Goal: Answer question/provide support: Share knowledge or assist other users

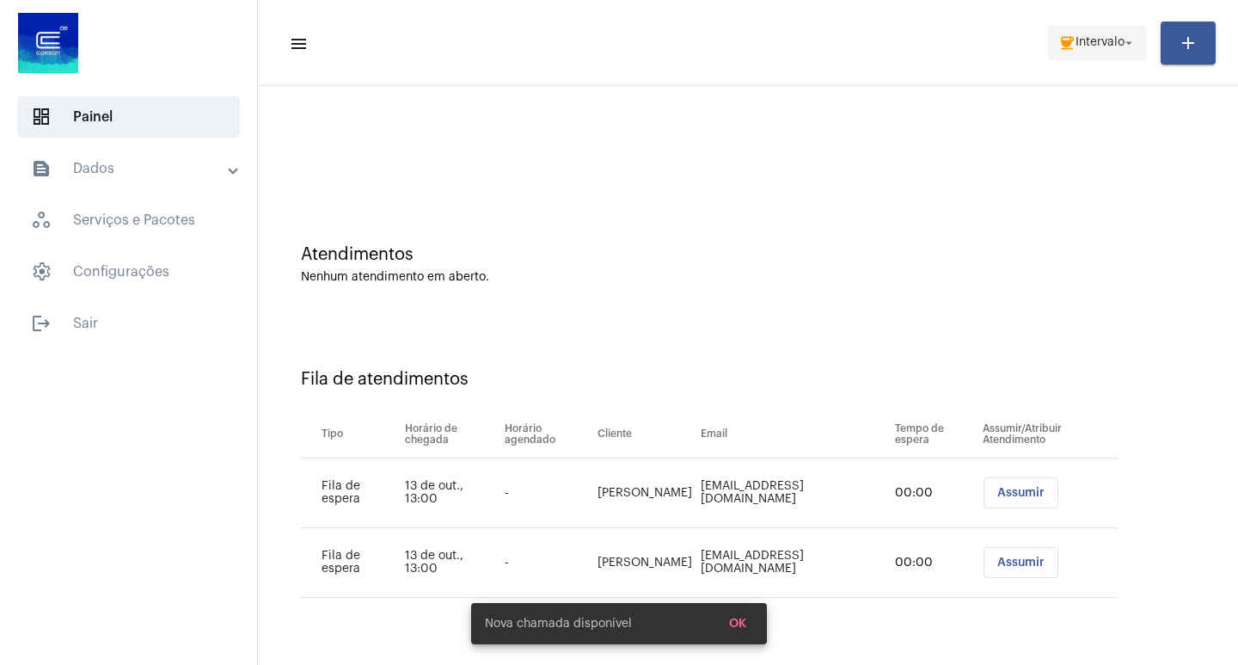
click at [1131, 47] on mat-icon "arrow_drop_down" at bounding box center [1128, 42] width 15 height 15
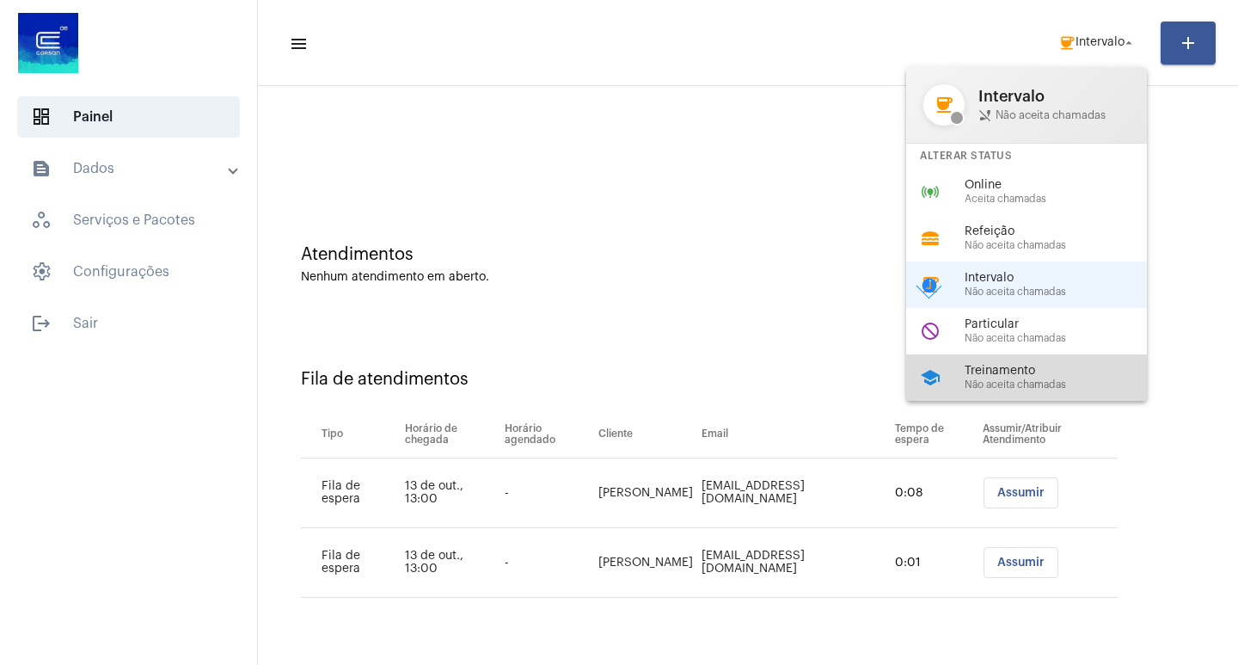
click at [1039, 371] on span "Treinamento" at bounding box center [1063, 371] width 196 height 13
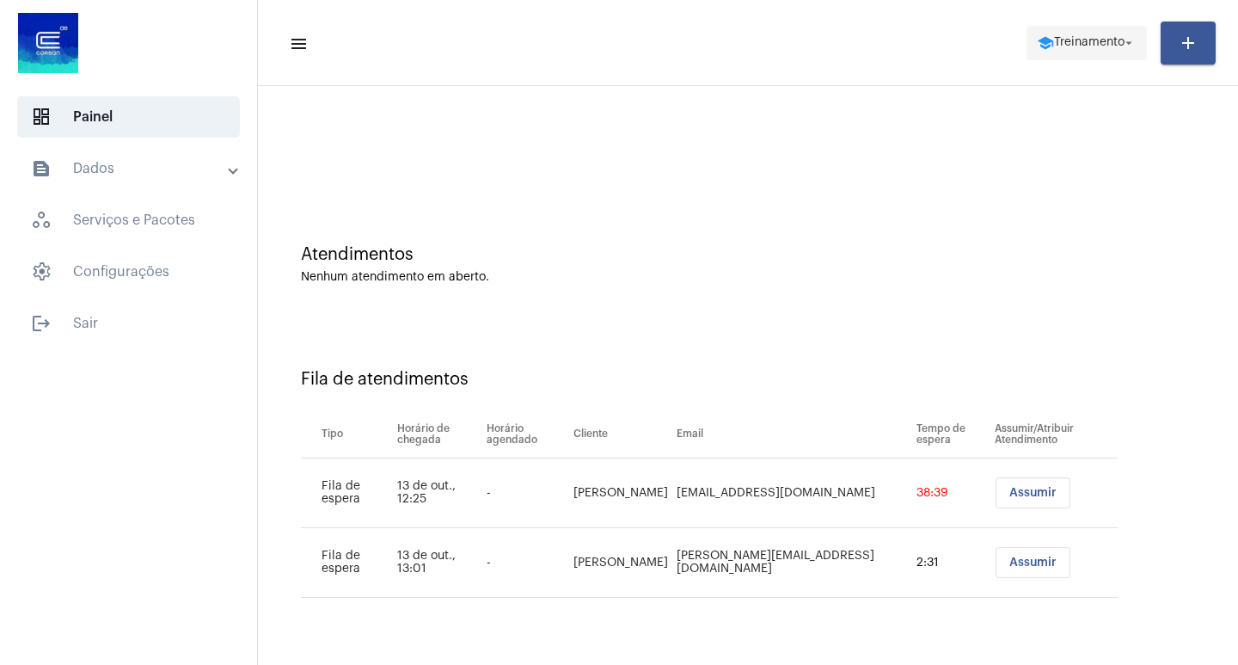
click at [1125, 46] on mat-icon "arrow_drop_down" at bounding box center [1128, 42] width 15 height 15
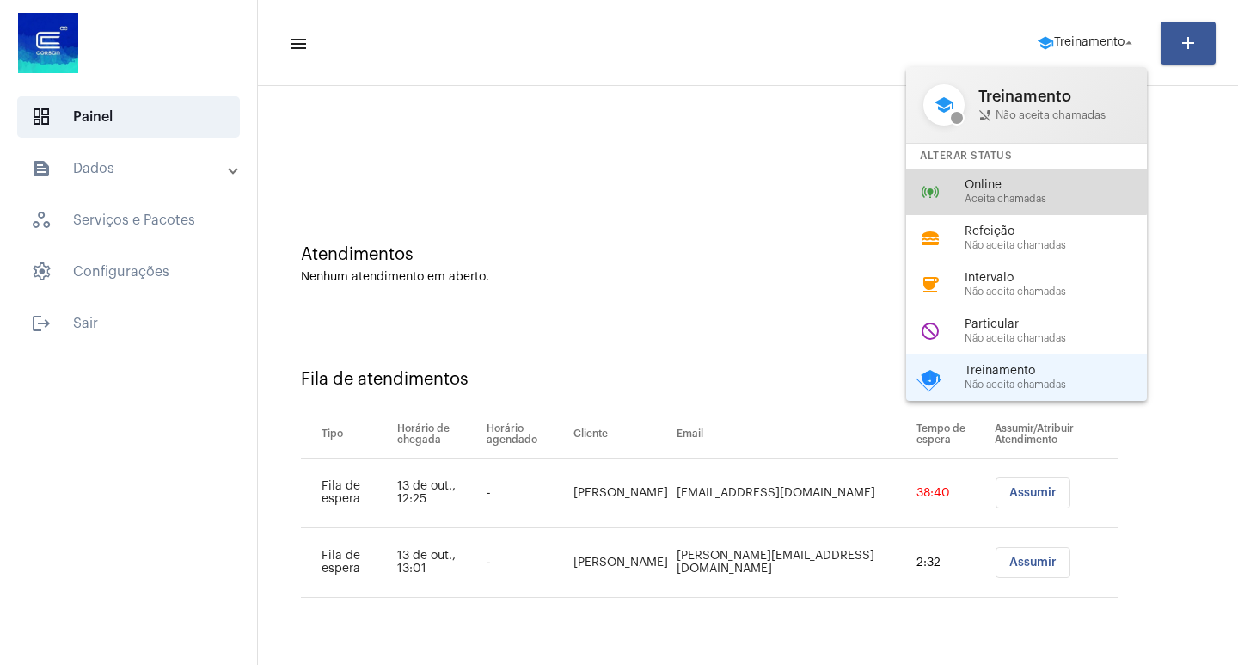
click at [1026, 181] on span "Online" at bounding box center [1063, 185] width 196 height 13
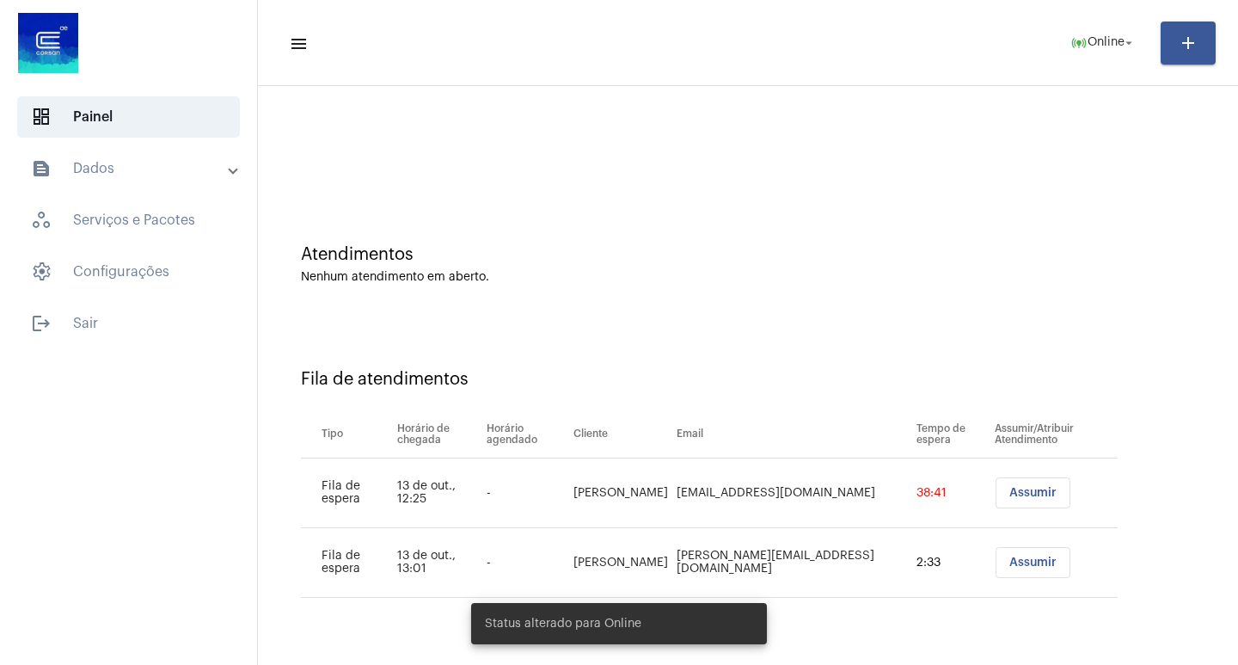
click at [231, 167] on span at bounding box center [233, 169] width 7 height 15
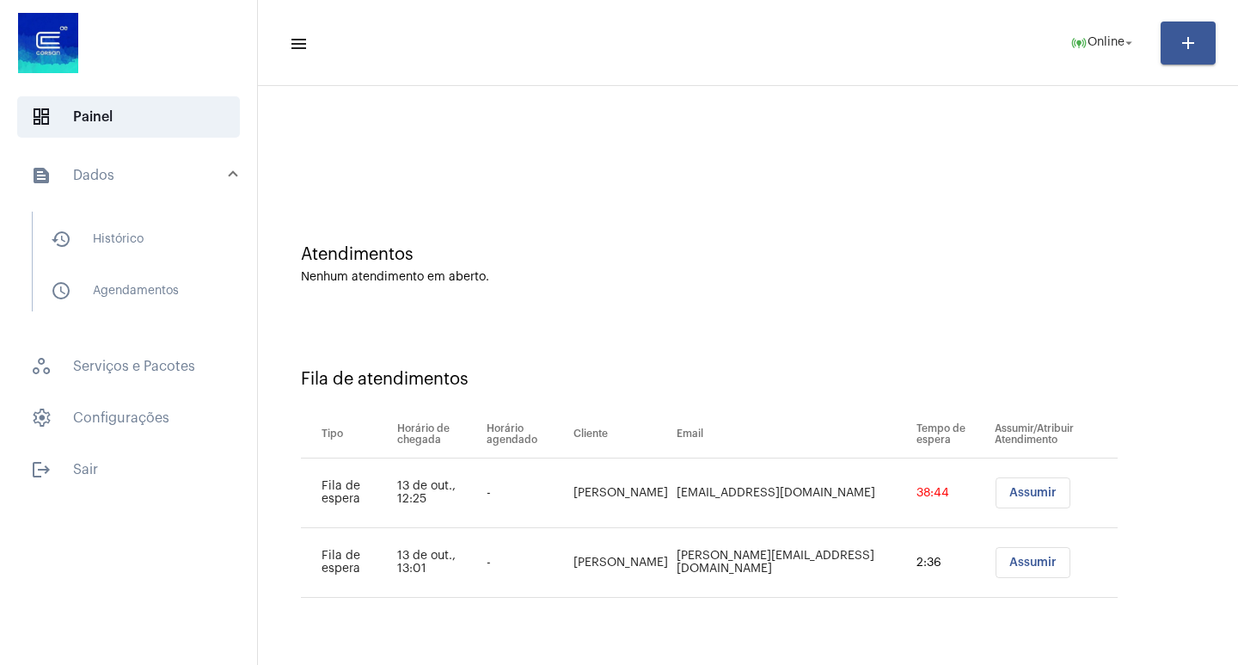
click at [159, 174] on mat-panel-title "text_snippet_outlined Dados" at bounding box center [130, 175] width 199 height 21
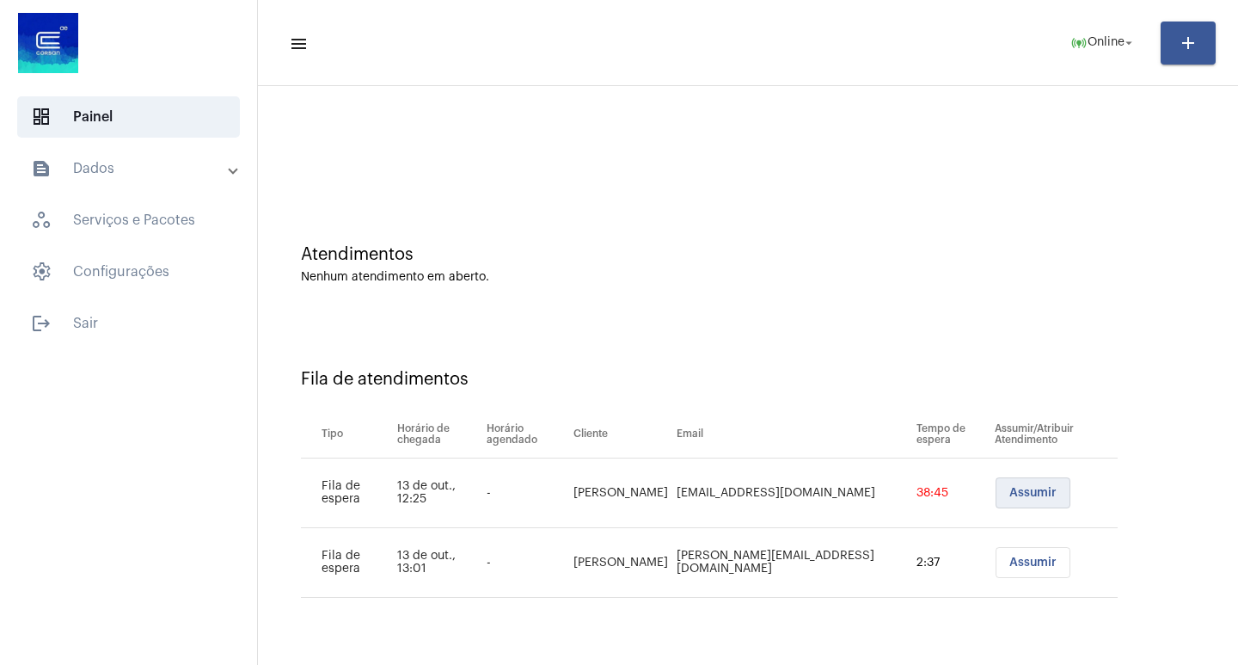
click at [1003, 484] on button "Assumir" at bounding box center [1033, 492] width 75 height 31
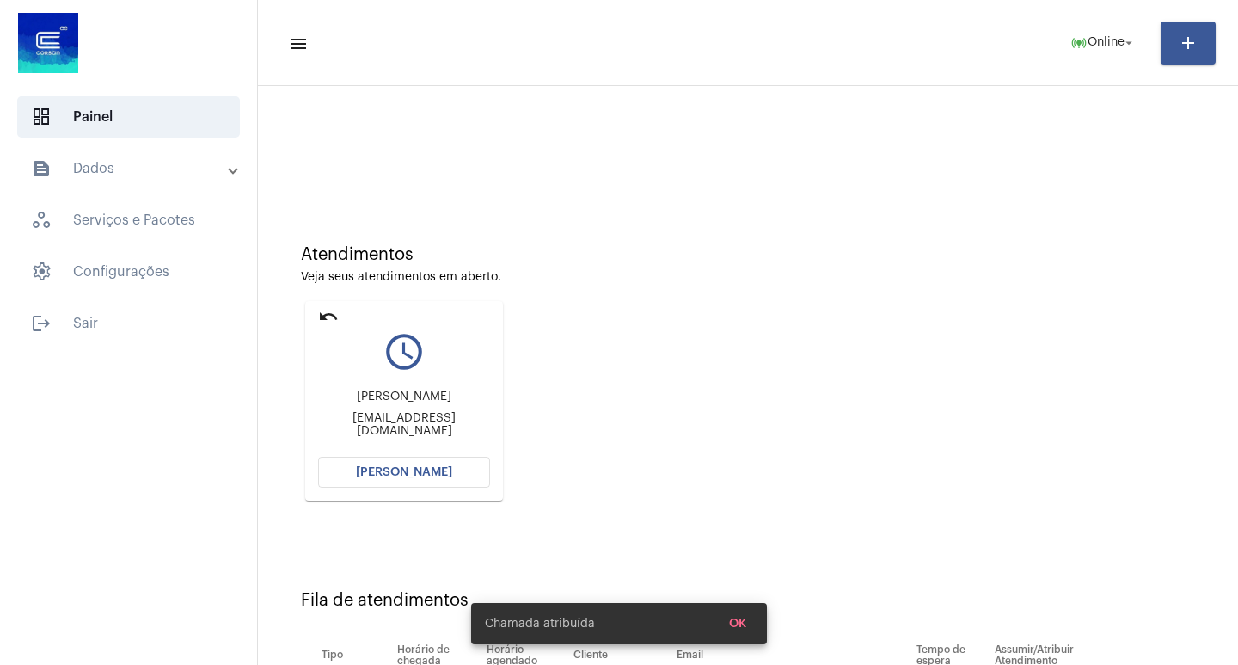
click at [369, 465] on button "[PERSON_NAME]" at bounding box center [404, 472] width 172 height 31
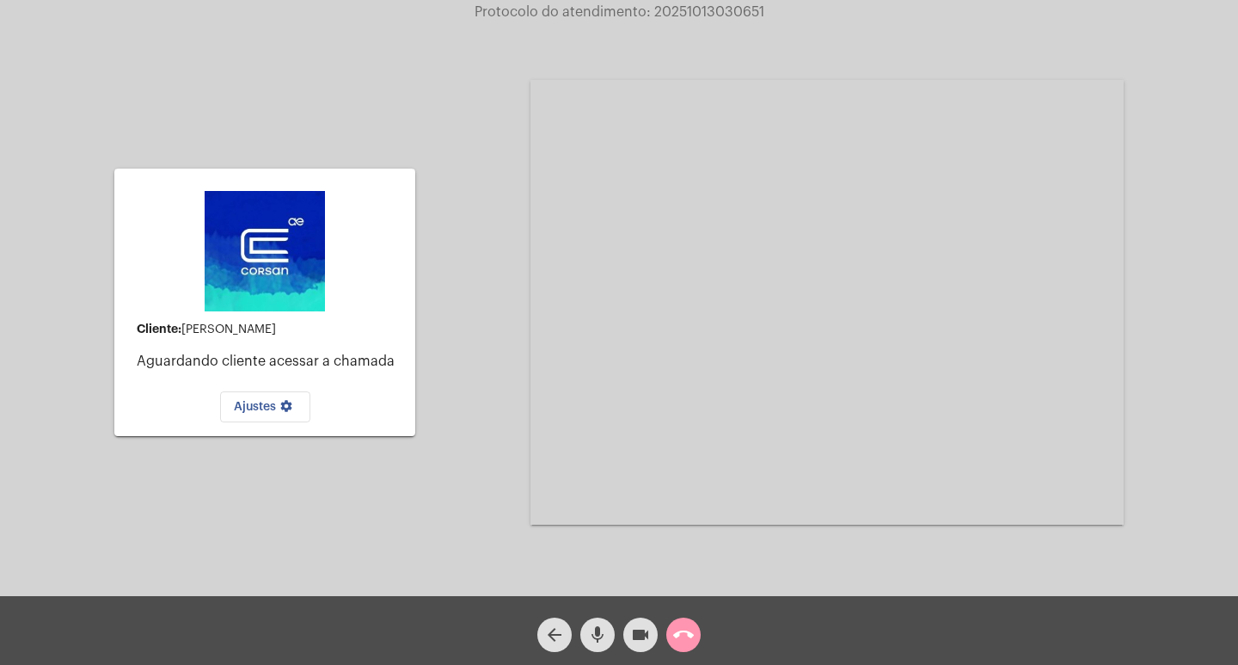
drag, startPoint x: 650, startPoint y: 632, endPoint x: 622, endPoint y: 635, distance: 27.7
click at [649, 630] on mat-icon "videocam" at bounding box center [640, 634] width 21 height 21
drag, startPoint x: 601, startPoint y: 635, endPoint x: 663, endPoint y: 641, distance: 62.3
click at [601, 633] on mat-icon "mic" at bounding box center [597, 634] width 21 height 21
click at [681, 629] on mat-icon "call_end" at bounding box center [683, 634] width 21 height 21
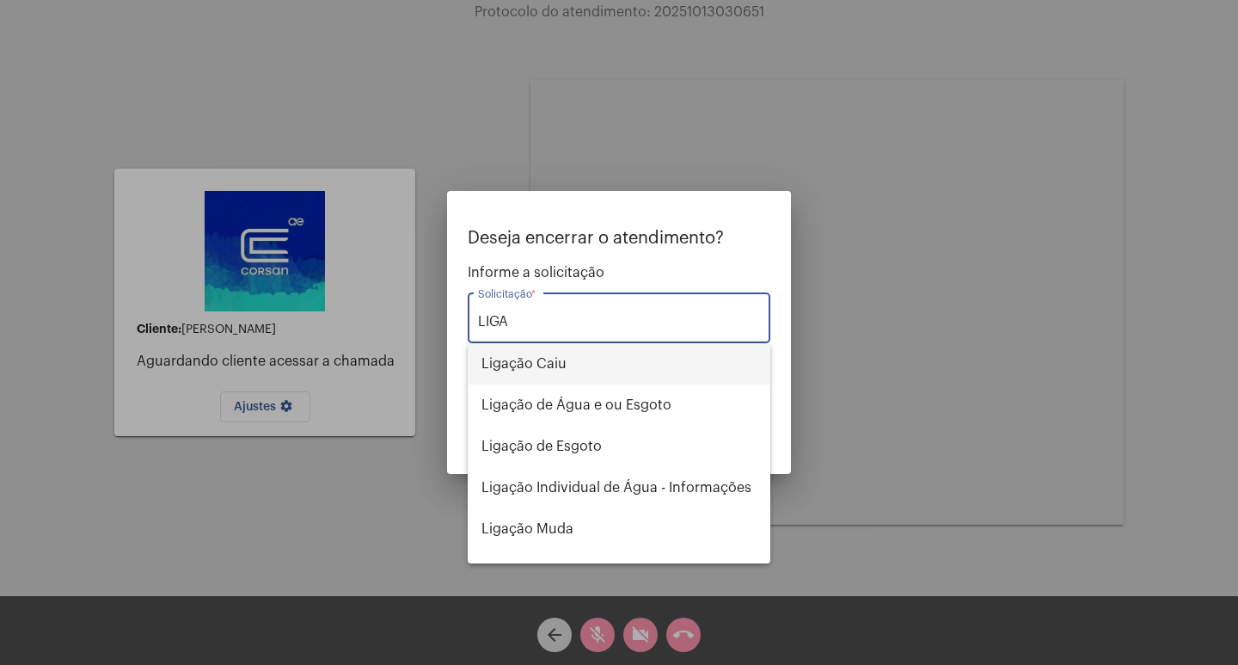
click at [573, 364] on span "Ligação Caiu" at bounding box center [618, 363] width 275 height 41
type input "Ligação Caiu"
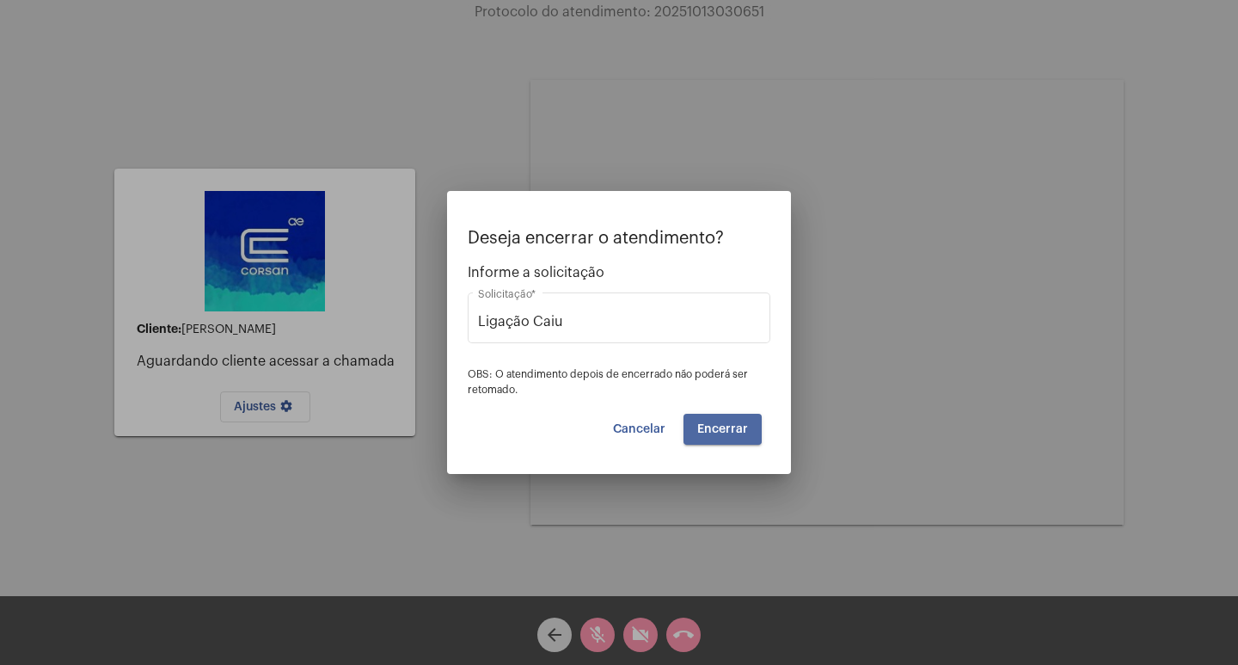
click at [715, 420] on button "Encerrar" at bounding box center [723, 429] width 78 height 31
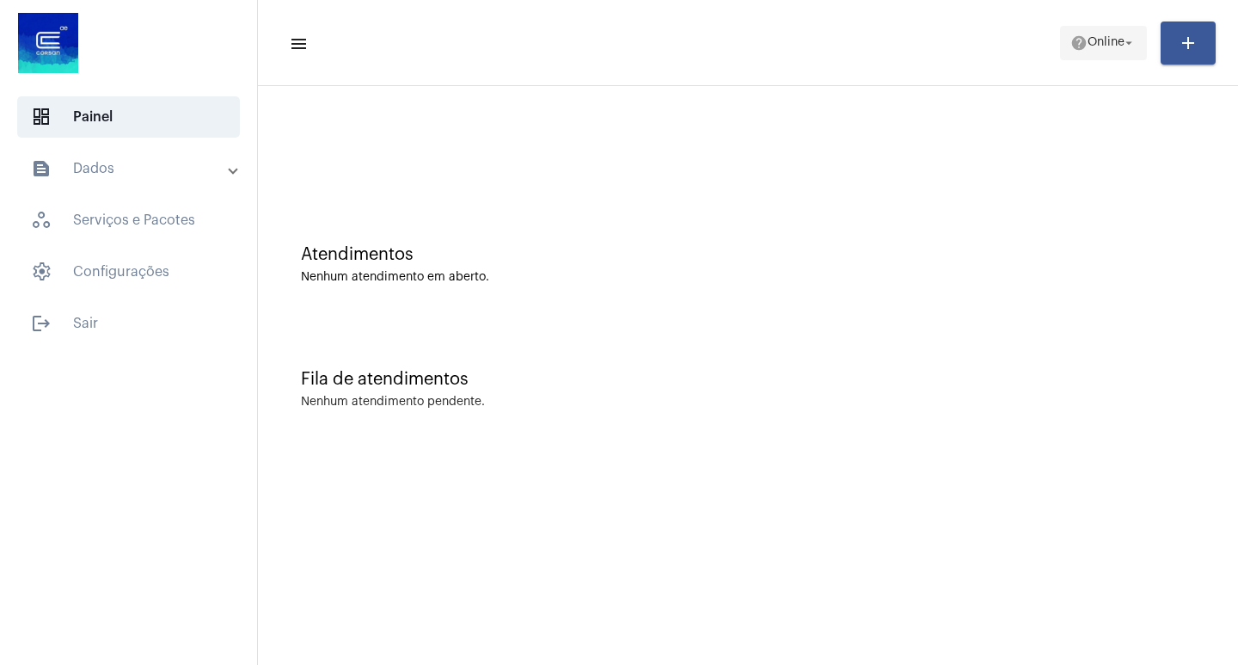
click at [1130, 39] on mat-icon "arrow_drop_down" at bounding box center [1128, 42] width 15 height 15
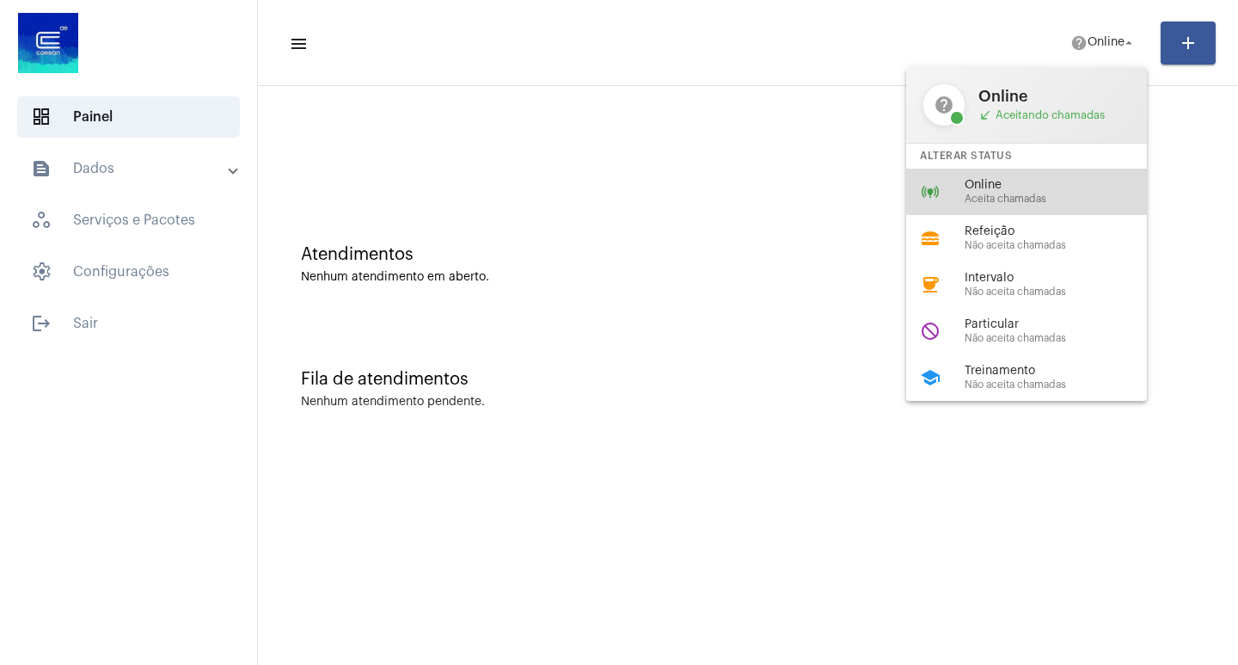
click at [1054, 190] on span "Online" at bounding box center [1063, 185] width 196 height 13
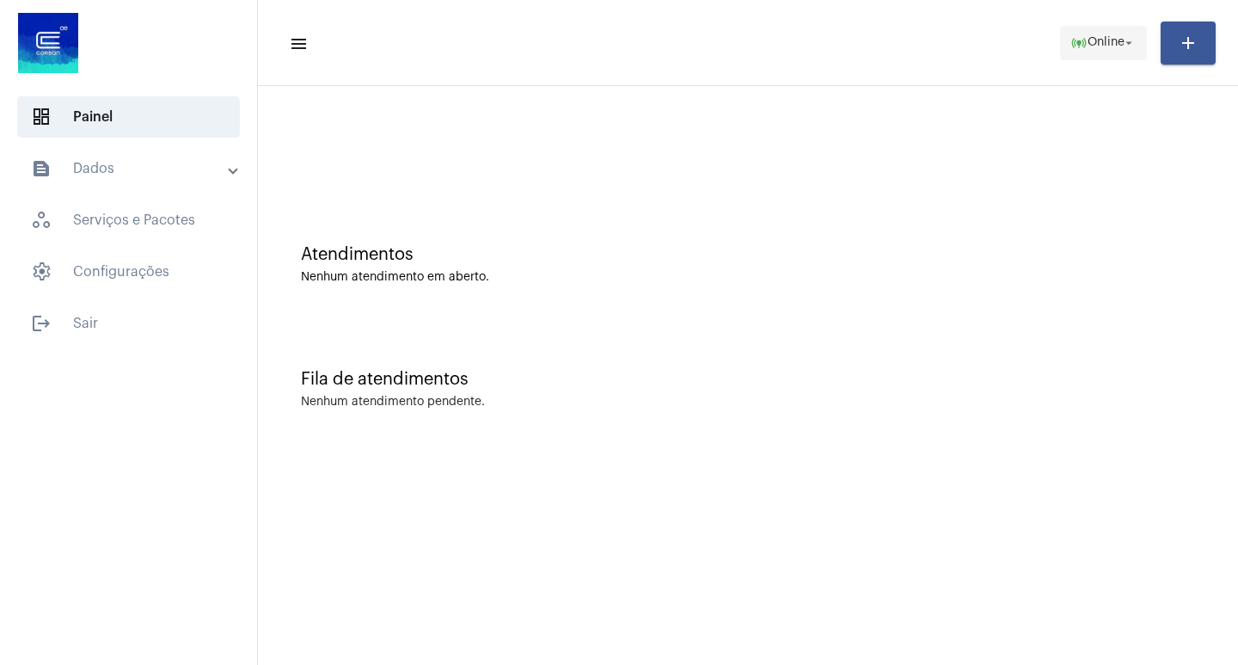
click at [1131, 43] on mat-icon "arrow_drop_down" at bounding box center [1128, 42] width 15 height 15
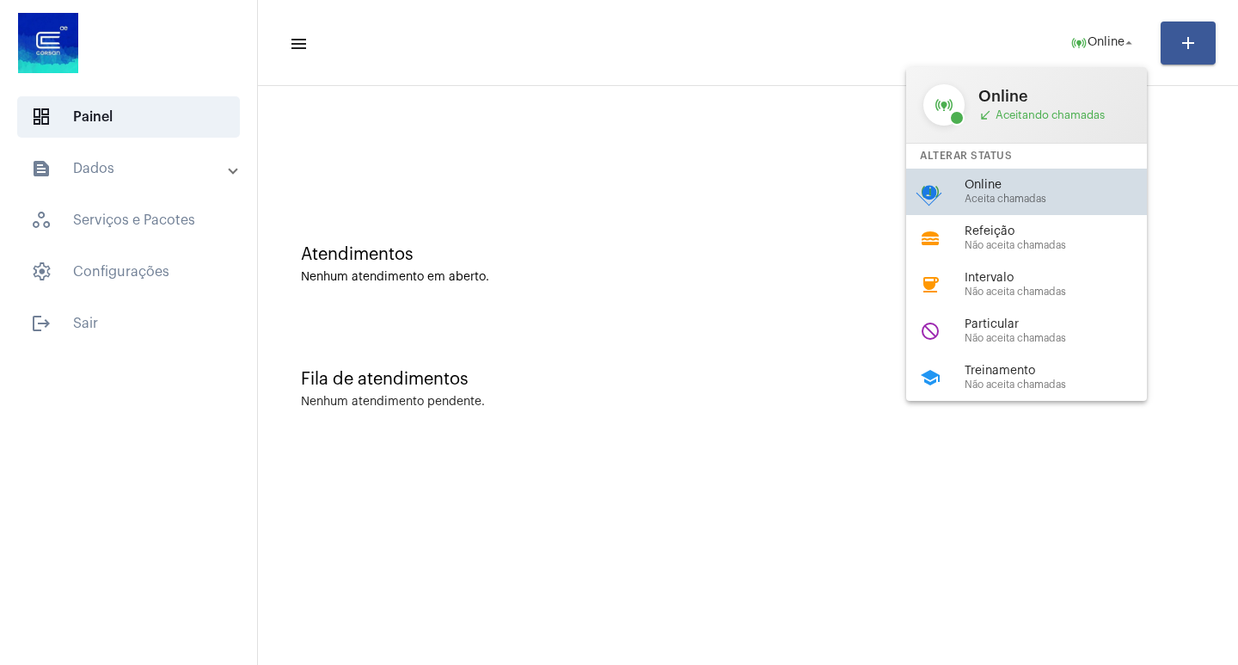
click at [1028, 193] on span "Aceita chamadas" at bounding box center [1063, 198] width 196 height 11
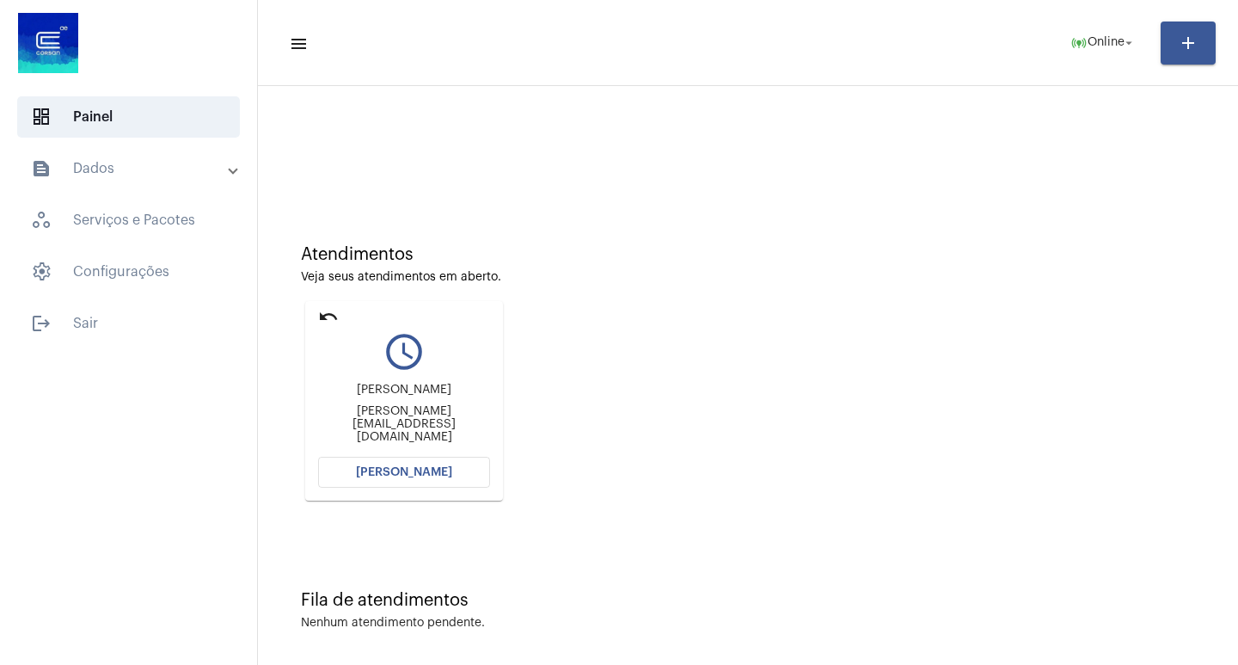
click at [379, 471] on span "[PERSON_NAME]" at bounding box center [404, 472] width 96 height 12
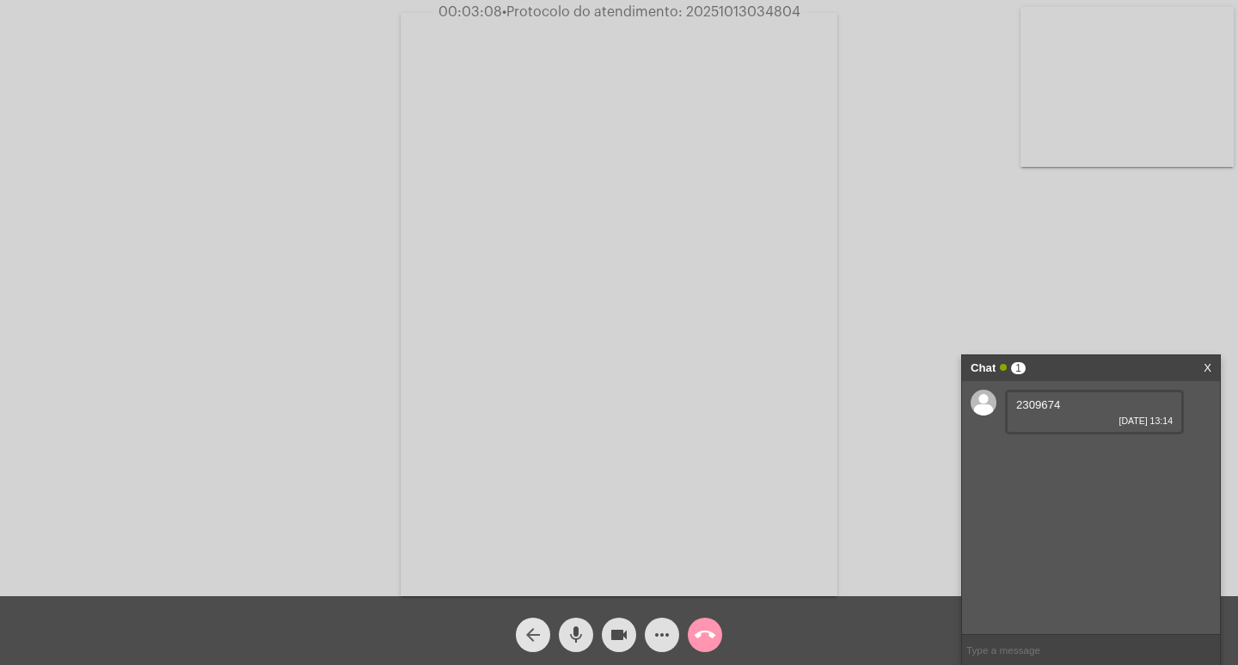
click at [540, 633] on mat-icon "arrow_back" at bounding box center [533, 634] width 21 height 21
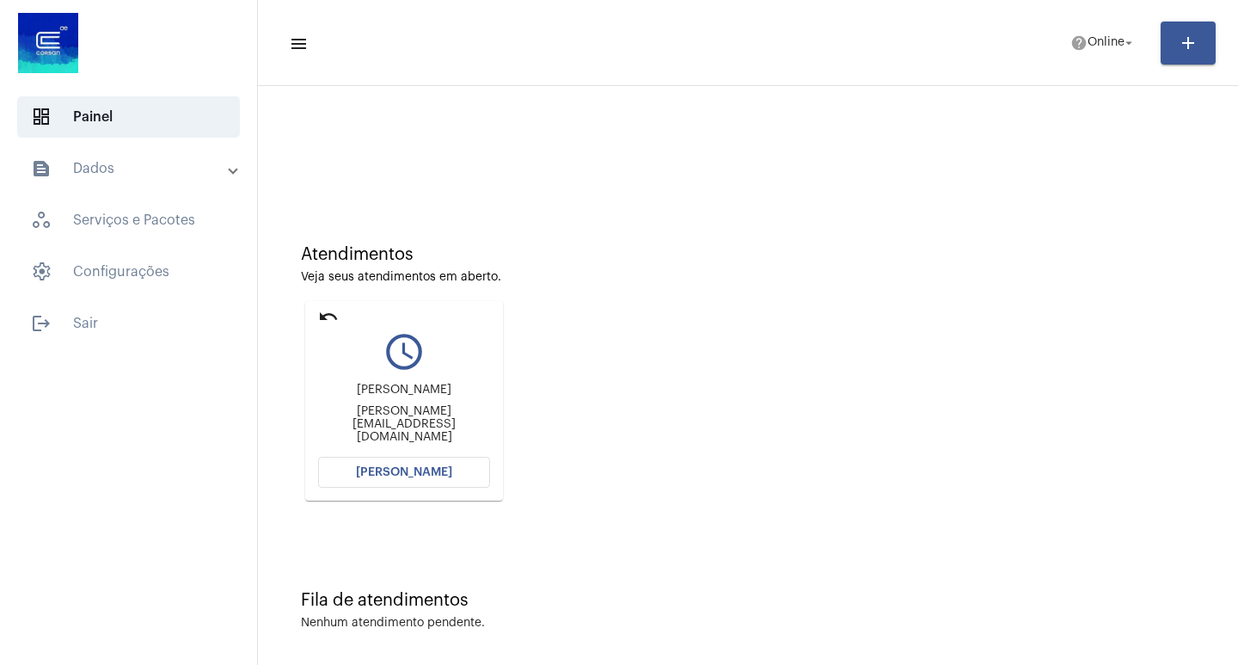
click at [411, 478] on button "[PERSON_NAME]" at bounding box center [404, 472] width 172 height 31
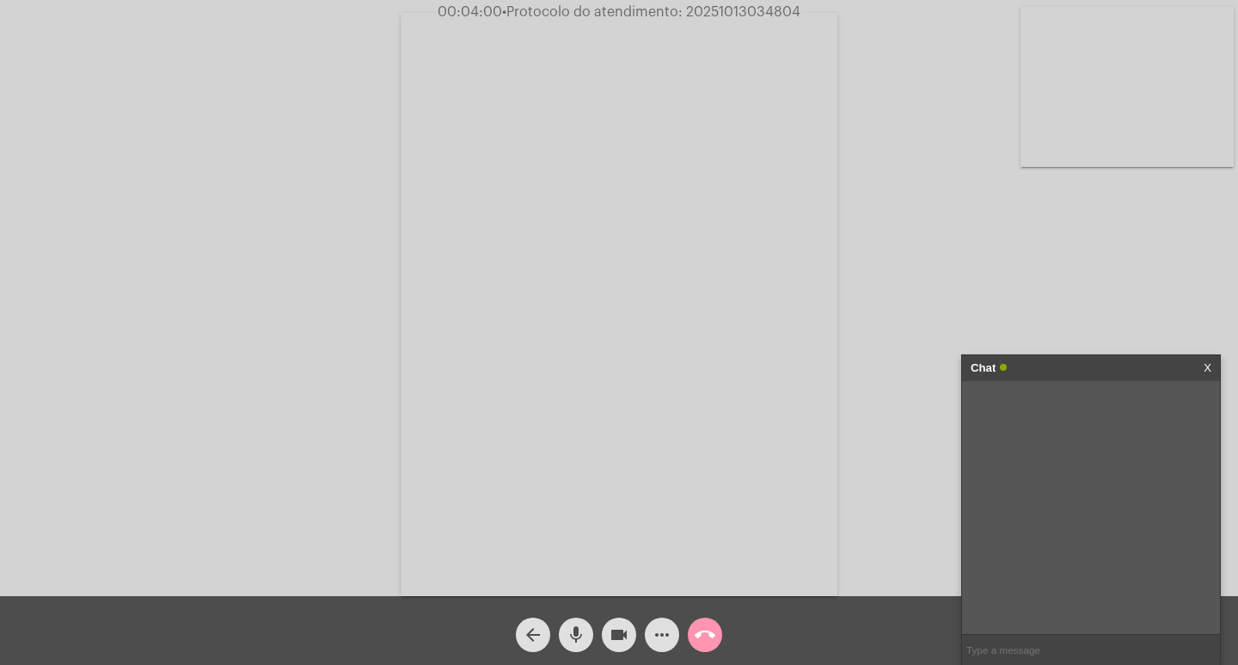
click at [532, 632] on mat-icon "arrow_back" at bounding box center [533, 634] width 21 height 21
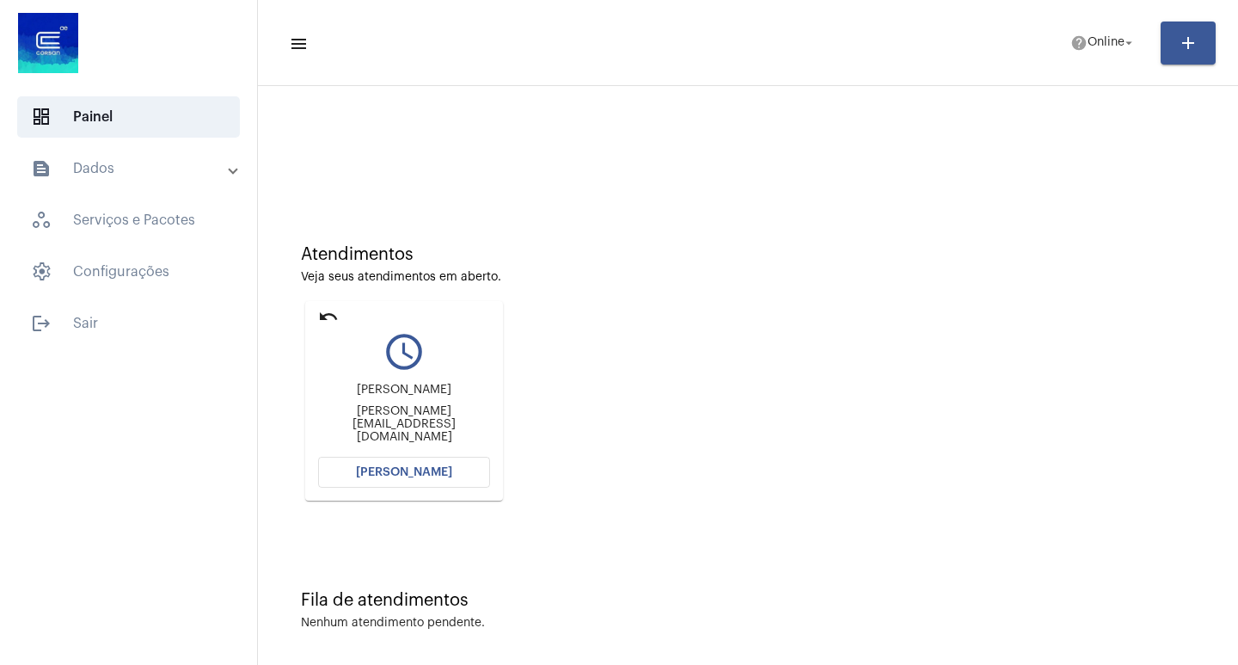
click at [401, 476] on span "[PERSON_NAME]" at bounding box center [404, 472] width 96 height 12
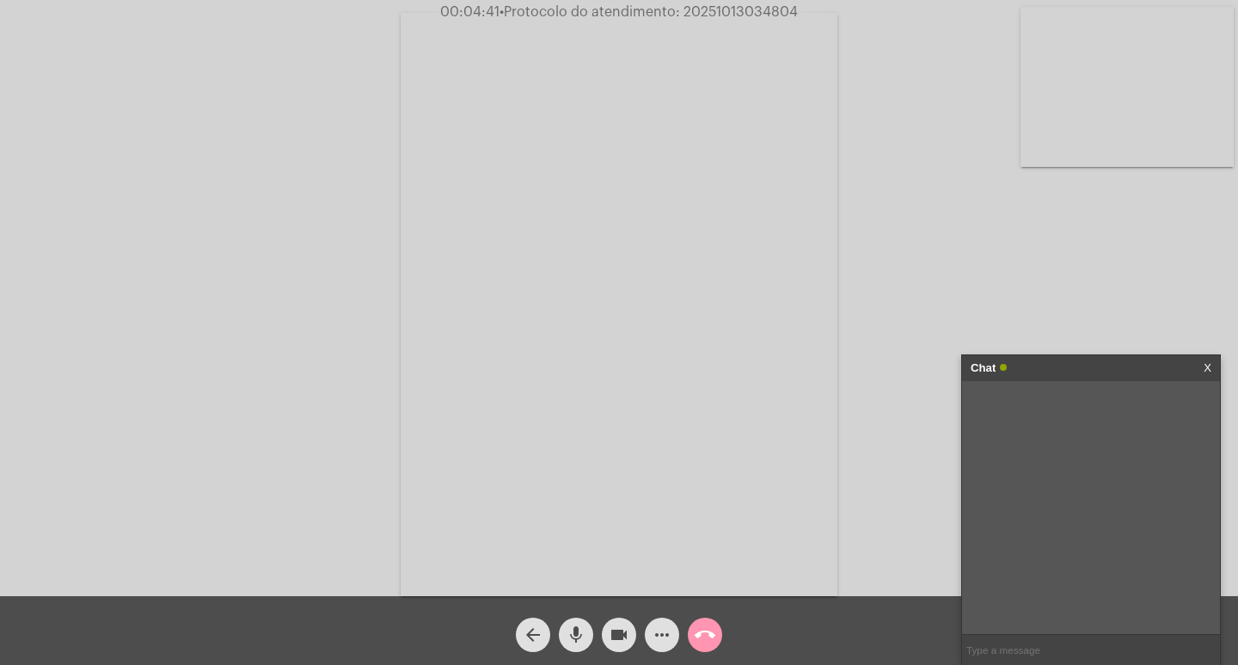
click at [902, 508] on div "Acessando Câmera e Microfone..." at bounding box center [619, 302] width 1235 height 596
click at [582, 632] on mat-icon "mic" at bounding box center [576, 634] width 21 height 21
click at [582, 626] on mat-icon "mic_off" at bounding box center [576, 634] width 21 height 21
click at [1056, 411] on link "https://neft-transfer-bucket.s3.amazonaws.com/temp-743de02e-d17d-c62a-241f-bb01…" at bounding box center [1076, 404] width 120 height 13
click at [1055, 411] on link "https://neft-transfer-bucket.s3.amazonaws.com/temp-743de02e-d17d-c62a-241f-bb01…" at bounding box center [1076, 404] width 120 height 13
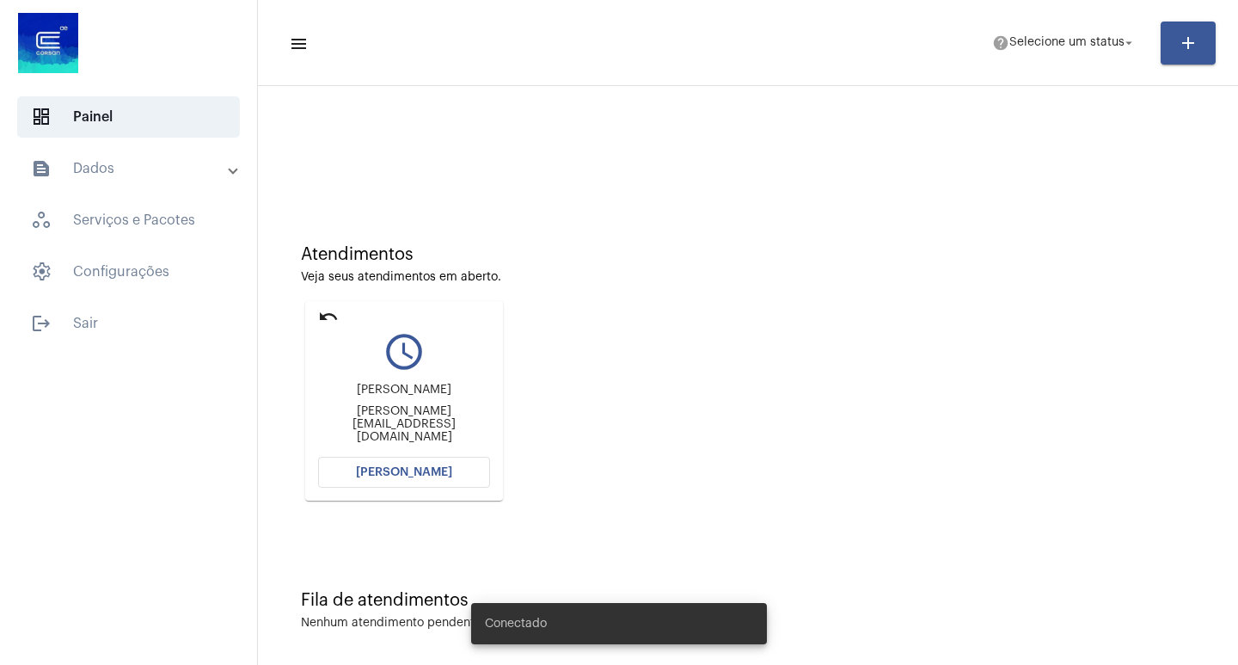
click at [427, 457] on button "[PERSON_NAME]" at bounding box center [404, 472] width 172 height 31
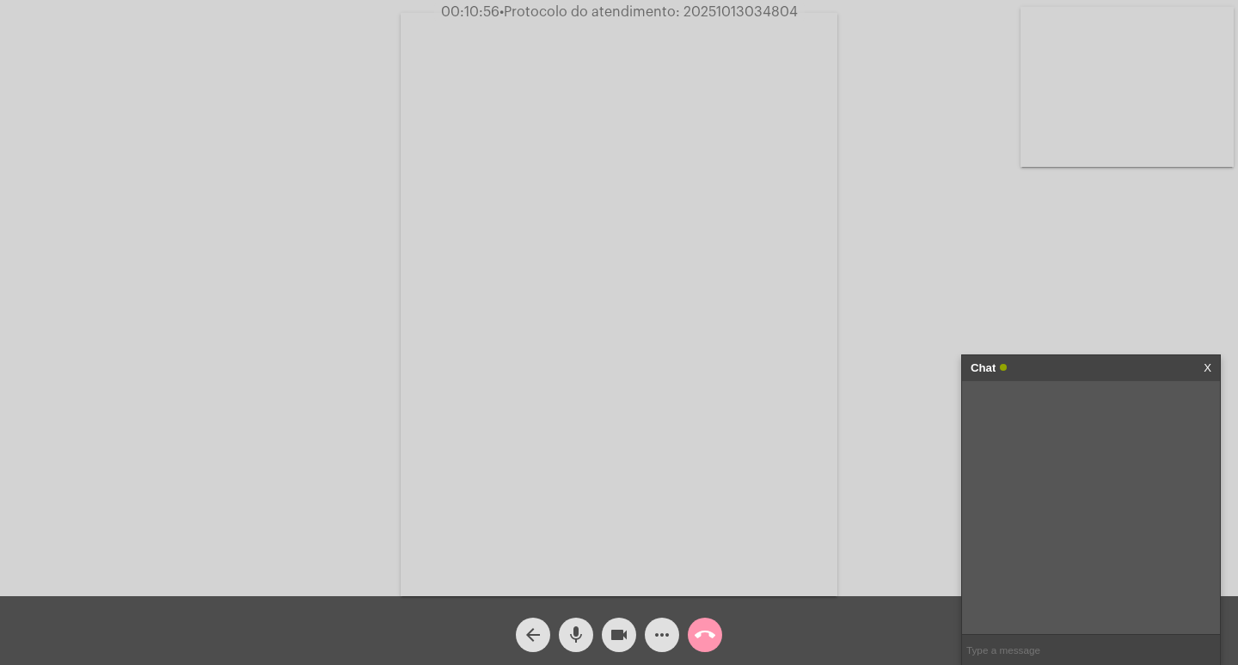
click at [615, 633] on mat-icon "videocam" at bounding box center [619, 634] width 21 height 21
click at [571, 630] on mat-icon "mic" at bounding box center [576, 634] width 21 height 21
click at [577, 632] on mat-icon "mic_off" at bounding box center [576, 634] width 21 height 21
click at [618, 633] on mat-icon "videocam_off" at bounding box center [619, 634] width 21 height 21
click at [1051, 641] on input "text" at bounding box center [1091, 650] width 258 height 30
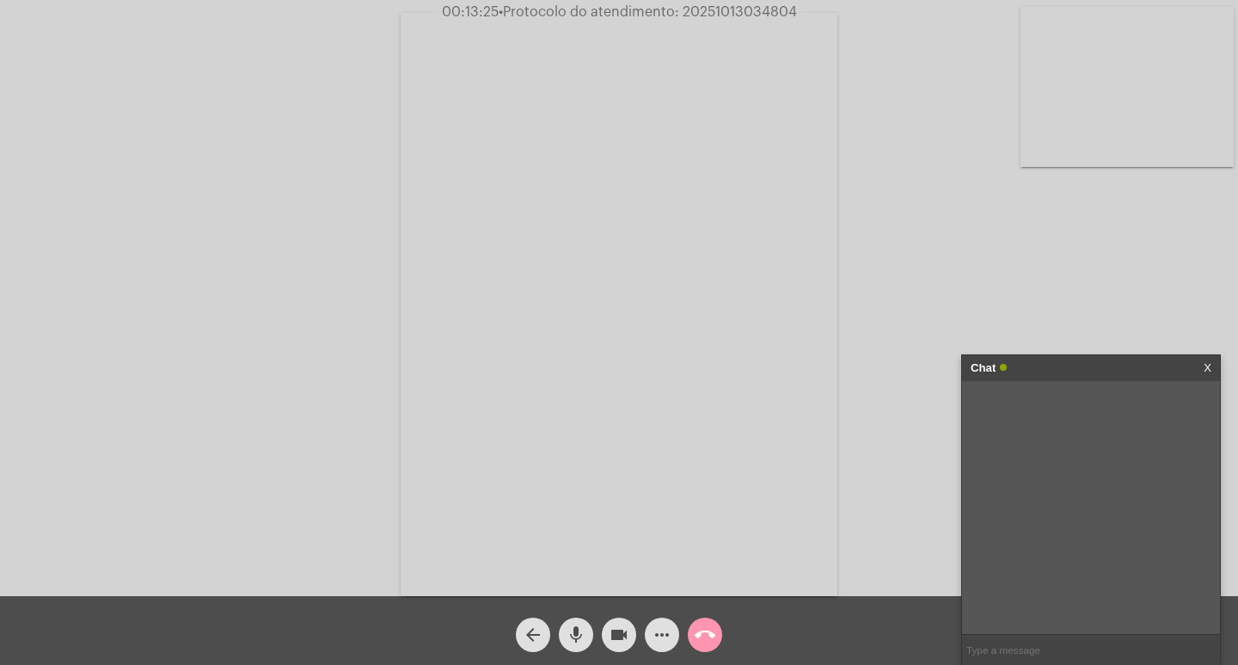
click at [660, 629] on mat-icon "more_horiz" at bounding box center [662, 634] width 21 height 21
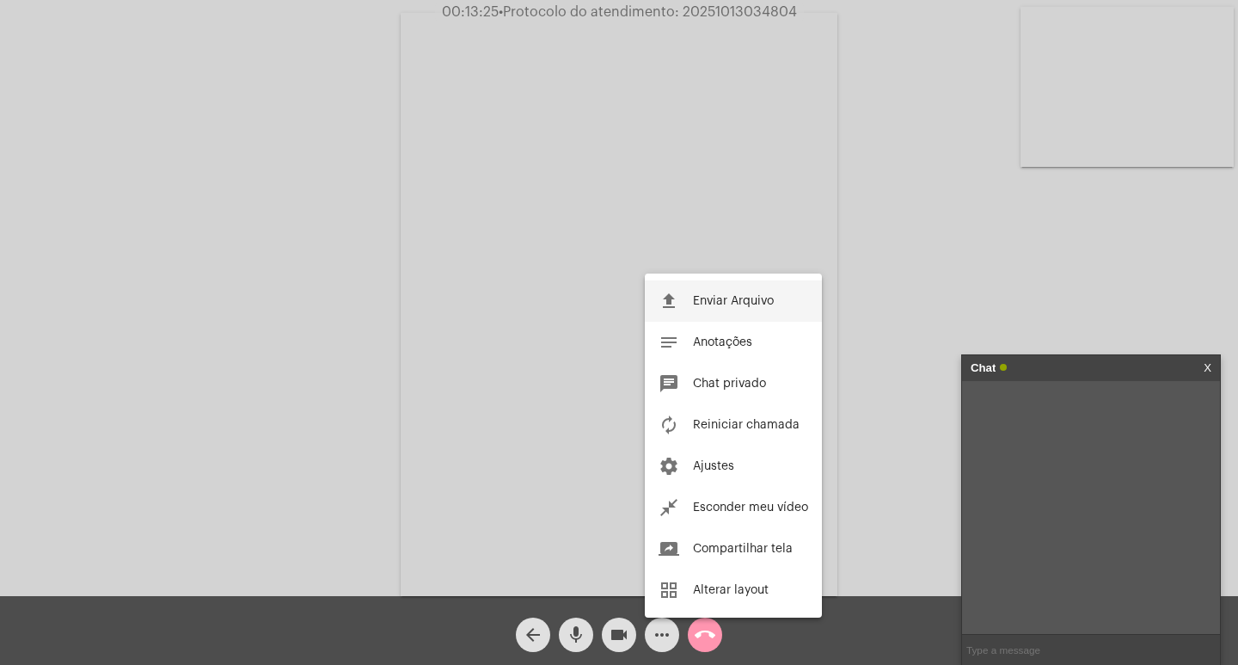
click at [750, 285] on button "file_upload Enviar Arquivo" at bounding box center [733, 300] width 177 height 41
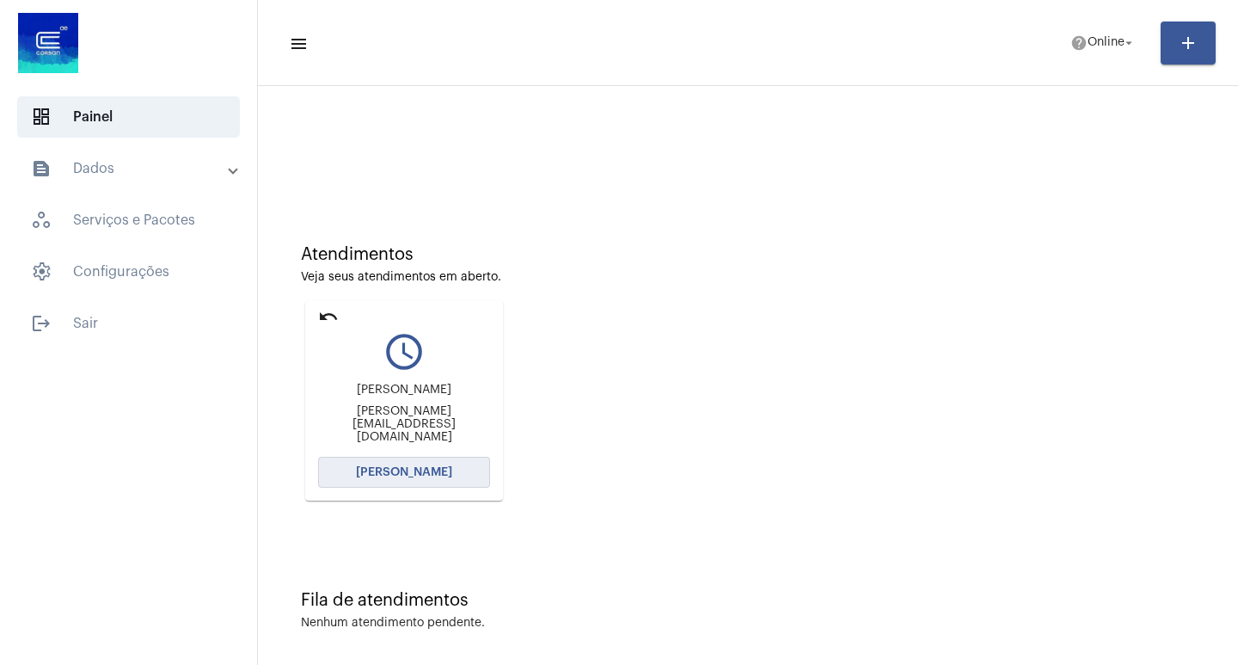
click at [437, 468] on span "[PERSON_NAME]" at bounding box center [404, 472] width 96 height 12
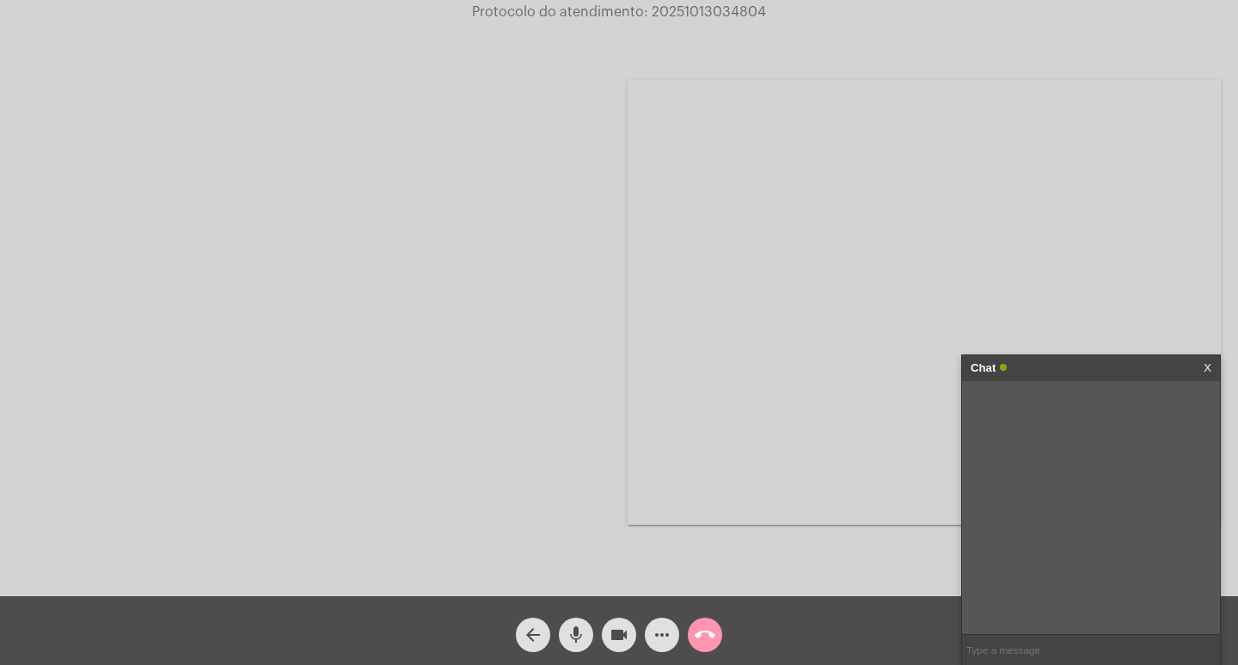
click at [999, 650] on input "text" at bounding box center [1091, 650] width 258 height 30
click at [664, 633] on mat-icon "more_horiz" at bounding box center [662, 634] width 21 height 21
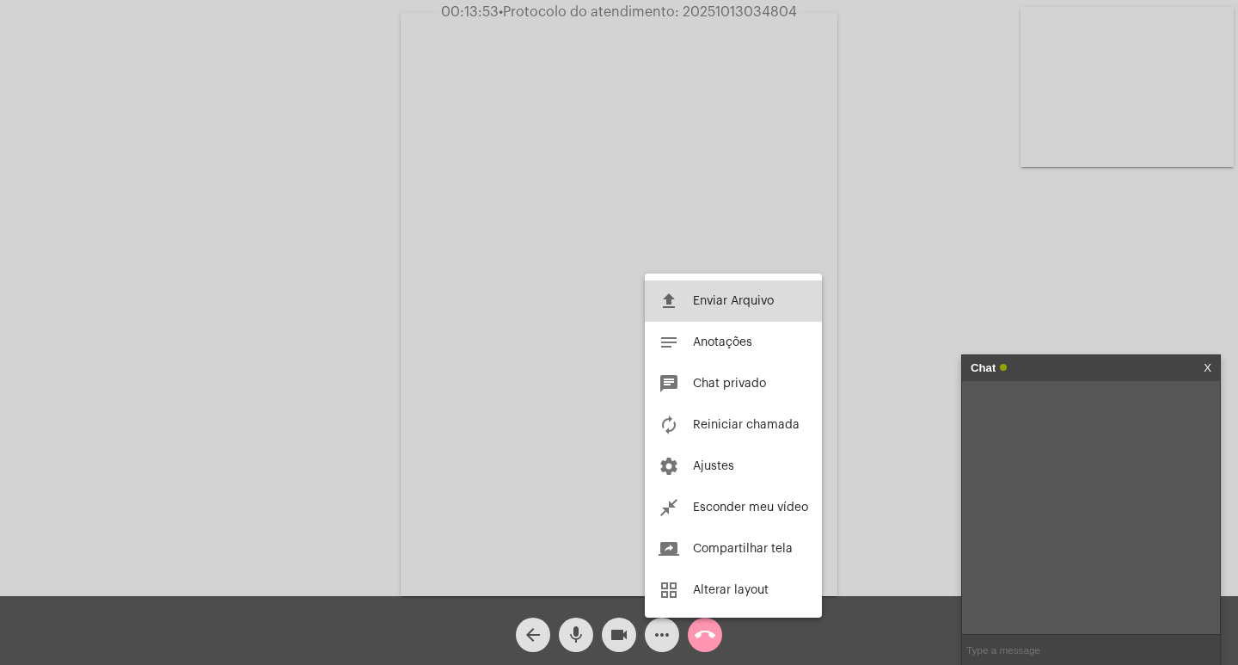
click at [745, 299] on span "Enviar Arquivo" at bounding box center [733, 301] width 81 height 12
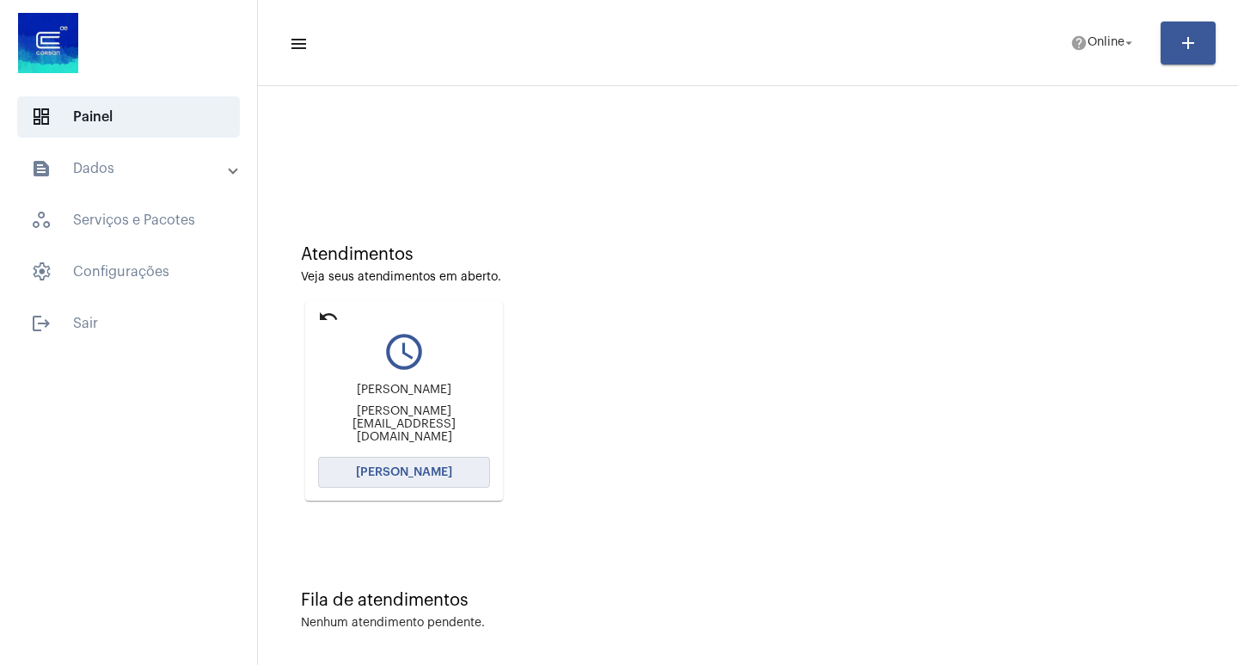
click at [418, 467] on span "[PERSON_NAME]" at bounding box center [404, 472] width 96 height 12
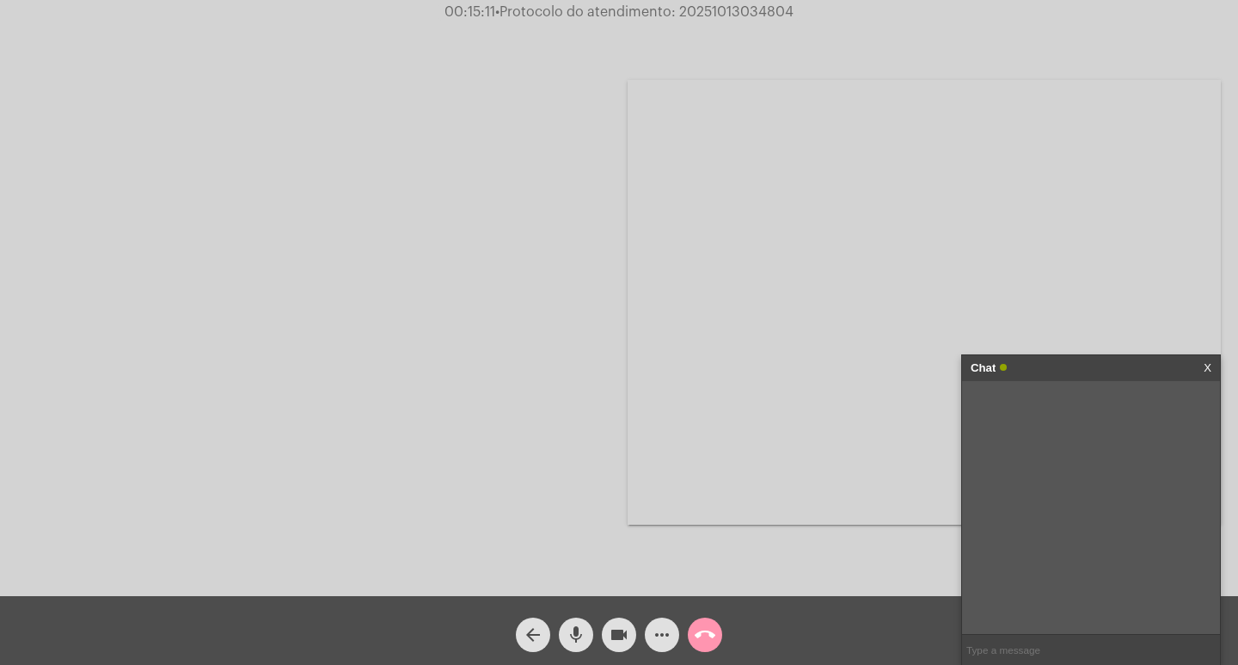
click at [530, 631] on mat-icon "arrow_back" at bounding box center [533, 634] width 21 height 21
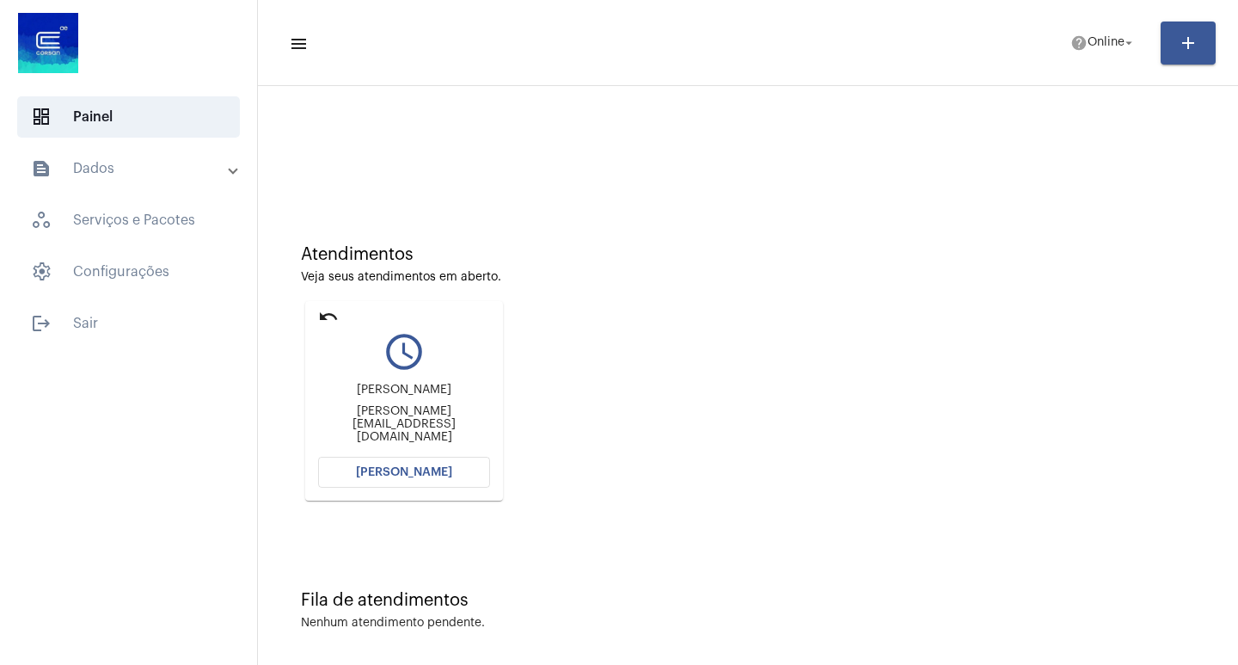
click at [397, 467] on span "[PERSON_NAME]" at bounding box center [404, 472] width 96 height 12
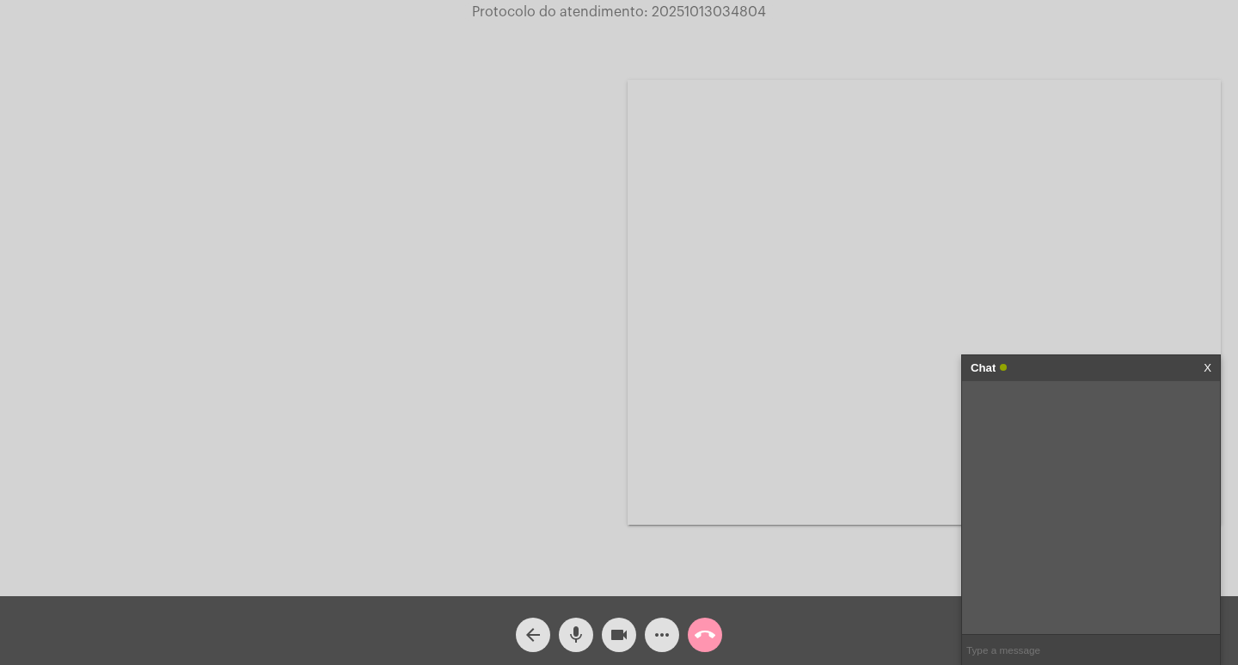
click at [1019, 647] on input "text" at bounding box center [1091, 650] width 258 height 30
type input "Oi"
click at [537, 628] on mat-icon "arrow_back" at bounding box center [533, 634] width 21 height 21
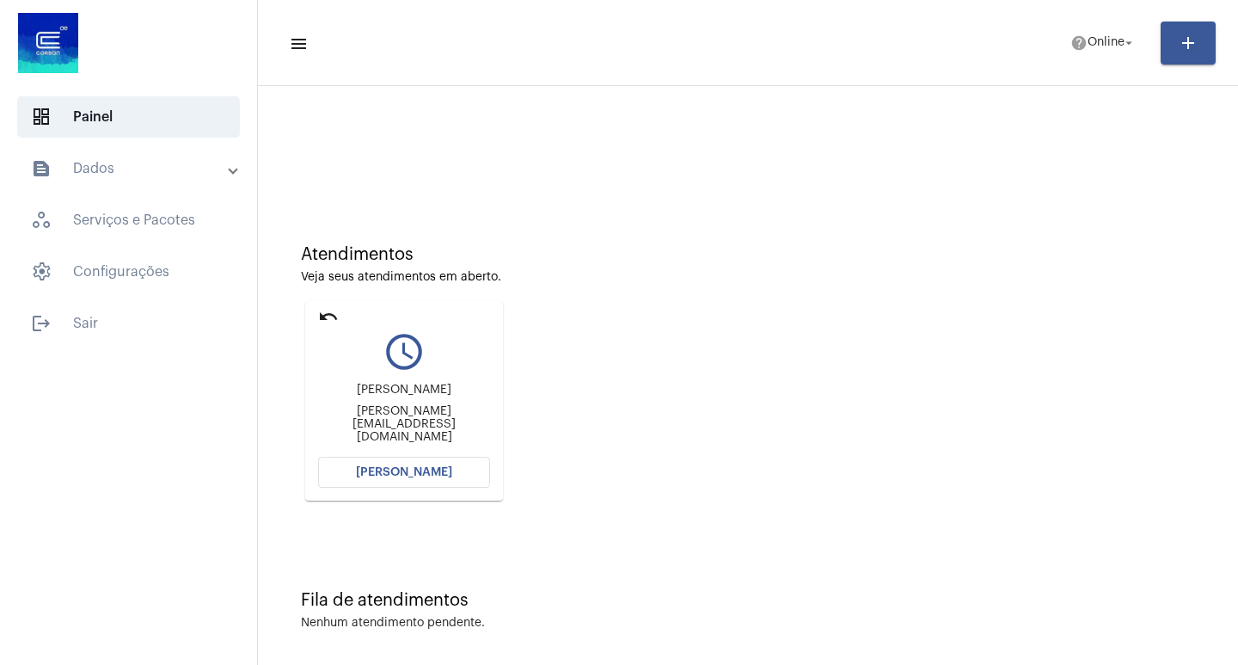
click at [419, 469] on span "[PERSON_NAME]" at bounding box center [404, 472] width 96 height 12
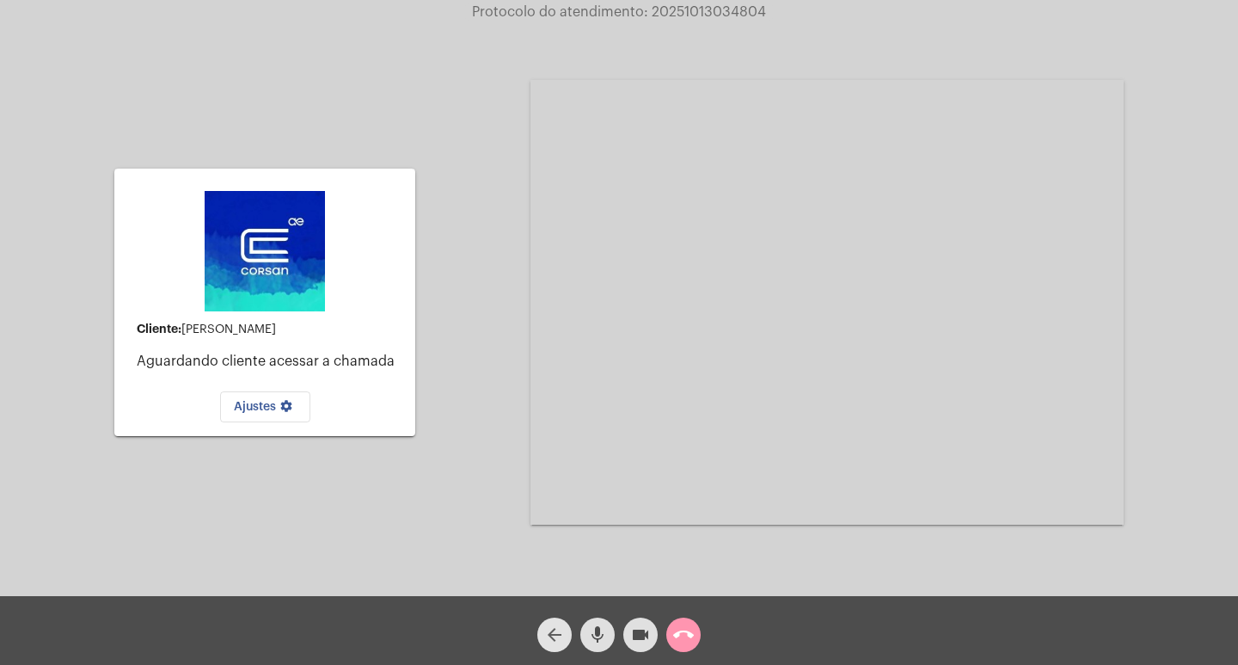
click at [562, 623] on span "arrow_back" at bounding box center [554, 634] width 21 height 34
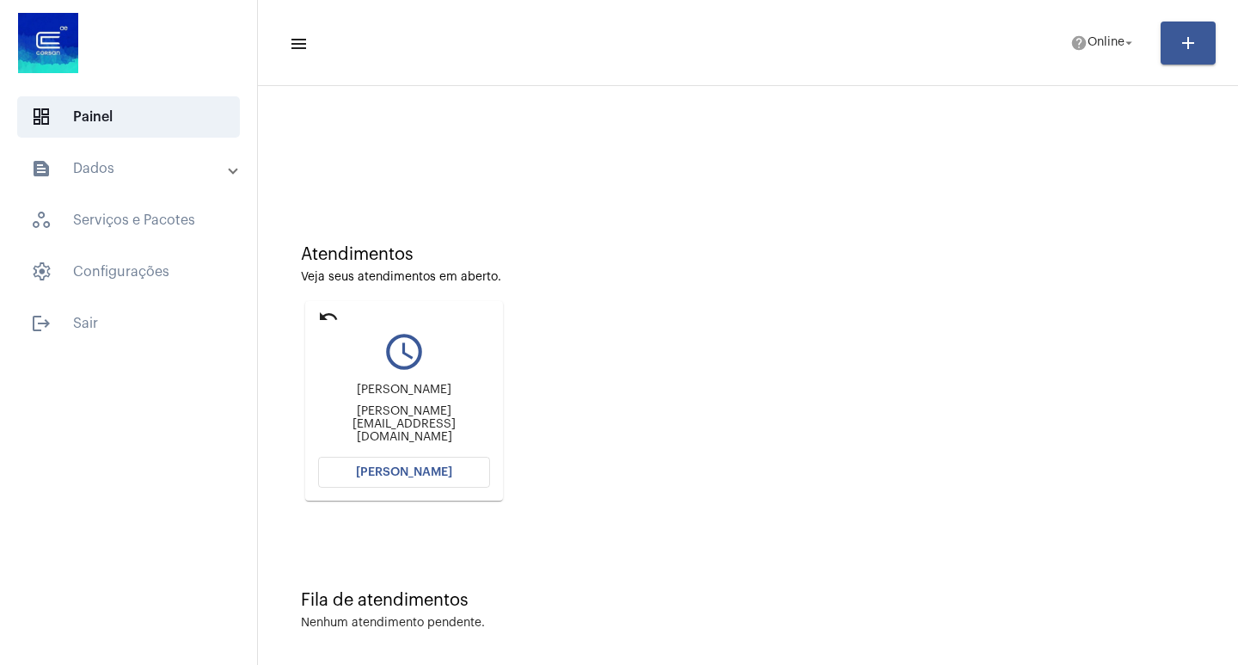
click at [432, 481] on button "[PERSON_NAME]" at bounding box center [404, 472] width 172 height 31
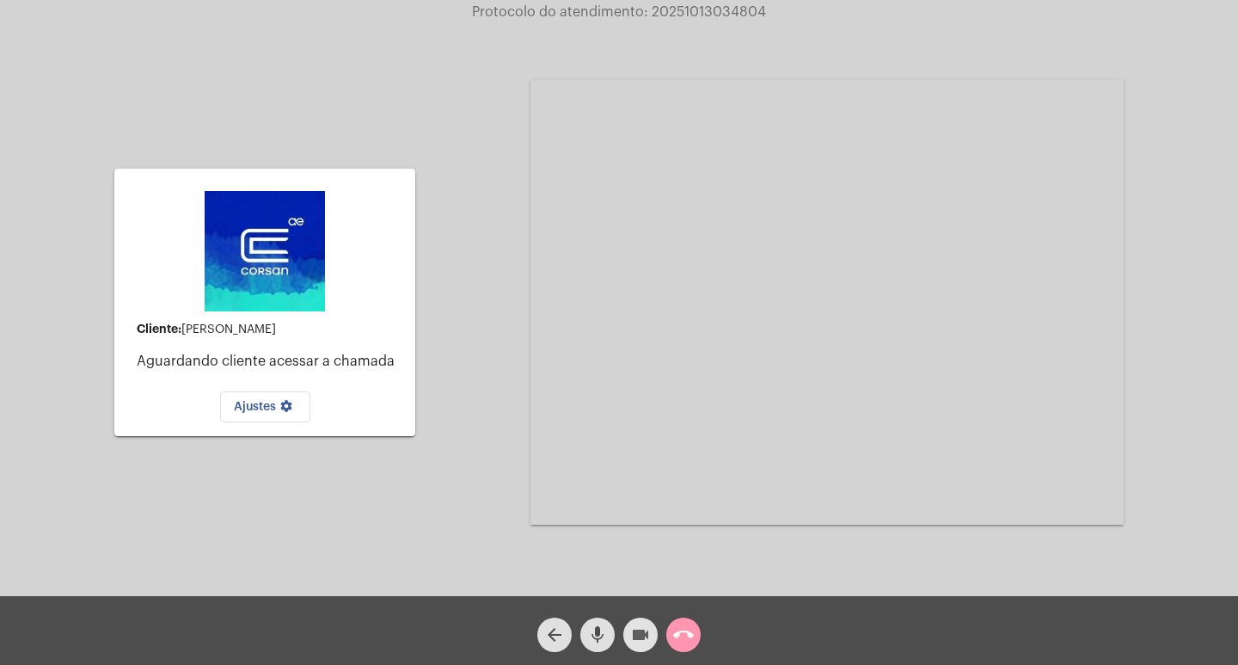
click at [640, 632] on mat-icon "videocam" at bounding box center [640, 634] width 21 height 21
click at [592, 630] on mat-icon "mic" at bounding box center [597, 634] width 21 height 21
click at [690, 623] on span "call_end" at bounding box center [683, 634] width 21 height 34
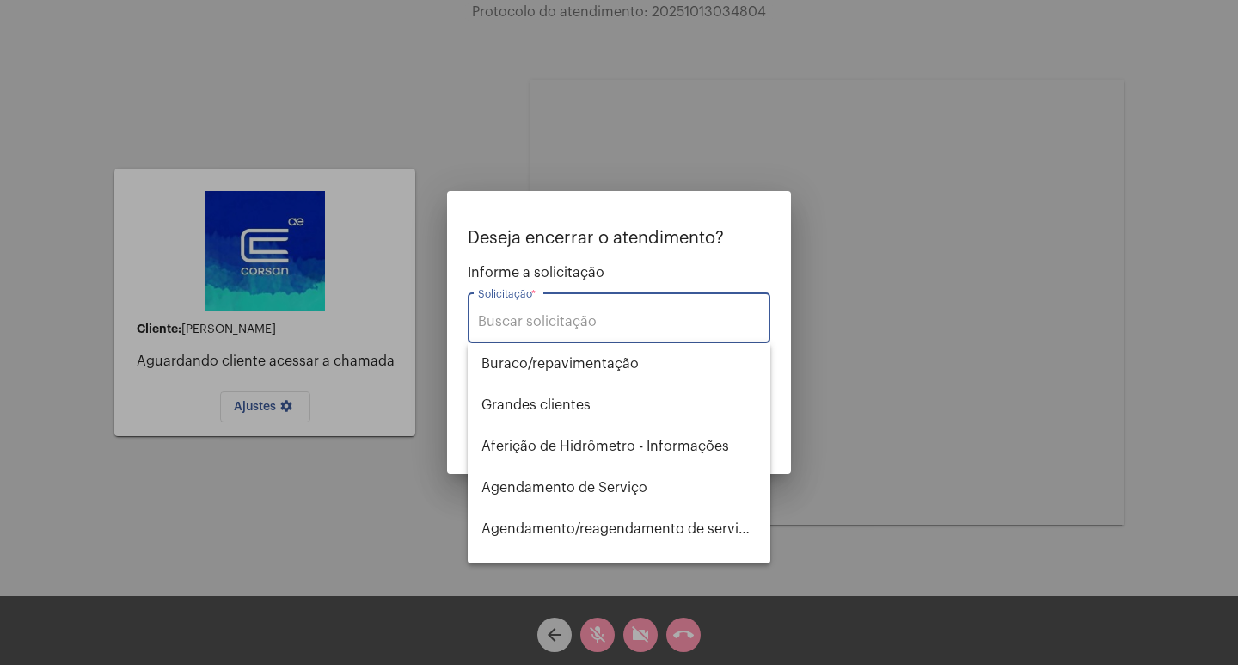
click at [538, 327] on input "Solicitação *" at bounding box center [619, 321] width 282 height 15
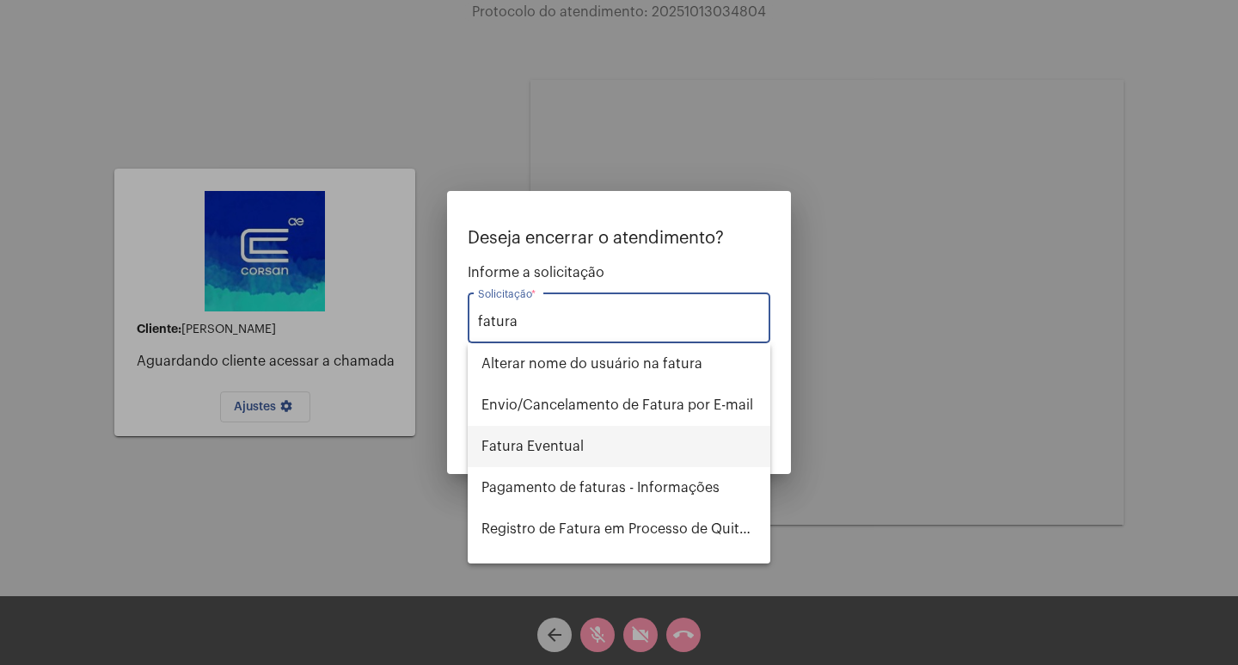
click at [647, 456] on span "Fatura Eventual" at bounding box center [618, 446] width 275 height 41
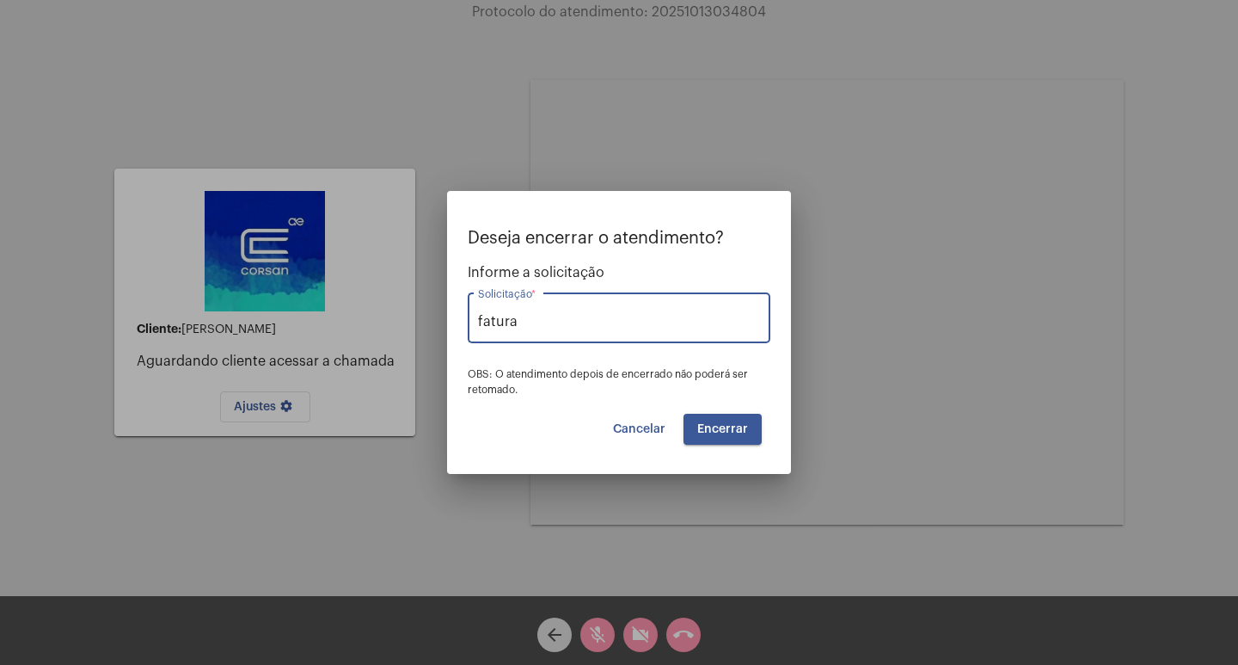
type input "Fatura Eventual"
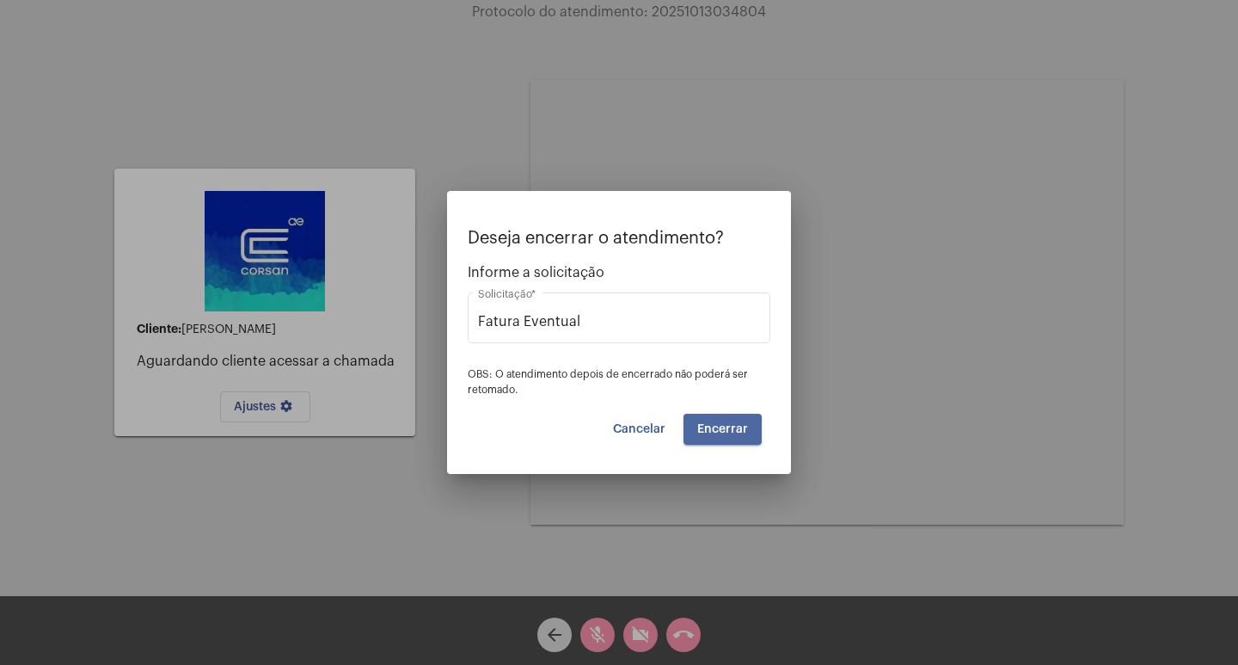
click at [731, 426] on span "Encerrar" at bounding box center [722, 429] width 51 height 12
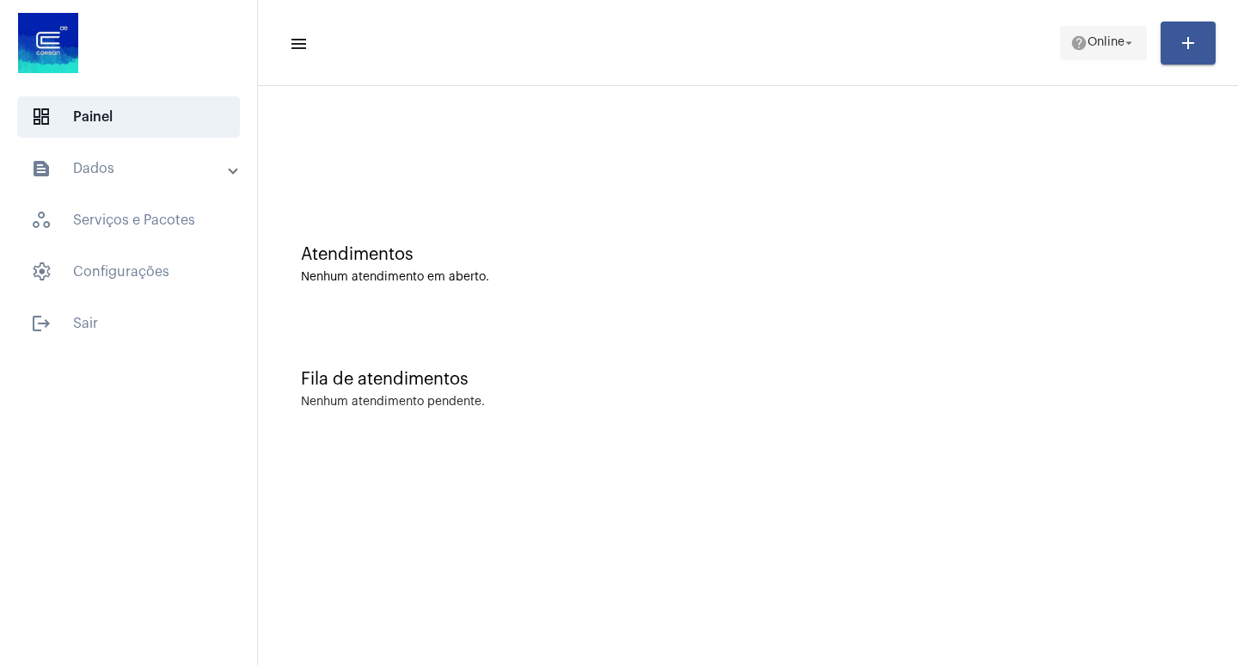
click at [1129, 45] on mat-icon "arrow_drop_down" at bounding box center [1128, 42] width 15 height 15
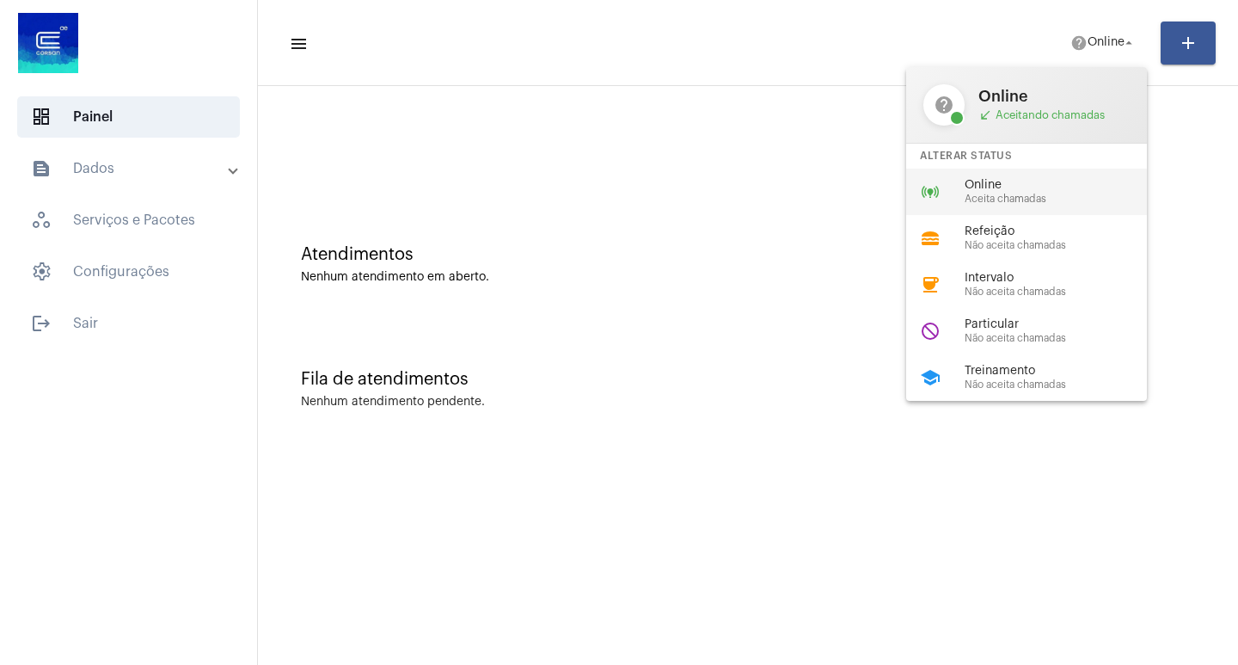
click at [1070, 188] on span "Online" at bounding box center [1063, 185] width 196 height 13
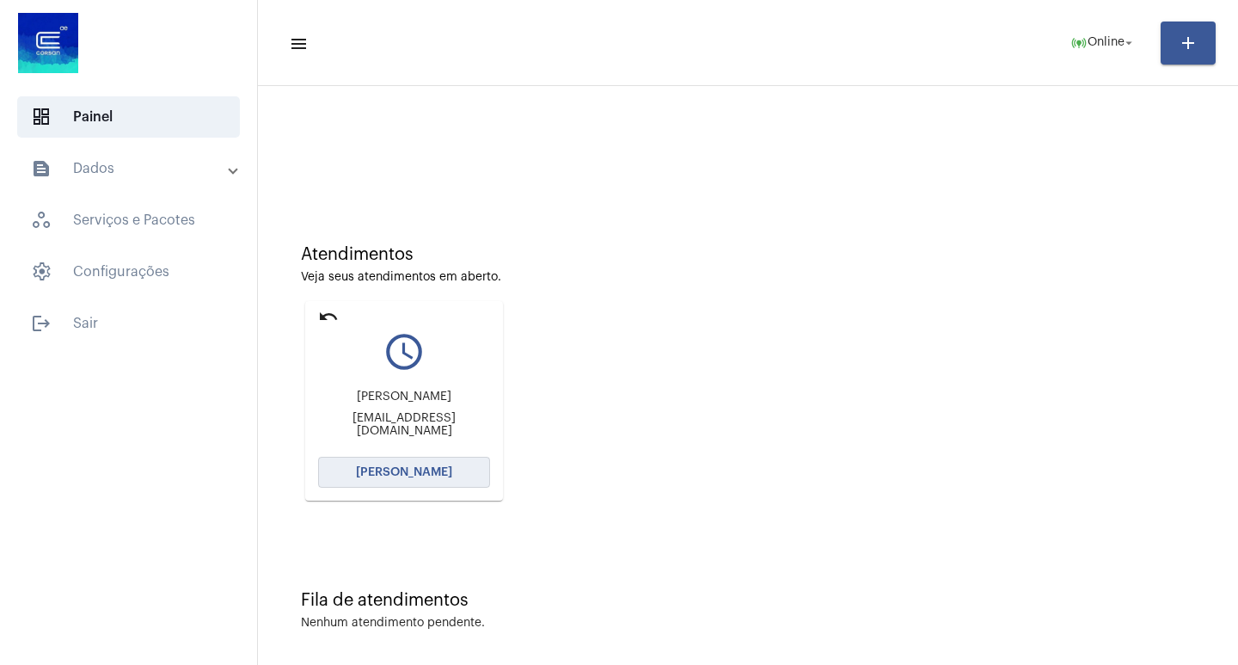
click at [382, 468] on span "[PERSON_NAME]" at bounding box center [404, 472] width 96 height 12
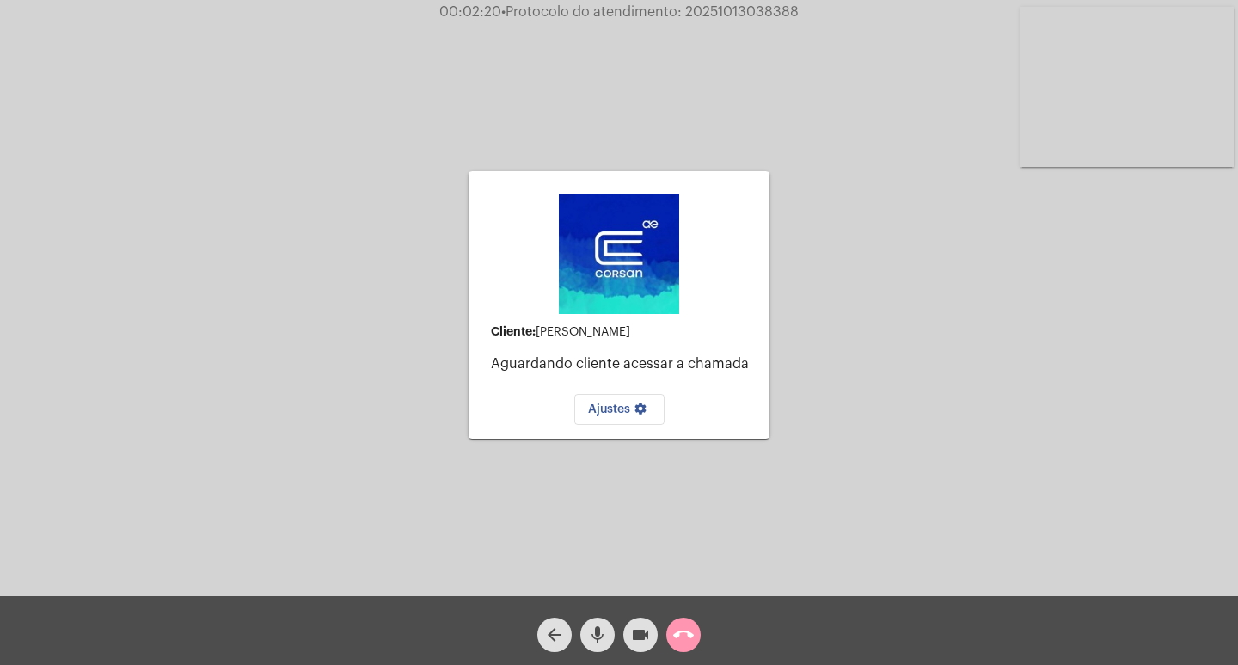
click at [554, 632] on mat-icon "arrow_back" at bounding box center [554, 634] width 21 height 21
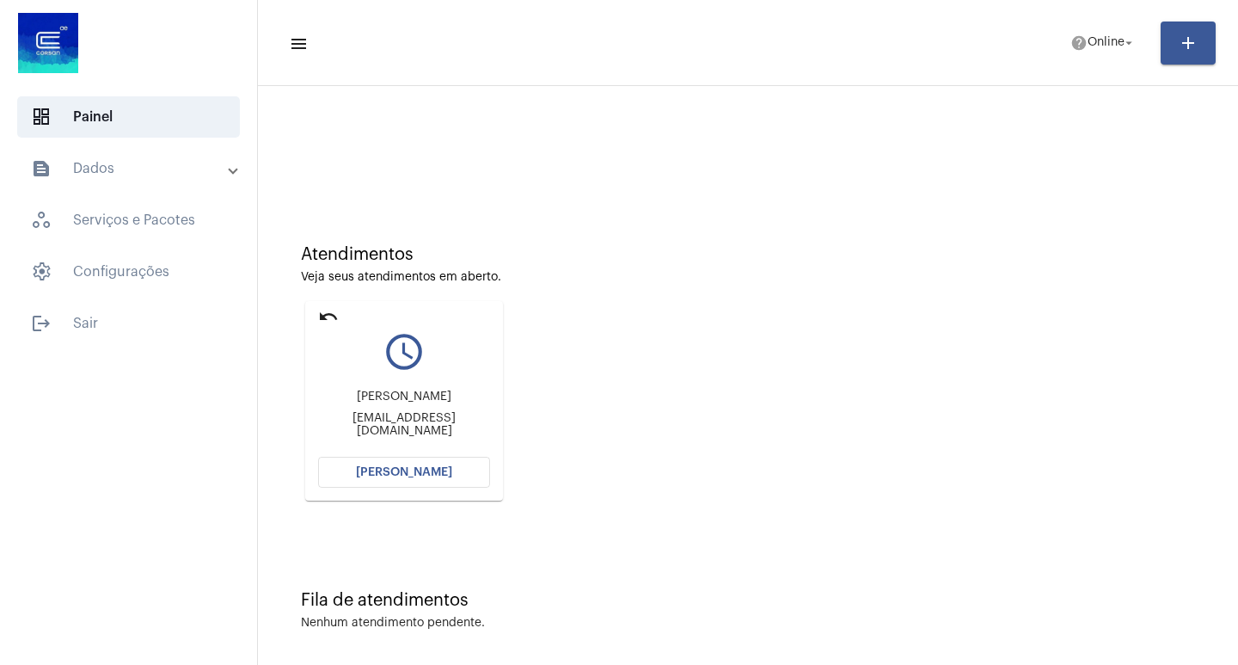
click at [410, 473] on span "[PERSON_NAME]" at bounding box center [404, 472] width 96 height 12
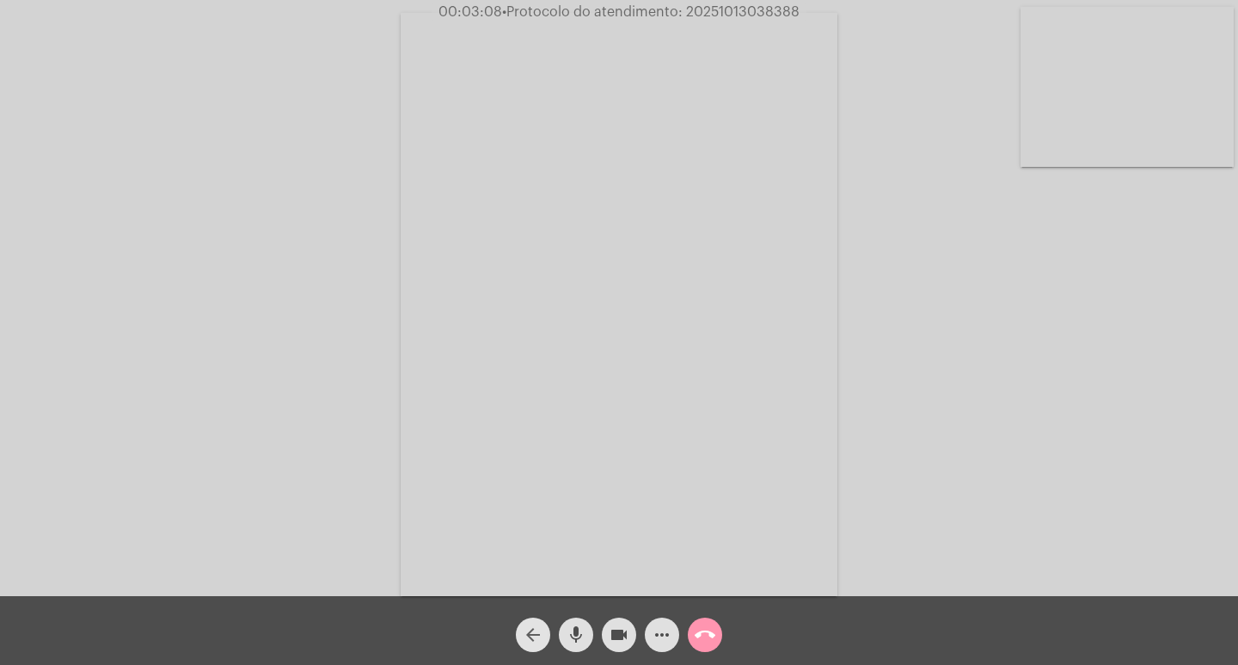
click at [537, 629] on mat-icon "arrow_back" at bounding box center [533, 634] width 21 height 21
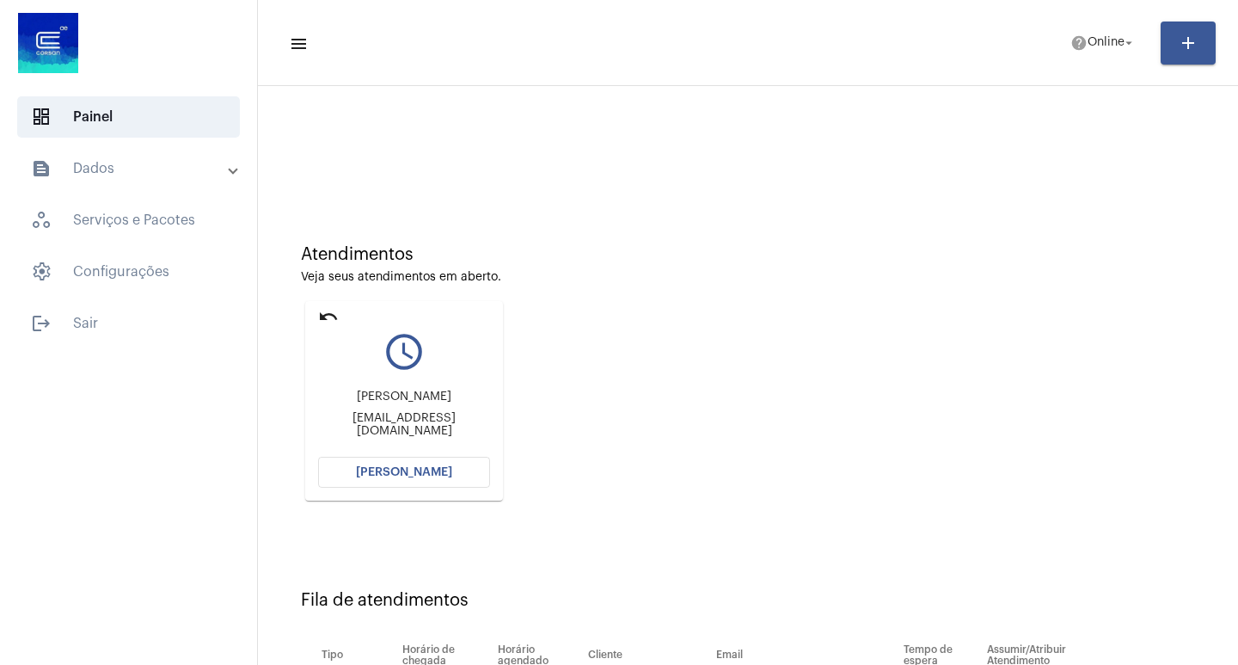
click at [409, 465] on button "[PERSON_NAME]" at bounding box center [404, 472] width 172 height 31
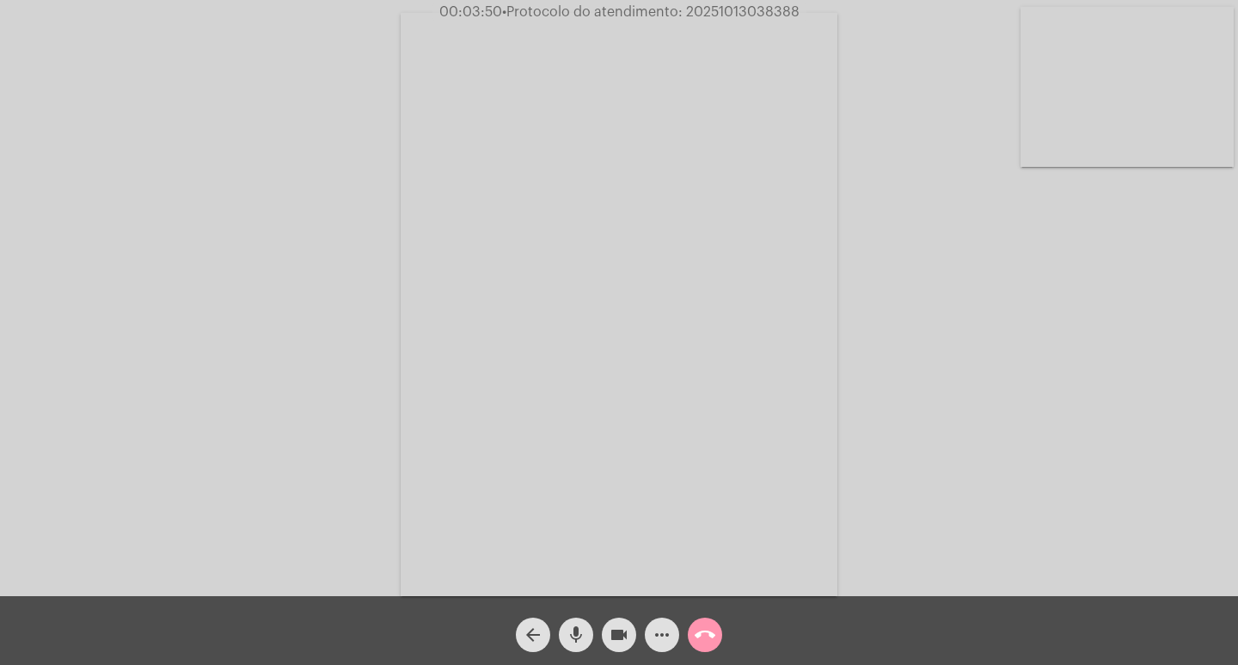
click at [664, 635] on mat-icon "more_horiz" at bounding box center [662, 634] width 21 height 21
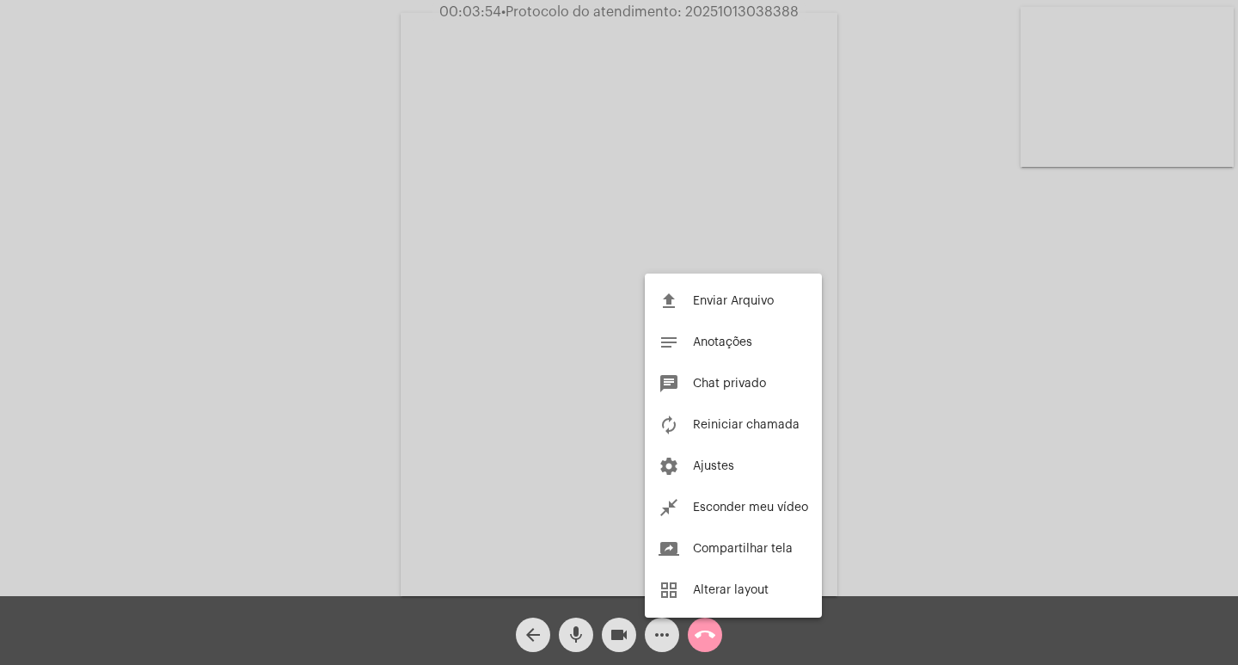
click at [934, 413] on div at bounding box center [619, 332] width 1238 height 665
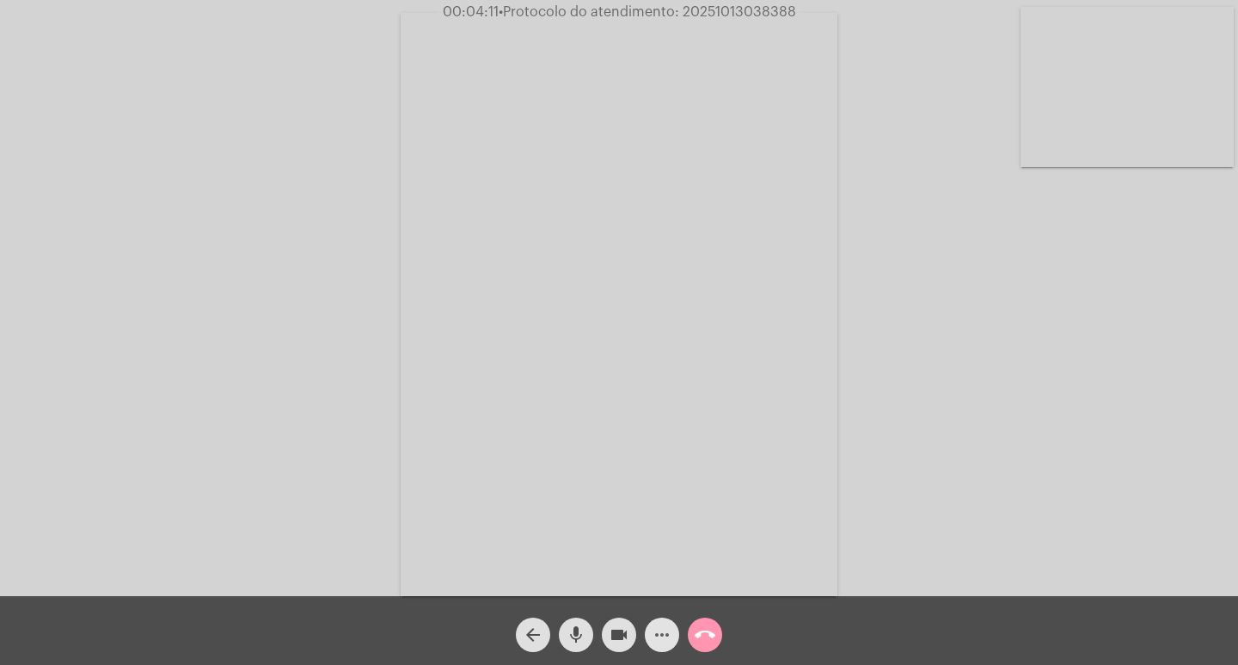
click at [665, 628] on mat-icon "more_horiz" at bounding box center [662, 634] width 21 height 21
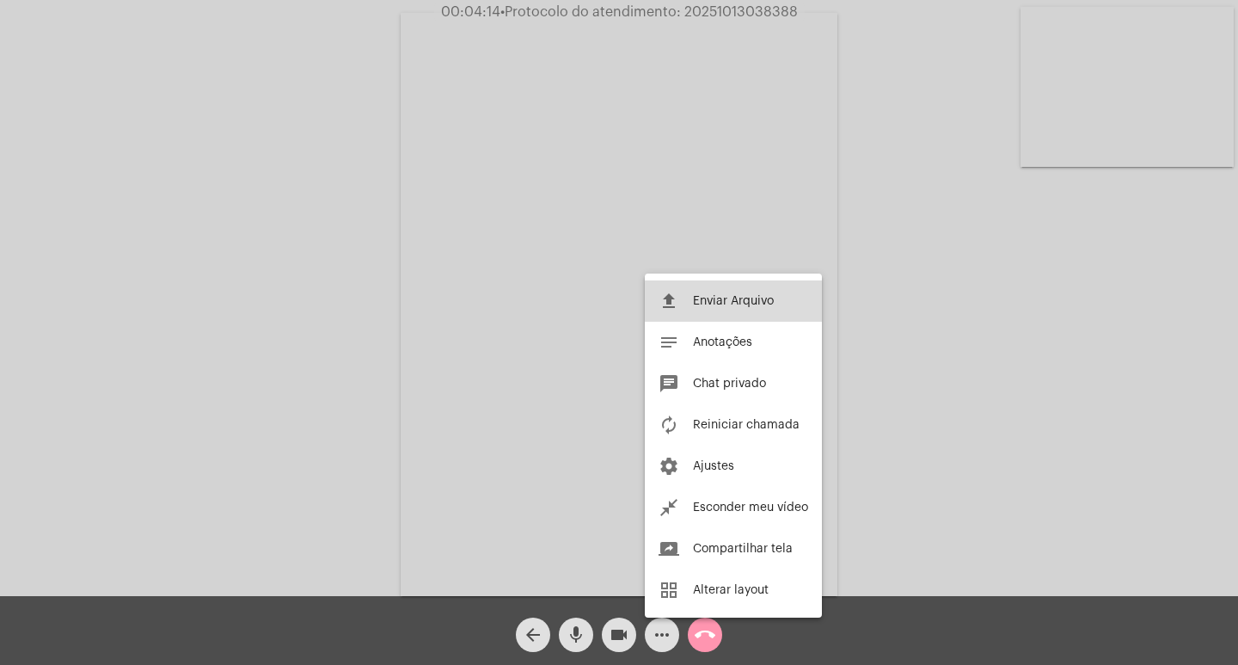
click at [742, 297] on span "Enviar Arquivo" at bounding box center [733, 301] width 81 height 12
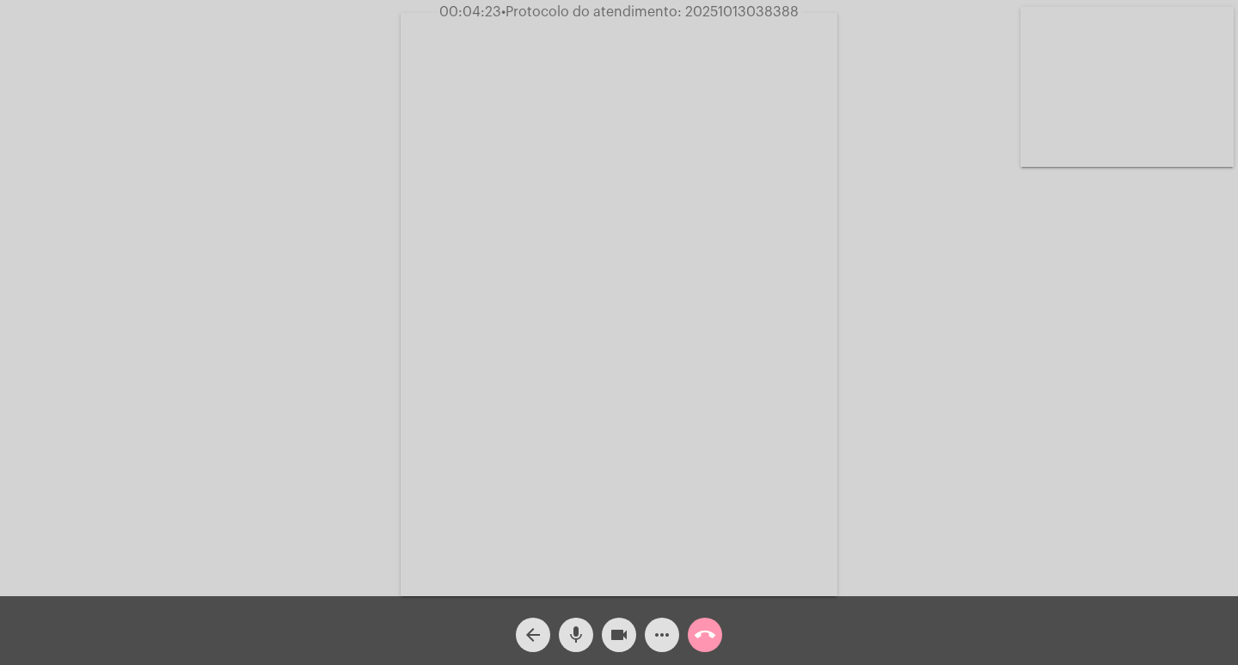
click at [537, 633] on mat-icon "arrow_back" at bounding box center [533, 634] width 21 height 21
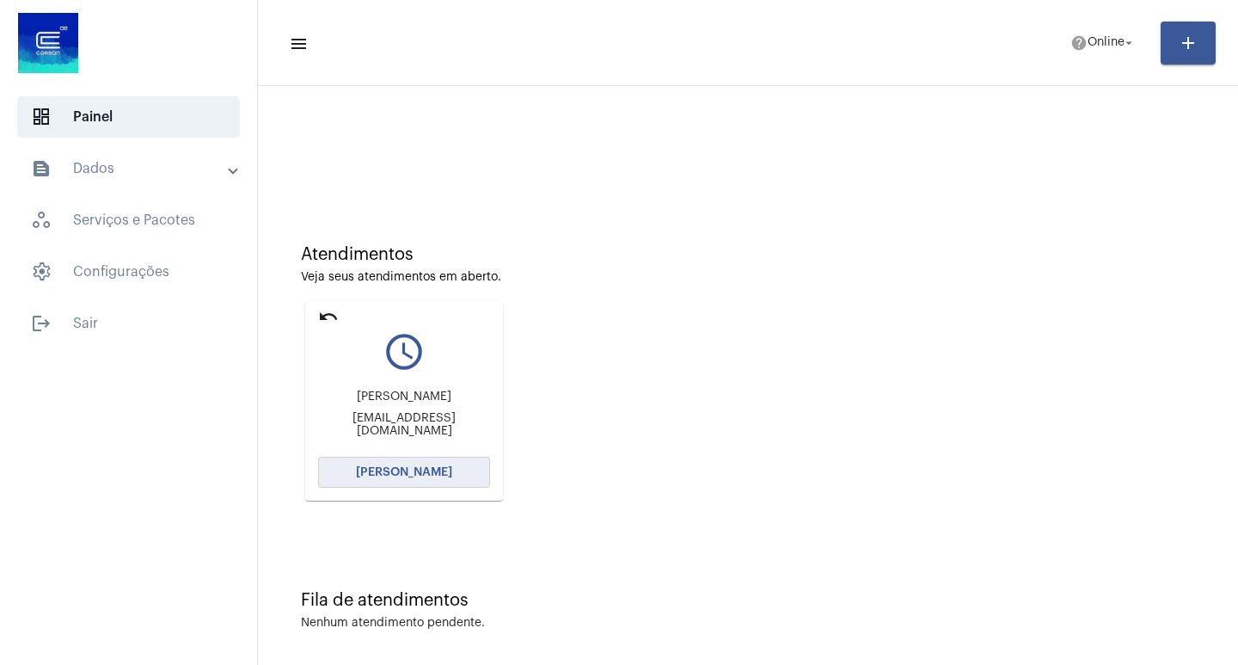
click at [407, 469] on span "[PERSON_NAME]" at bounding box center [404, 472] width 96 height 12
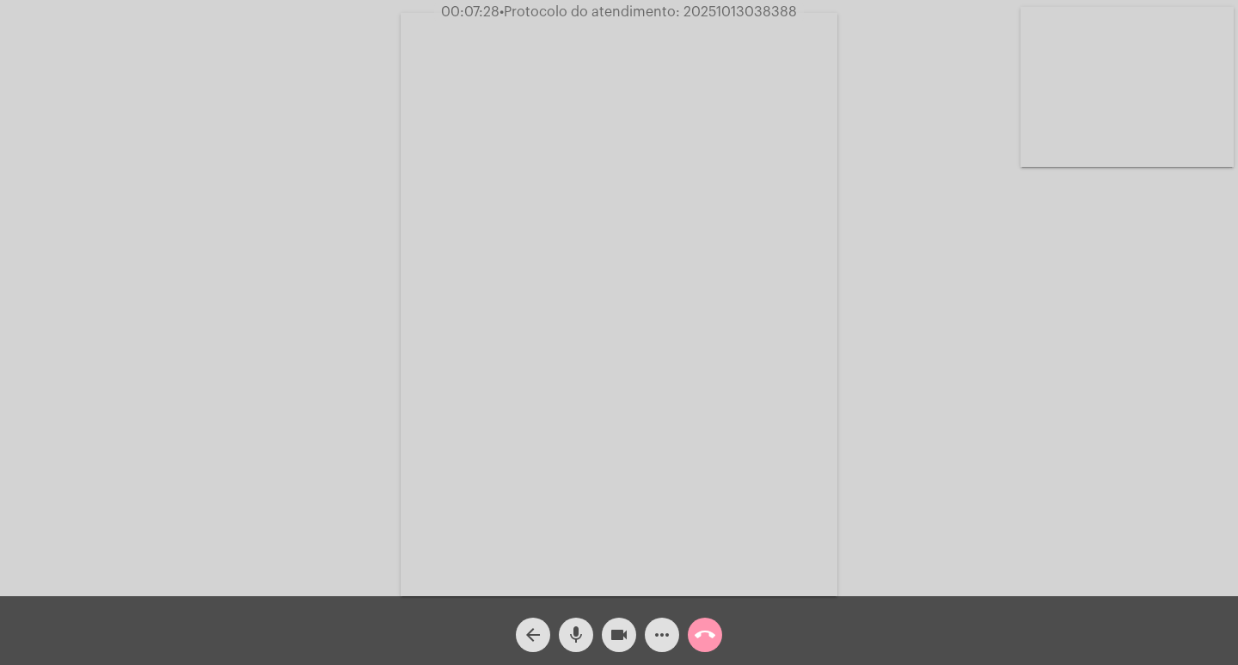
click at [623, 635] on mat-icon "videocam" at bounding box center [619, 634] width 21 height 21
click at [572, 630] on mat-icon "mic" at bounding box center [576, 634] width 21 height 21
click at [566, 645] on mat-icon "mic_off" at bounding box center [576, 634] width 21 height 21
click at [576, 636] on mat-icon "mic_off" at bounding box center [576, 634] width 21 height 21
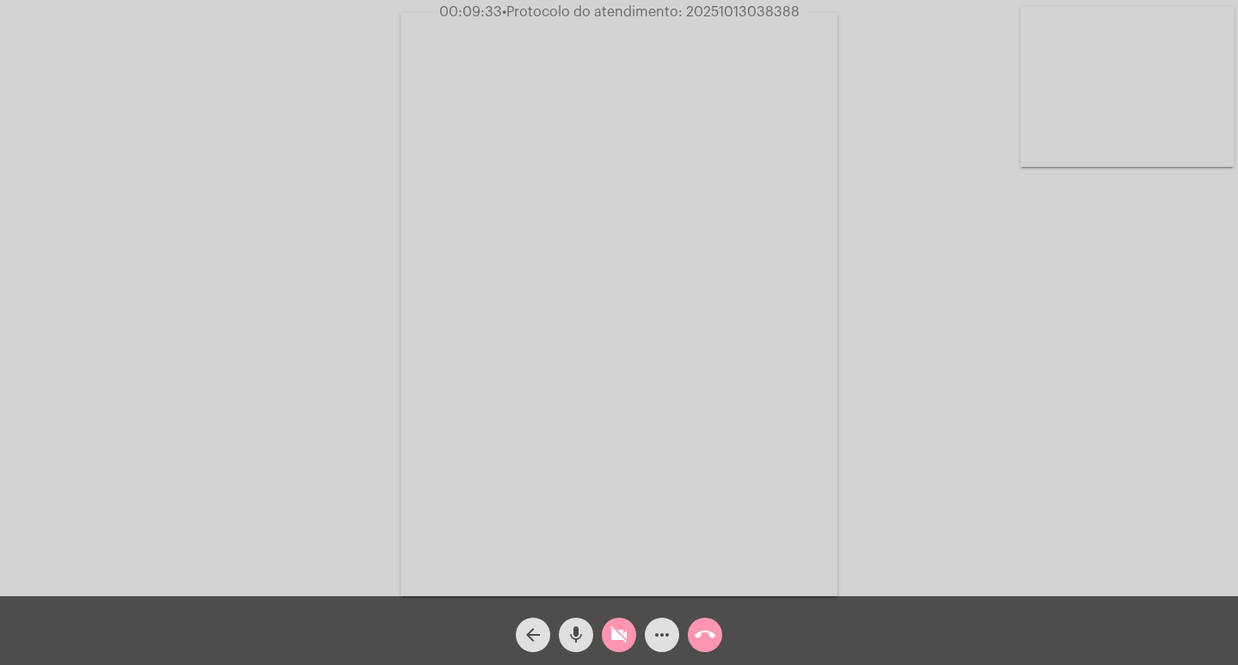
click at [581, 626] on mat-icon "mic" at bounding box center [576, 634] width 21 height 21
click at [573, 628] on mat-icon "mic_off" at bounding box center [576, 634] width 21 height 21
click at [621, 633] on mat-icon "videocam_off" at bounding box center [619, 634] width 21 height 21
click at [532, 628] on mat-icon "arrow_back" at bounding box center [533, 634] width 21 height 21
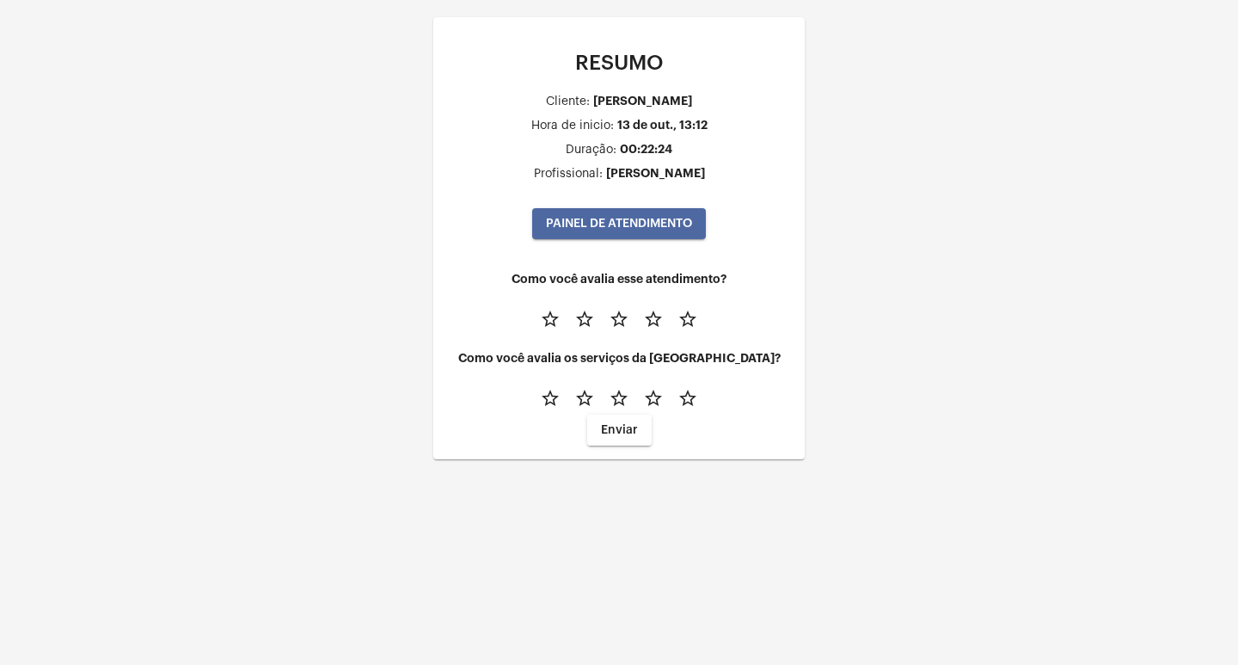
click at [616, 218] on span "PAINEL DE ATENDIMENTO" at bounding box center [619, 224] width 146 height 12
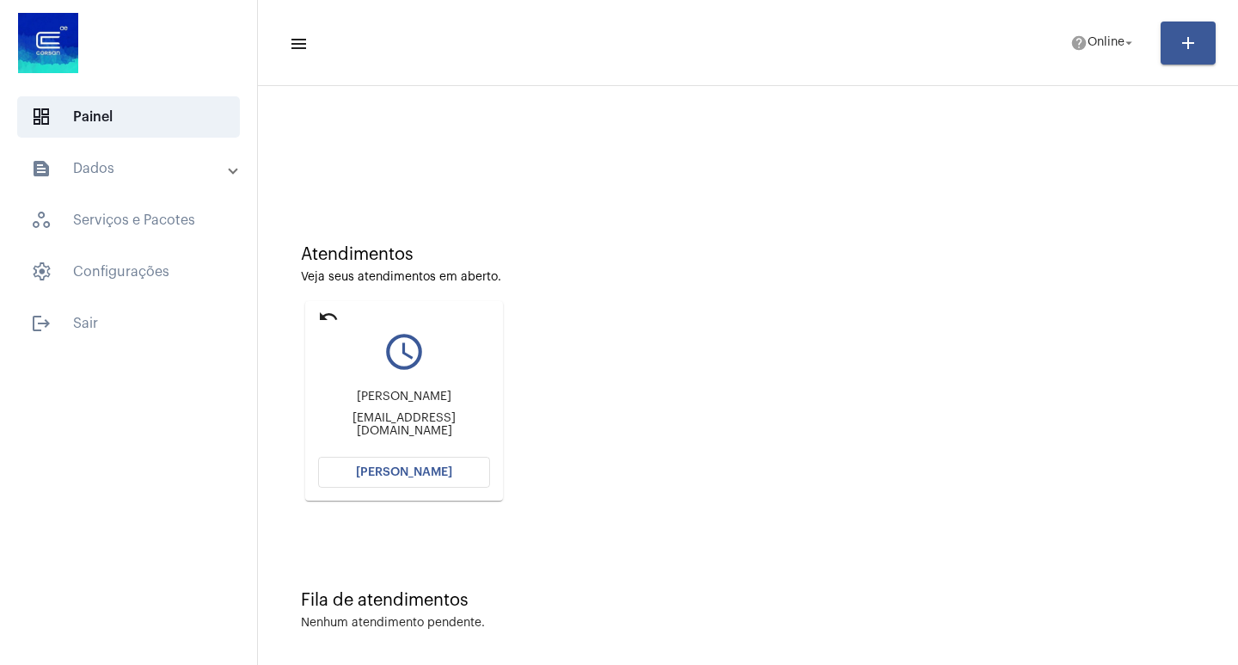
click at [373, 461] on button "[PERSON_NAME]" at bounding box center [404, 472] width 172 height 31
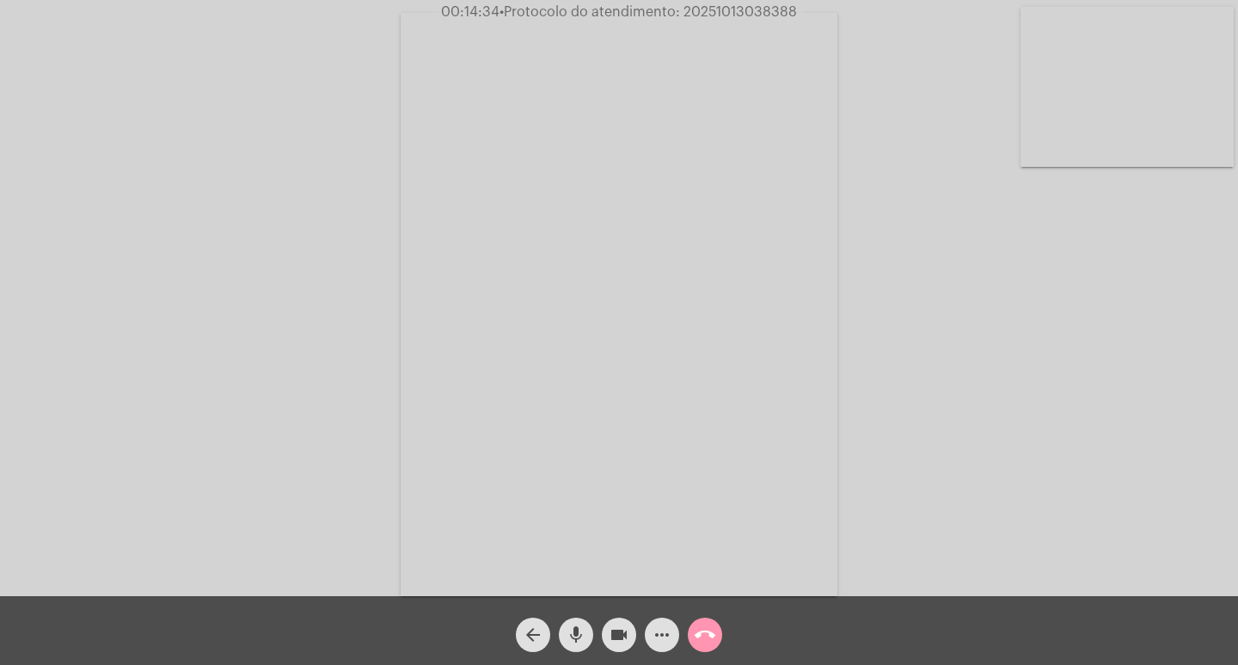
click at [616, 633] on mat-icon "videocam" at bounding box center [619, 634] width 21 height 21
click at [571, 629] on mat-icon "mic" at bounding box center [576, 634] width 21 height 21
click at [576, 633] on mat-icon "mic_off" at bounding box center [576, 634] width 21 height 21
click at [611, 631] on mat-icon "videocam_off" at bounding box center [619, 634] width 21 height 21
click at [527, 629] on mat-icon "arrow_back" at bounding box center [533, 634] width 21 height 21
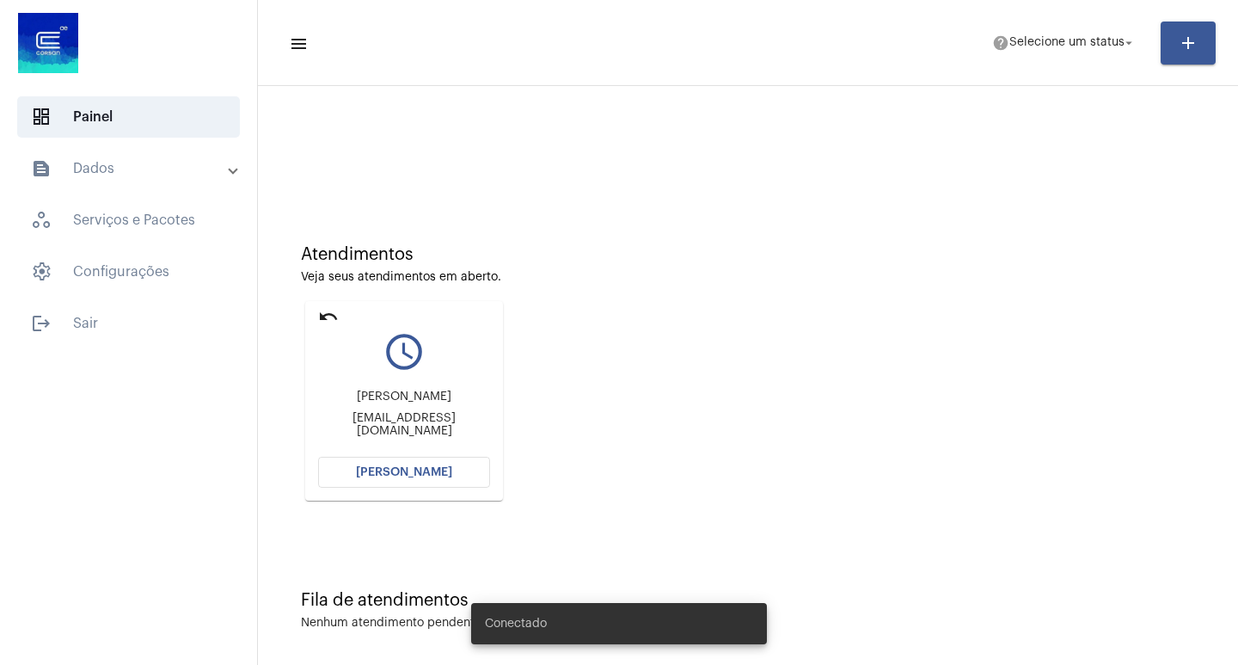
click at [394, 457] on button "[PERSON_NAME]" at bounding box center [404, 472] width 172 height 31
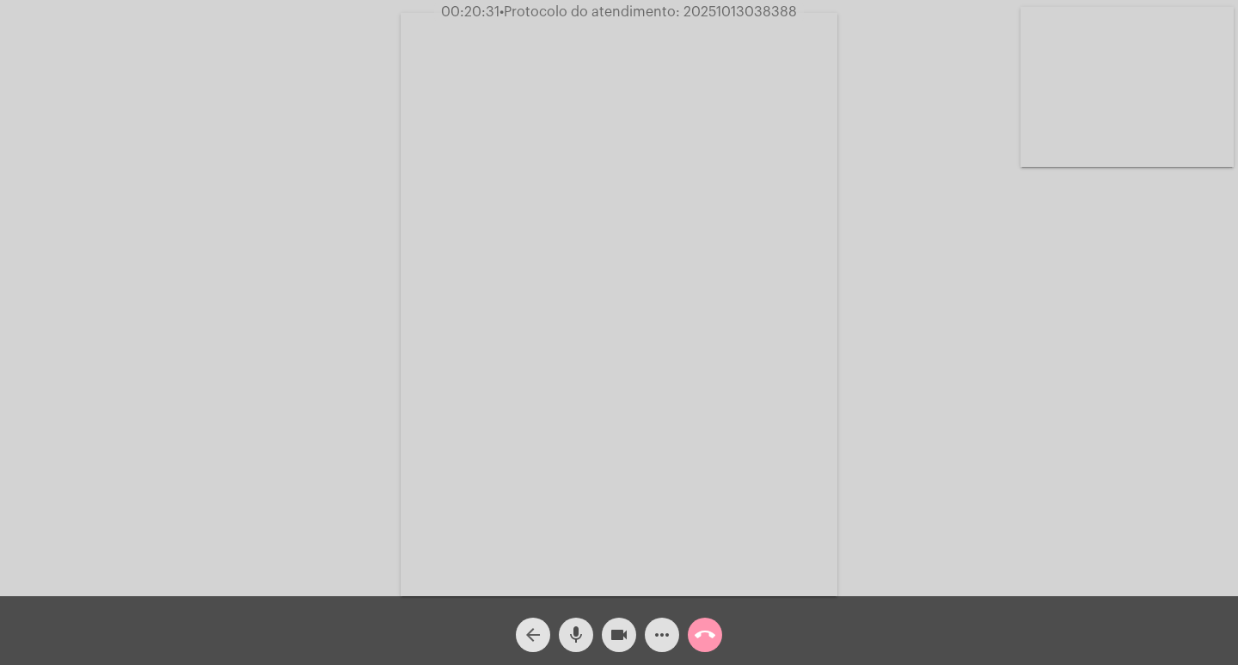
click at [530, 625] on mat-icon "arrow_back" at bounding box center [533, 634] width 21 height 21
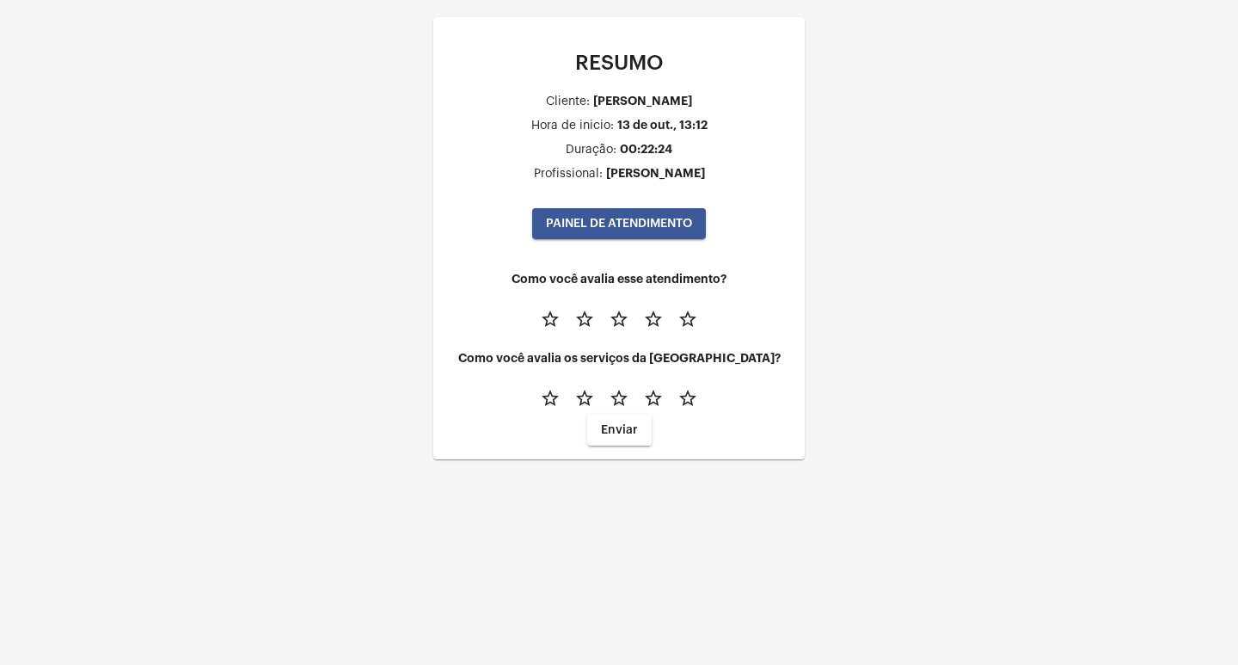
click at [656, 224] on span "PAINEL DE ATENDIMENTO" at bounding box center [619, 224] width 146 height 12
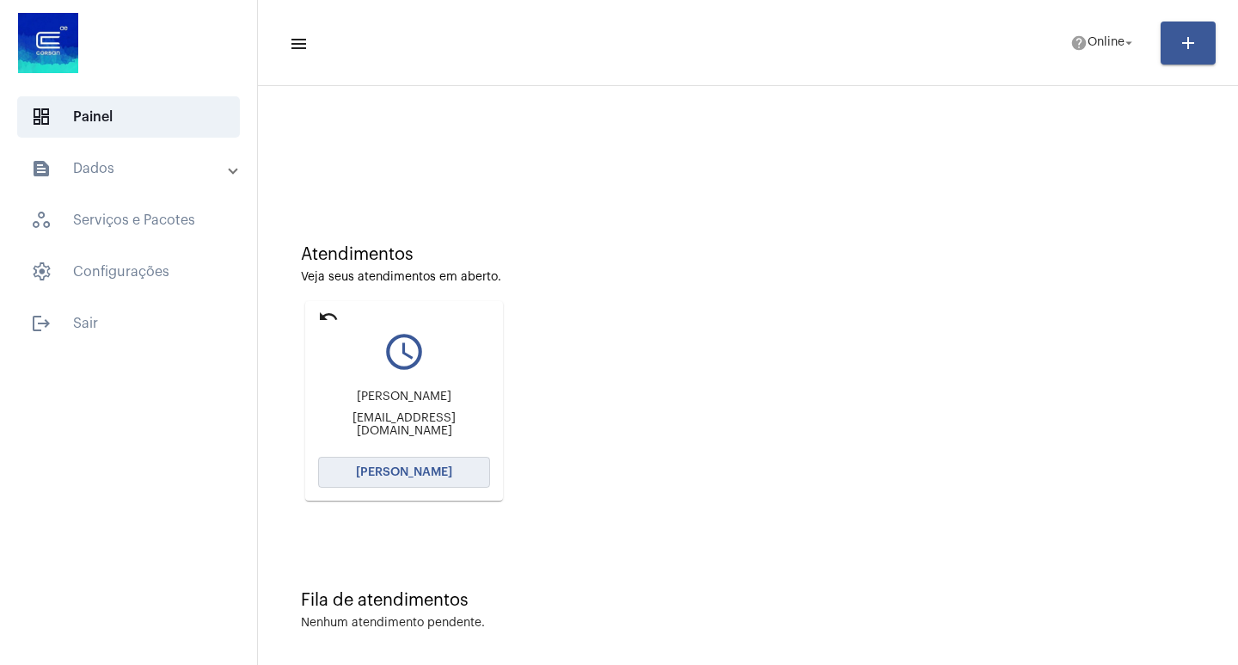
click at [407, 475] on span "[PERSON_NAME]" at bounding box center [404, 472] width 96 height 12
click at [359, 468] on button "[PERSON_NAME]" at bounding box center [404, 472] width 172 height 31
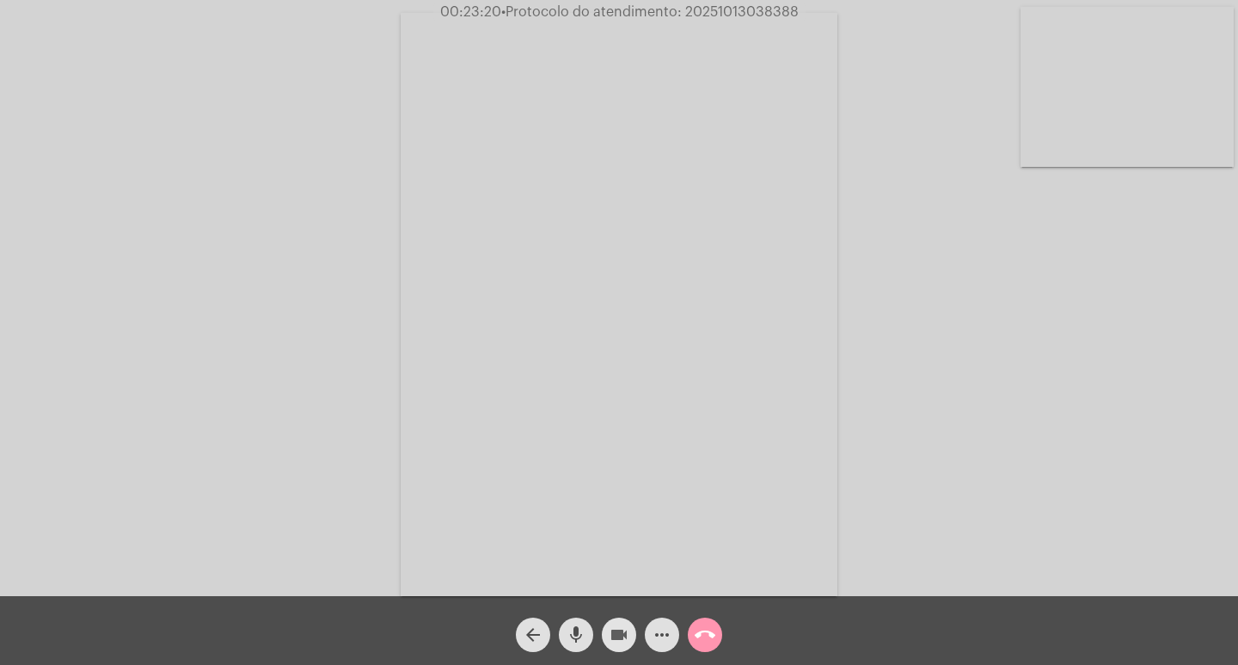
click at [615, 632] on mat-icon "videocam" at bounding box center [619, 634] width 21 height 21
click at [579, 626] on mat-icon "mic" at bounding box center [576, 634] width 21 height 21
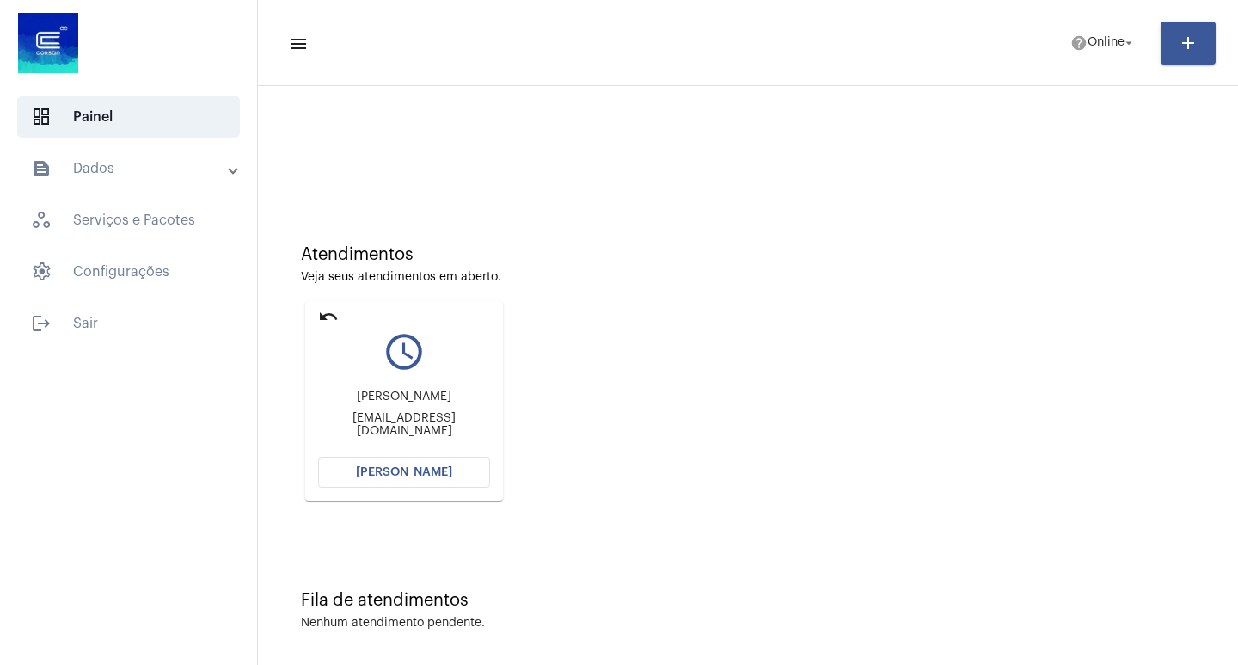
click at [405, 464] on button "[PERSON_NAME]" at bounding box center [404, 472] width 172 height 31
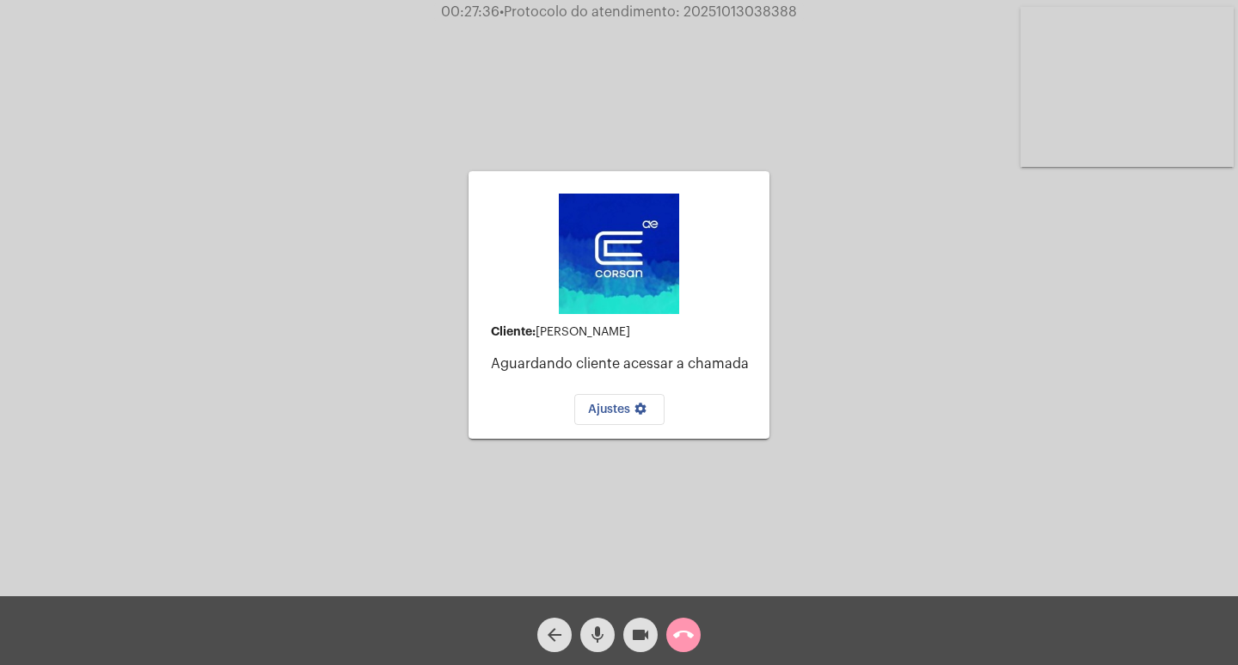
click at [553, 644] on mat-icon "arrow_back" at bounding box center [554, 634] width 21 height 21
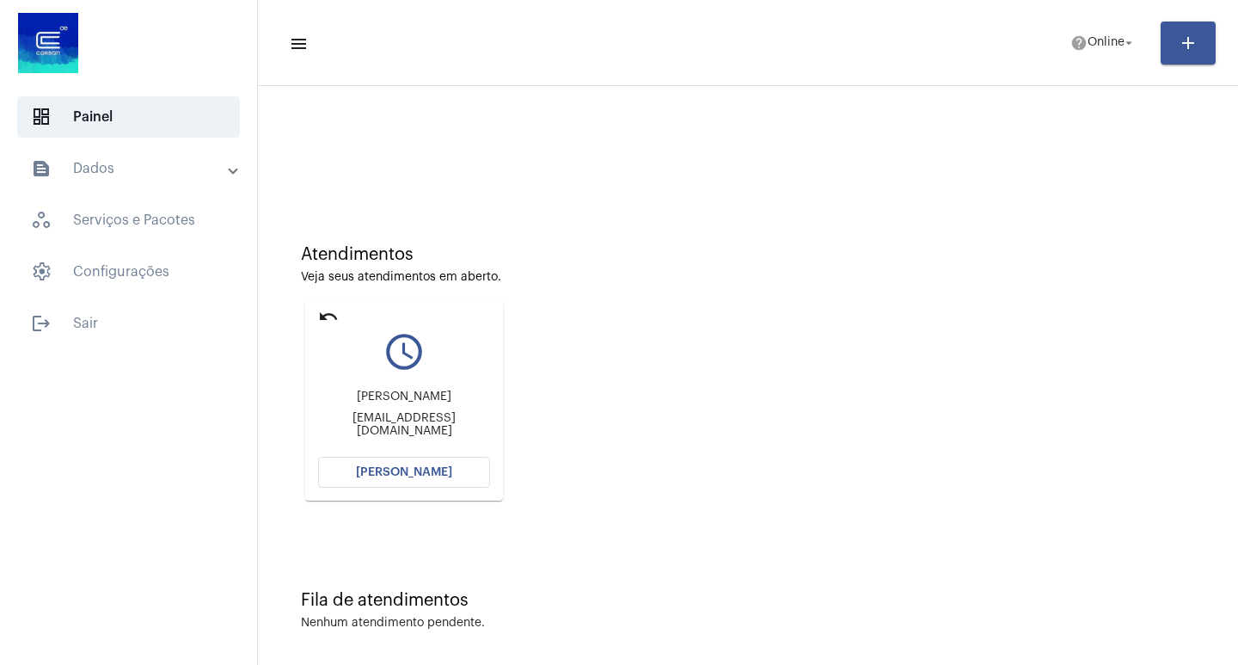
click at [398, 473] on span "[PERSON_NAME]" at bounding box center [404, 472] width 96 height 12
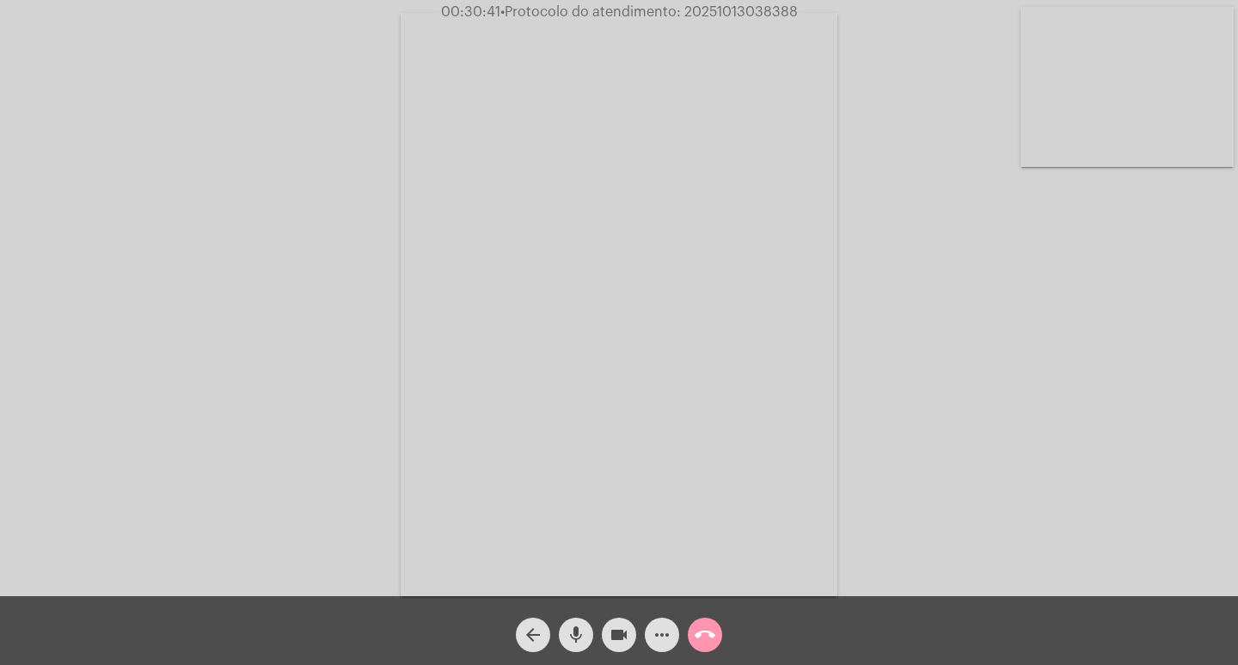
click at [905, 442] on div "Acessando Câmera e Microfone..." at bounding box center [619, 302] width 1235 height 596
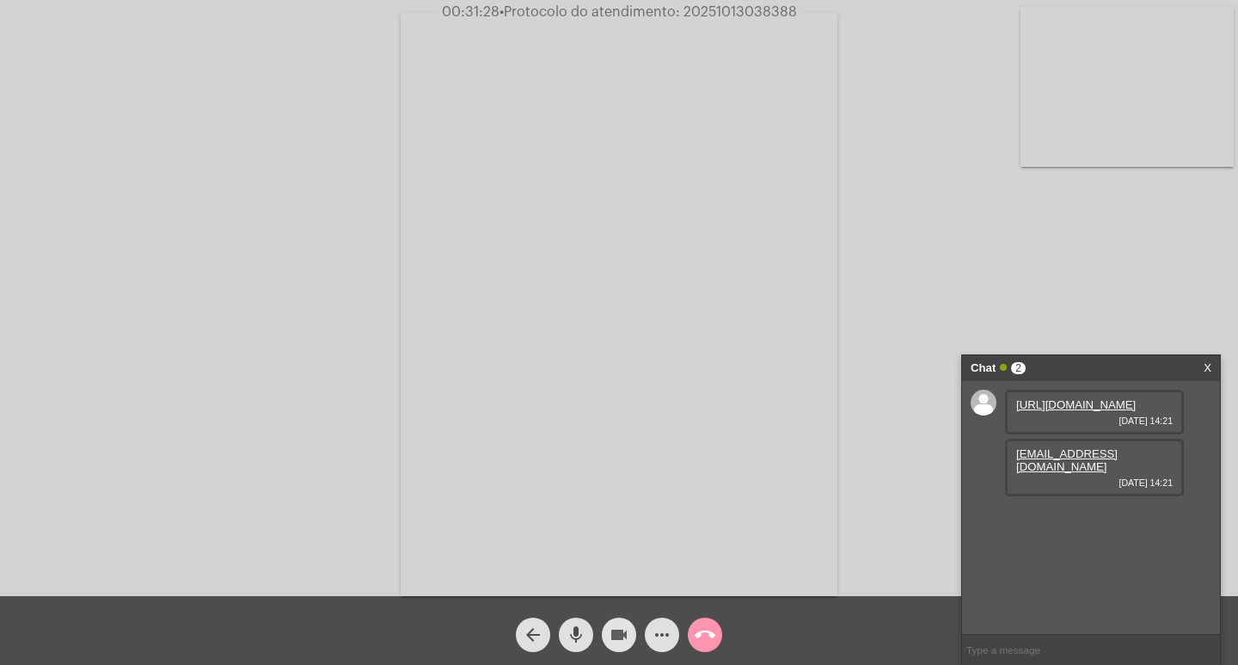
click at [622, 631] on mat-icon "videocam" at bounding box center [619, 634] width 21 height 21
click at [571, 631] on mat-icon "mic" at bounding box center [576, 634] width 21 height 21
click at [559, 617] on button "mic_off" at bounding box center [576, 634] width 34 height 34
click at [559, 617] on button "mic" at bounding box center [576, 634] width 34 height 34
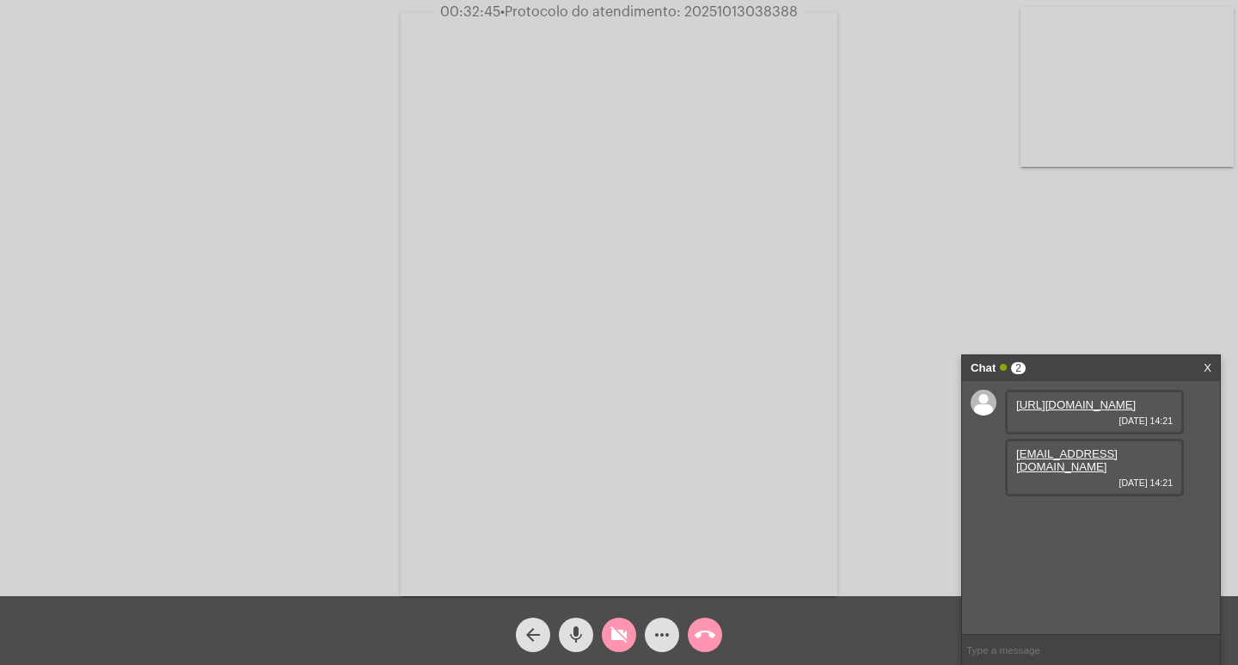
click at [559, 617] on button "mic" at bounding box center [576, 634] width 34 height 34
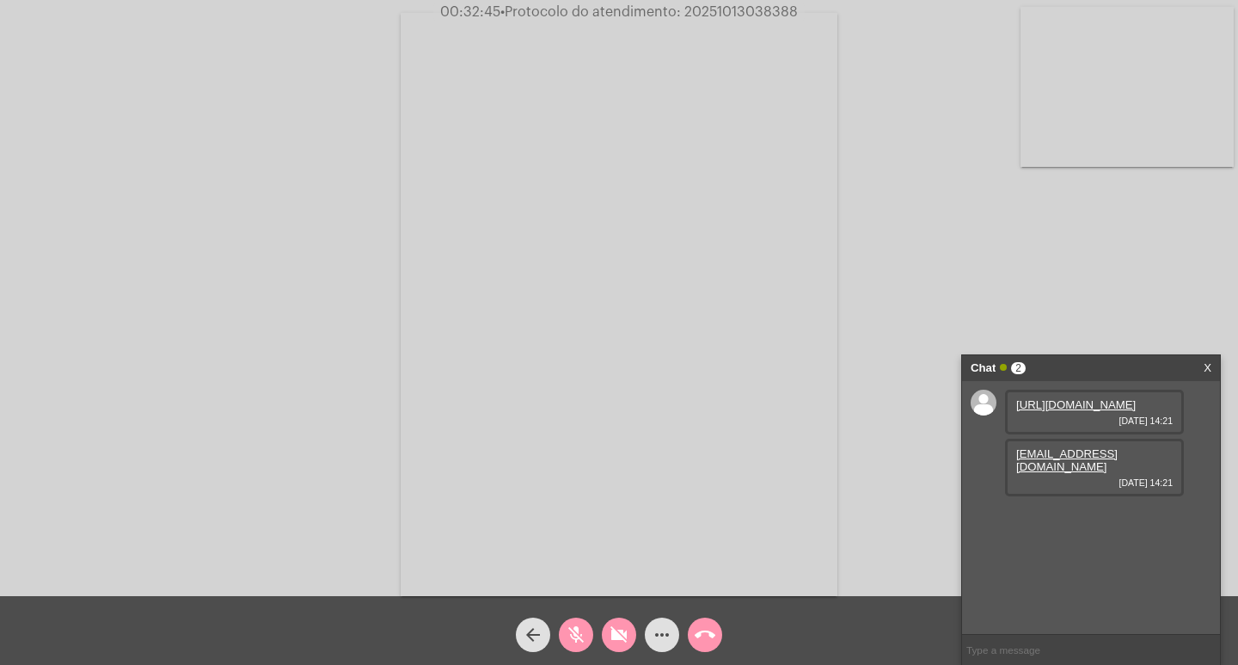
click at [559, 617] on button "mic_off" at bounding box center [576, 634] width 34 height 34
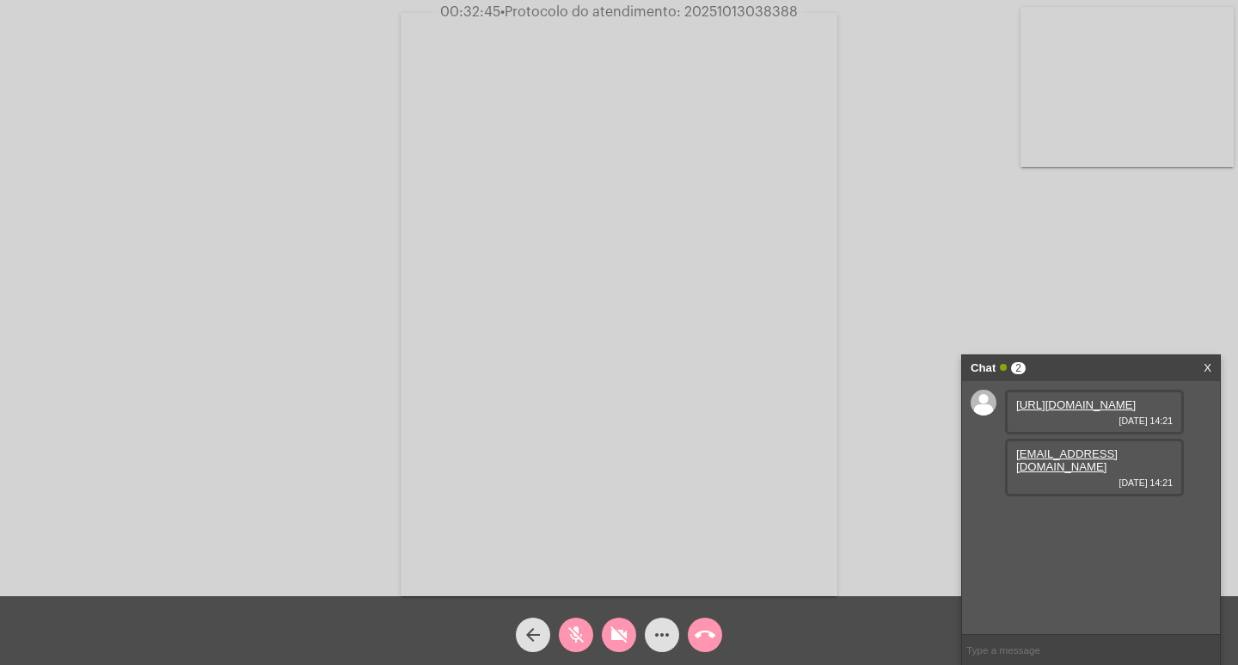
click at [559, 617] on button "mic_off" at bounding box center [576, 634] width 34 height 34
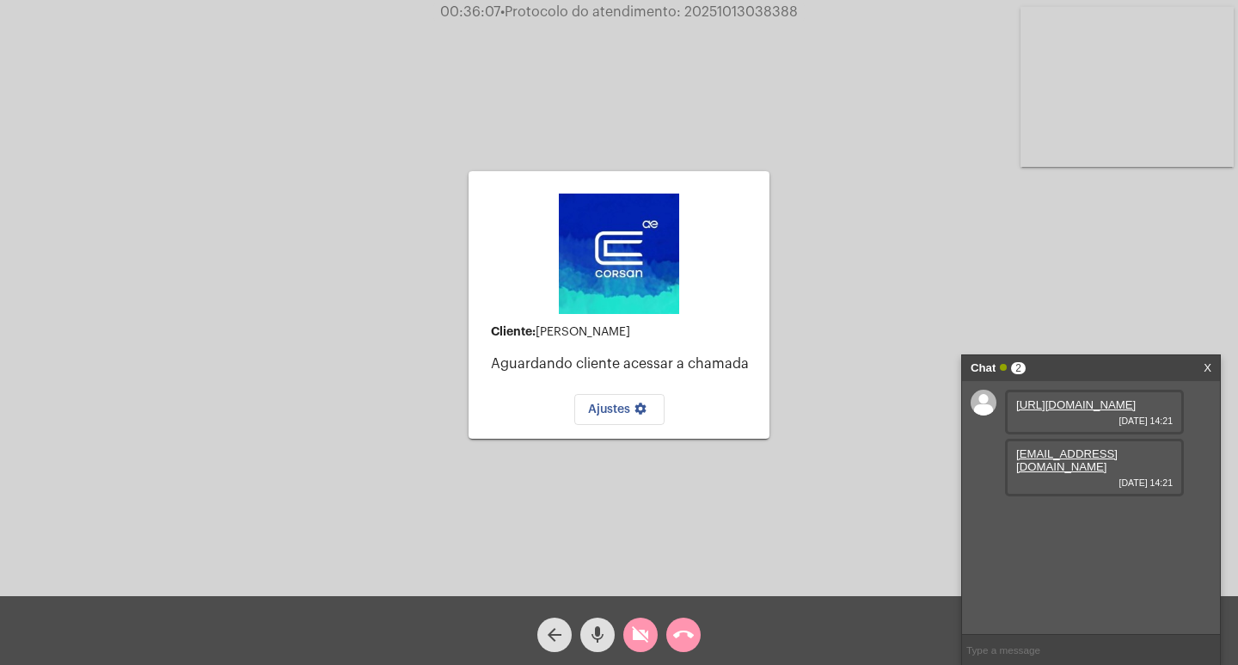
click at [567, 628] on button "arrow_back" at bounding box center [554, 634] width 34 height 34
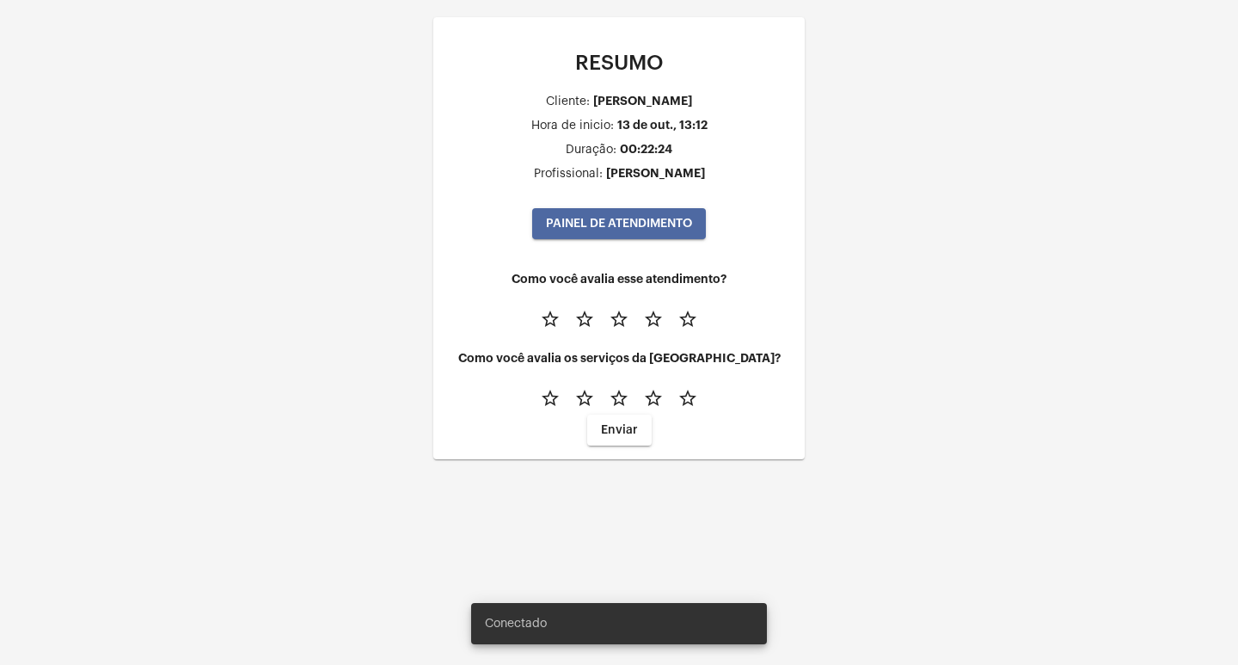
click at [595, 218] on span "PAINEL DE ATENDIMENTO" at bounding box center [619, 224] width 146 height 12
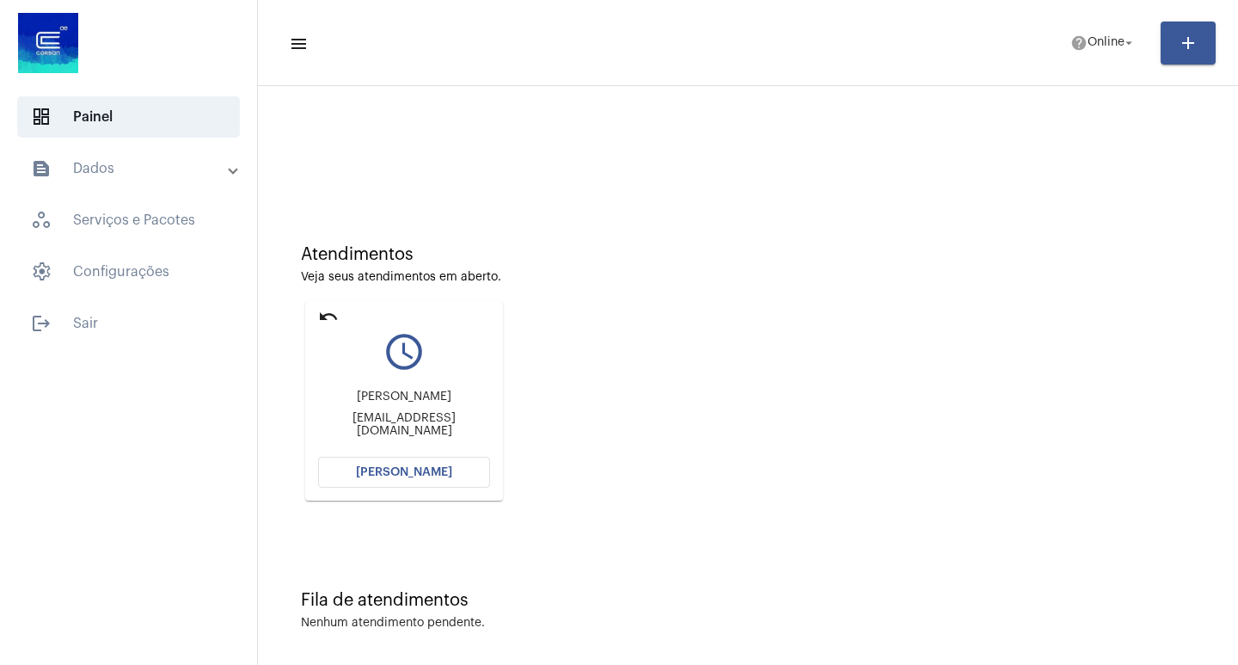
click at [377, 467] on span "[PERSON_NAME]" at bounding box center [404, 472] width 96 height 12
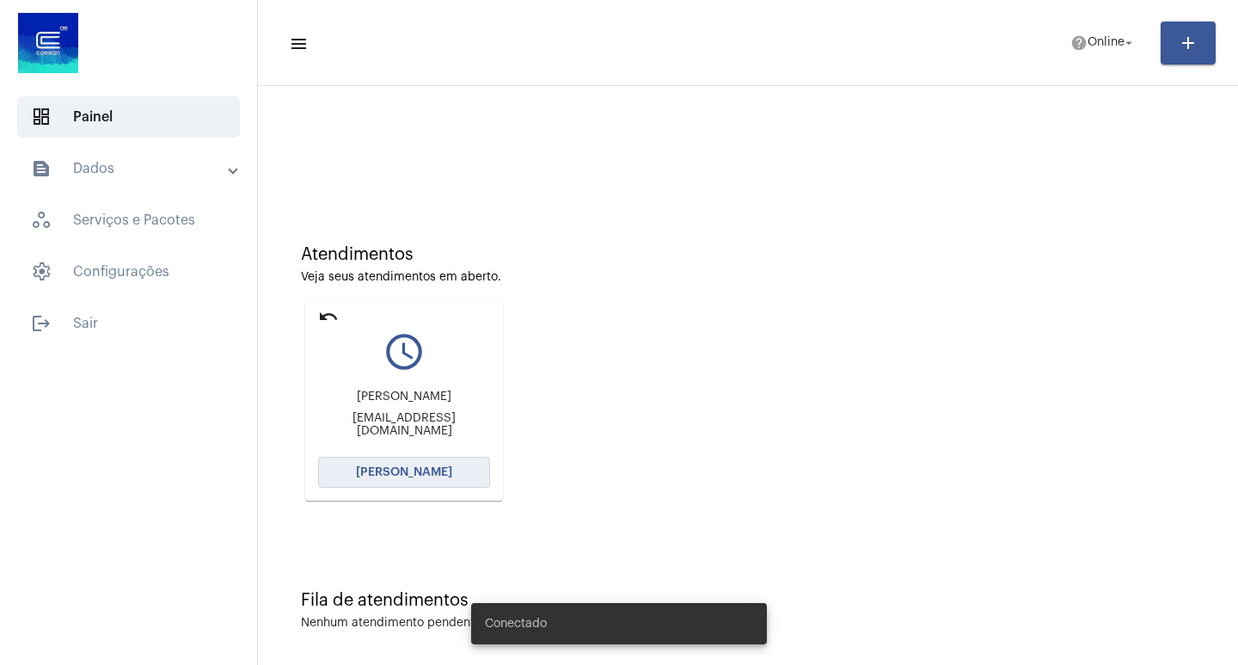
click at [417, 461] on button "[PERSON_NAME]" at bounding box center [404, 472] width 172 height 31
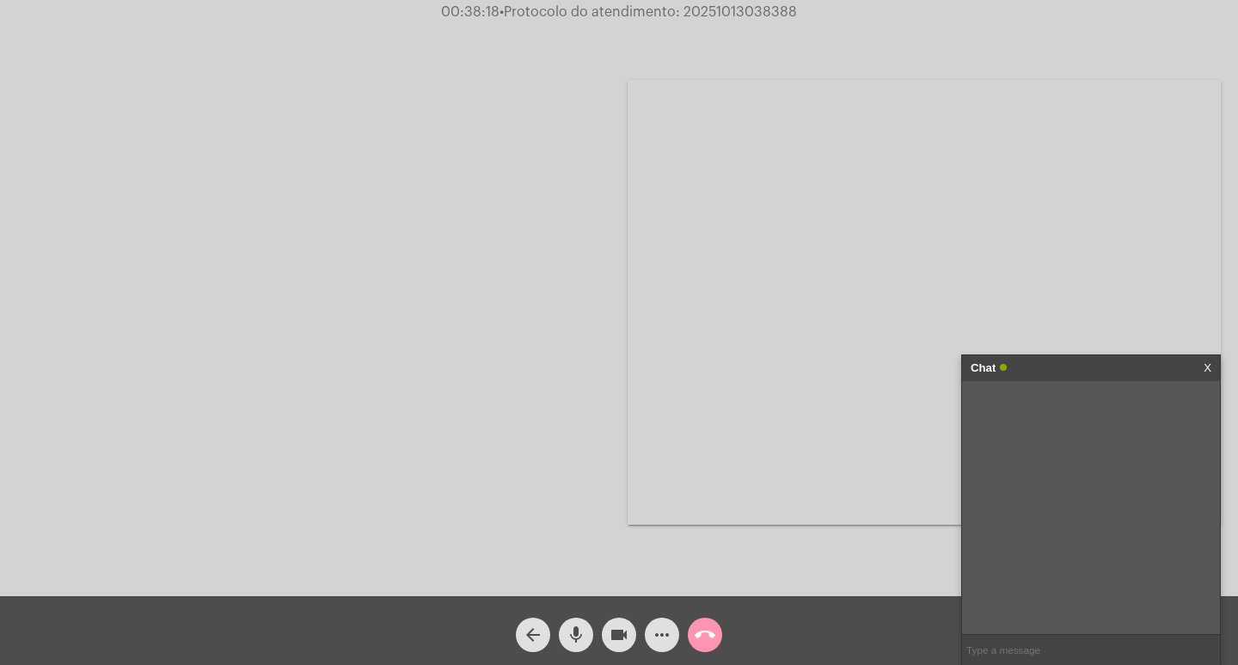
click at [618, 633] on mat-icon "videocam" at bounding box center [619, 634] width 21 height 21
click at [579, 628] on mat-icon "mic" at bounding box center [576, 634] width 21 height 21
click at [707, 633] on mat-icon "call_end" at bounding box center [705, 634] width 21 height 21
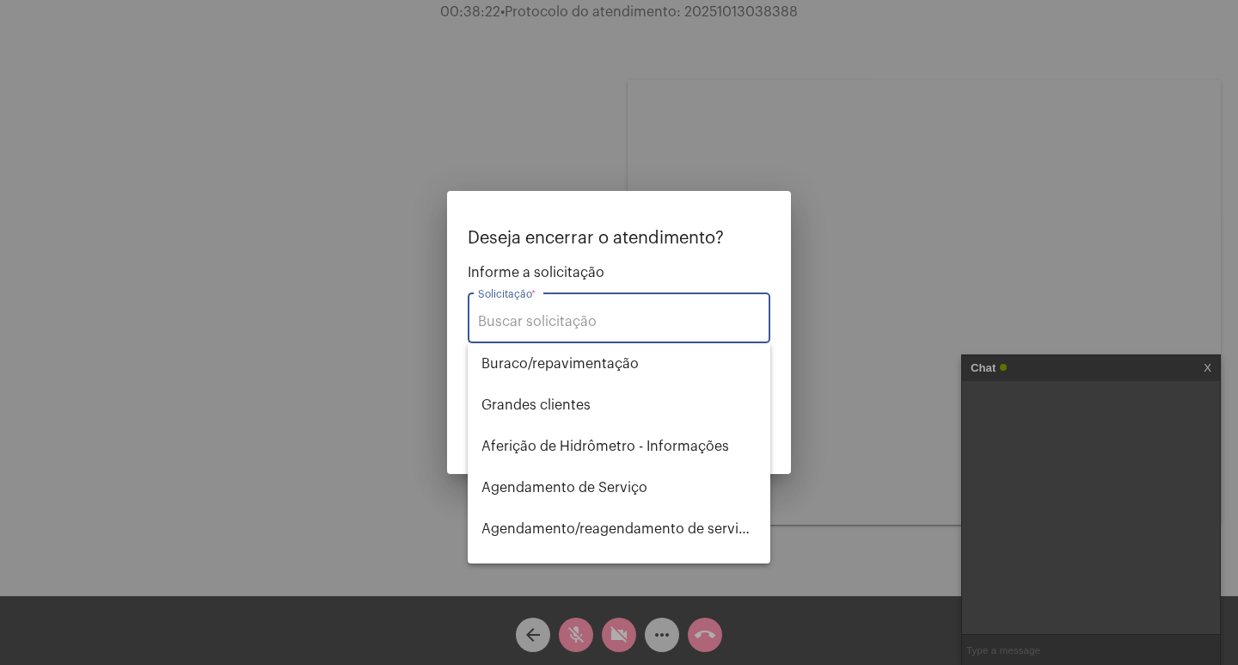
click at [532, 323] on div "Solicitação *" at bounding box center [619, 316] width 282 height 54
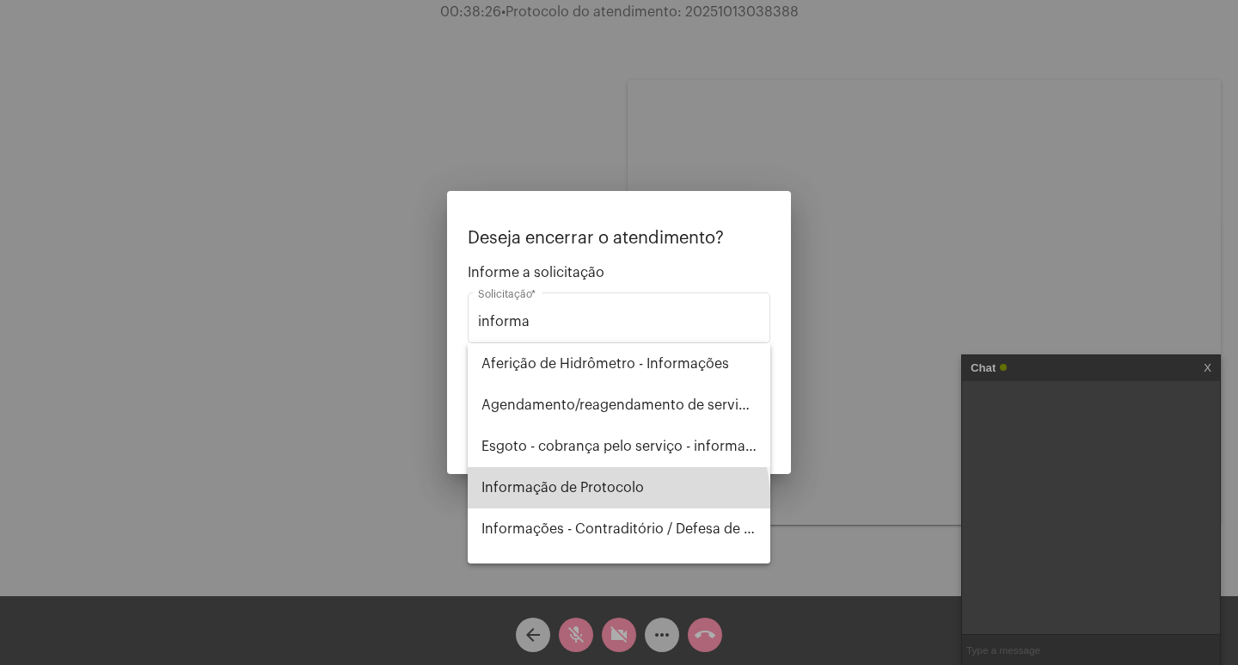
click at [617, 504] on span "Informação de Protocolo" at bounding box center [618, 487] width 275 height 41
type input "Informação de Protocolo"
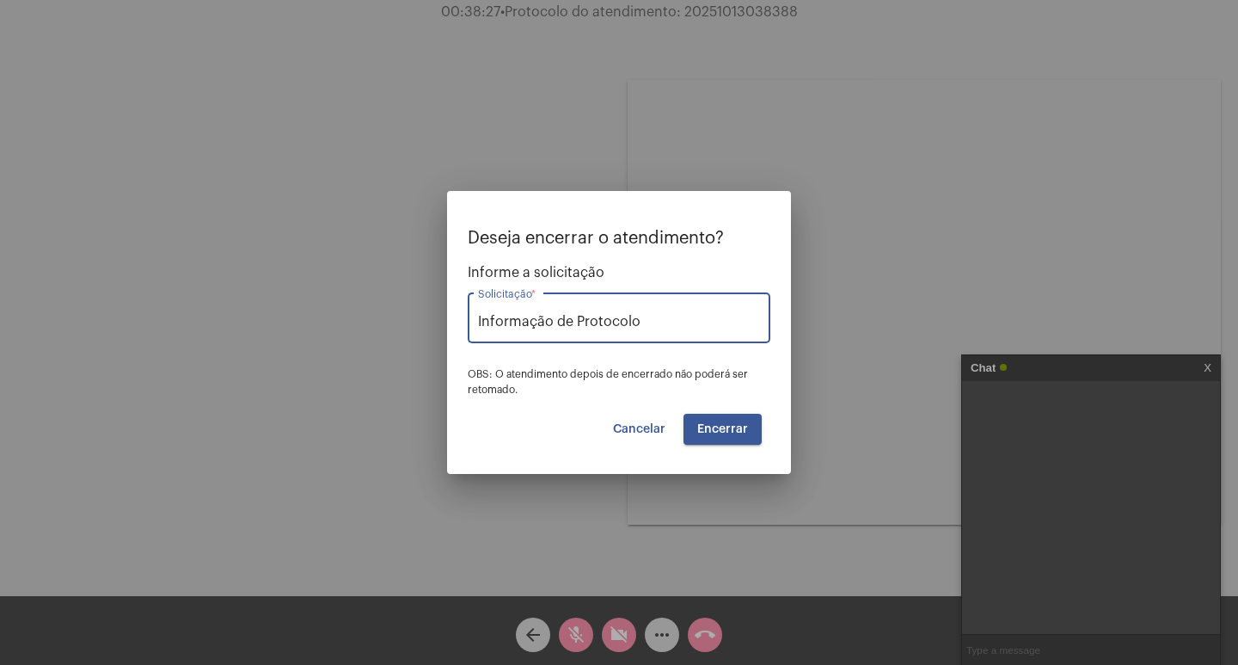
drag, startPoint x: 731, startPoint y: 431, endPoint x: 714, endPoint y: 426, distance: 18.0
click at [729, 430] on span "Encerrar" at bounding box center [722, 429] width 51 height 12
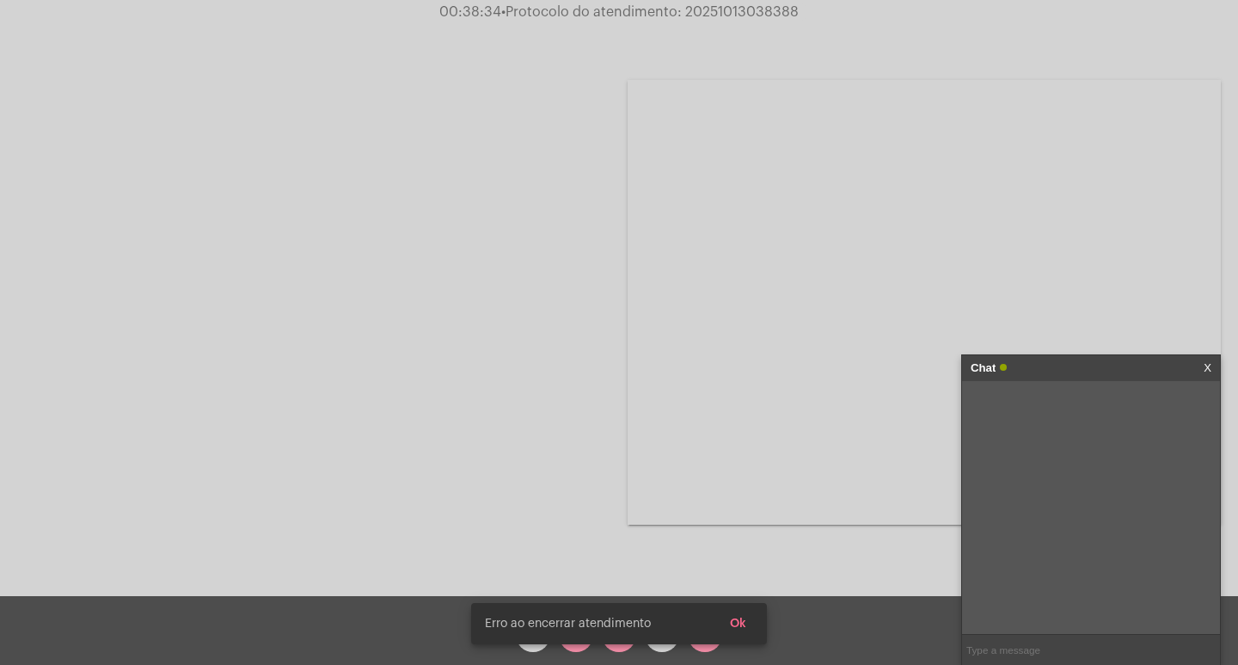
click at [1203, 362] on div "Chat X" at bounding box center [1091, 368] width 258 height 26
click at [1205, 362] on div "Chat X" at bounding box center [1091, 368] width 258 height 26
click at [745, 620] on span "Ok" at bounding box center [738, 623] width 16 height 12
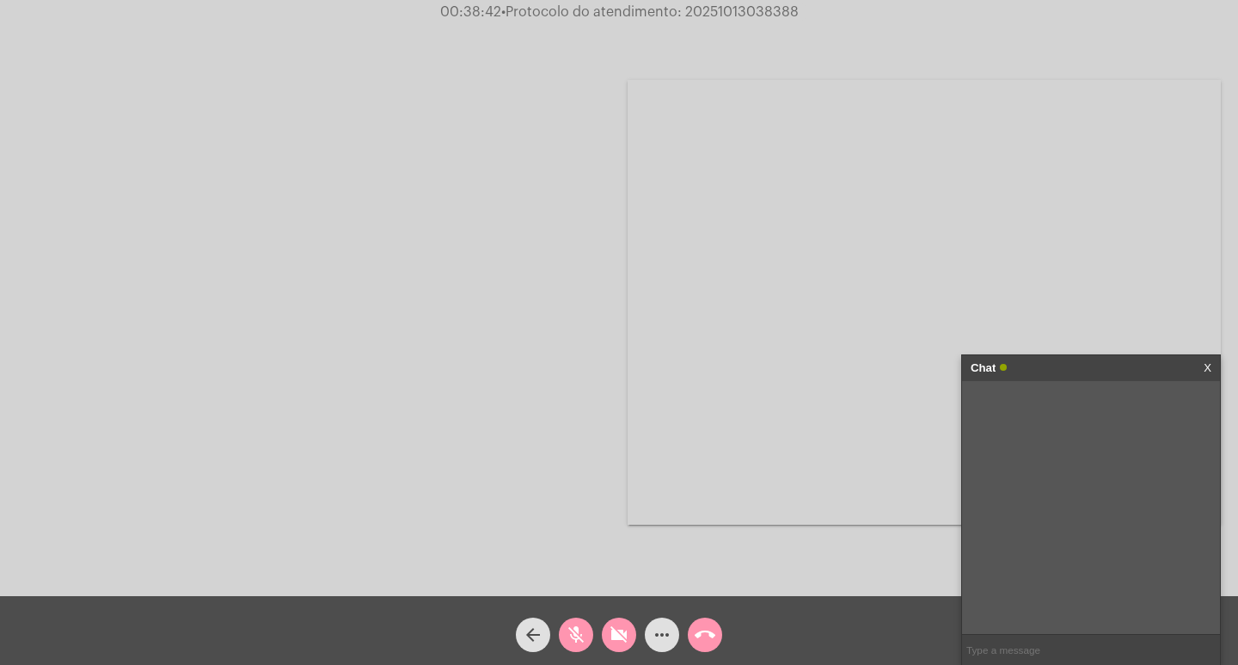
click at [703, 629] on mat-icon "call_end" at bounding box center [705, 634] width 21 height 21
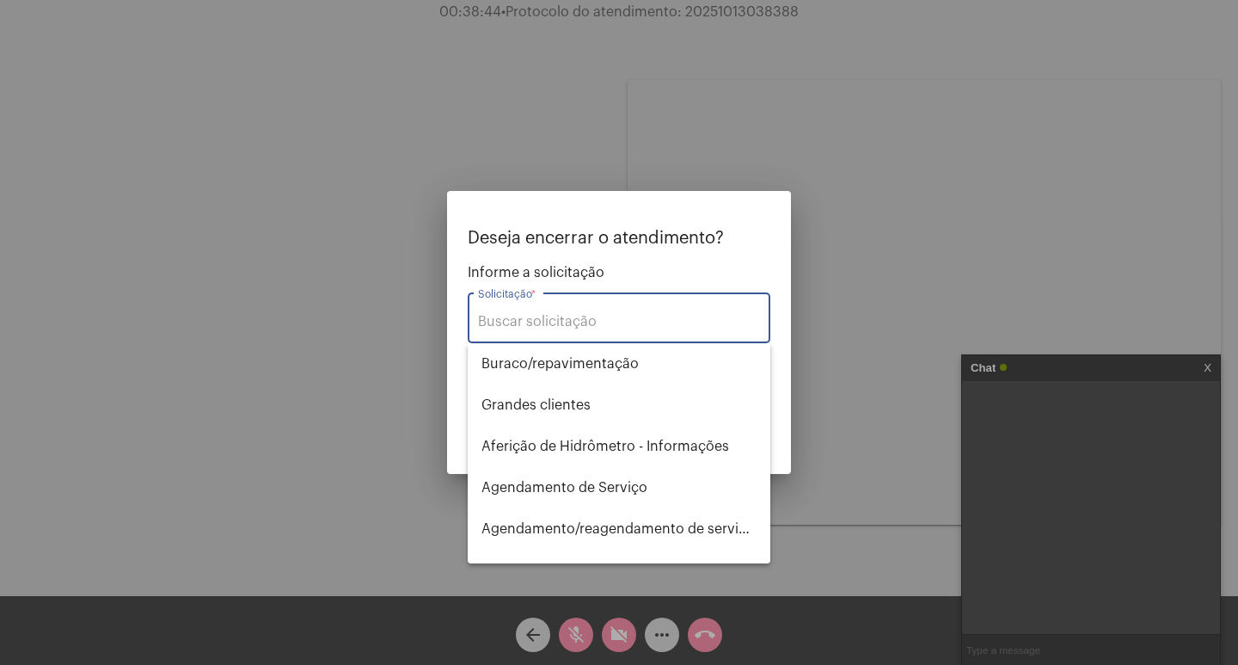
click at [521, 306] on div "Solicitação *" at bounding box center [619, 316] width 282 height 54
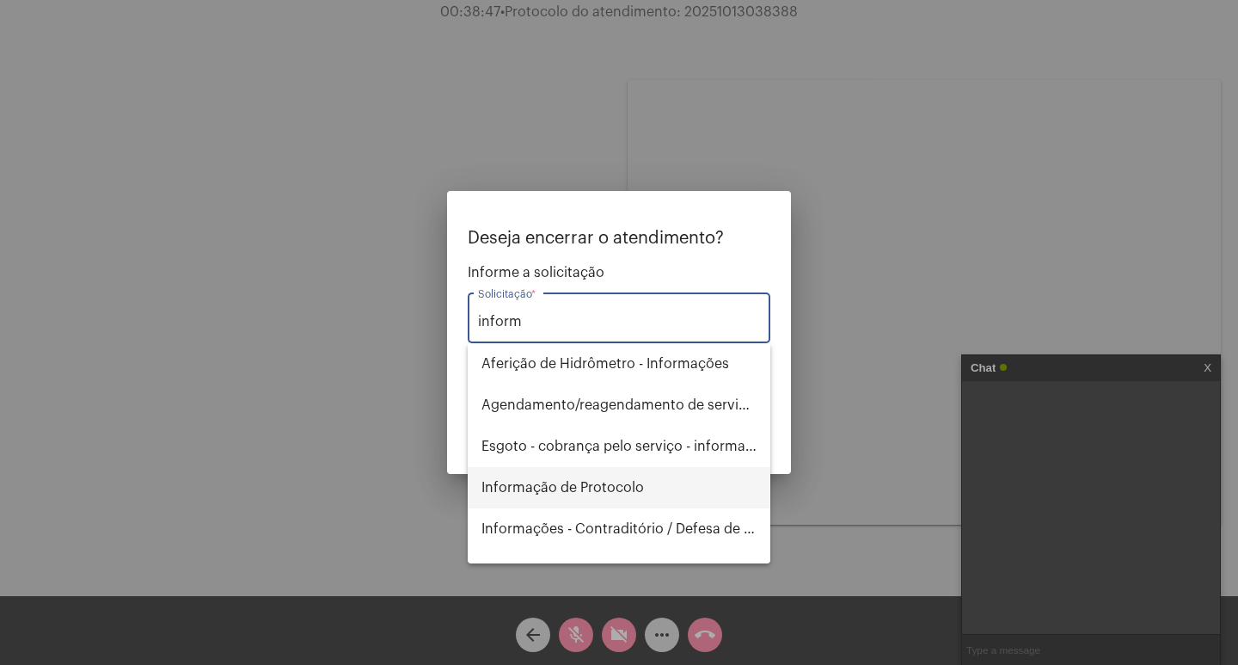
click at [572, 475] on span "Informação de Protocolo" at bounding box center [618, 487] width 275 height 41
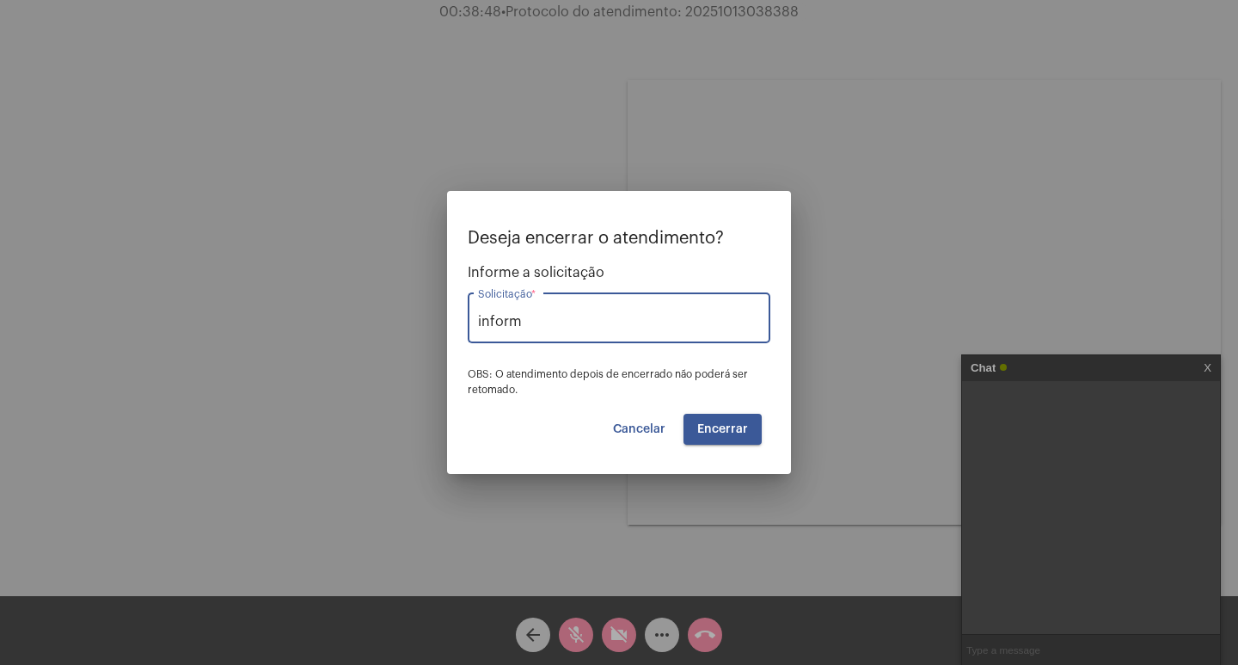
type input "Informação de Protocolo"
click at [734, 428] on span "Encerrar" at bounding box center [722, 429] width 51 height 12
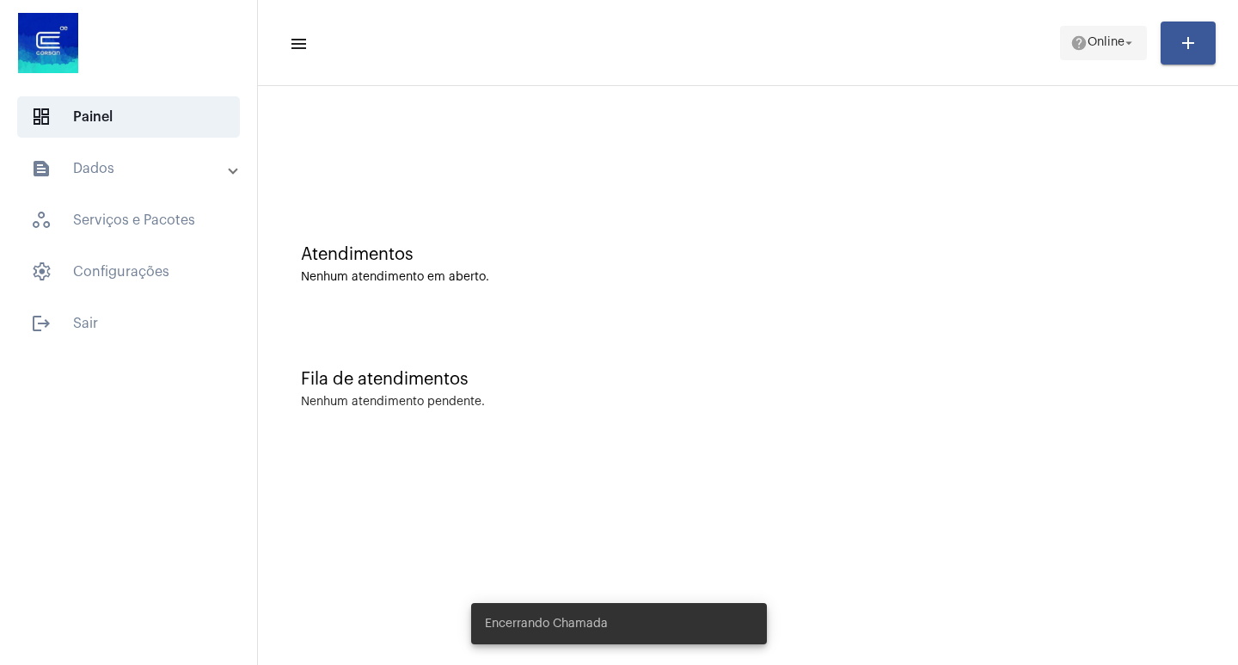
click at [1130, 35] on mat-icon "arrow_drop_down" at bounding box center [1128, 42] width 15 height 15
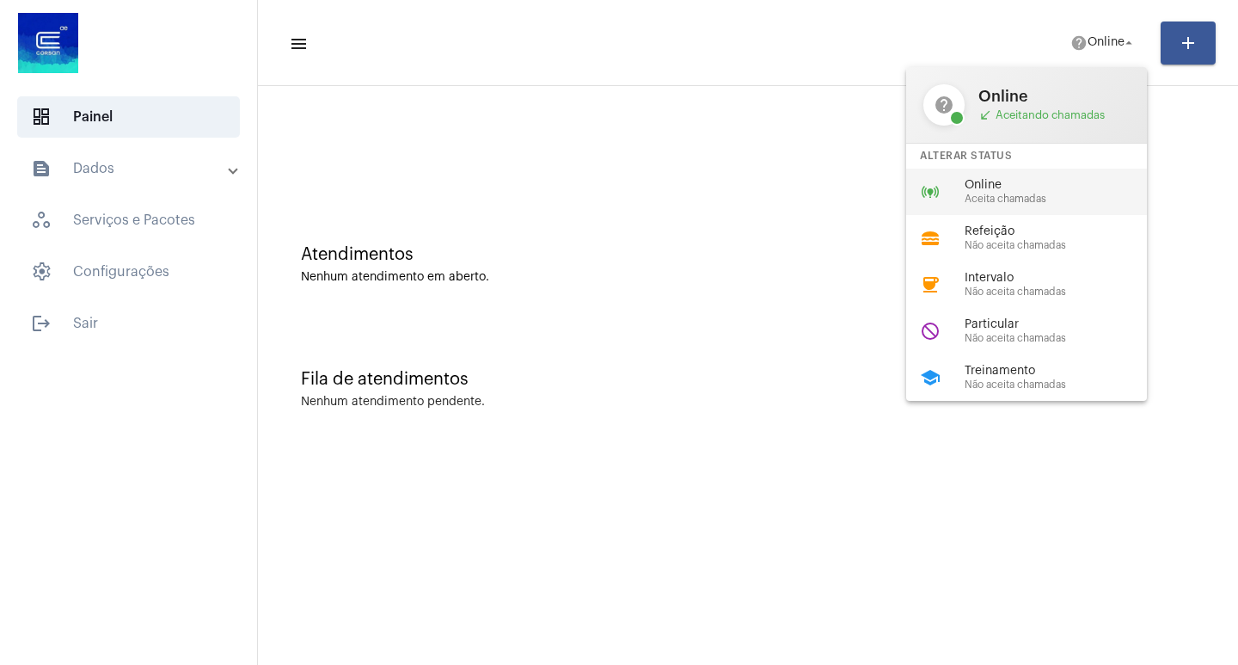
click at [1007, 185] on span "Online" at bounding box center [1063, 185] width 196 height 13
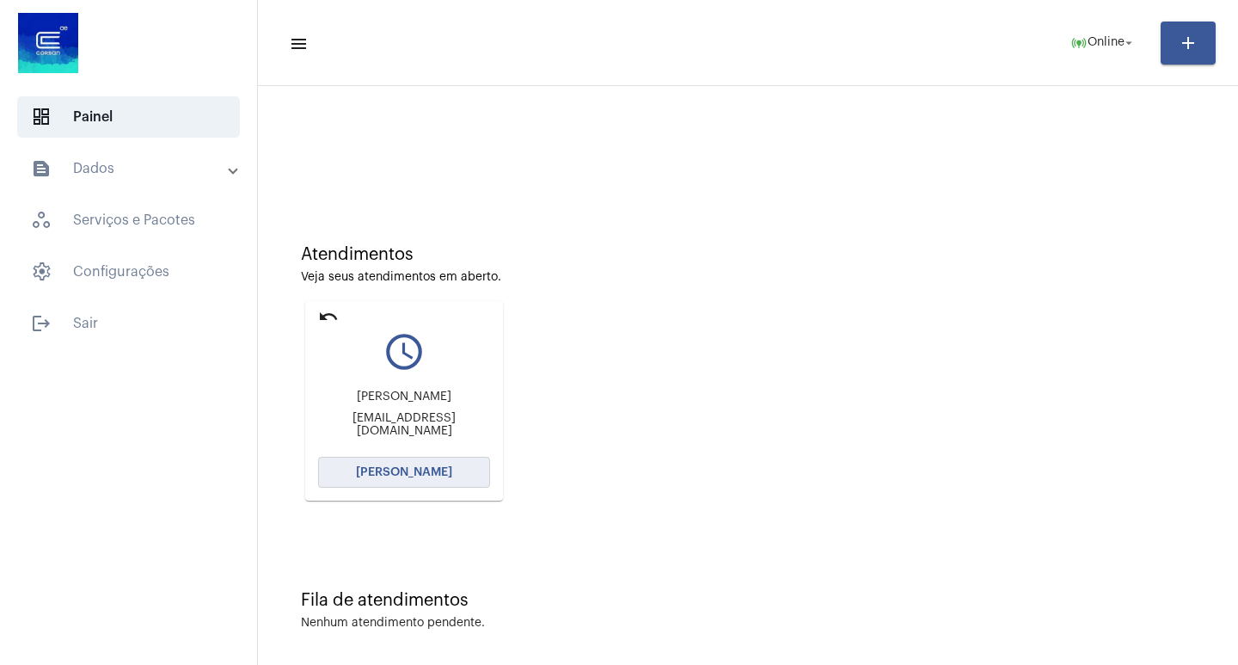
click at [393, 465] on button "[PERSON_NAME]" at bounding box center [404, 472] width 172 height 31
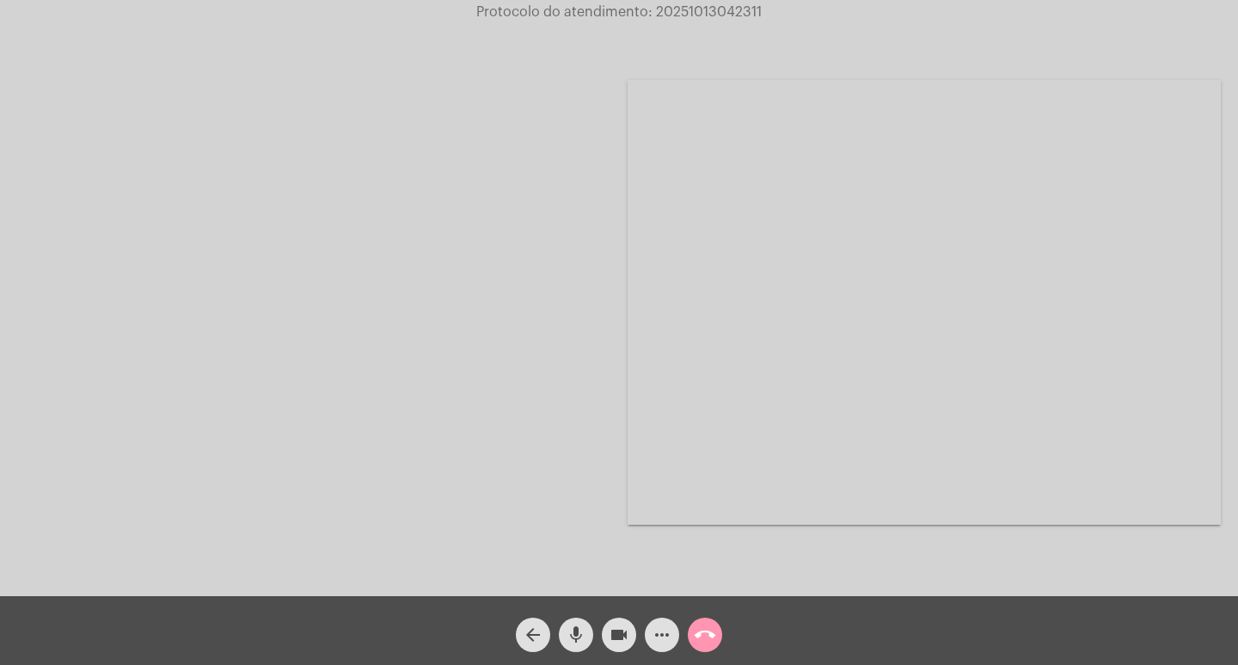
click at [619, 629] on mat-icon "videocam" at bounding box center [619, 634] width 21 height 21
click at [619, 629] on mat-icon "videocam_off" at bounding box center [619, 634] width 21 height 21
click at [622, 629] on mat-icon "videocam" at bounding box center [619, 634] width 21 height 21
click at [576, 629] on mat-icon "mic" at bounding box center [576, 634] width 21 height 21
click at [575, 631] on mat-icon "mic_off" at bounding box center [576, 634] width 21 height 21
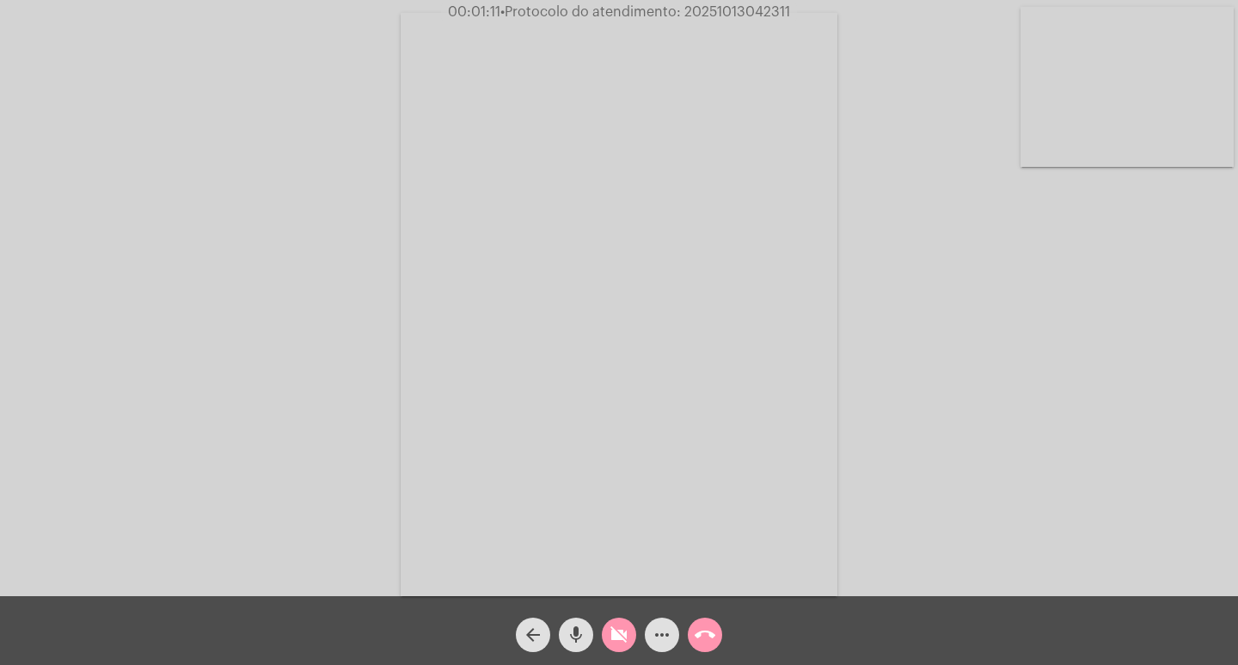
click at [627, 635] on mat-icon "videocam_off" at bounding box center [619, 634] width 21 height 21
click at [615, 633] on mat-icon "videocam" at bounding box center [619, 634] width 21 height 21
click at [580, 629] on mat-icon "mic" at bounding box center [576, 634] width 21 height 21
click at [714, 629] on mat-icon "call_end" at bounding box center [705, 634] width 21 height 21
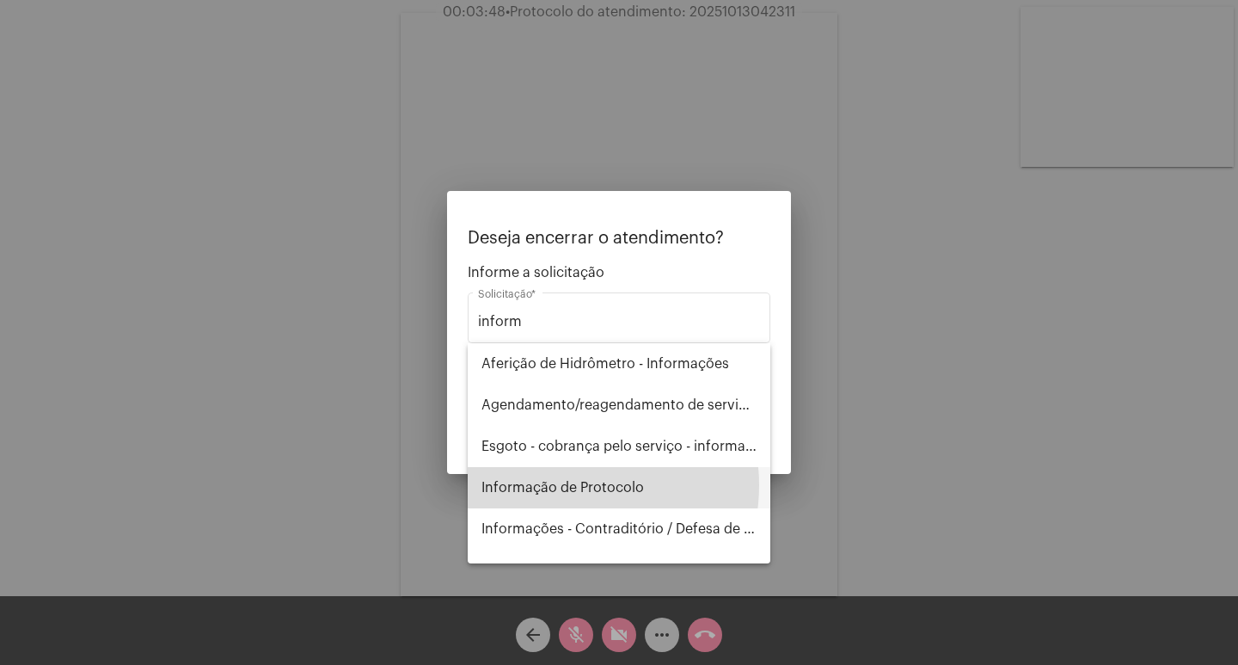
click at [569, 485] on span "Informação de Protocolo" at bounding box center [618, 487] width 275 height 41
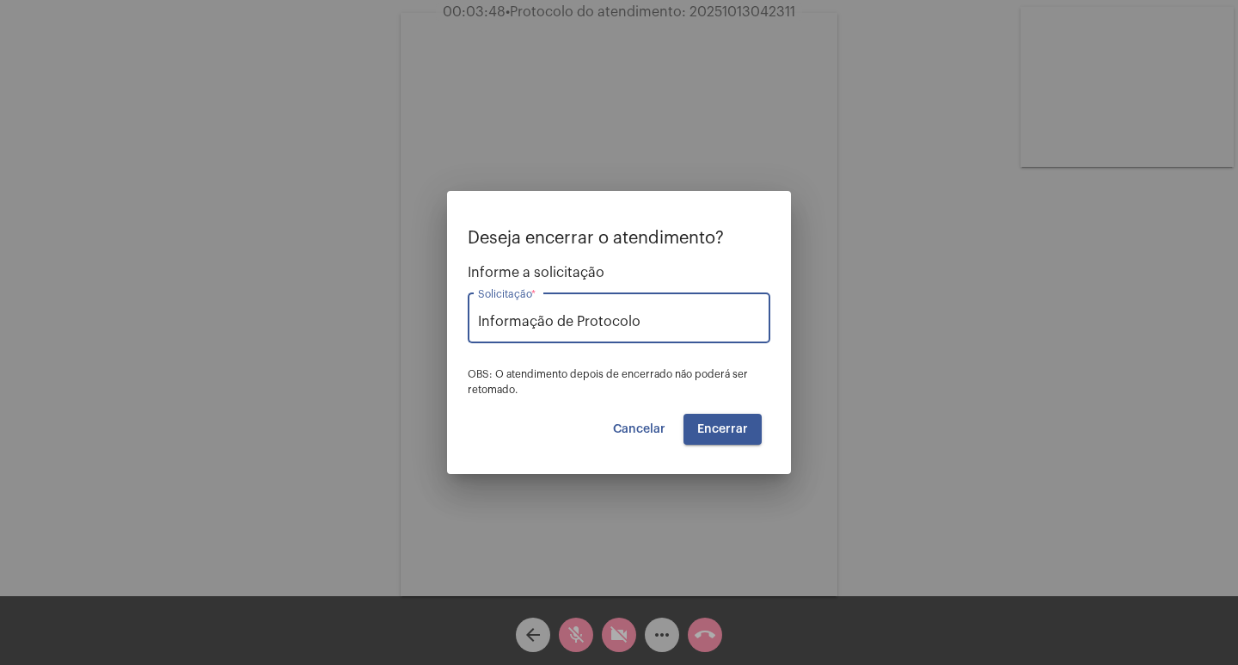
click at [740, 425] on span "Encerrar" at bounding box center [722, 429] width 51 height 12
click at [720, 425] on span "Encerrar" at bounding box center [722, 429] width 51 height 12
drag, startPoint x: 720, startPoint y: 425, endPoint x: 736, endPoint y: 492, distance: 69.0
click at [739, 488] on div "Deseja encerrar o atendimento? Informe a solicitação Informação de Protocolo So…" at bounding box center [619, 332] width 1238 height 665
click at [702, 629] on div at bounding box center [619, 332] width 1238 height 665
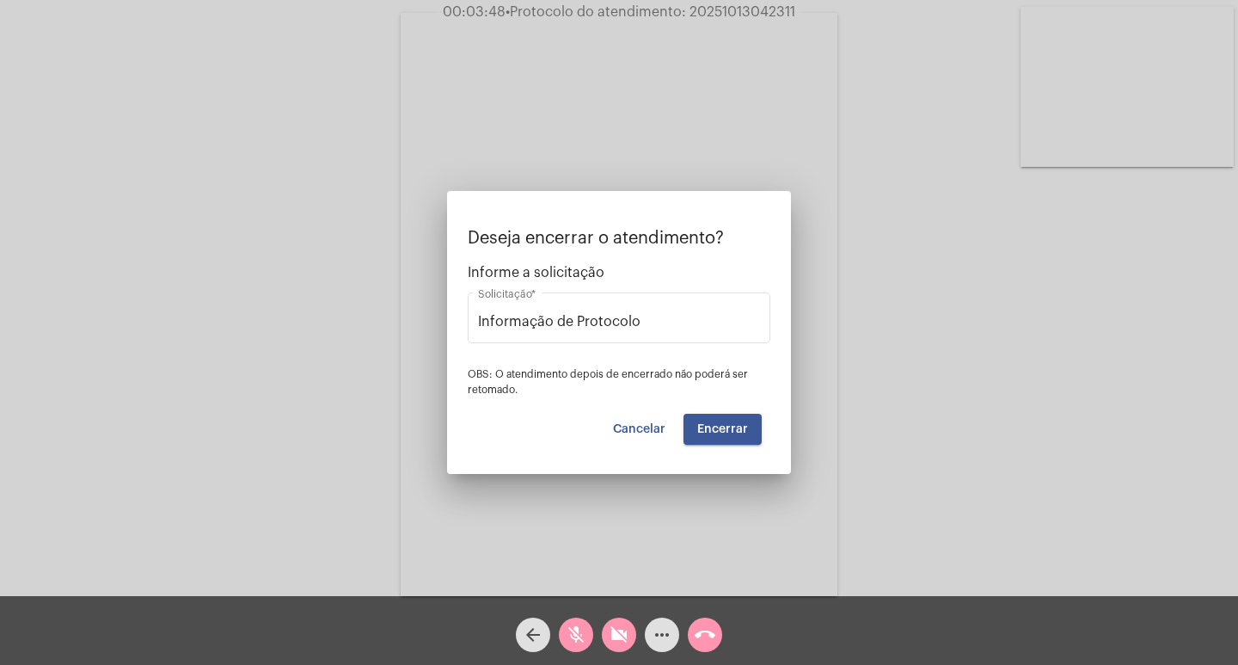
click at [702, 627] on mat-icon "call_end" at bounding box center [705, 634] width 21 height 21
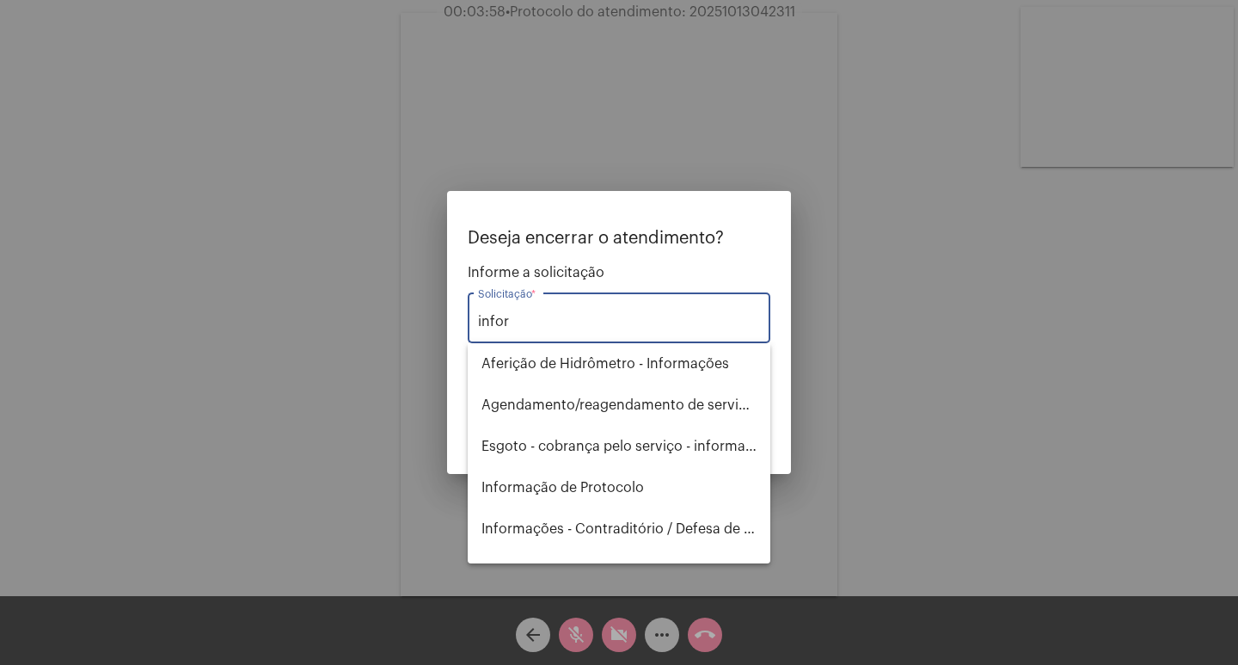
type input "inform"
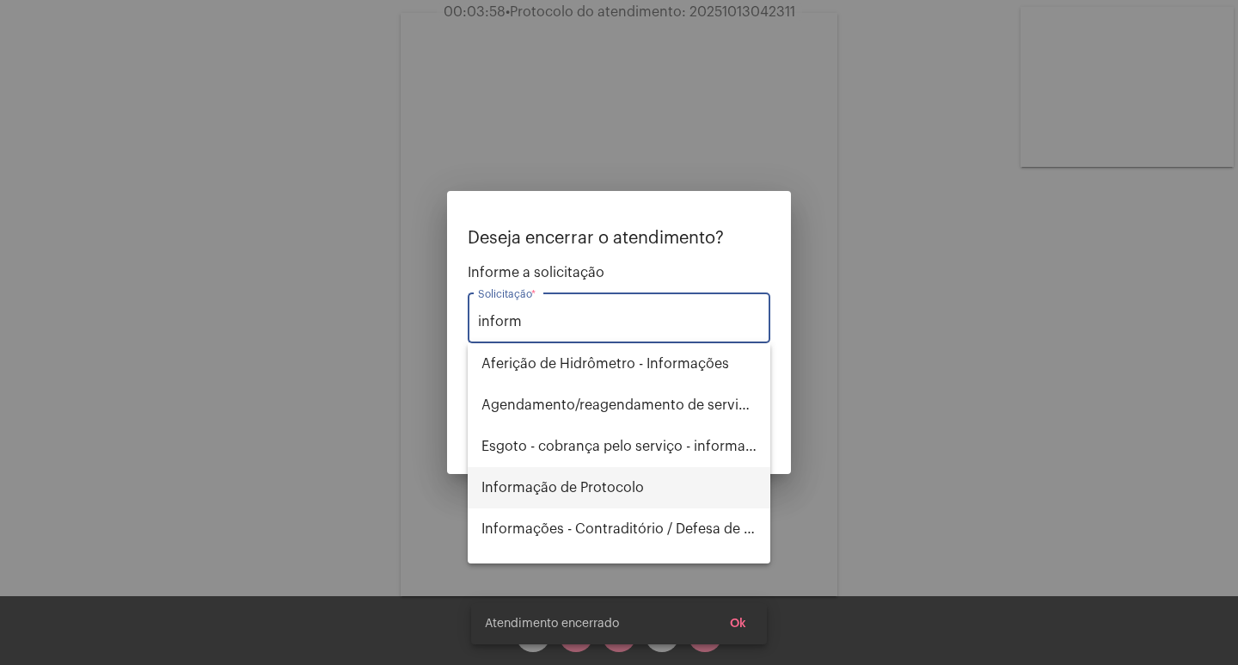
click at [573, 486] on span "Informação de Protocolo" at bounding box center [618, 487] width 275 height 41
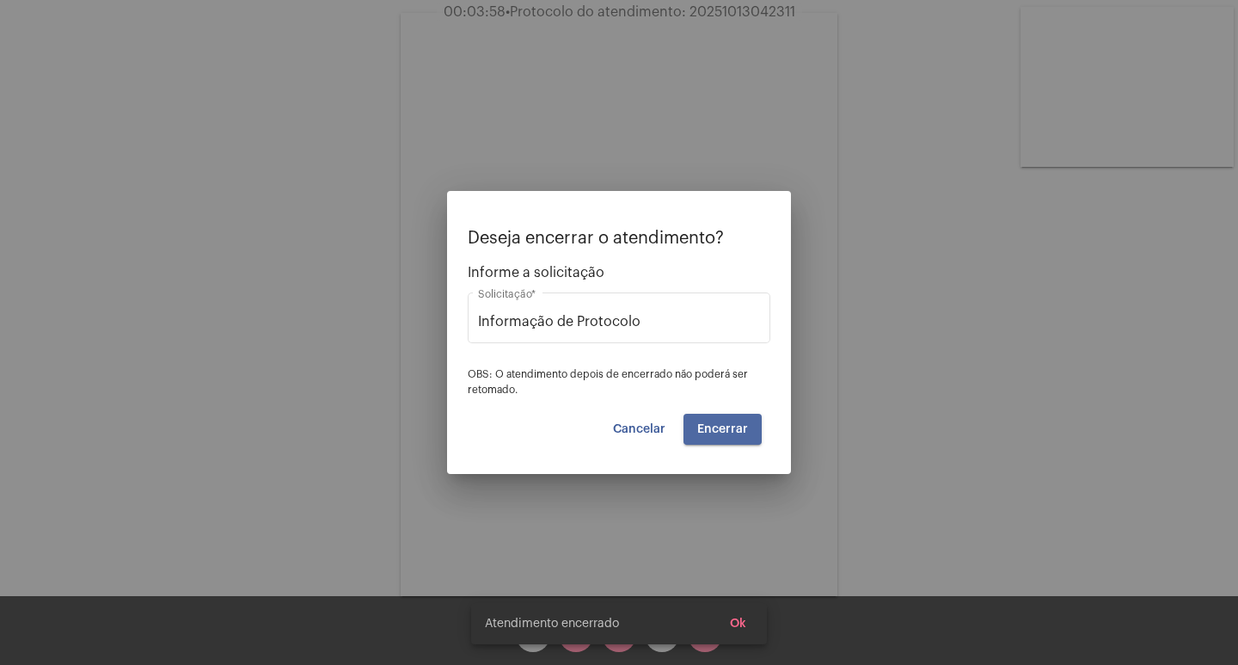
click at [736, 432] on span "Encerrar" at bounding box center [722, 429] width 51 height 12
click at [737, 622] on span "Ok" at bounding box center [738, 623] width 16 height 12
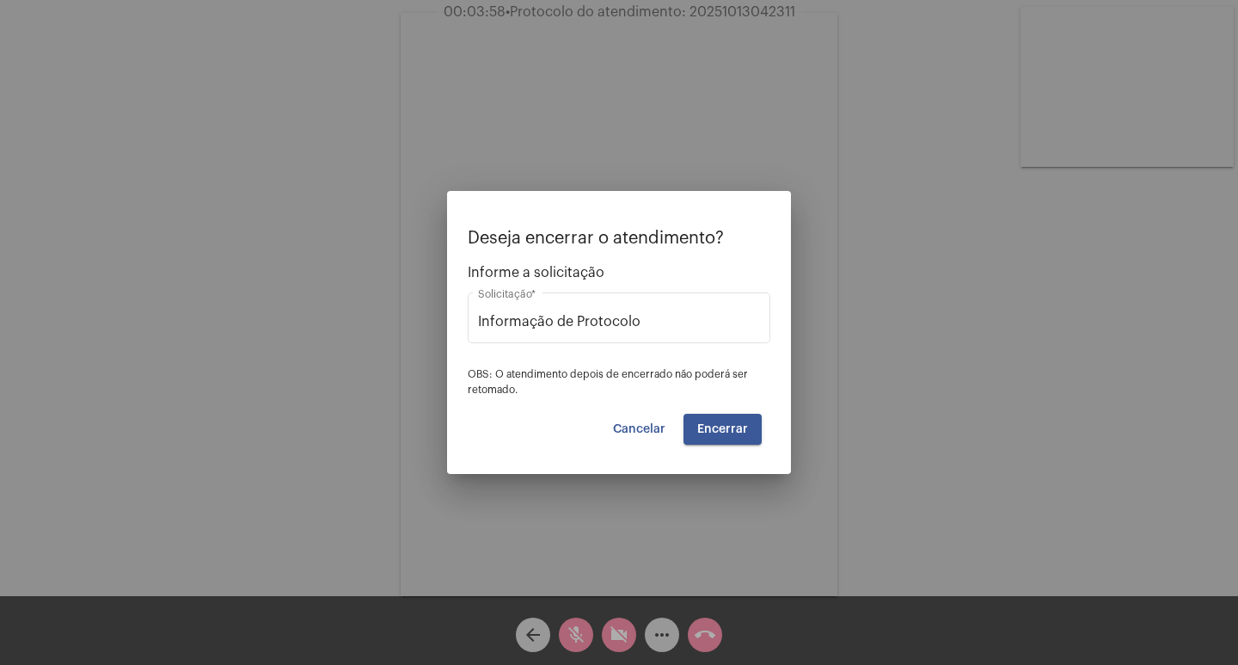
click at [720, 423] on span "Encerrar" at bounding box center [722, 429] width 51 height 12
click at [710, 629] on div at bounding box center [619, 332] width 1238 height 665
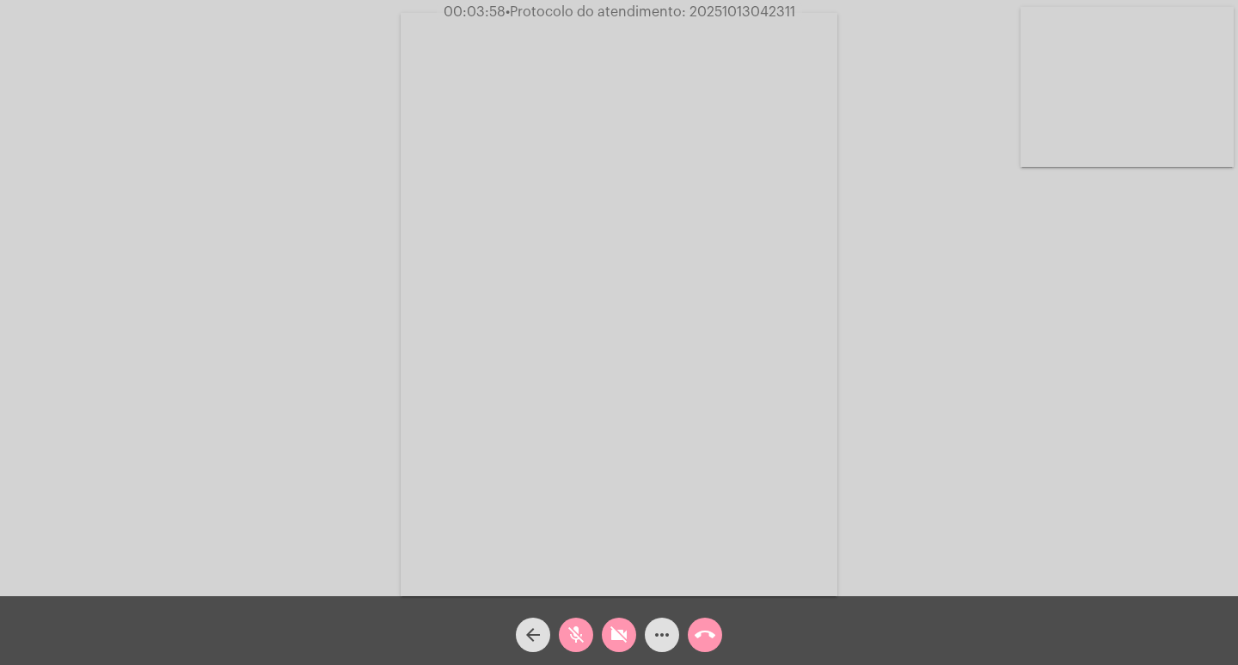
click at [711, 633] on mat-icon "call_end" at bounding box center [705, 634] width 21 height 21
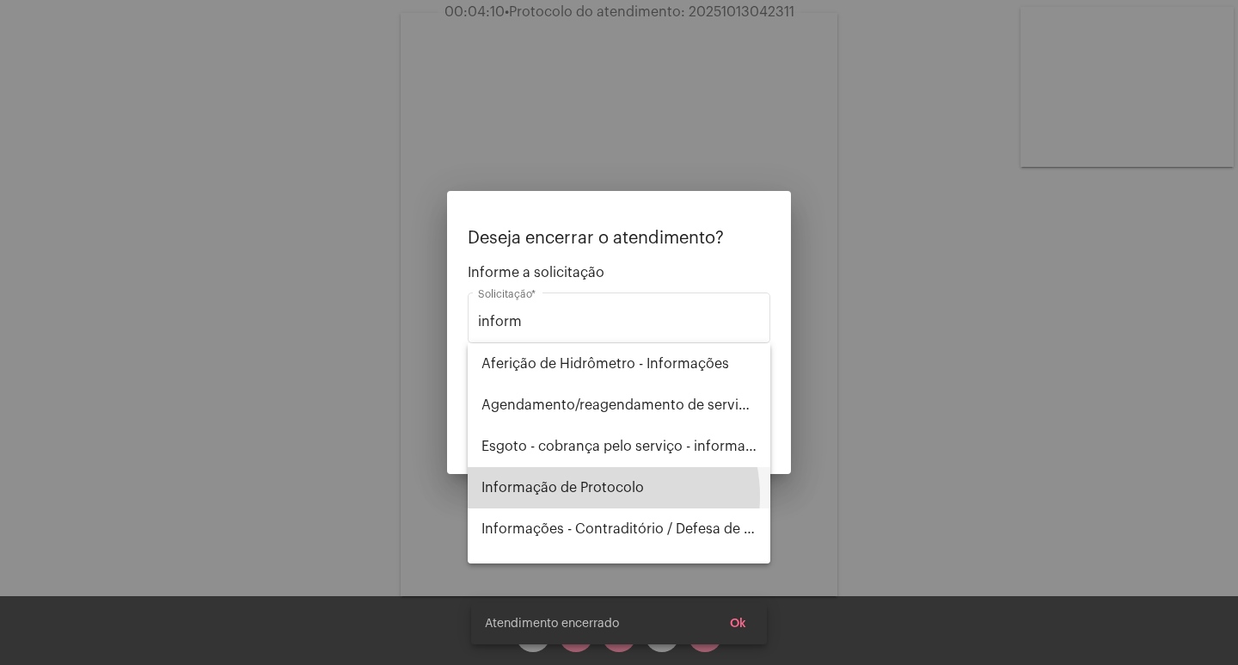
click at [597, 496] on span "Informação de Protocolo" at bounding box center [618, 487] width 275 height 41
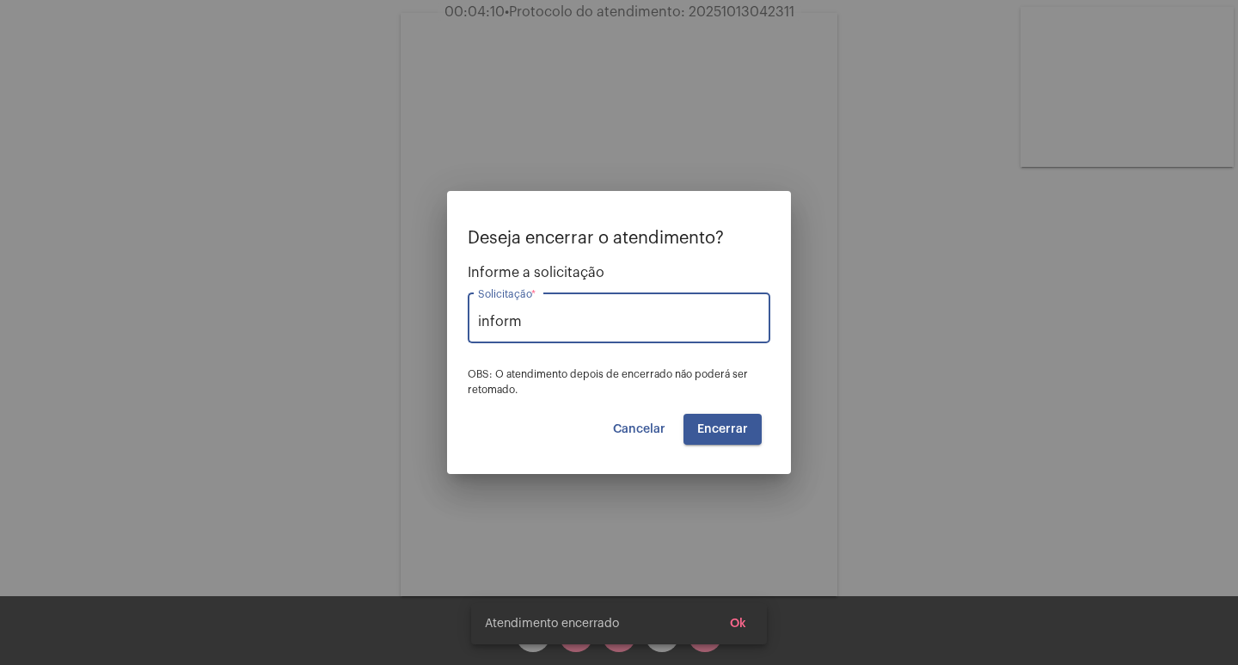
type input "Informação de Protocolo"
click at [733, 427] on span "Encerrar" at bounding box center [722, 429] width 51 height 12
click at [733, 426] on span "Encerrar" at bounding box center [722, 429] width 51 height 12
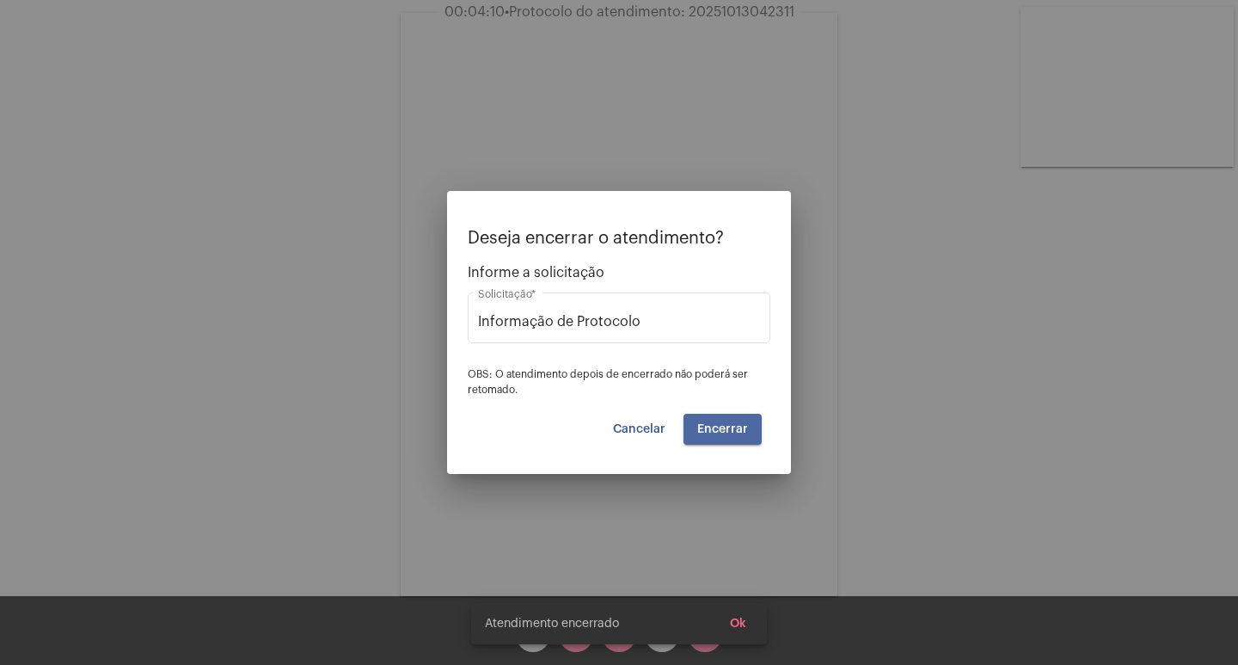
click at [733, 426] on span "Encerrar" at bounding box center [722, 429] width 51 height 12
click at [736, 613] on button "Ok" at bounding box center [738, 623] width 44 height 31
click at [702, 629] on div "Deseja encerrar o atendimento? Informe a solicitação Informação de Protocolo So…" at bounding box center [619, 332] width 1238 height 665
click at [702, 629] on simple-snack-bar "Atendimento encerrado Ok" at bounding box center [619, 623] width 268 height 17
click at [727, 420] on button "Encerrar" at bounding box center [723, 429] width 78 height 31
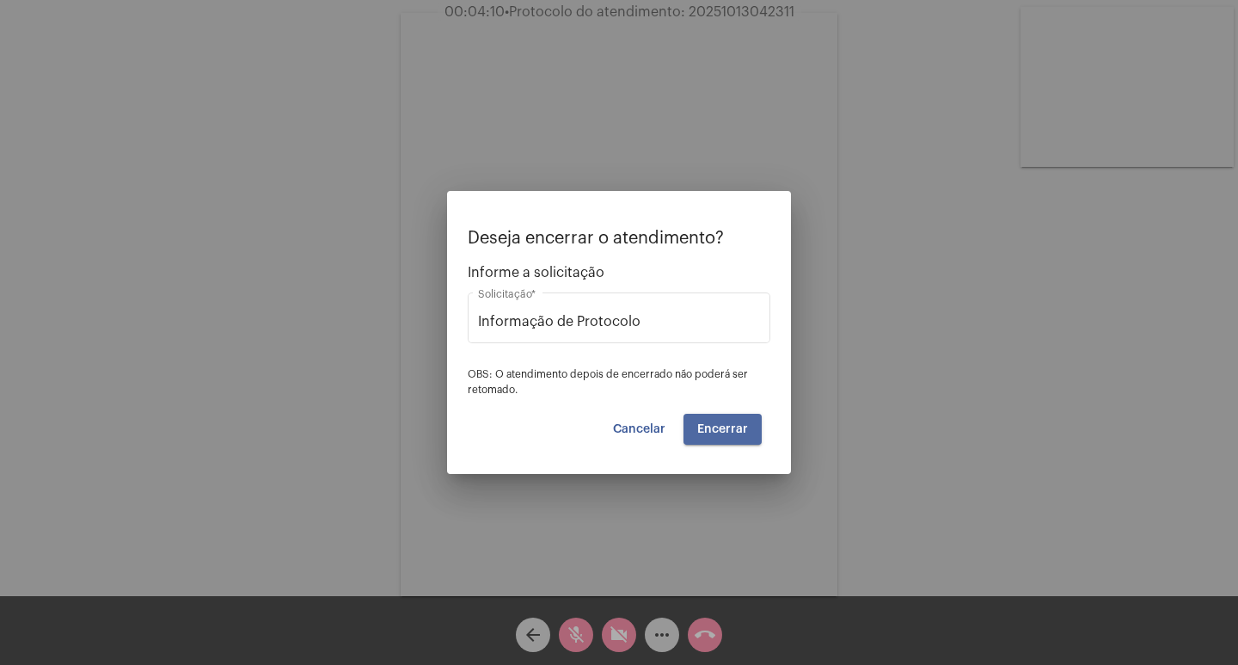
click at [727, 420] on button "Encerrar" at bounding box center [723, 429] width 78 height 31
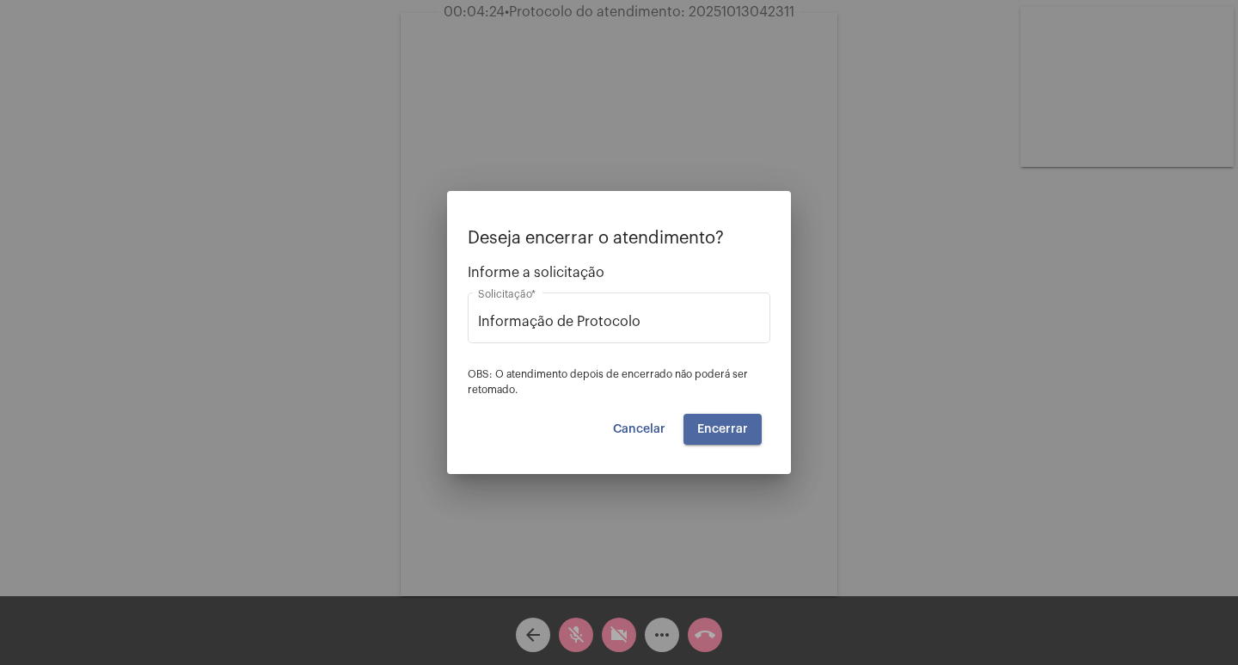
click at [727, 420] on button "Encerrar" at bounding box center [723, 429] width 78 height 31
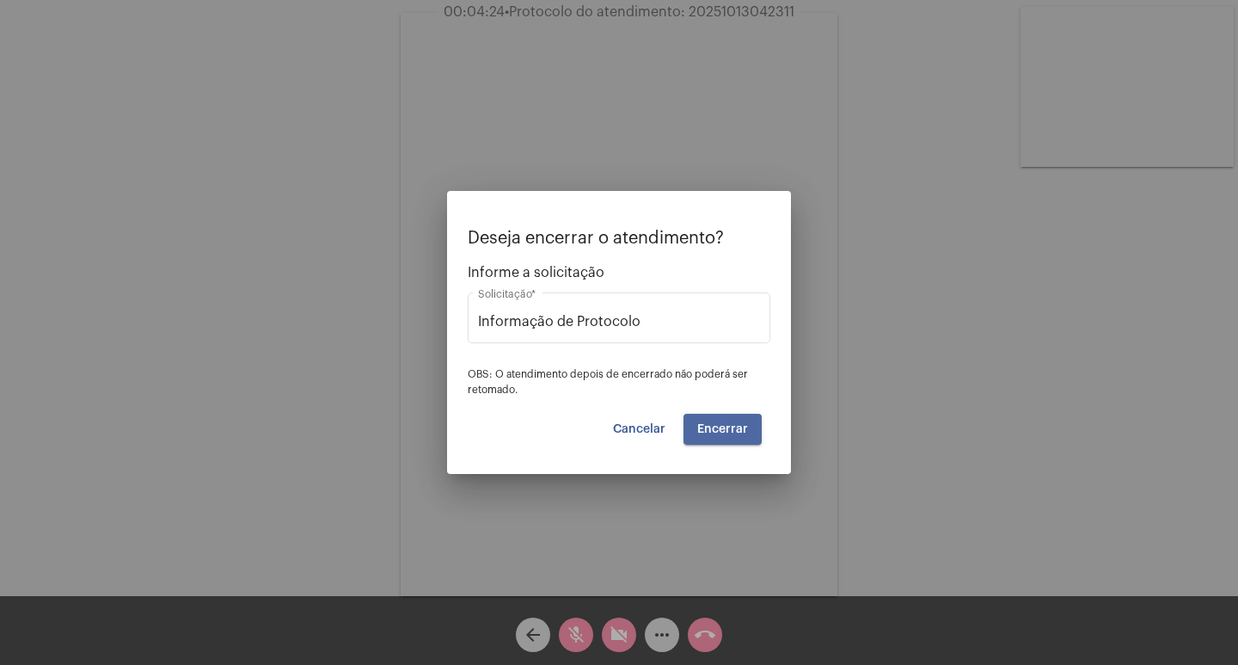
click at [727, 420] on button "Encerrar" at bounding box center [723, 429] width 78 height 31
click at [708, 621] on div at bounding box center [619, 332] width 1238 height 665
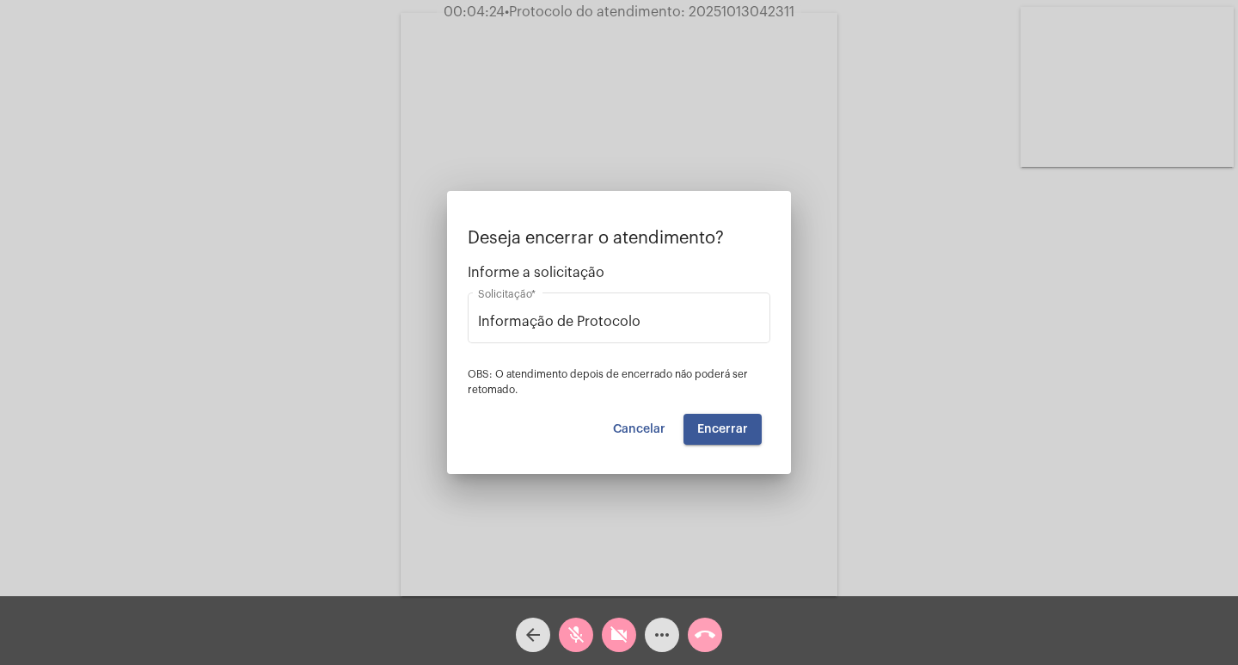
drag, startPoint x: 704, startPoint y: 624, endPoint x: 688, endPoint y: 625, distance: 16.4
click at [703, 625] on mat-icon "call_end" at bounding box center [705, 634] width 21 height 21
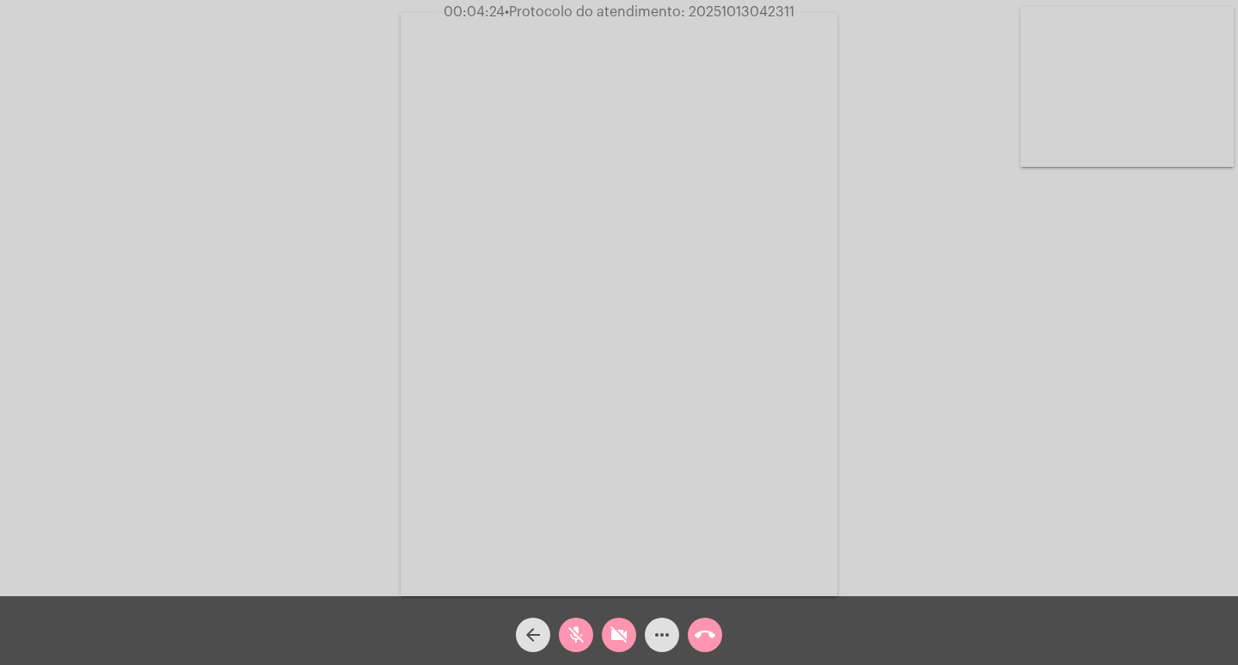
click at [688, 625] on div "call_end" at bounding box center [705, 630] width 43 height 43
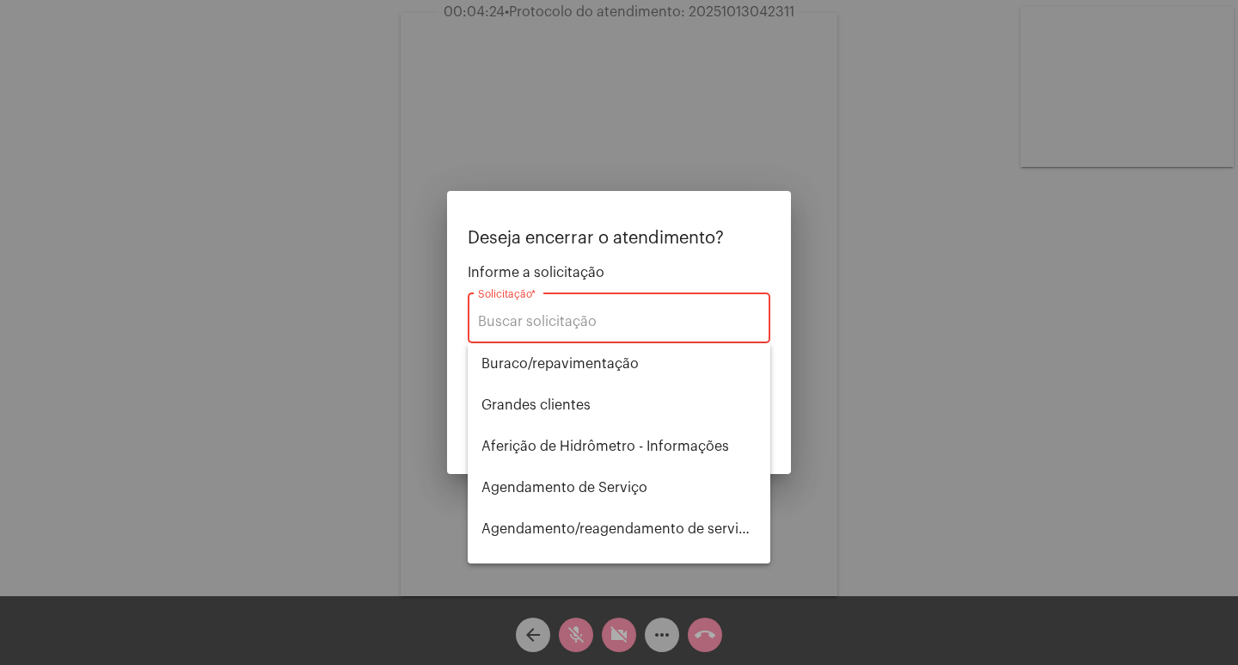
click at [543, 310] on div "Solicitação *" at bounding box center [619, 316] width 282 height 54
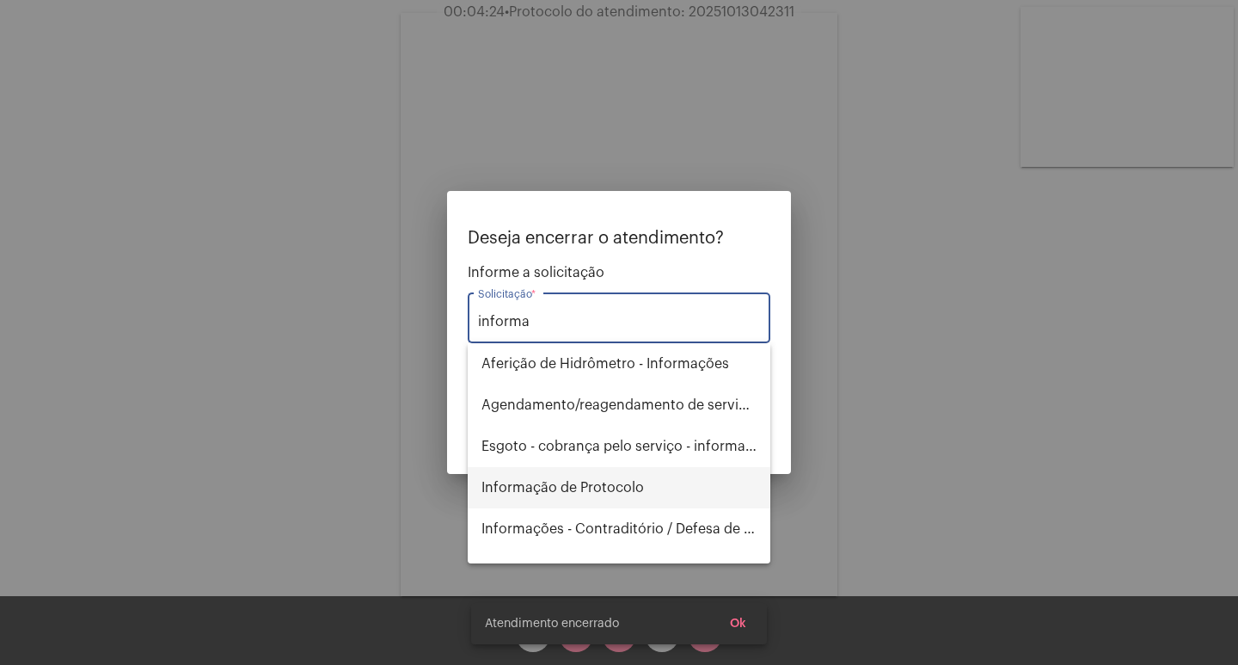
click at [594, 496] on span "Informação de Protocolo" at bounding box center [618, 487] width 275 height 41
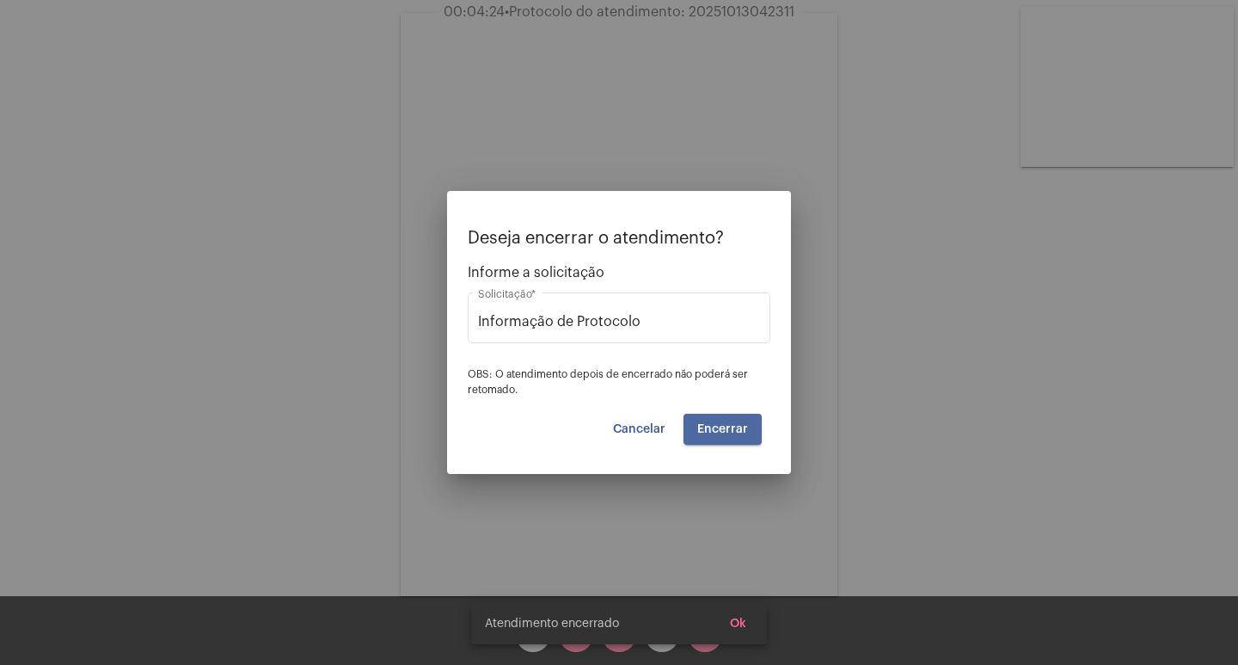
click at [721, 428] on span "Encerrar" at bounding box center [722, 429] width 51 height 12
click at [721, 427] on span "Encerrar" at bounding box center [722, 429] width 51 height 12
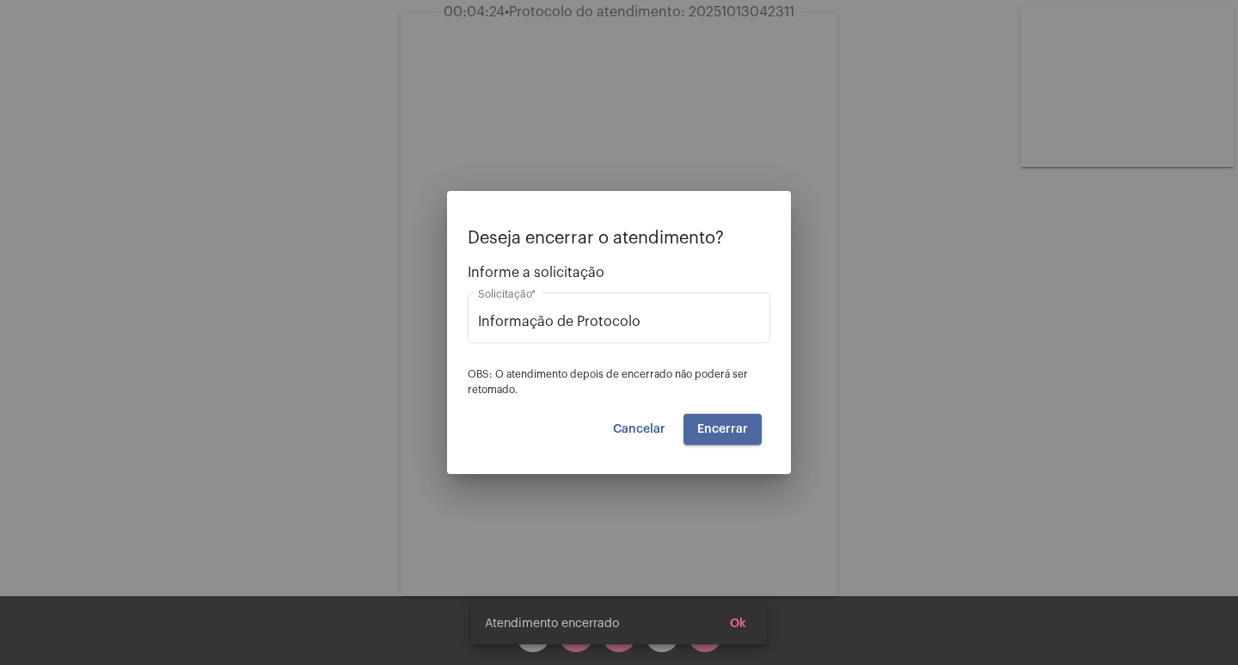
click at [721, 427] on span "Encerrar" at bounding box center [722, 429] width 51 height 12
drag, startPoint x: 721, startPoint y: 427, endPoint x: 734, endPoint y: 443, distance: 20.7
click at [721, 428] on span "Encerrar" at bounding box center [722, 429] width 51 height 12
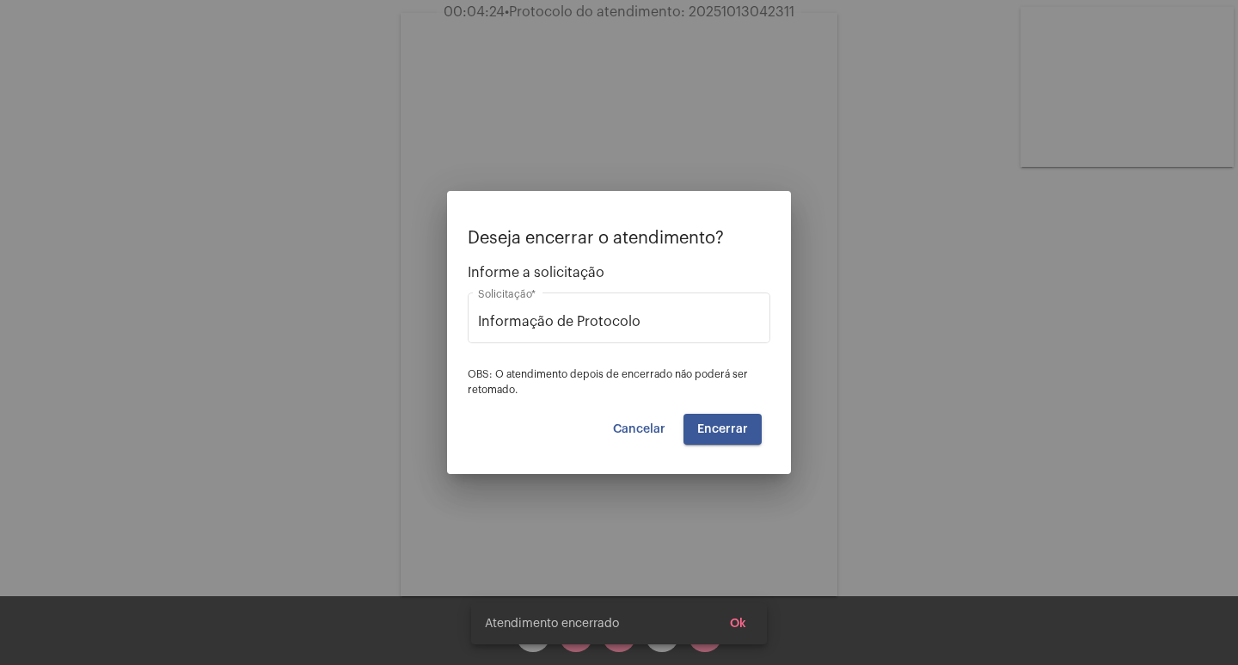
click at [890, 503] on div at bounding box center [619, 332] width 1238 height 665
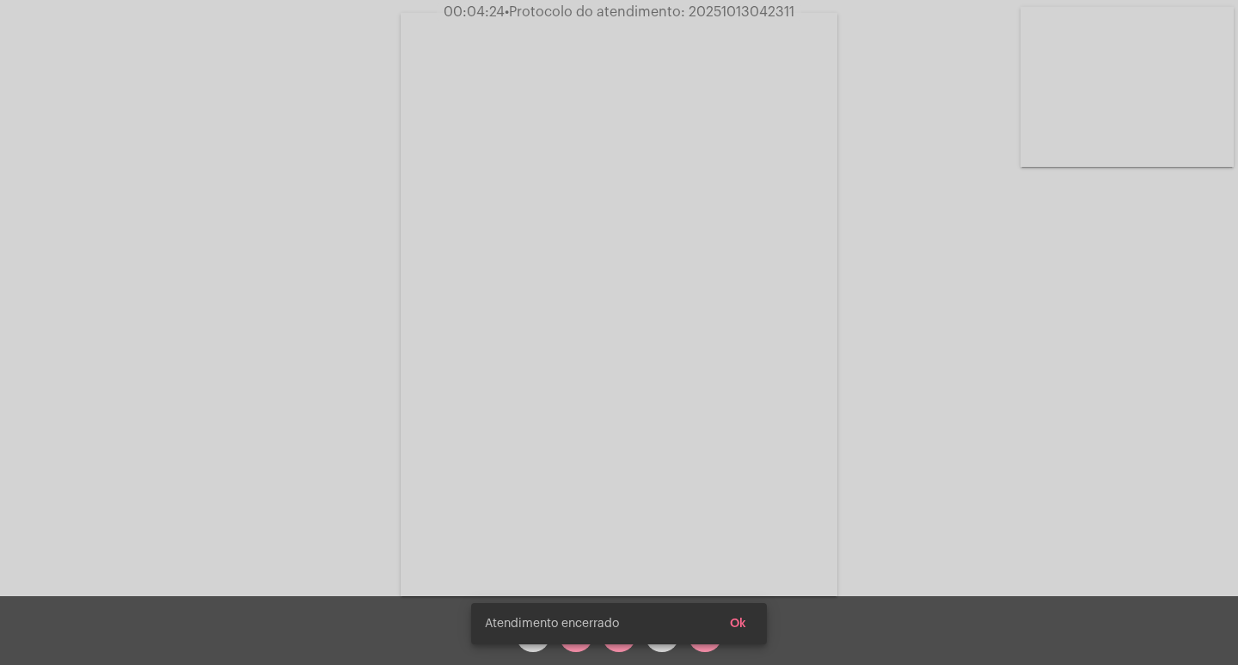
click at [705, 645] on div "Atendimento encerrado Ok" at bounding box center [619, 623] width 337 height 83
click at [704, 644] on div "Atendimento encerrado Ok" at bounding box center [619, 623] width 337 height 83
click at [702, 639] on div "Atendimento encerrado Ok" at bounding box center [619, 623] width 337 height 83
click at [702, 638] on snack-bar-container "Atendimento encerrado Ok" at bounding box center [619, 623] width 296 height 41
click at [702, 638] on div "Atendimento encerrado Ok" at bounding box center [619, 332] width 1238 height 665
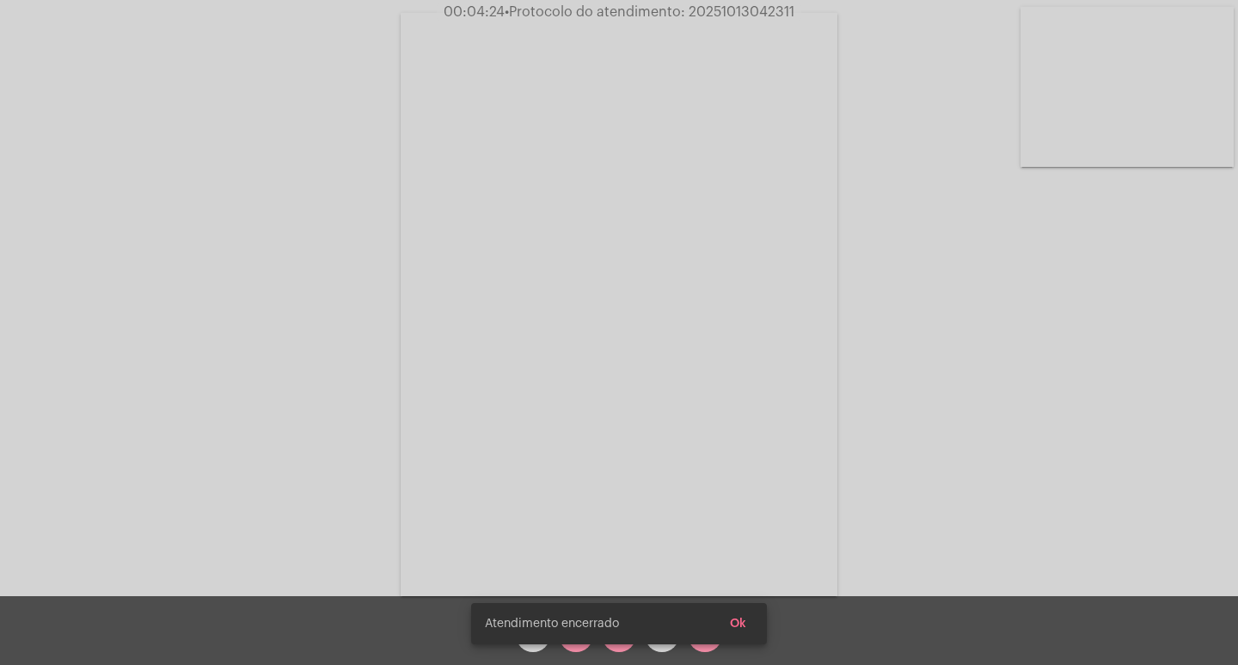
click at [710, 632] on div "Atendimento encerrado Ok" at bounding box center [619, 332] width 1238 height 665
click at [734, 618] on span "Ok" at bounding box center [738, 623] width 16 height 12
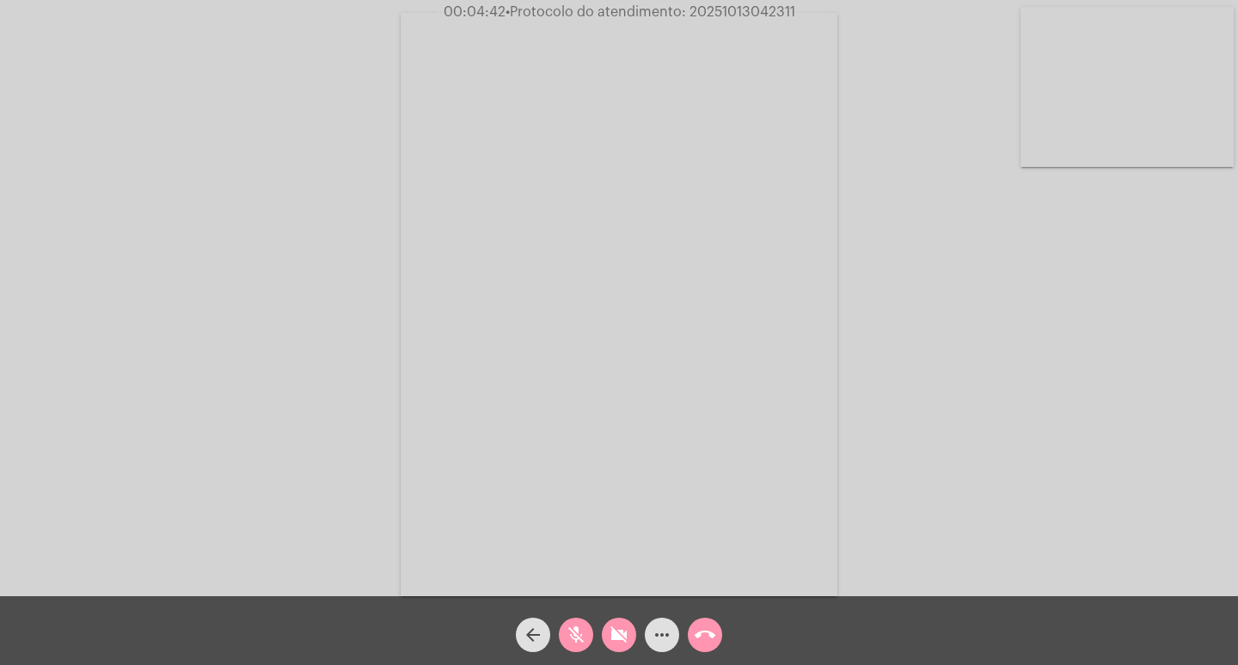
click at [706, 636] on mat-icon "call_end" at bounding box center [705, 634] width 21 height 21
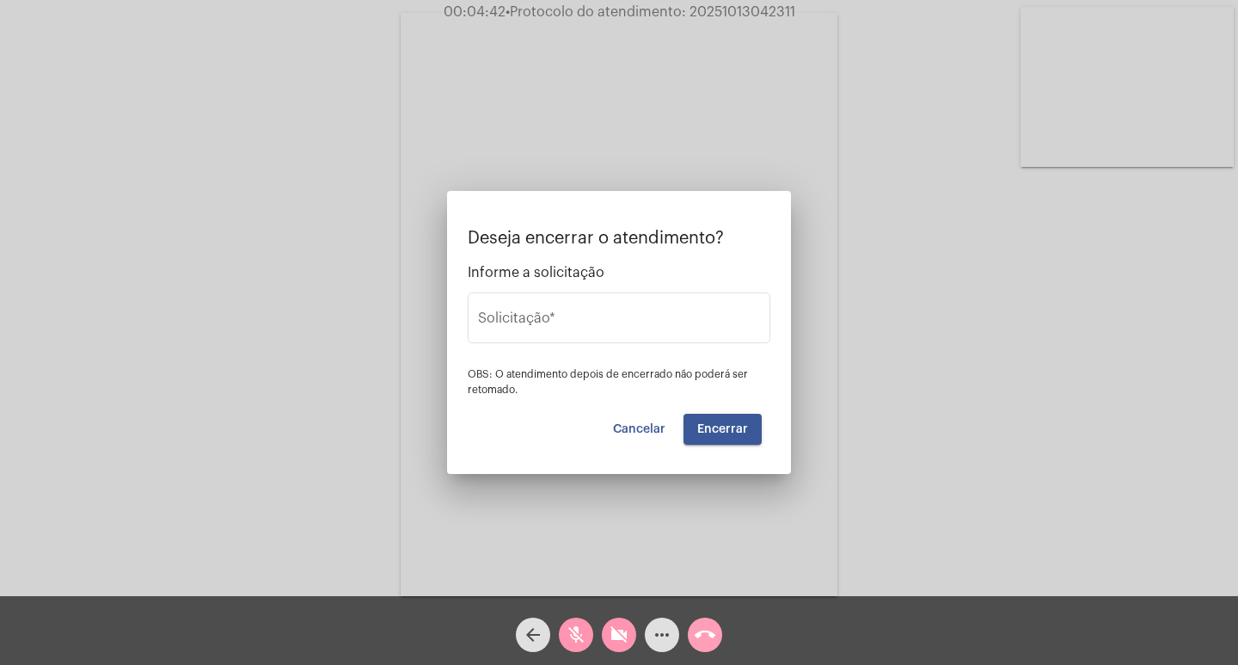
click at [706, 636] on div at bounding box center [619, 332] width 1238 height 665
click at [706, 636] on mat-icon "call_end" at bounding box center [705, 634] width 21 height 21
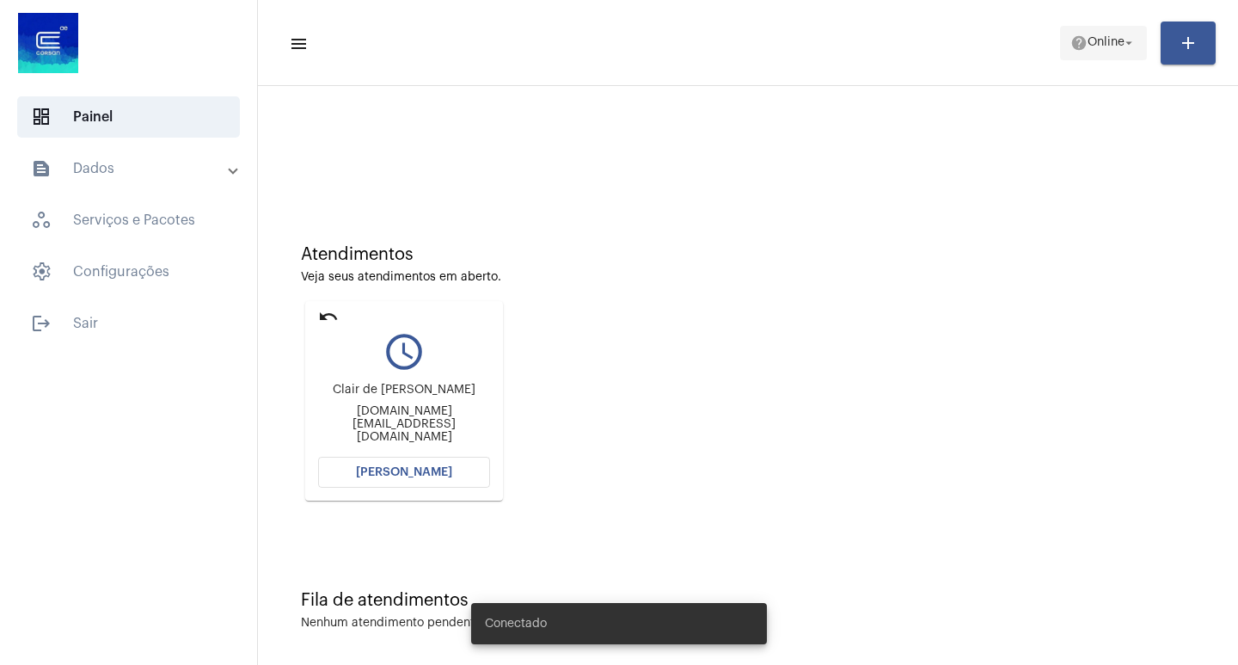
click at [1136, 34] on span "help Online arrow_drop_down" at bounding box center [1103, 42] width 66 height 31
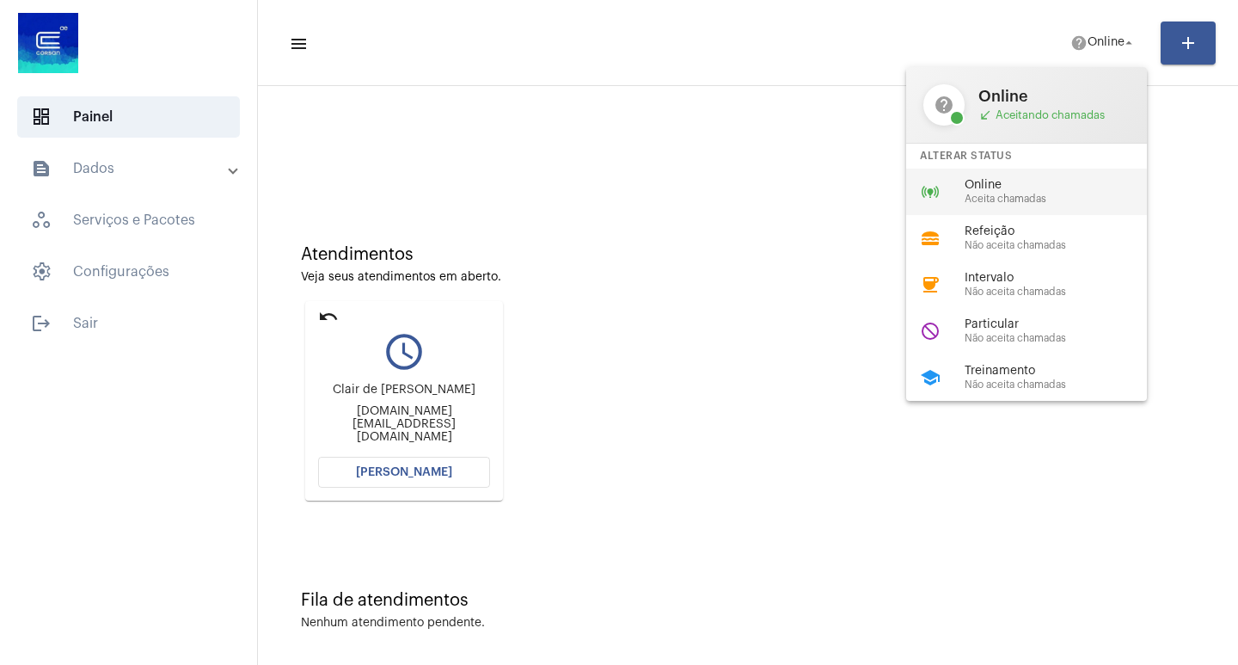
click at [1009, 170] on div "online_prediction Online Aceita chamadas" at bounding box center [1040, 192] width 268 height 46
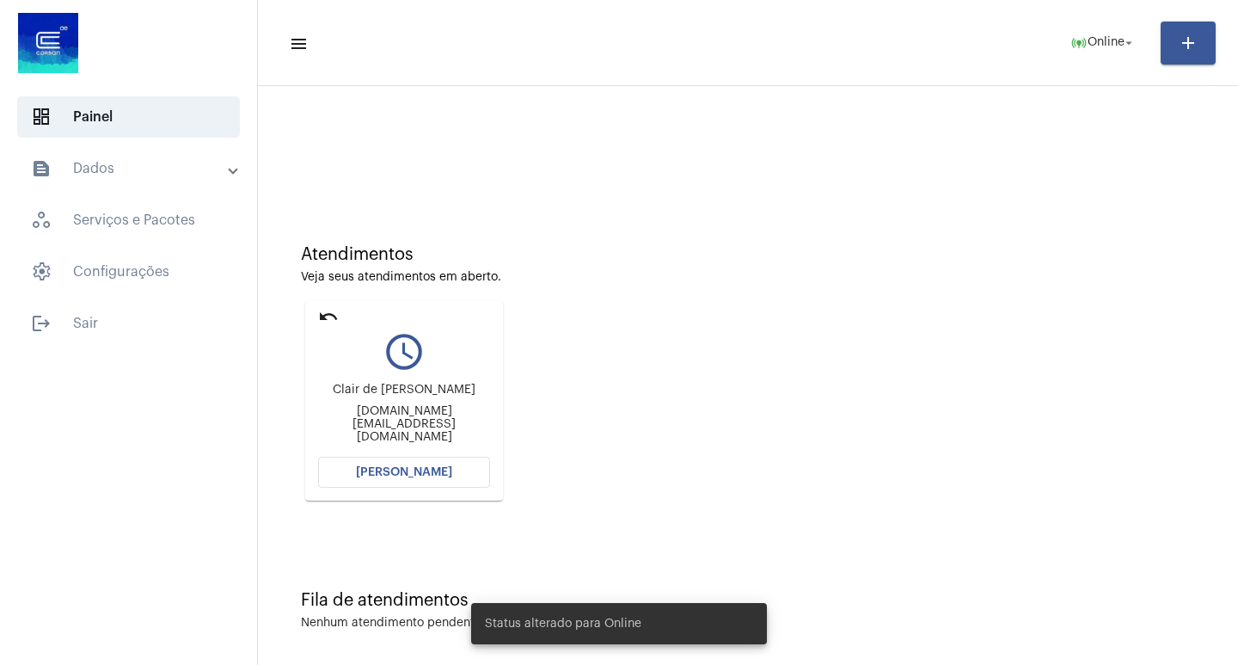
click at [396, 469] on span "[PERSON_NAME]" at bounding box center [404, 472] width 96 height 12
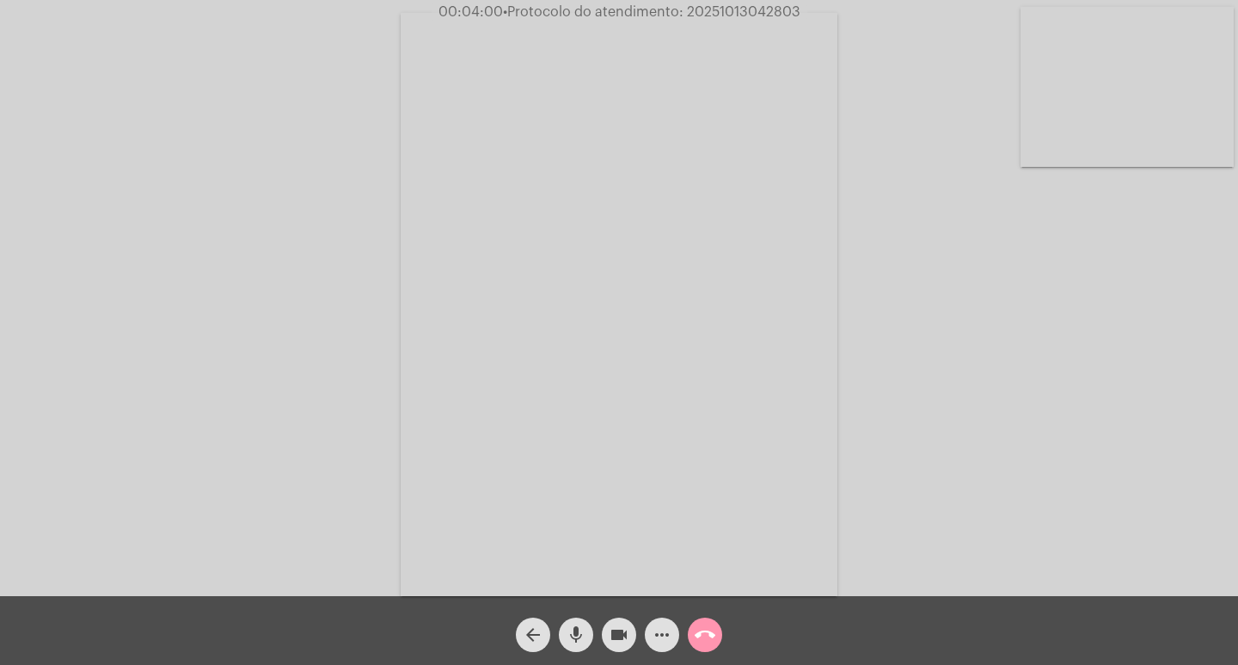
click at [529, 633] on mat-icon "arrow_back" at bounding box center [533, 634] width 21 height 21
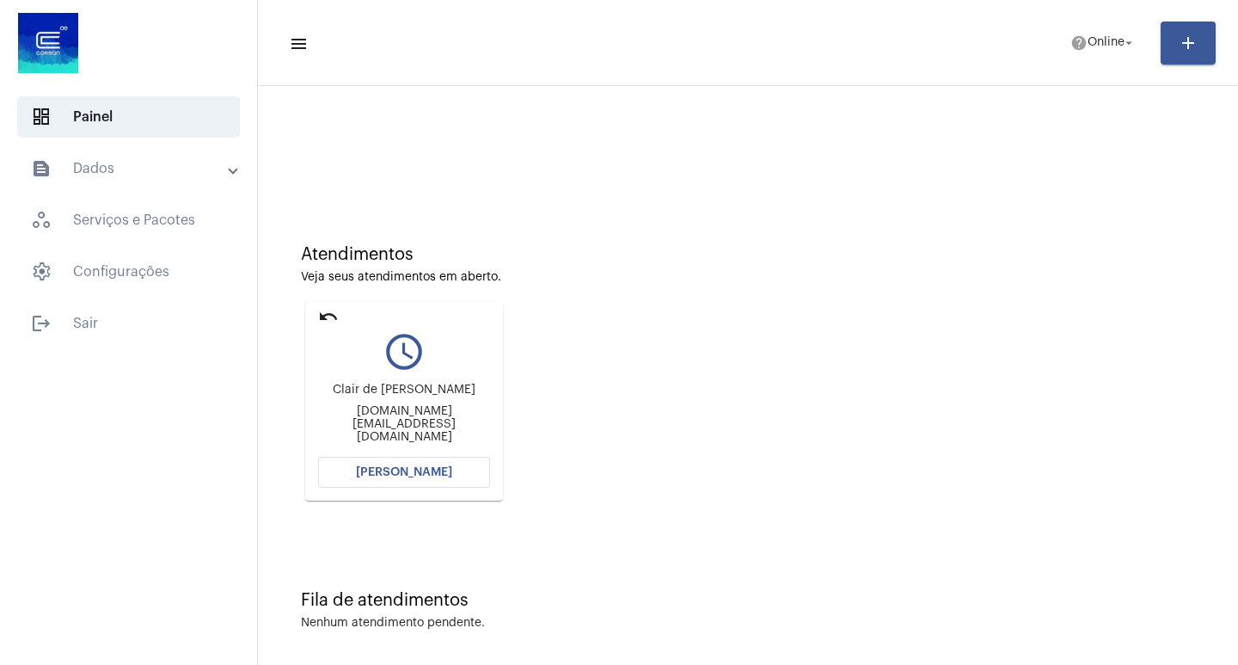
click at [414, 457] on button "[PERSON_NAME]" at bounding box center [404, 472] width 172 height 31
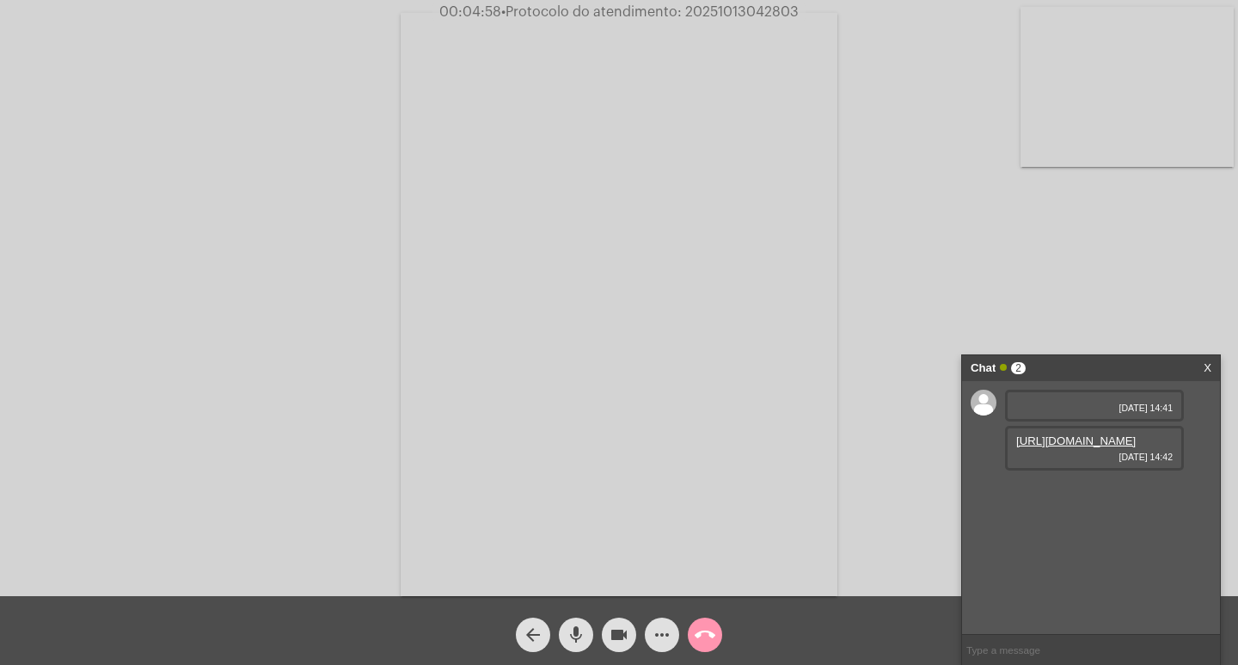
click at [855, 500] on div "Acessando Câmera e Microfone..." at bounding box center [619, 302] width 1235 height 596
click at [1082, 447] on link "https://neft-transfer-bucket.s3.amazonaws.com/temp-9118ada2-05be-d8f1-699f-6400…" at bounding box center [1076, 440] width 120 height 13
click at [1051, 496] on link "https://neft-transfer-bucket.s3.amazonaws.com/temp-2267c8c7-a2a8-d816-aa7a-7ce3…" at bounding box center [1076, 489] width 120 height 13
click at [1070, 545] on link "https://neft-transfer-bucket.s3.amazonaws.com/temp-72976e18-3eb6-a0e0-79e1-91e3…" at bounding box center [1076, 538] width 120 height 13
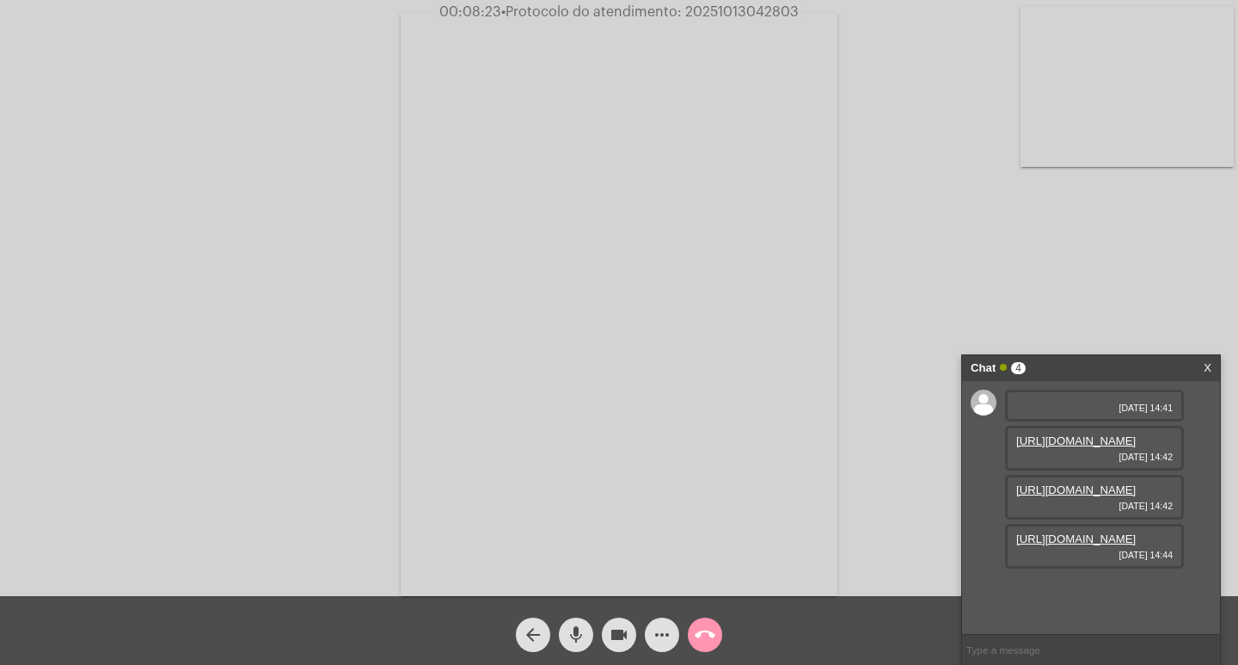
click at [621, 637] on mat-icon "videocam" at bounding box center [619, 634] width 21 height 21
click at [571, 629] on mat-icon "mic" at bounding box center [576, 634] width 21 height 21
click at [616, 628] on mat-icon "videocam_off" at bounding box center [619, 634] width 21 height 21
click at [576, 634] on mat-icon "mic_off" at bounding box center [576, 634] width 21 height 21
click at [623, 631] on mat-icon "videocam" at bounding box center [619, 634] width 21 height 21
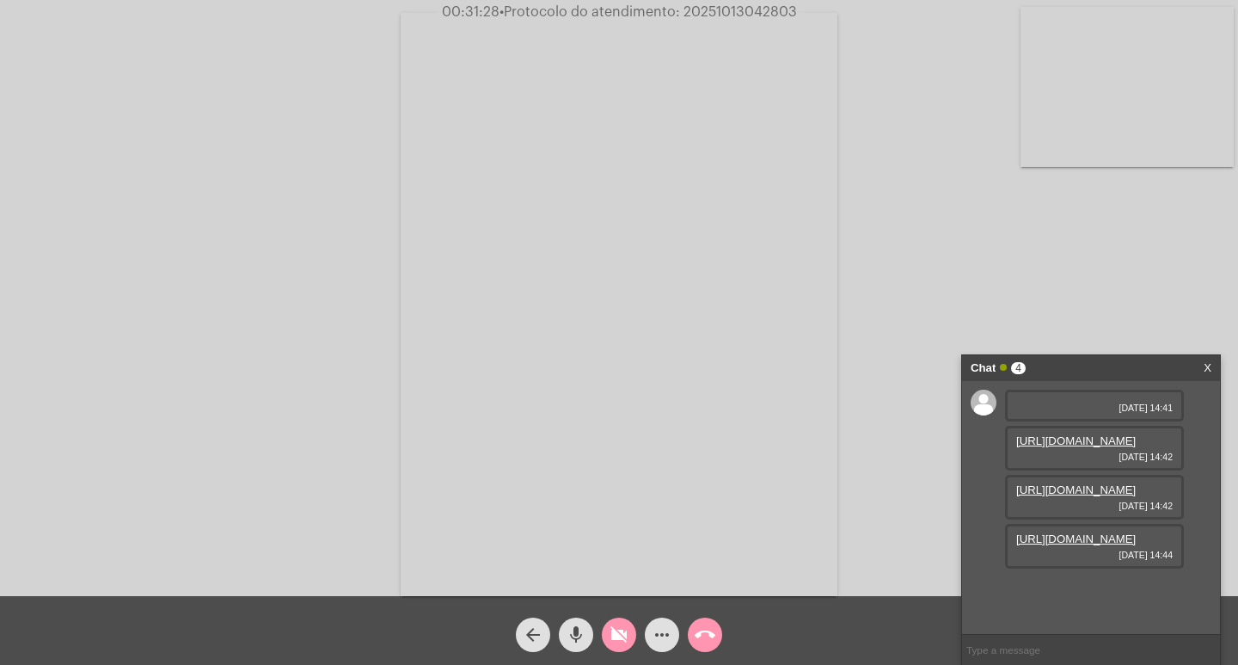
click at [577, 625] on mat-icon "mic" at bounding box center [576, 634] width 21 height 21
click at [702, 632] on mat-icon "call_end" at bounding box center [705, 634] width 21 height 21
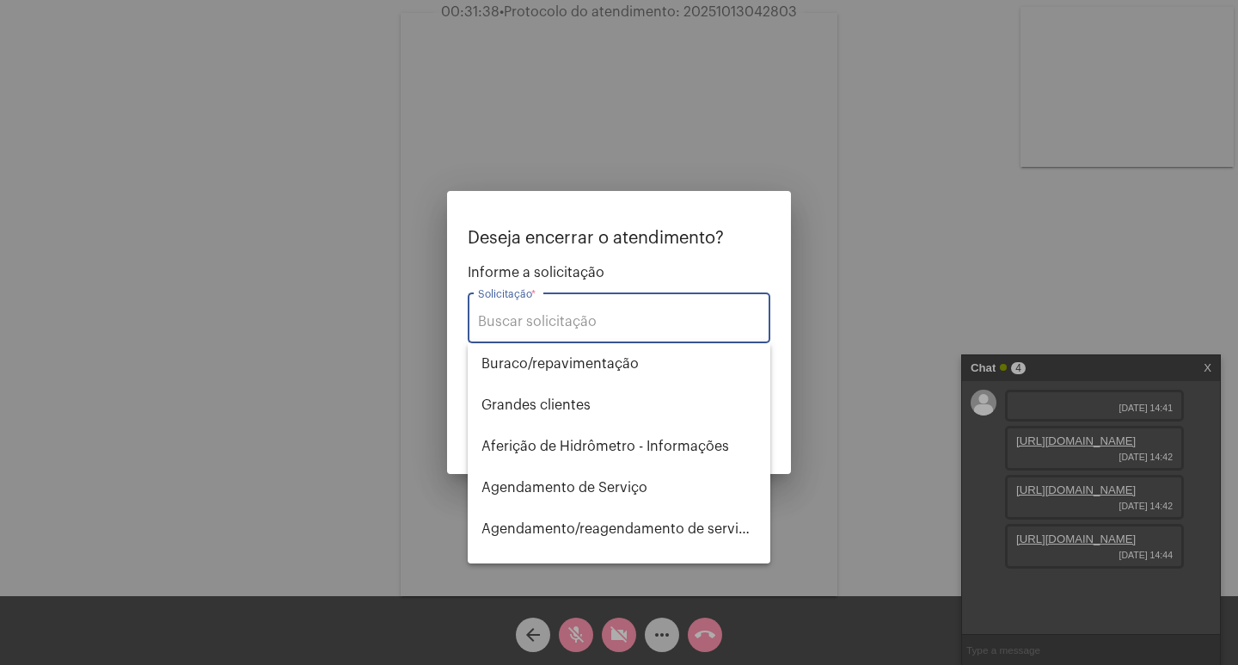
click at [555, 328] on input "Solicitação *" at bounding box center [619, 321] width 282 height 15
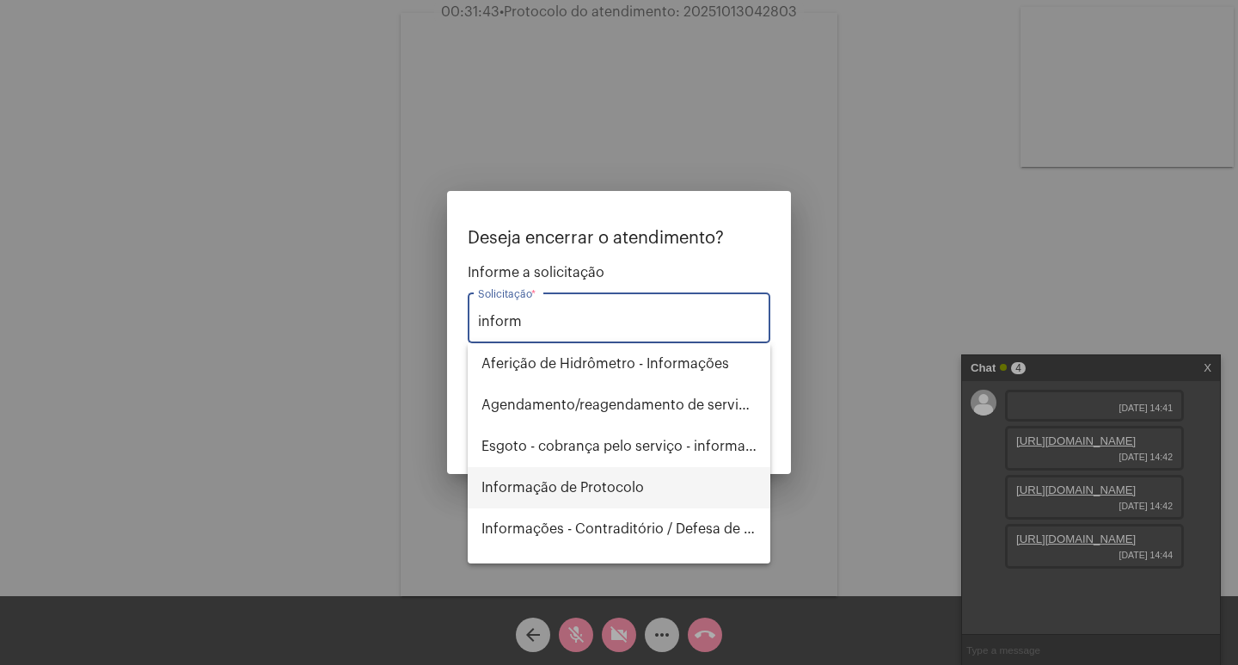
type input "inform"
click at [598, 486] on span "Informação de Protocolo" at bounding box center [618, 487] width 275 height 41
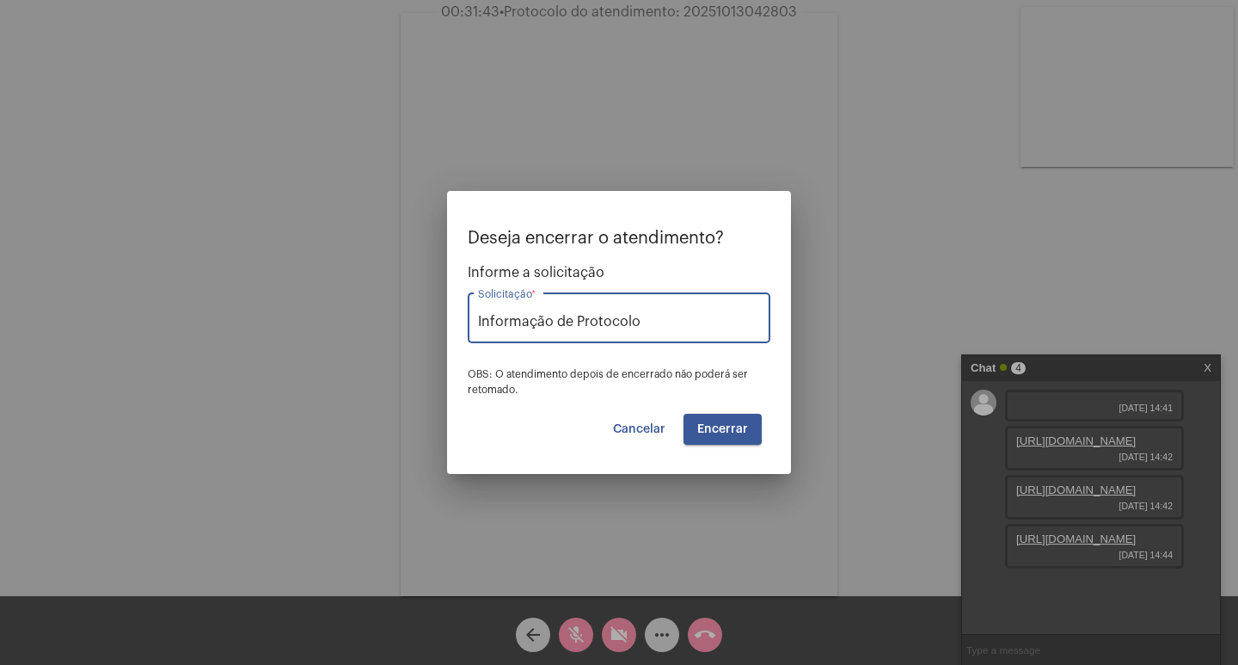
click at [717, 423] on span "Encerrar" at bounding box center [722, 429] width 51 height 12
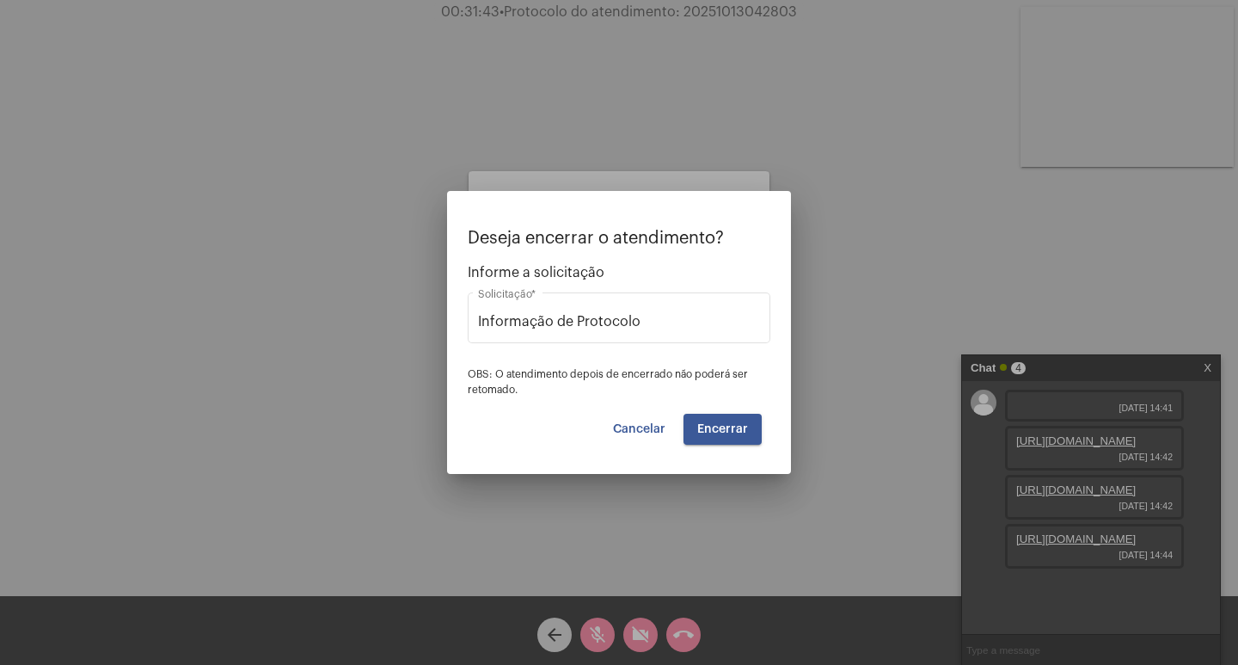
click at [675, 633] on div at bounding box center [619, 332] width 1238 height 665
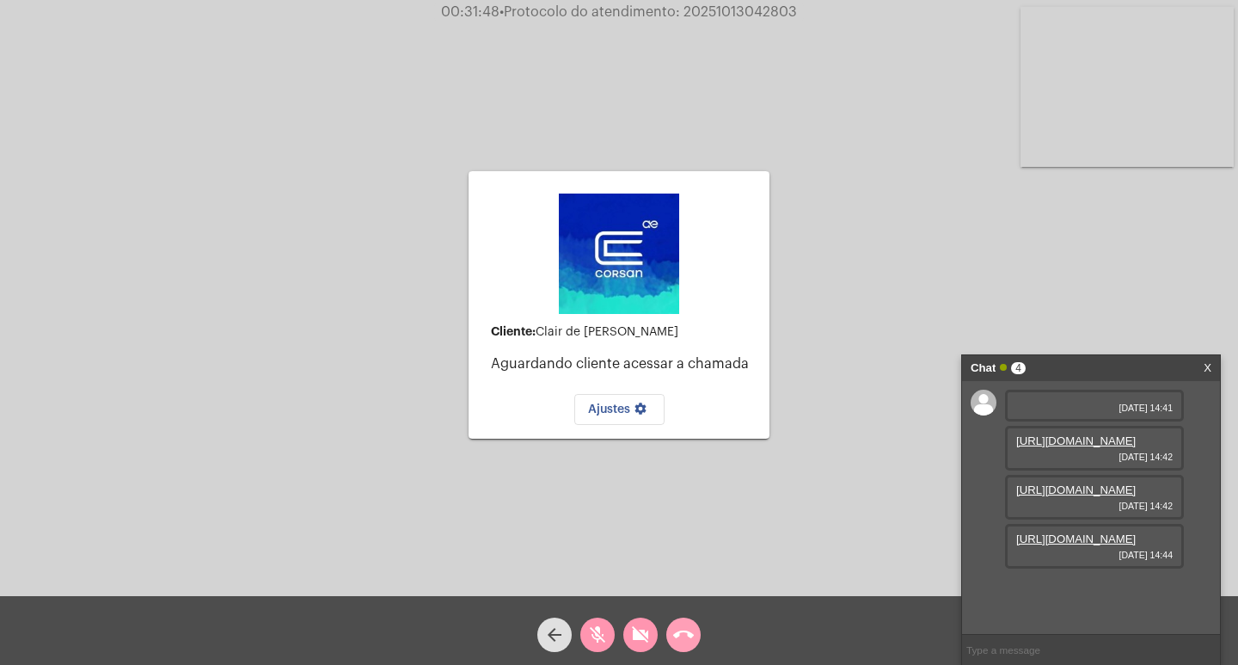
click at [675, 633] on mat-icon "call_end" at bounding box center [683, 634] width 21 height 21
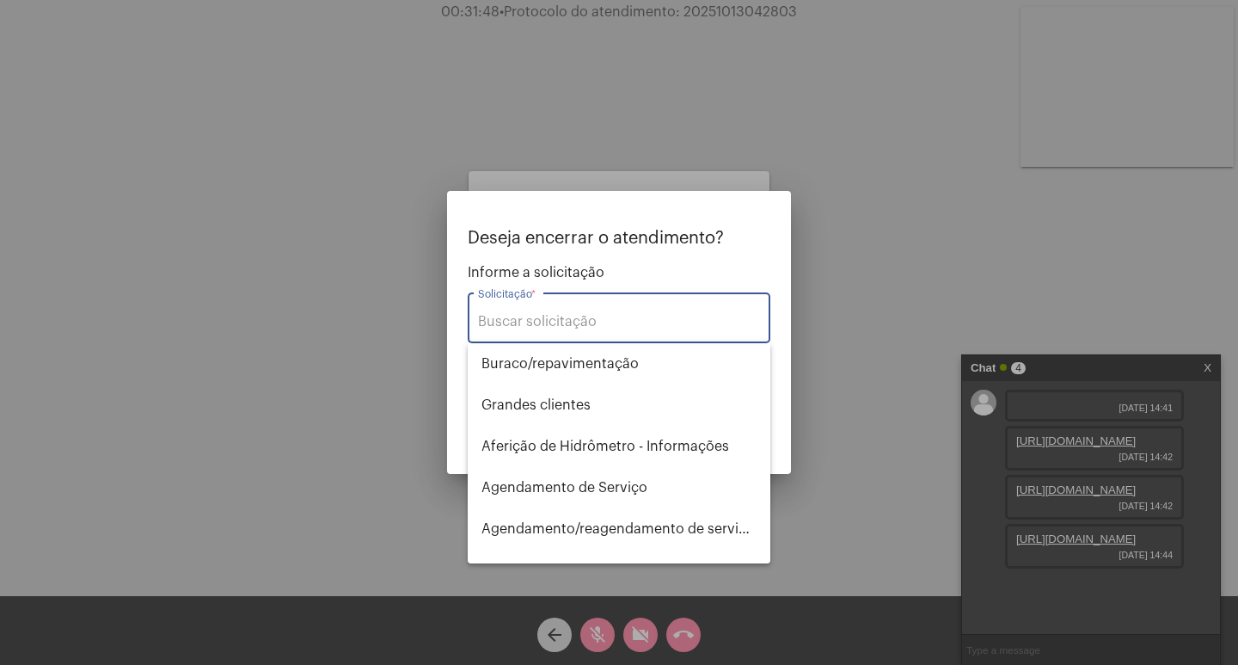
click at [681, 630] on div at bounding box center [619, 332] width 1238 height 665
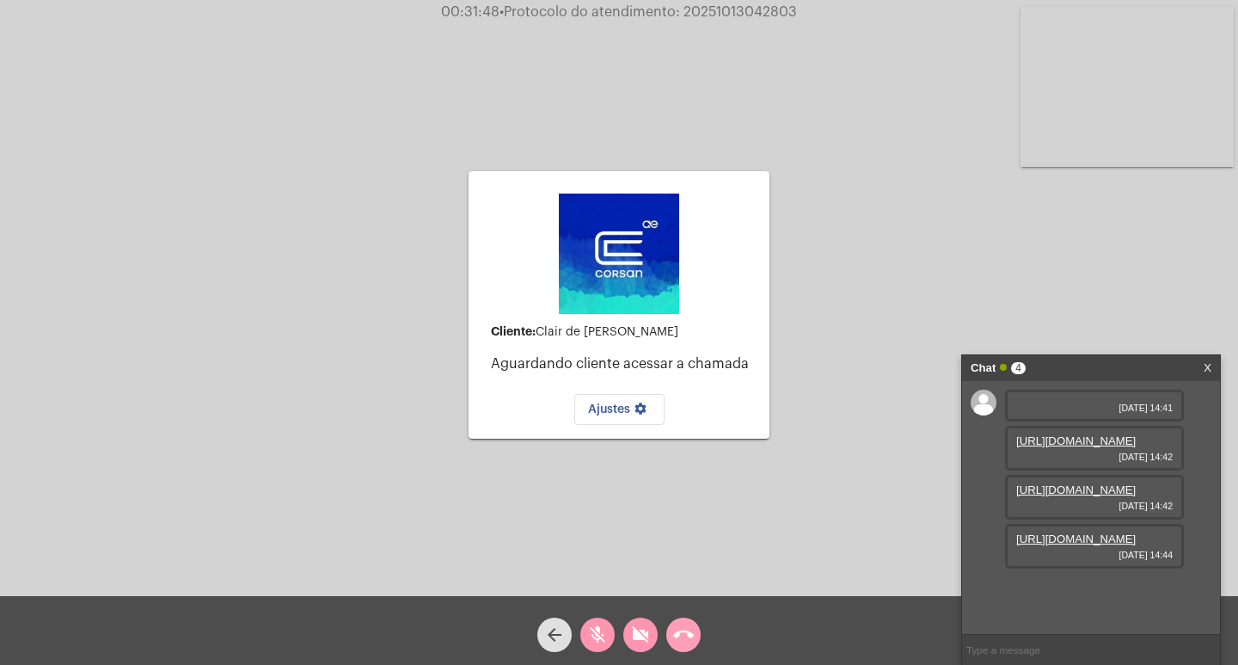
click at [681, 630] on mat-icon "call_end" at bounding box center [683, 634] width 21 height 21
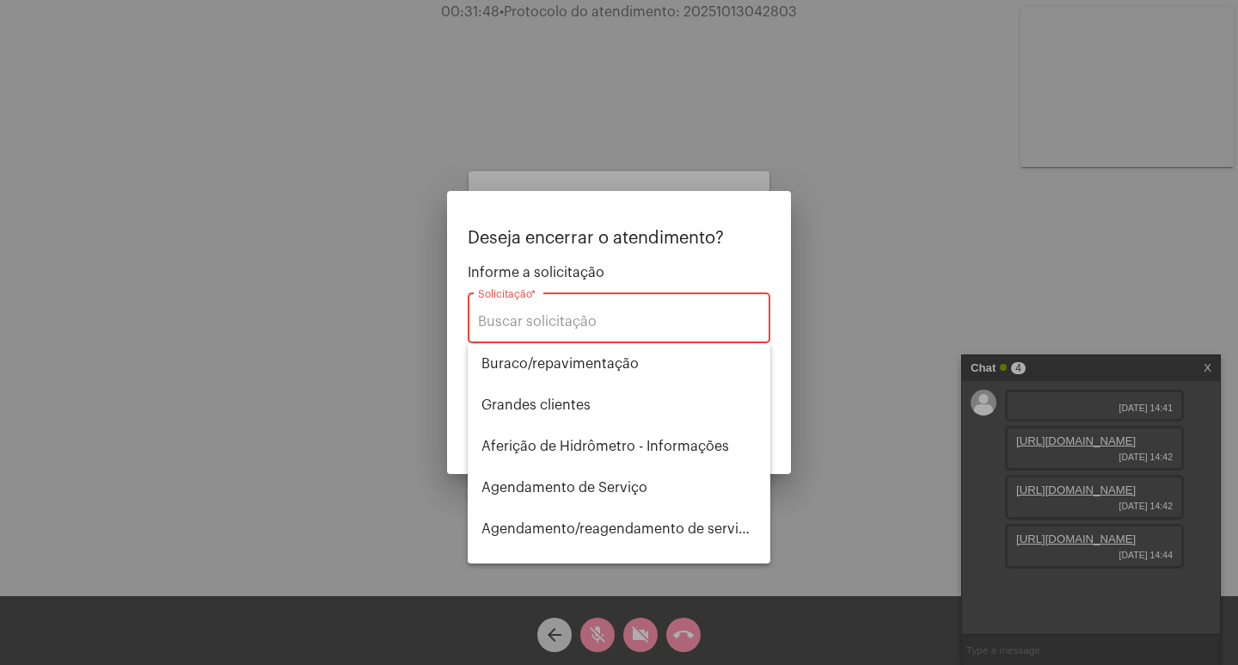
click at [544, 311] on div "Solicitação *" at bounding box center [619, 316] width 282 height 54
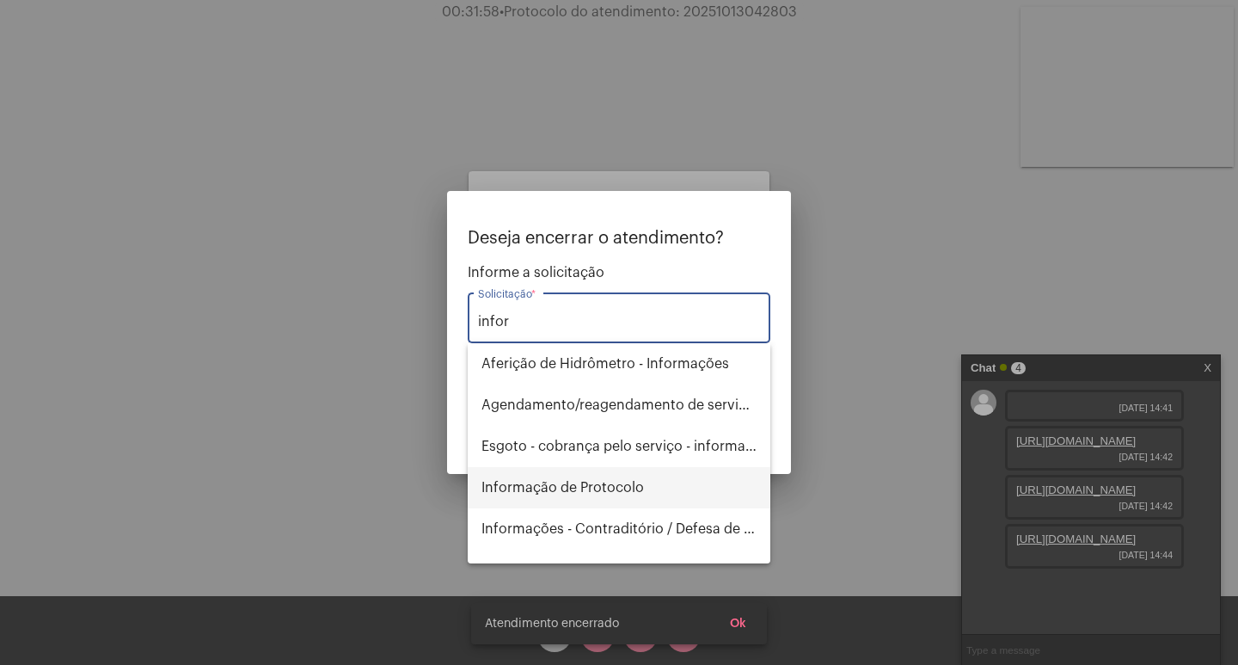
click at [655, 467] on span "Informação de Protocolo" at bounding box center [618, 487] width 275 height 41
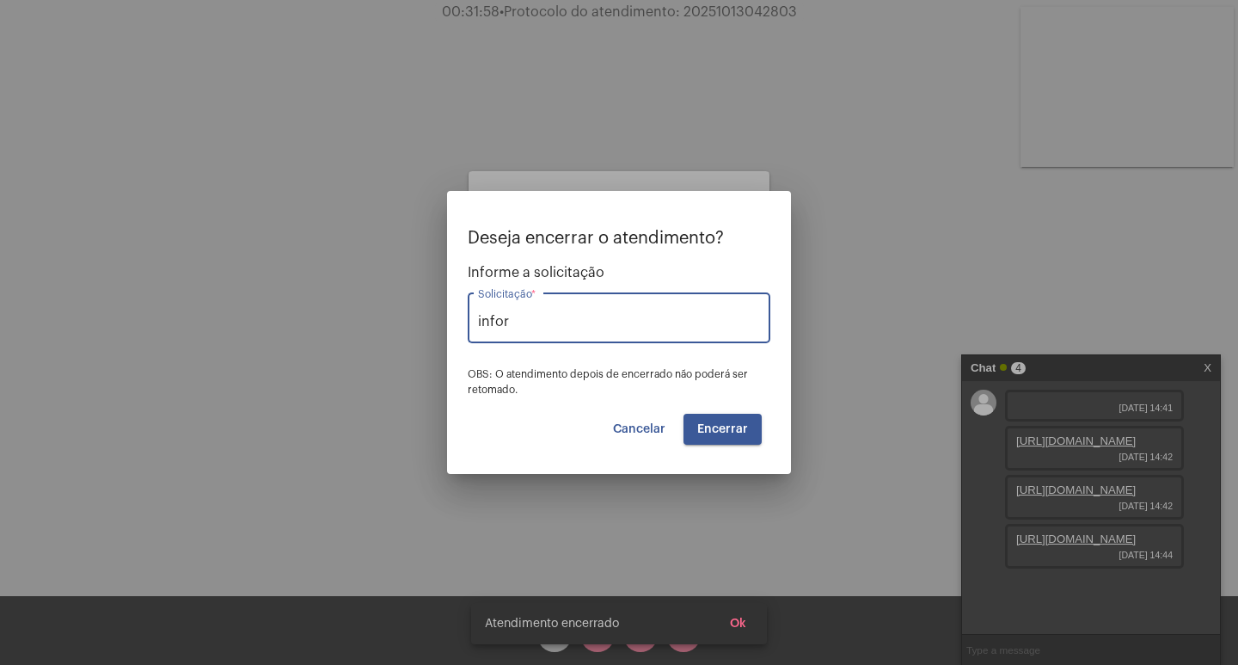
type input "Informação de Protocolo"
click at [738, 426] on span "Encerrar" at bounding box center [722, 429] width 51 height 12
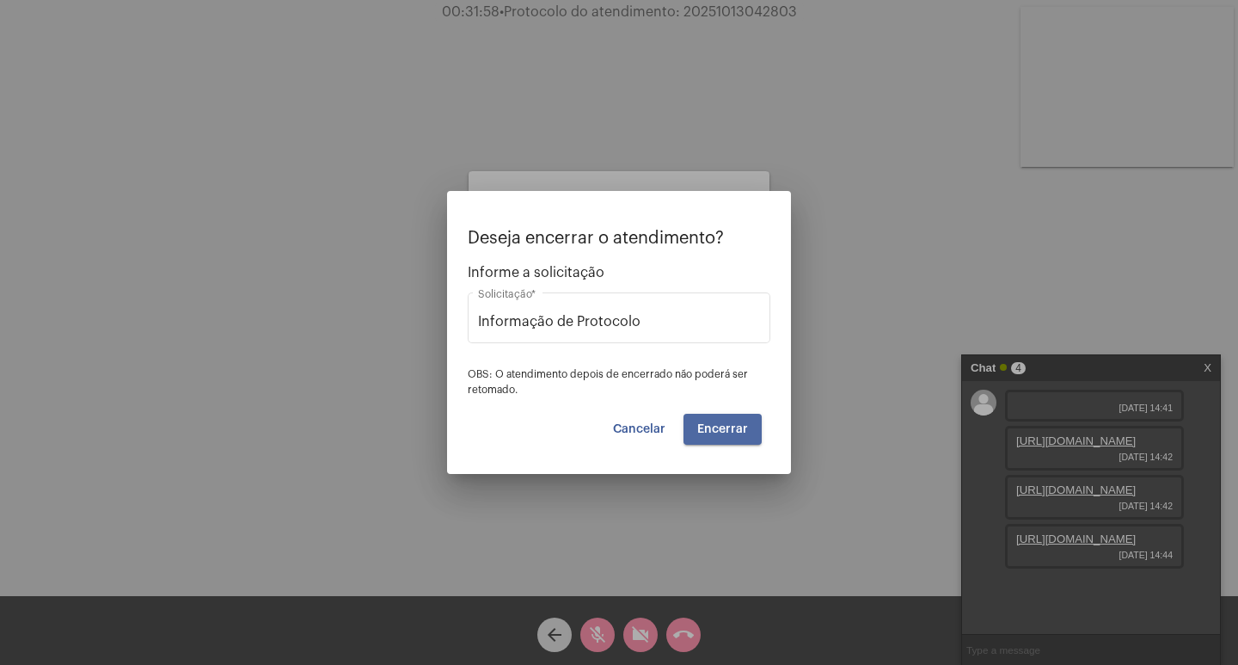
click at [738, 426] on span "Encerrar" at bounding box center [722, 429] width 51 height 12
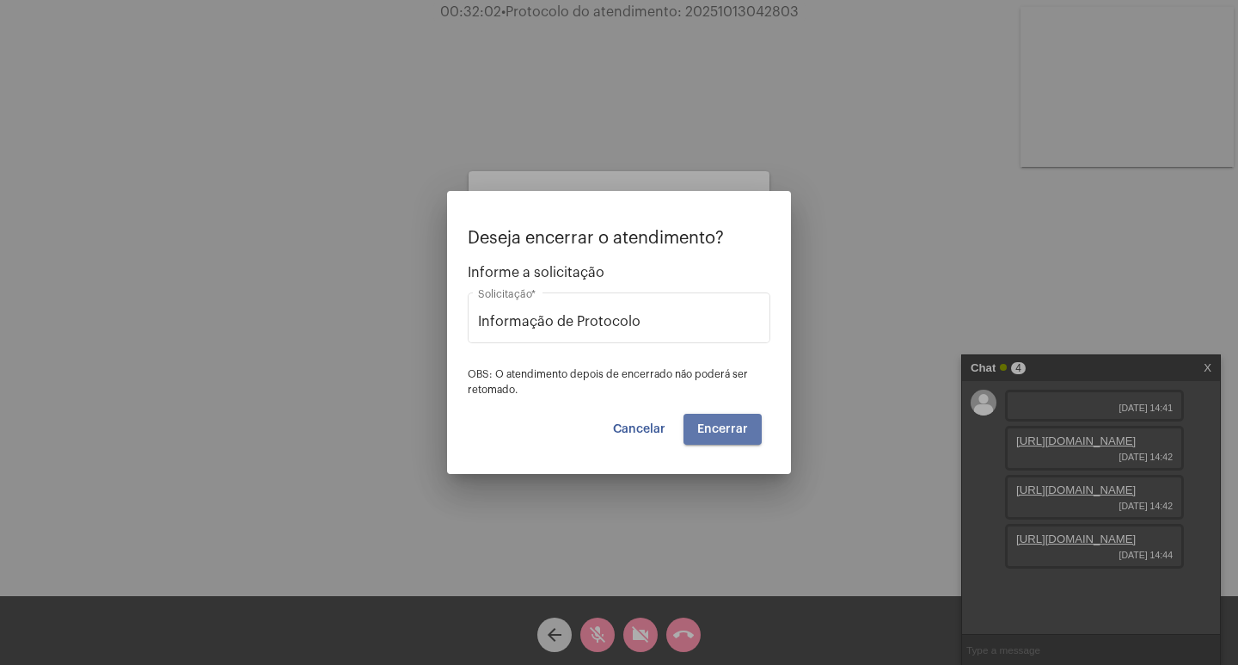
click at [738, 426] on span "Encerrar" at bounding box center [722, 429] width 51 height 12
drag, startPoint x: 738, startPoint y: 426, endPoint x: 703, endPoint y: 406, distance: 40.1
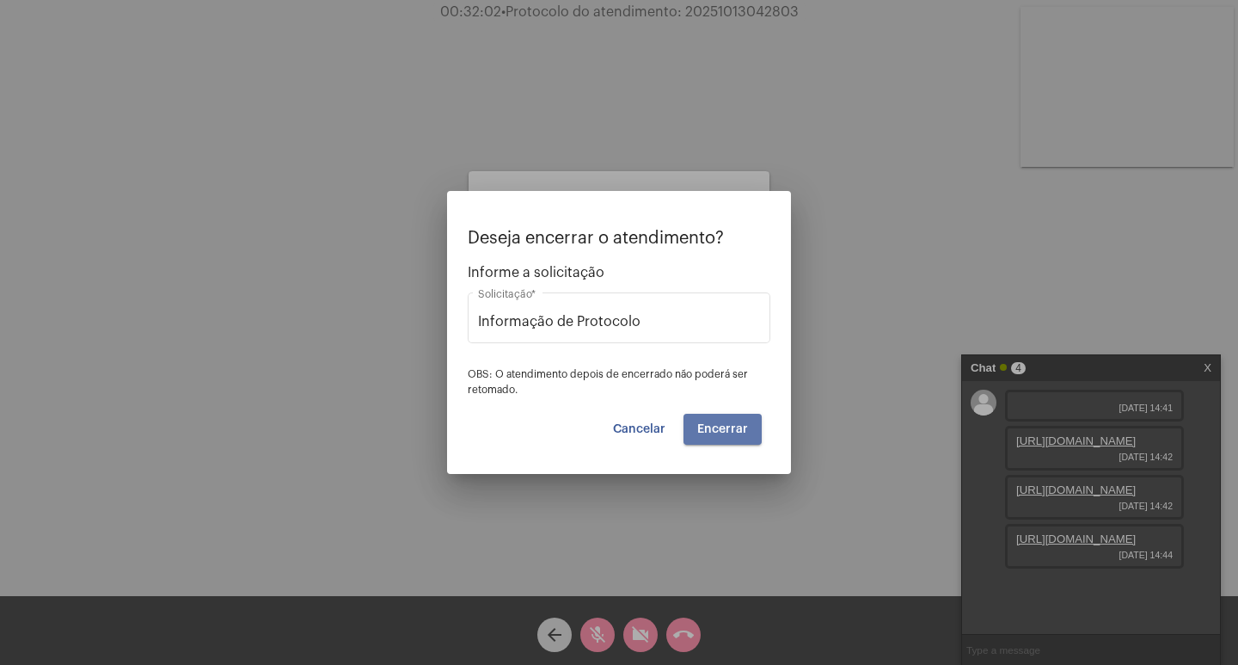
click at [706, 414] on button "Encerrar" at bounding box center [723, 429] width 78 height 31
click at [702, 406] on div "Deseja encerrar o atendimento? Informe a solicitação Informação de Protocolo So…" at bounding box center [619, 337] width 303 height 216
click at [718, 432] on span "Encerrar" at bounding box center [722, 429] width 51 height 12
click at [716, 432] on mat-card "Cliente: Clair de Fátima santos Aguardando cliente acessar a chamada Ajustes se…" at bounding box center [619, 304] width 301 height 267
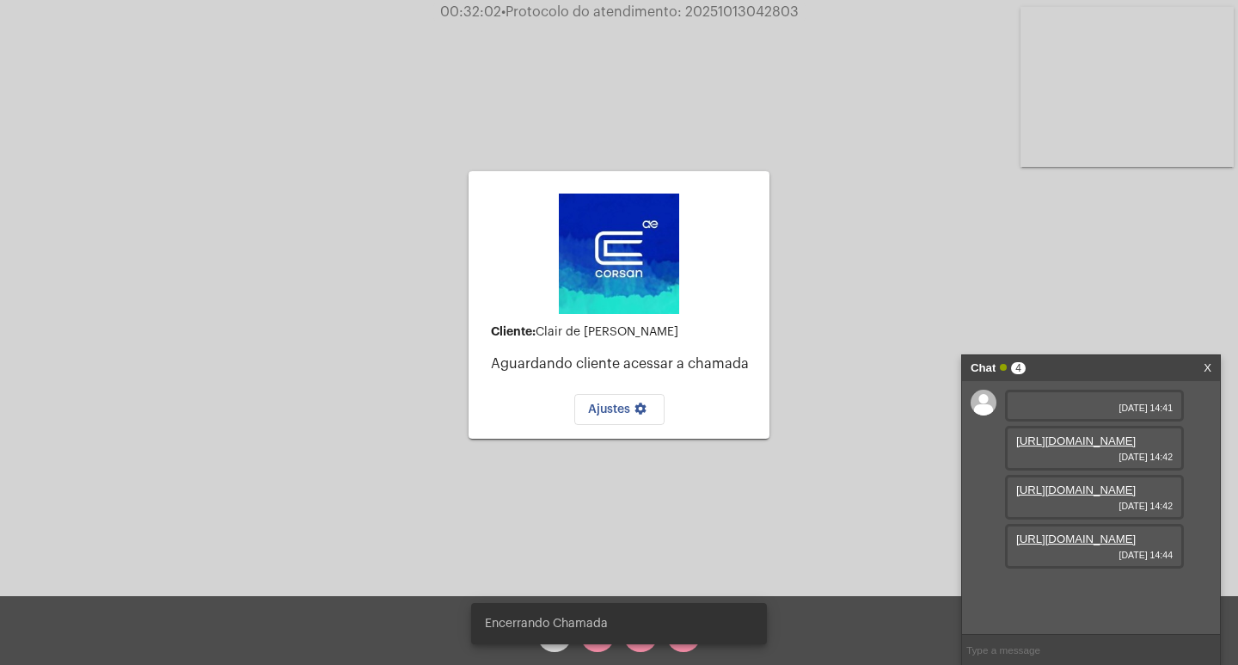
click at [679, 647] on div "Encerrando Chamada" at bounding box center [619, 623] width 337 height 83
click at [679, 640] on snack-bar-container "Encerrando Chamada" at bounding box center [619, 623] width 296 height 41
click at [687, 647] on div "Encerrando Chamada" at bounding box center [619, 623] width 337 height 83
click at [722, 524] on div "Cliente: Clair de Fátima santos Aguardando cliente acessar a chamada Ajustes se…" at bounding box center [619, 305] width 301 height 592
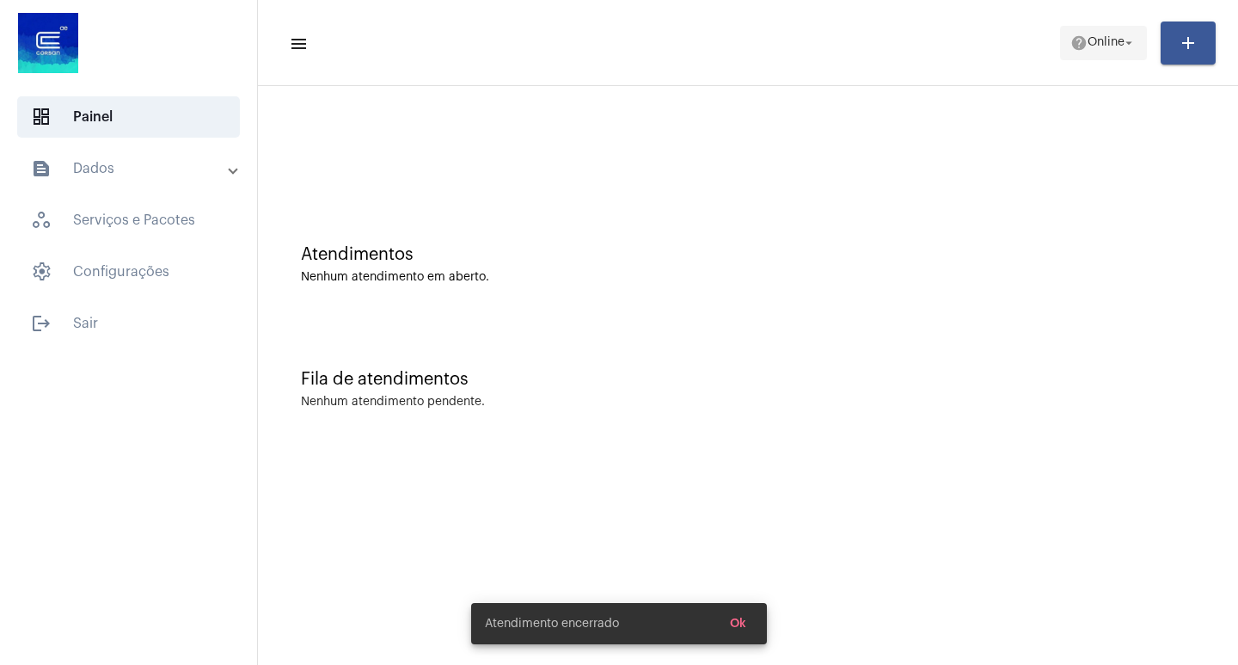
click at [1129, 43] on mat-icon "arrow_drop_down" at bounding box center [1128, 42] width 15 height 15
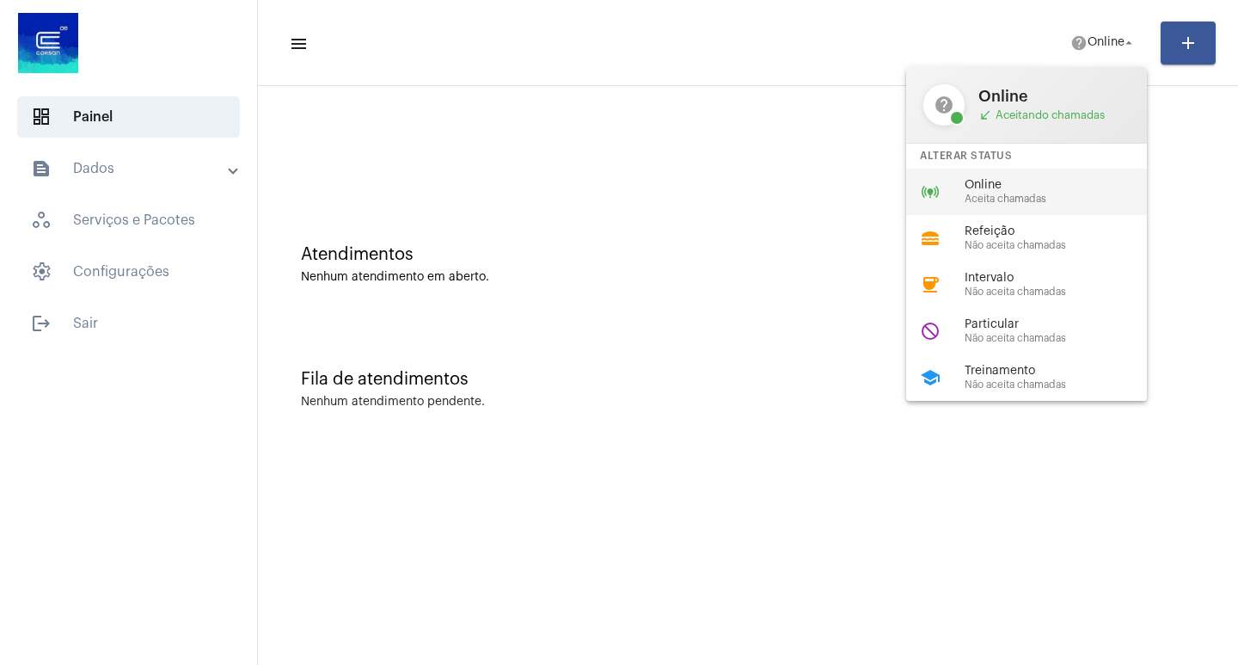
click at [1041, 191] on span "Online" at bounding box center [1063, 185] width 196 height 13
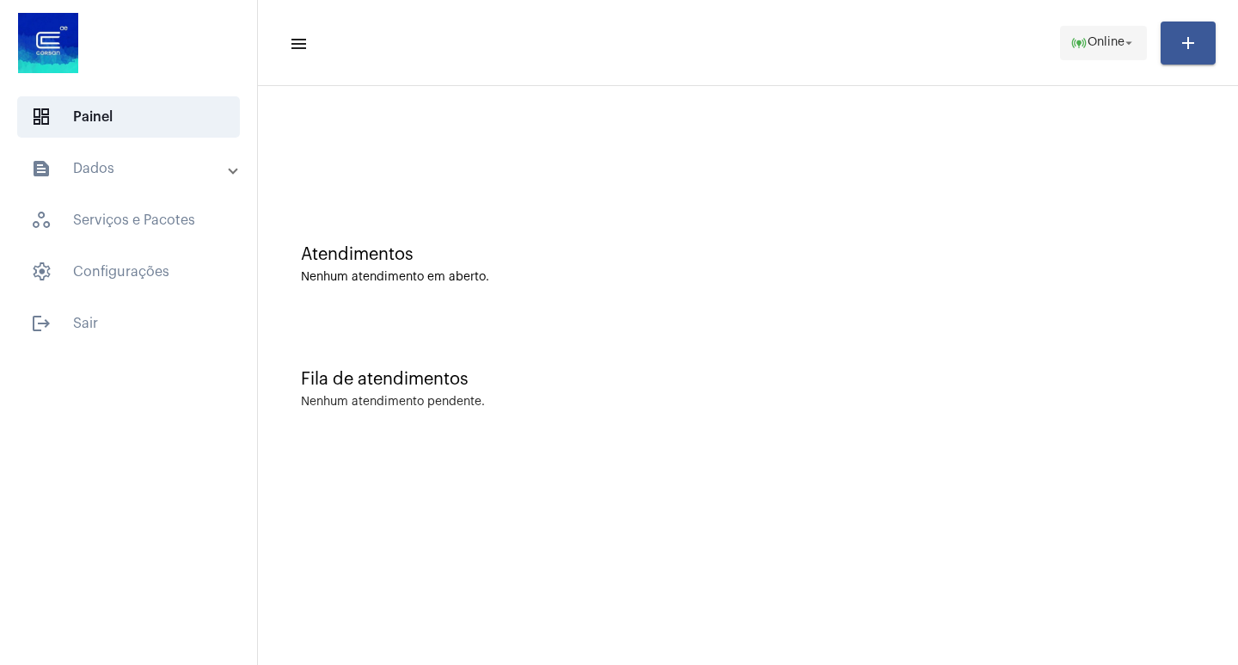
click at [1128, 40] on mat-icon "arrow_drop_down" at bounding box center [1128, 42] width 15 height 15
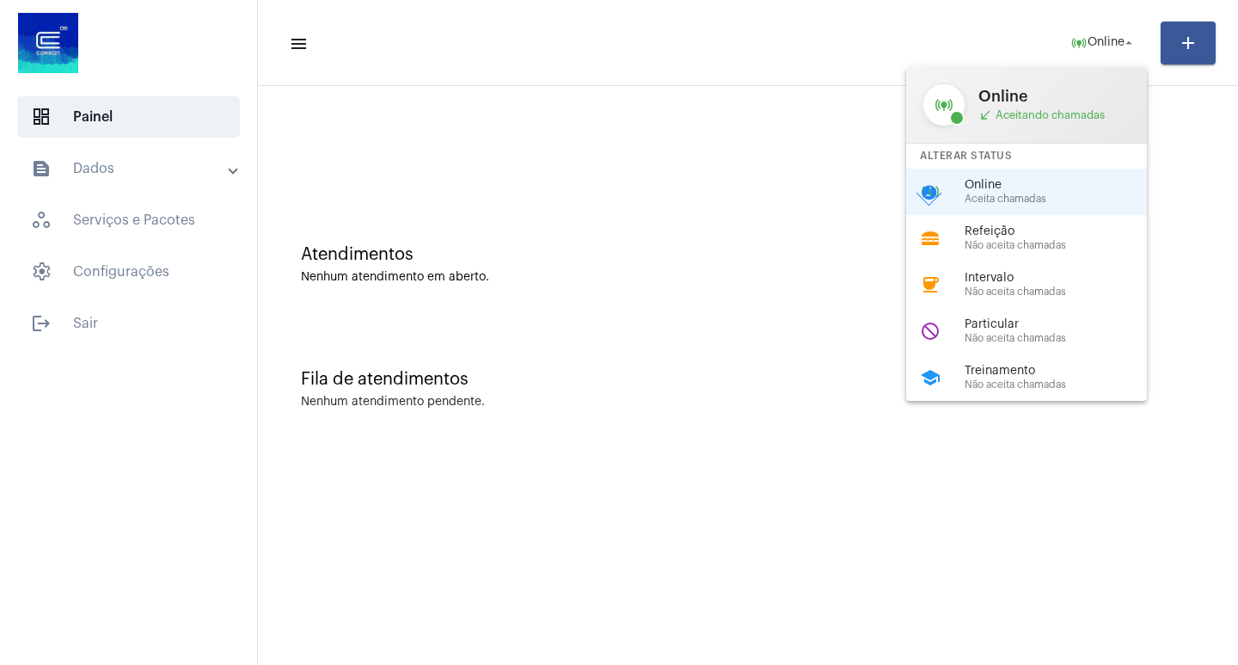
click at [1016, 330] on div "Particular Não aceita chamadas" at bounding box center [1063, 331] width 196 height 26
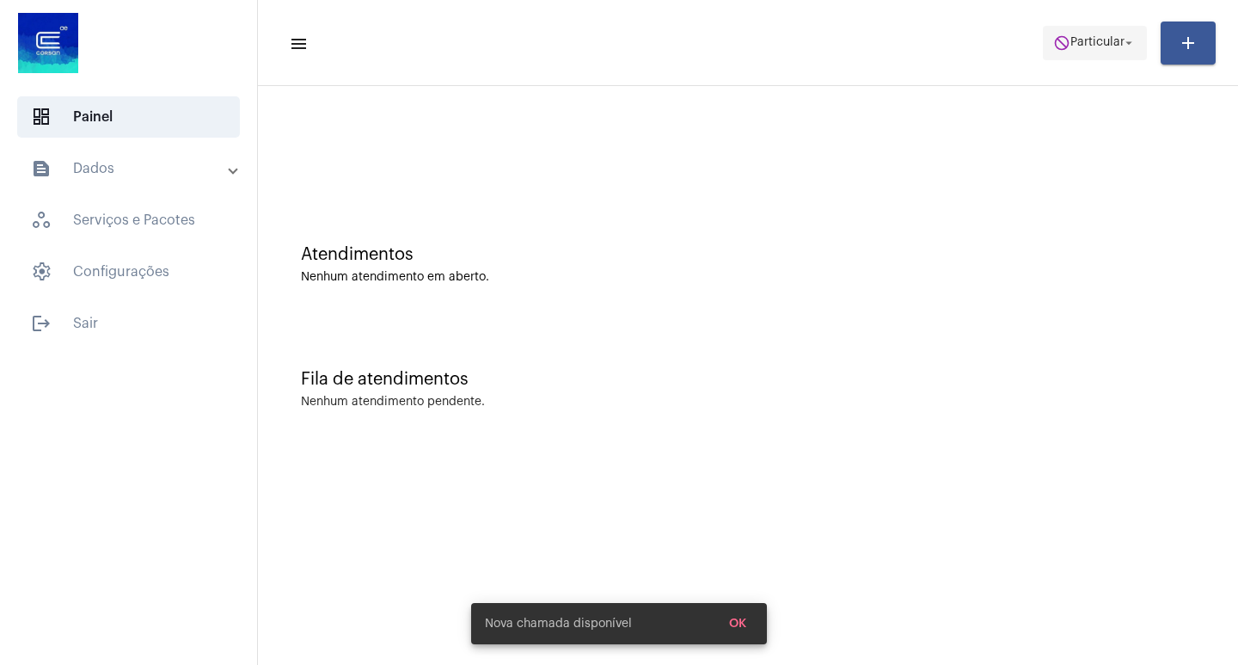
click at [1131, 44] on mat-icon "arrow_drop_down" at bounding box center [1128, 42] width 15 height 15
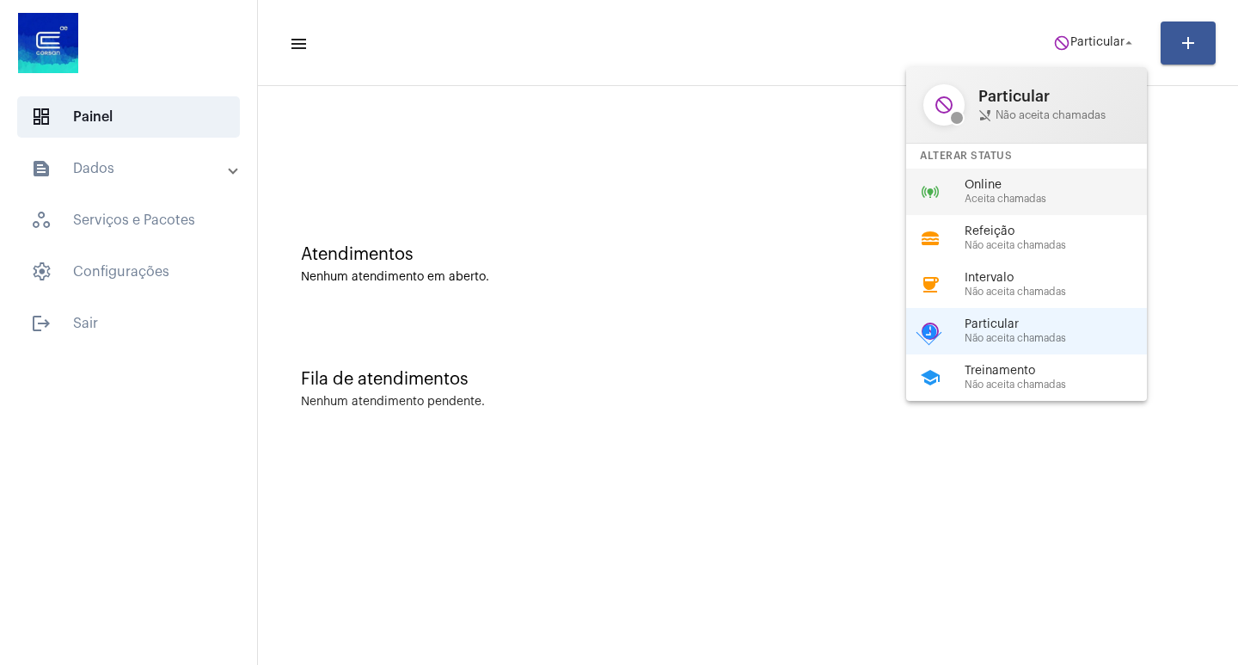
click at [1037, 195] on span "Aceita chamadas" at bounding box center [1063, 198] width 196 height 11
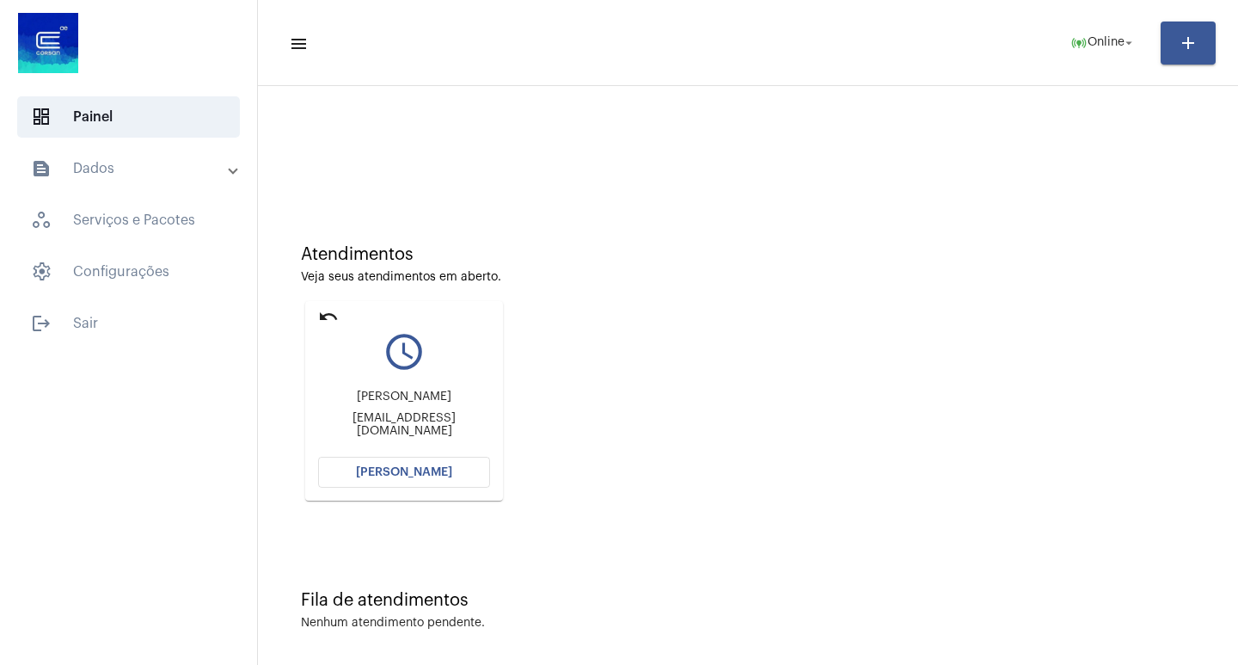
click at [396, 475] on span "[PERSON_NAME]" at bounding box center [404, 472] width 96 height 12
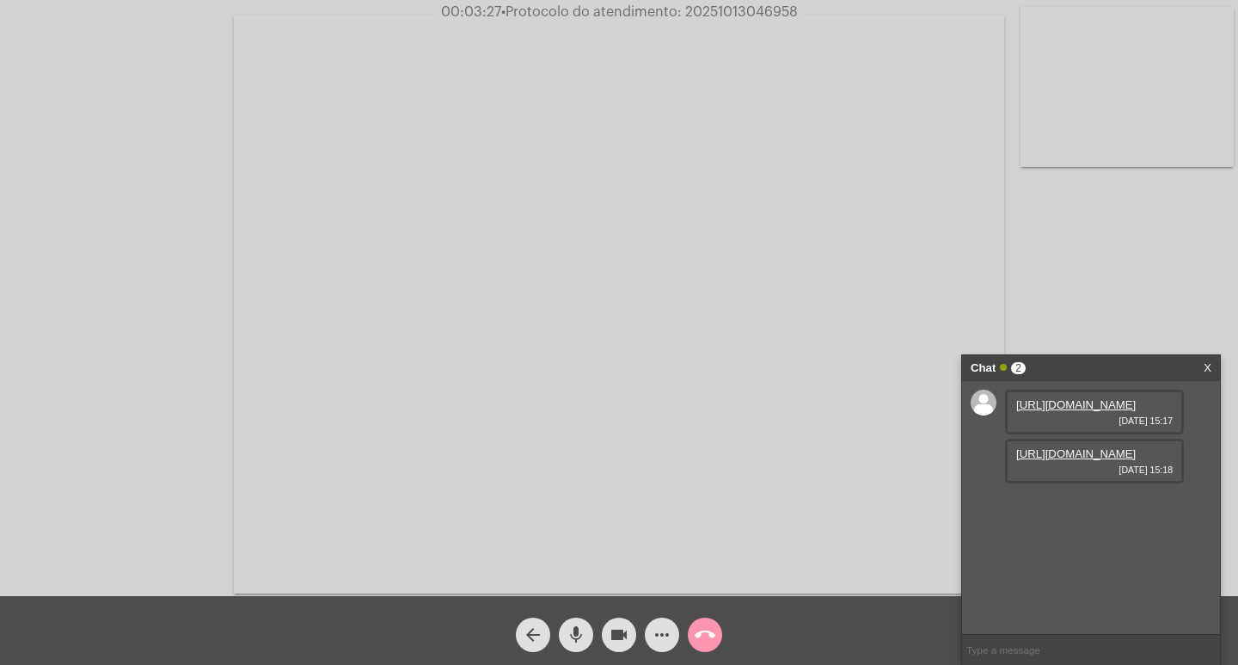
click at [1071, 411] on link "https://neft-transfer-bucket.s3.amazonaws.com/temp-bcc43dad-abaa-a967-1a91-54a5…" at bounding box center [1076, 404] width 120 height 13
click at [1078, 460] on link "https://neft-transfer-bucket.s3.amazonaws.com/temp-501f4cc3-49b4-935b-2cdf-db79…" at bounding box center [1076, 453] width 120 height 13
click at [956, 218] on video at bounding box center [619, 304] width 770 height 578
click at [679, 227] on video at bounding box center [924, 302] width 593 height 445
click at [891, 208] on video at bounding box center [768, 303] width 770 height 578
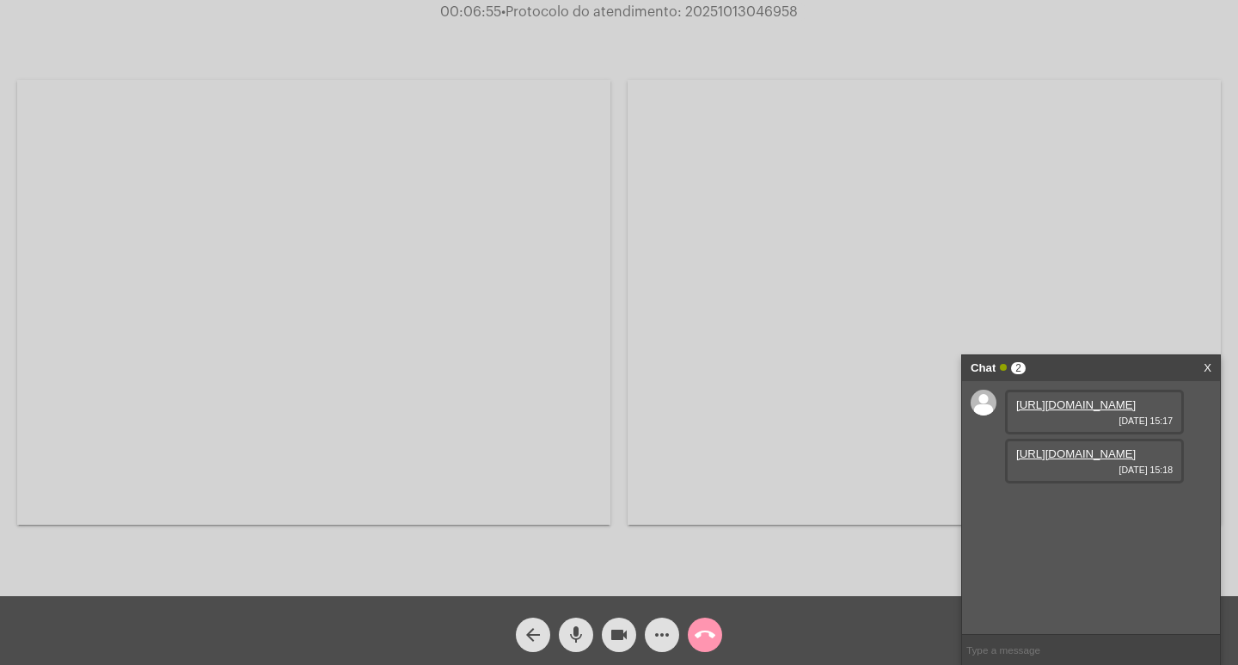
click at [1142, 40] on div "Acessando Câmera e Microfone..." at bounding box center [924, 303] width 593 height 592
click at [1072, 211] on video at bounding box center [924, 302] width 593 height 445
click at [243, 257] on video at bounding box center [191, 303] width 213 height 160
click at [1200, 516] on div "https://neft-transfer-bucket.s3.amazonaws.com/temp-bcc43dad-abaa-a967-1a91-54a5…" at bounding box center [1091, 507] width 258 height 253
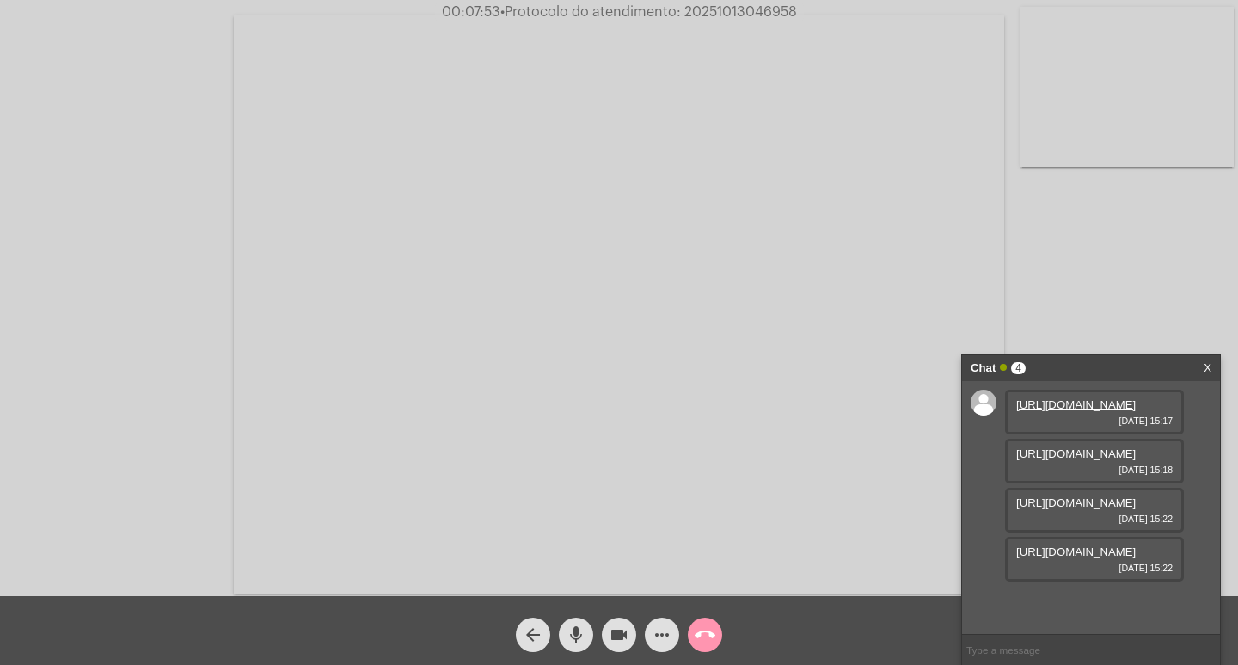
click at [1080, 496] on link "https://neft-transfer-bucket.s3.amazonaws.com/temp-9d0804c1-9f8a-7362-0d6f-e5d3…" at bounding box center [1076, 502] width 120 height 13
click at [1087, 508] on link "https://neft-transfer-bucket.s3.amazonaws.com/temp-9d0804c1-9f8a-7362-0d6f-e5d3…" at bounding box center [1076, 502] width 120 height 13
click at [1098, 594] on link "https://neft-transfer-bucket.s3.amazonaws.com/temp-62e21fb8-0364-4f7c-9e57-9649…" at bounding box center [1076, 600] width 120 height 13
click at [1067, 460] on link "https://neft-transfer-bucket.s3.amazonaws.com/temp-501f4cc3-49b4-935b-2cdf-db79…" at bounding box center [1076, 453] width 120 height 13
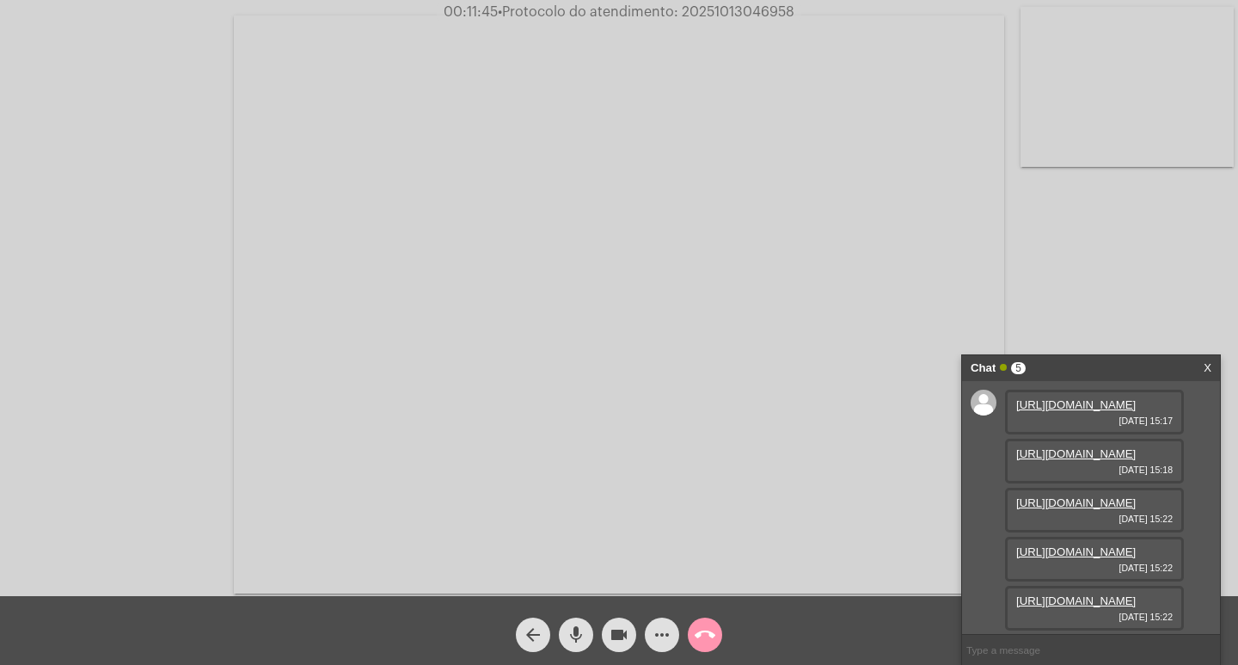
click at [1080, 460] on link "https://neft-transfer-bucket.s3.amazonaws.com/temp-501f4cc3-49b4-935b-2cdf-db79…" at bounding box center [1076, 453] width 120 height 13
click at [1077, 411] on link "https://neft-transfer-bucket.s3.amazonaws.com/temp-bcc43dad-abaa-a967-1a91-54a5…" at bounding box center [1076, 404] width 120 height 13
click at [782, 485] on video at bounding box center [619, 304] width 770 height 578
click at [550, 162] on video at bounding box center [313, 302] width 593 height 445
click at [1103, 594] on link "https://neft-transfer-bucket.s3.amazonaws.com/temp-62e21fb8-0364-4f7c-9e57-9649…" at bounding box center [1076, 600] width 120 height 13
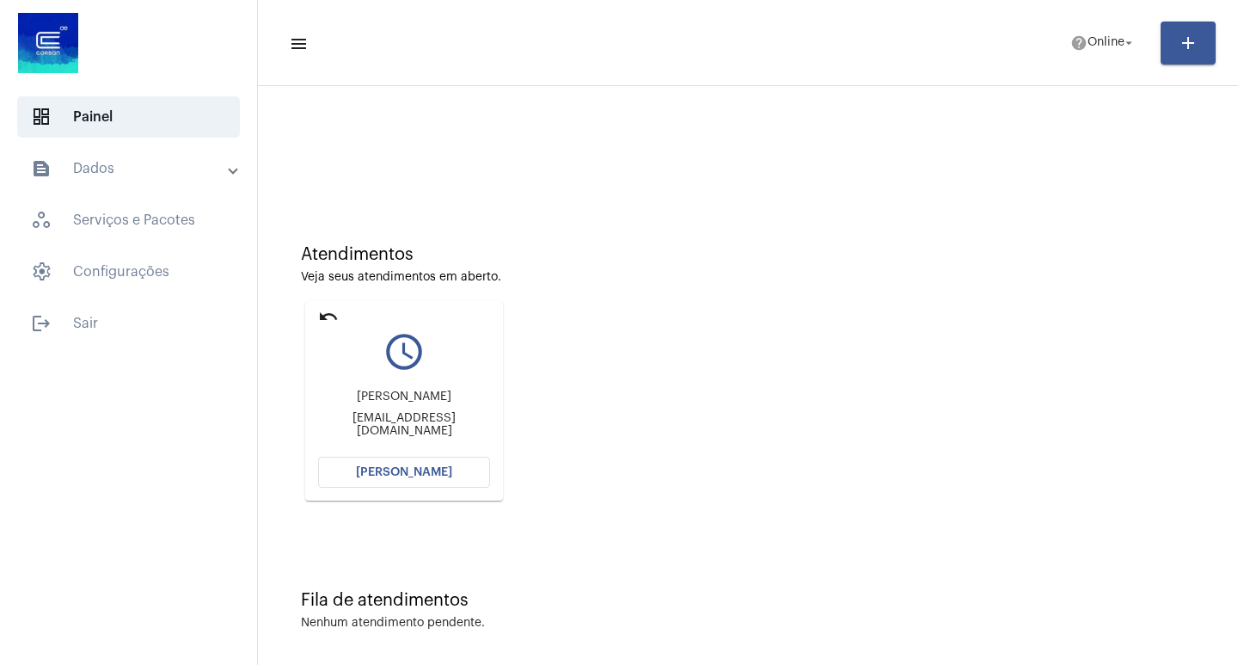
click at [381, 478] on button "[PERSON_NAME]" at bounding box center [404, 472] width 172 height 31
click at [376, 474] on span "[PERSON_NAME]" at bounding box center [404, 472] width 96 height 12
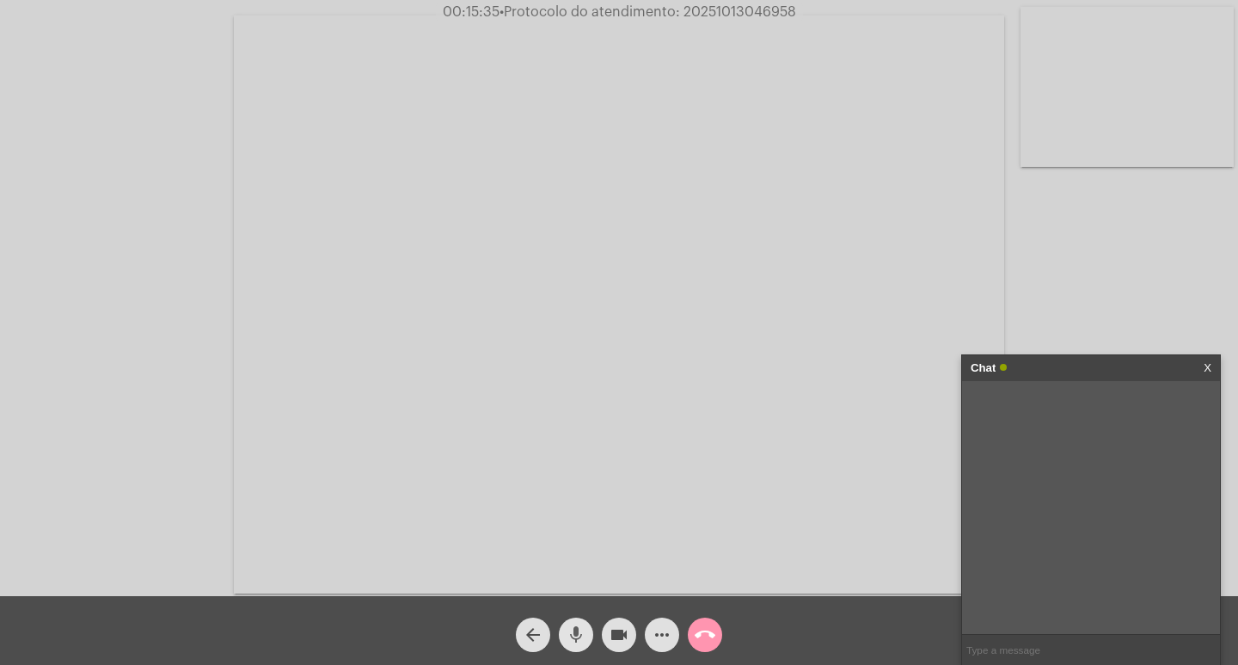
click at [573, 634] on mat-icon "mic" at bounding box center [576, 634] width 21 height 21
click at [615, 628] on mat-icon "videocam" at bounding box center [619, 634] width 21 height 21
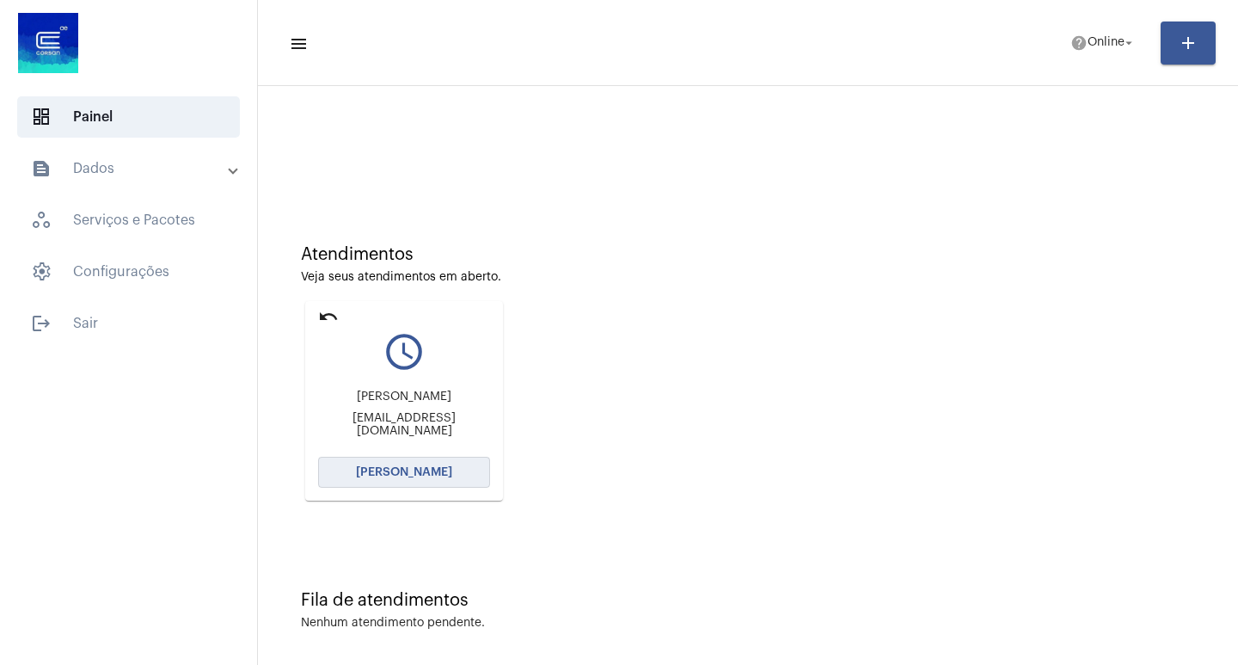
click at [383, 456] on mat-card "undo query_builder Matheus Andrade matheus.andrade18042002@gmail.com Abrir Cham…" at bounding box center [404, 400] width 198 height 199
click at [417, 464] on button "[PERSON_NAME]" at bounding box center [404, 472] width 172 height 31
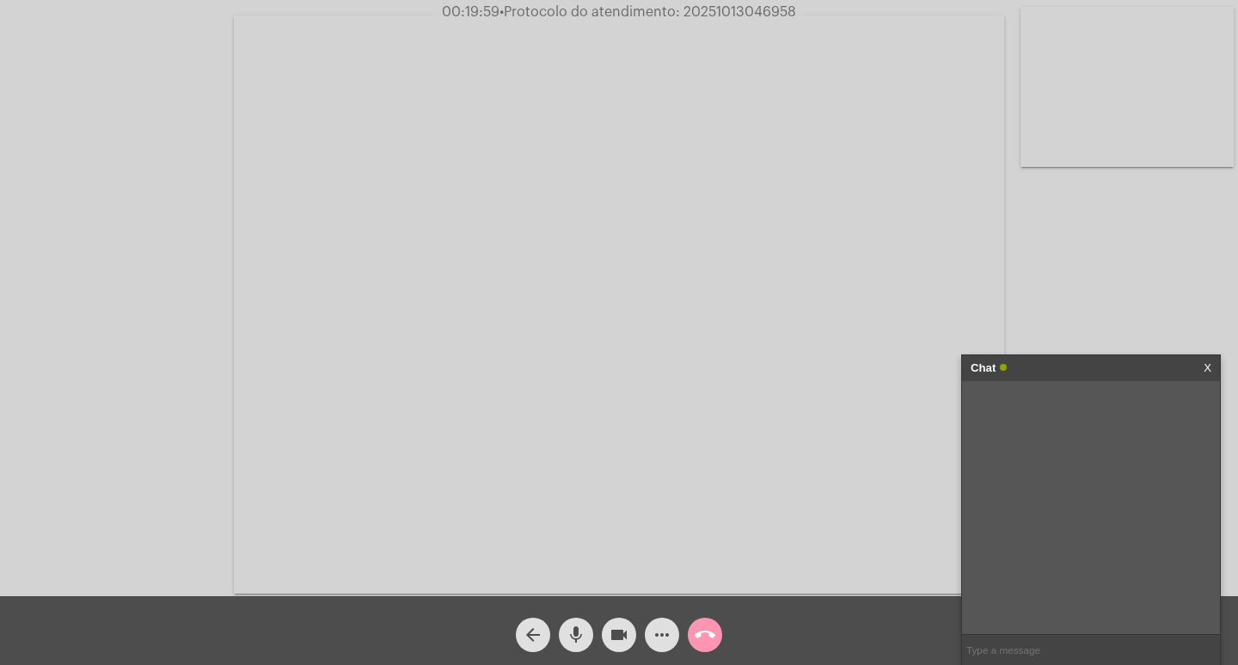
click at [617, 629] on mat-icon "videocam" at bounding box center [619, 634] width 21 height 21
click at [573, 630] on mat-icon "mic" at bounding box center [576, 634] width 21 height 21
click at [574, 626] on mat-icon "mic_off" at bounding box center [576, 634] width 21 height 21
click at [705, 631] on mat-icon "call_end" at bounding box center [705, 634] width 21 height 21
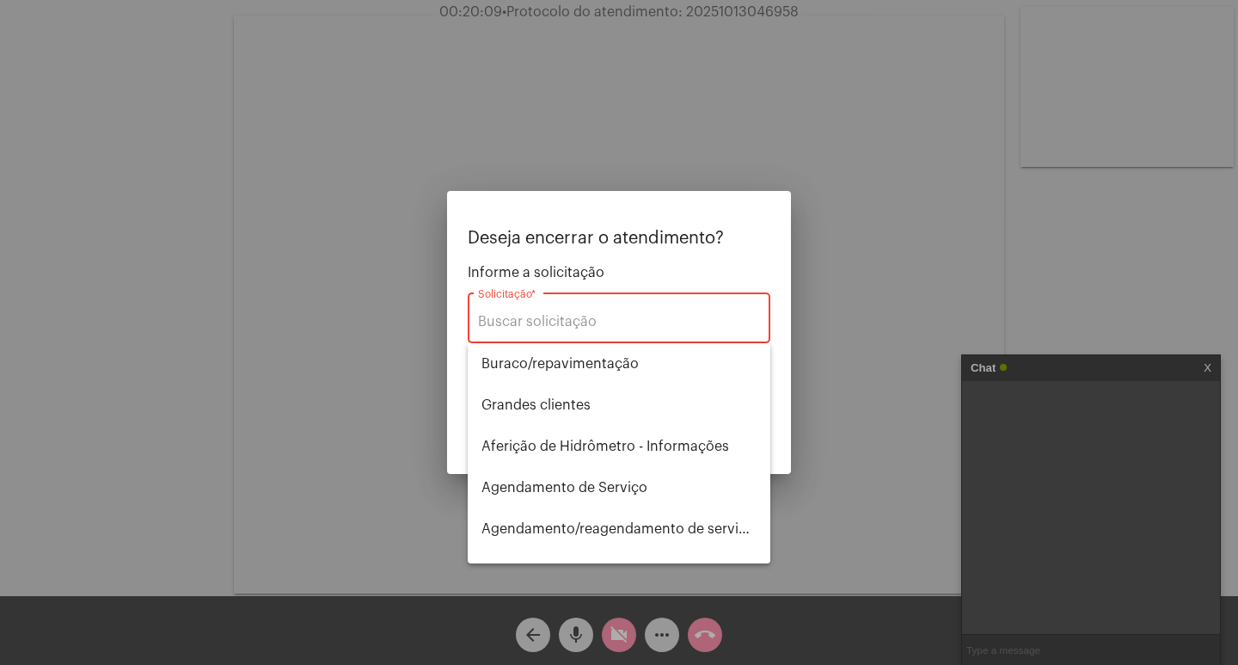
click at [538, 331] on div "Solicitação *" at bounding box center [619, 316] width 282 height 54
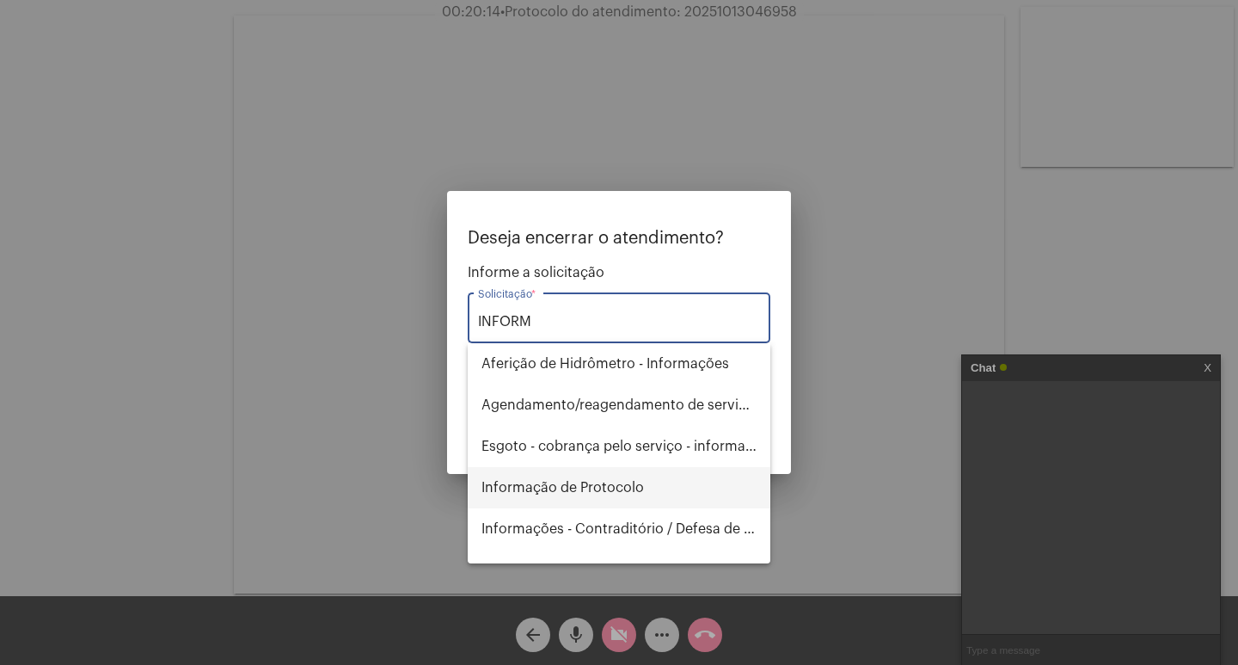
click at [571, 481] on span "Informação de Protocolo" at bounding box center [618, 487] width 275 height 41
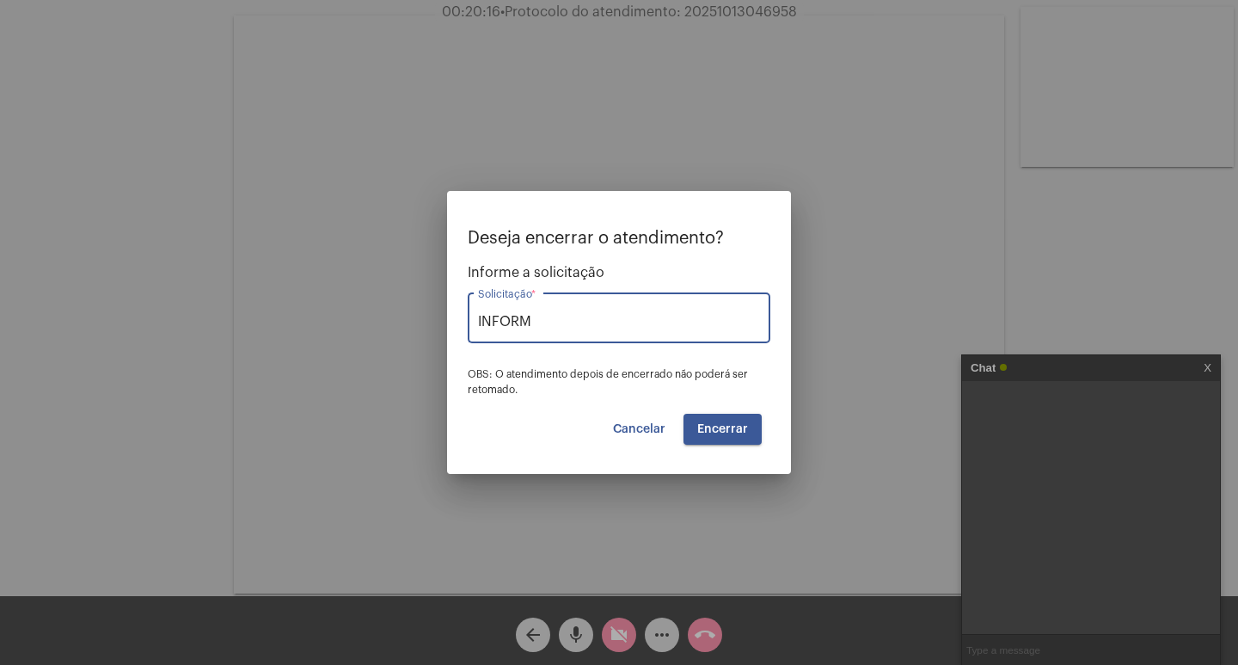
type input "Informação de Protocolo"
click at [714, 423] on span "Encerrar" at bounding box center [722, 429] width 51 height 12
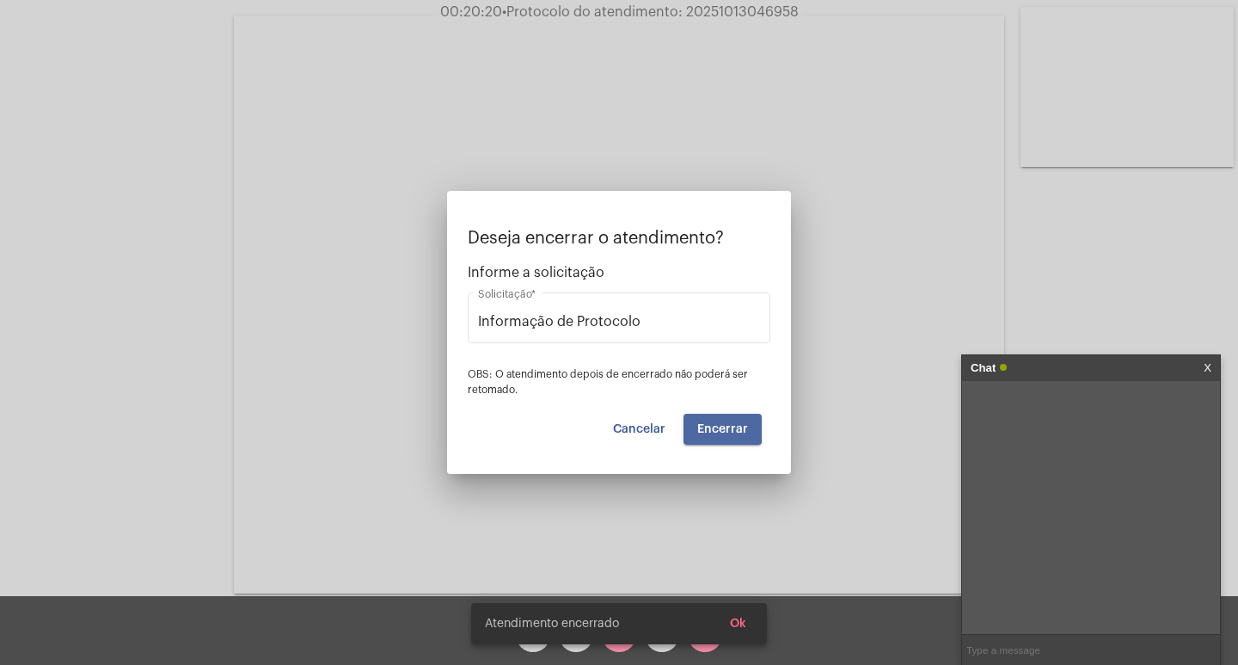
click at [714, 423] on span "Encerrar" at bounding box center [722, 429] width 51 height 12
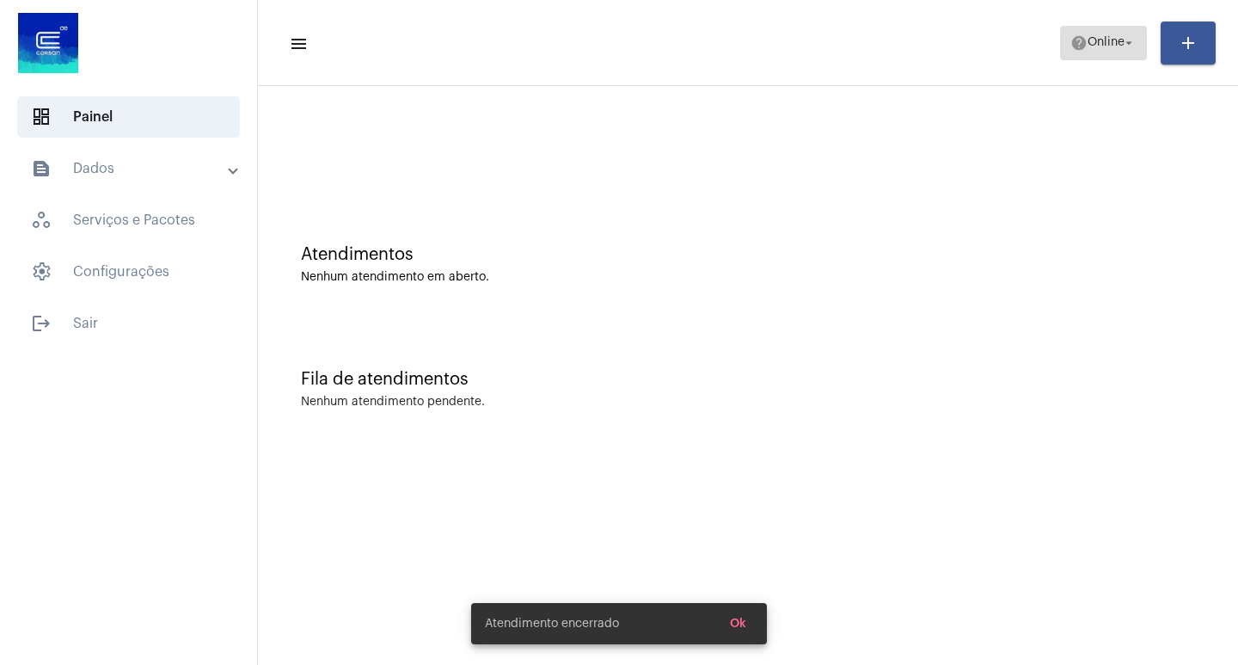
click at [1133, 43] on mat-icon "arrow_drop_down" at bounding box center [1128, 42] width 15 height 15
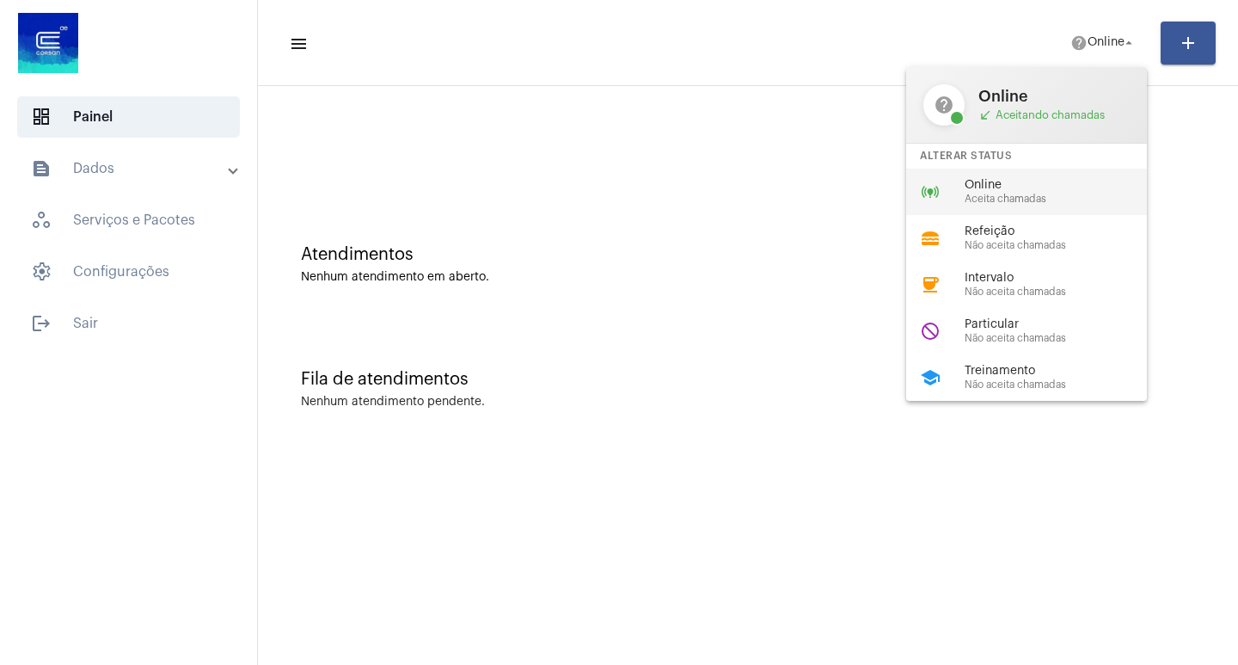
click at [1020, 187] on span "Online" at bounding box center [1063, 185] width 196 height 13
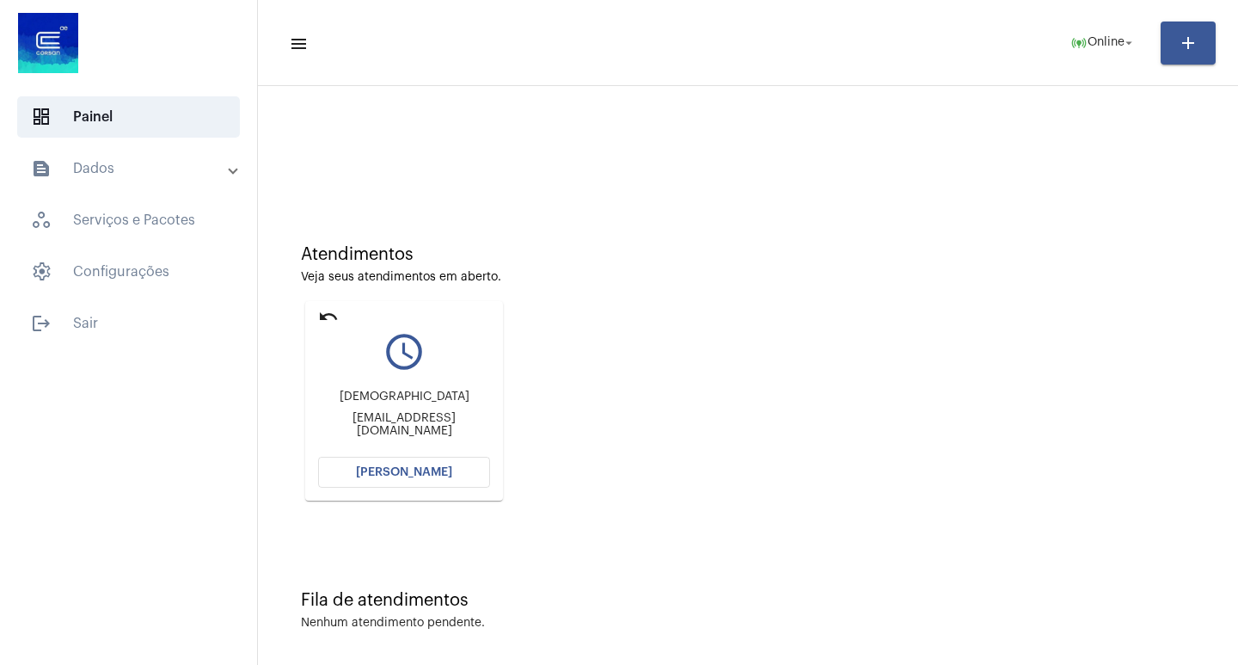
click at [377, 470] on span "[PERSON_NAME]" at bounding box center [404, 472] width 96 height 12
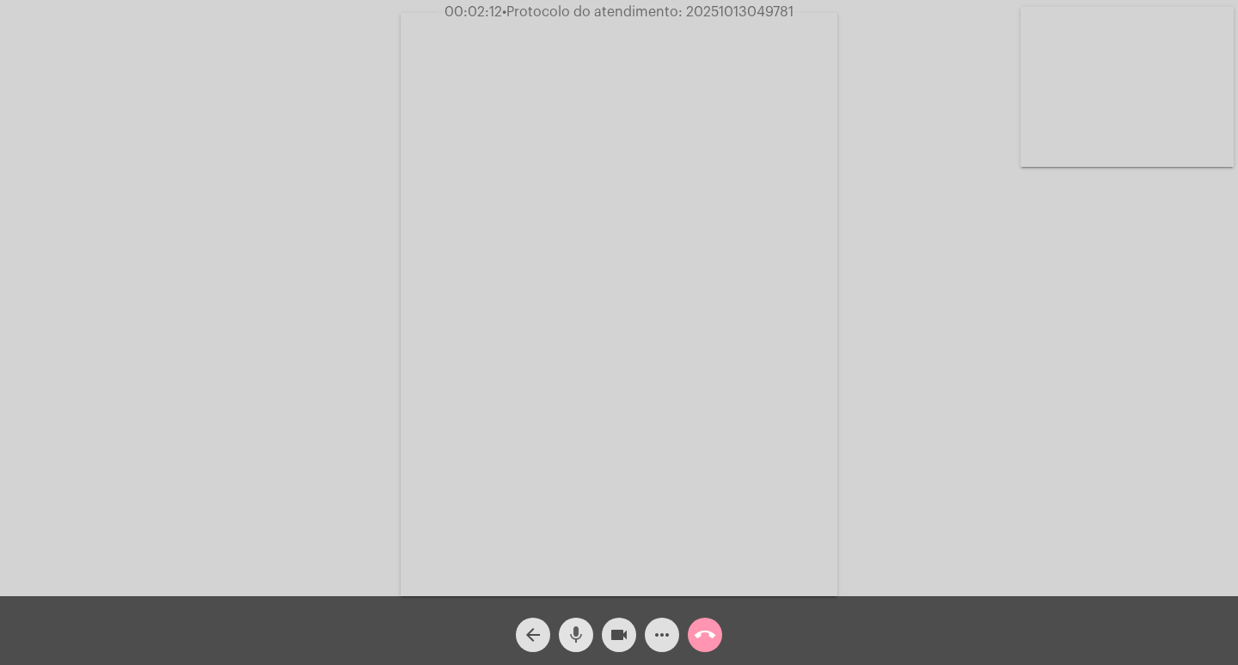
click at [581, 634] on mat-icon "mic" at bounding box center [576, 634] width 21 height 21
click at [623, 632] on mat-icon "videocam" at bounding box center [619, 634] width 21 height 21
click at [704, 632] on mat-icon "call_end" at bounding box center [705, 634] width 21 height 21
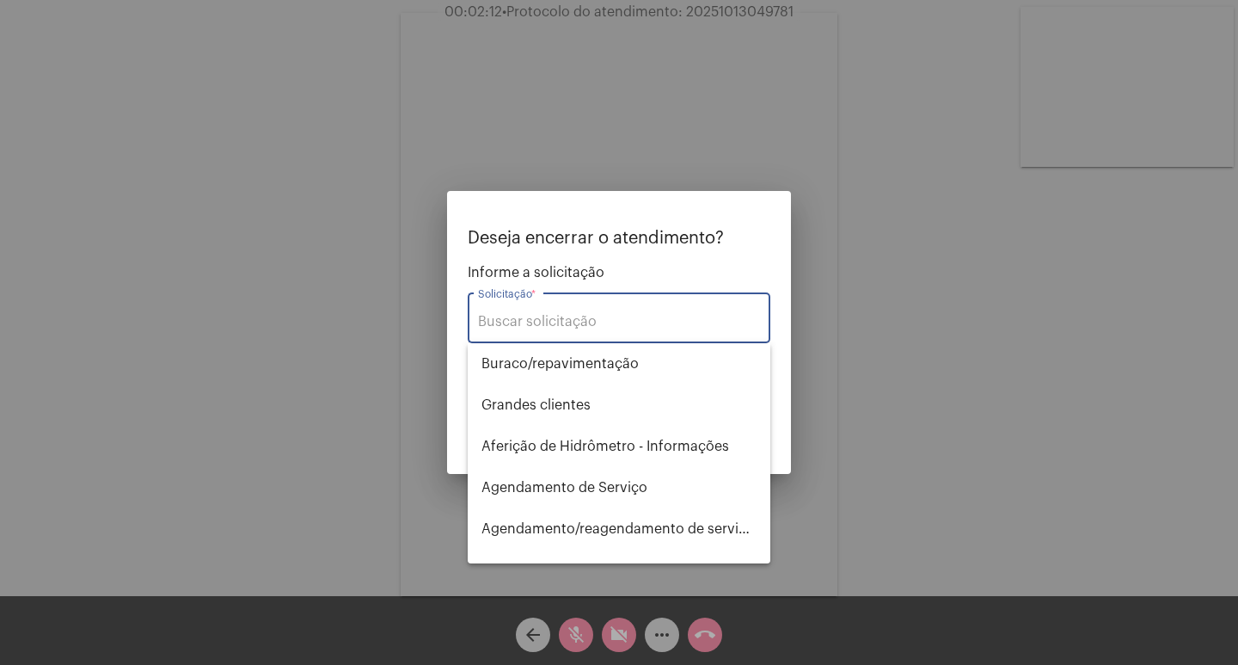
click at [549, 320] on input "Solicitação *" at bounding box center [619, 321] width 282 height 15
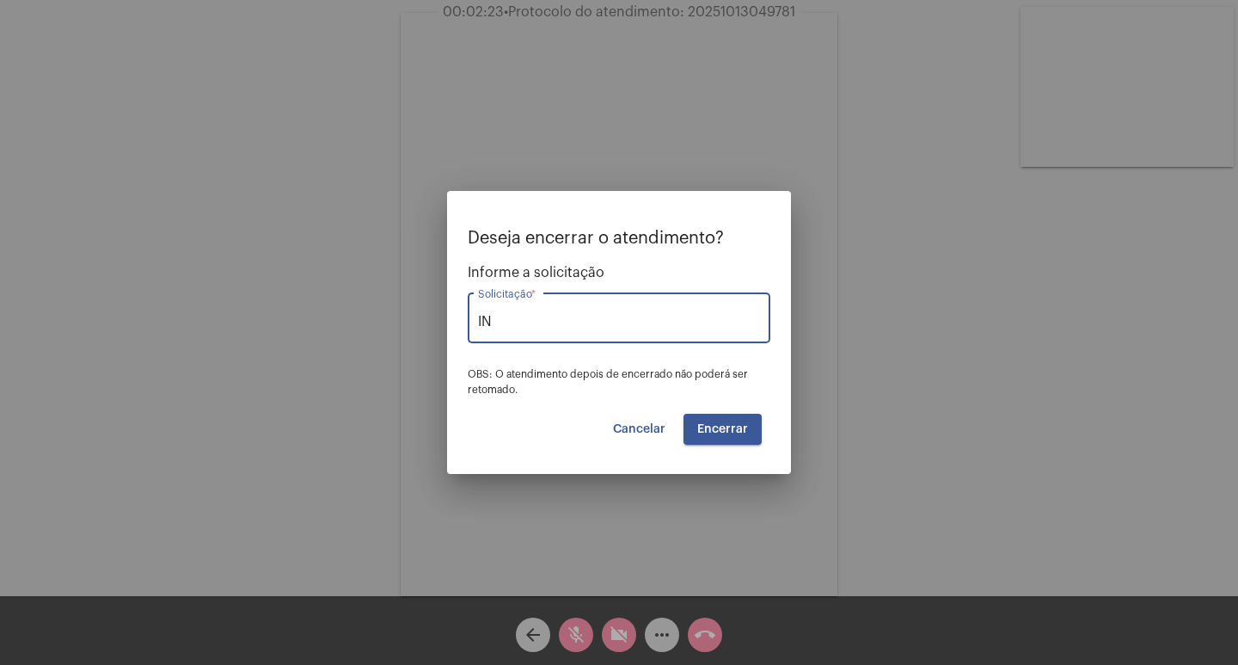
type input "I"
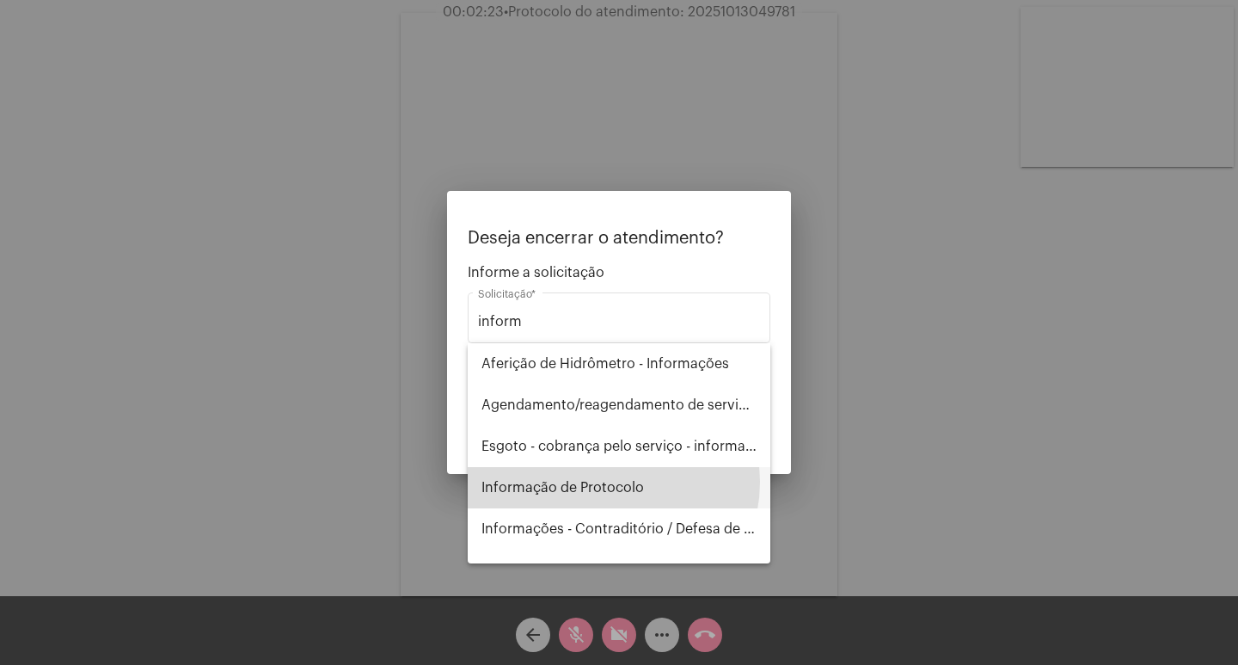
click at [607, 481] on span "Informação de Protocolo" at bounding box center [618, 487] width 275 height 41
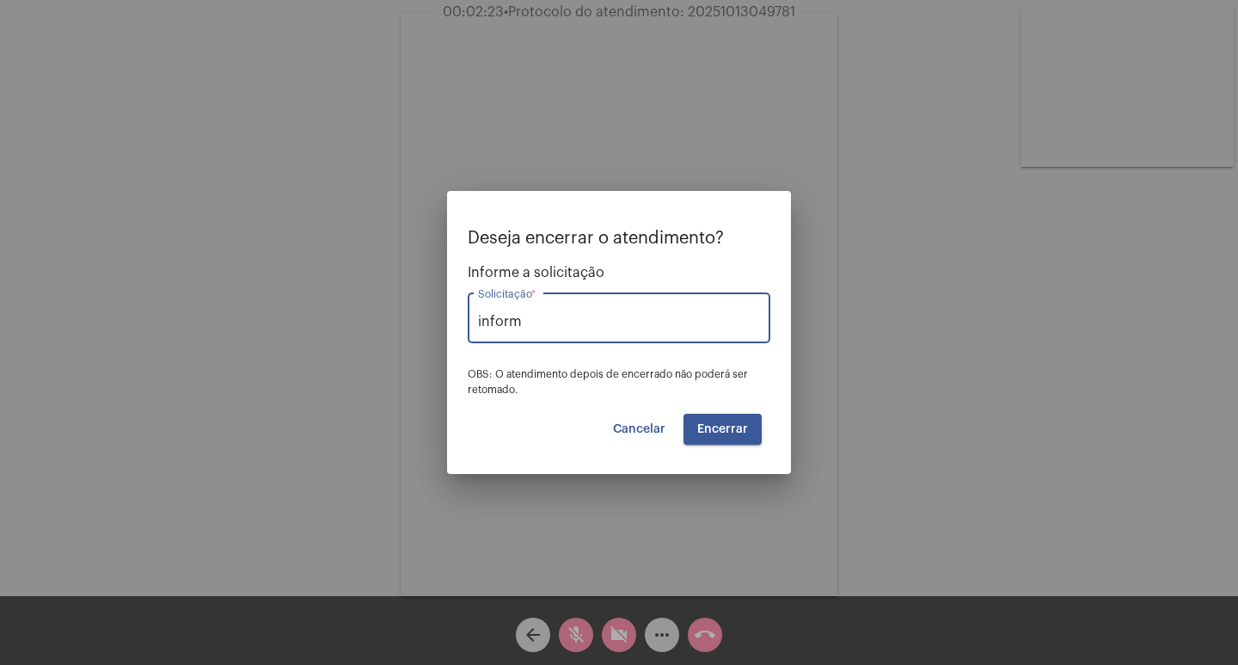
type input "Informação de Protocolo"
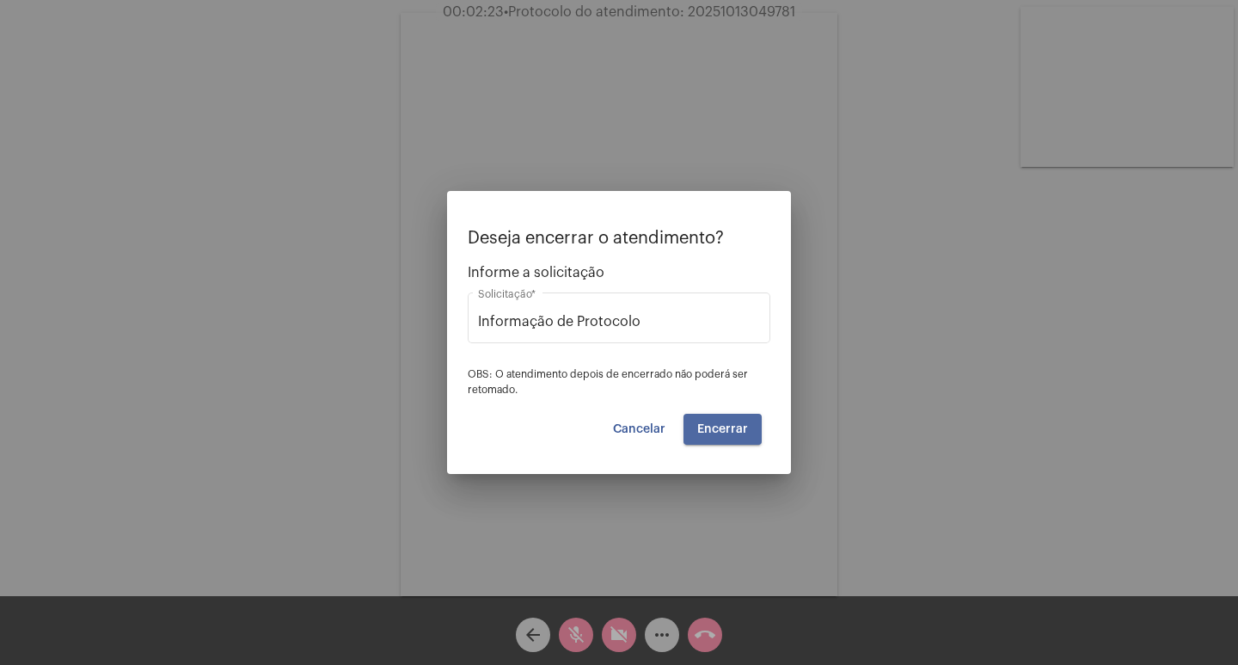
click at [728, 429] on span "Encerrar" at bounding box center [722, 429] width 51 height 12
click at [691, 632] on div at bounding box center [619, 332] width 1238 height 665
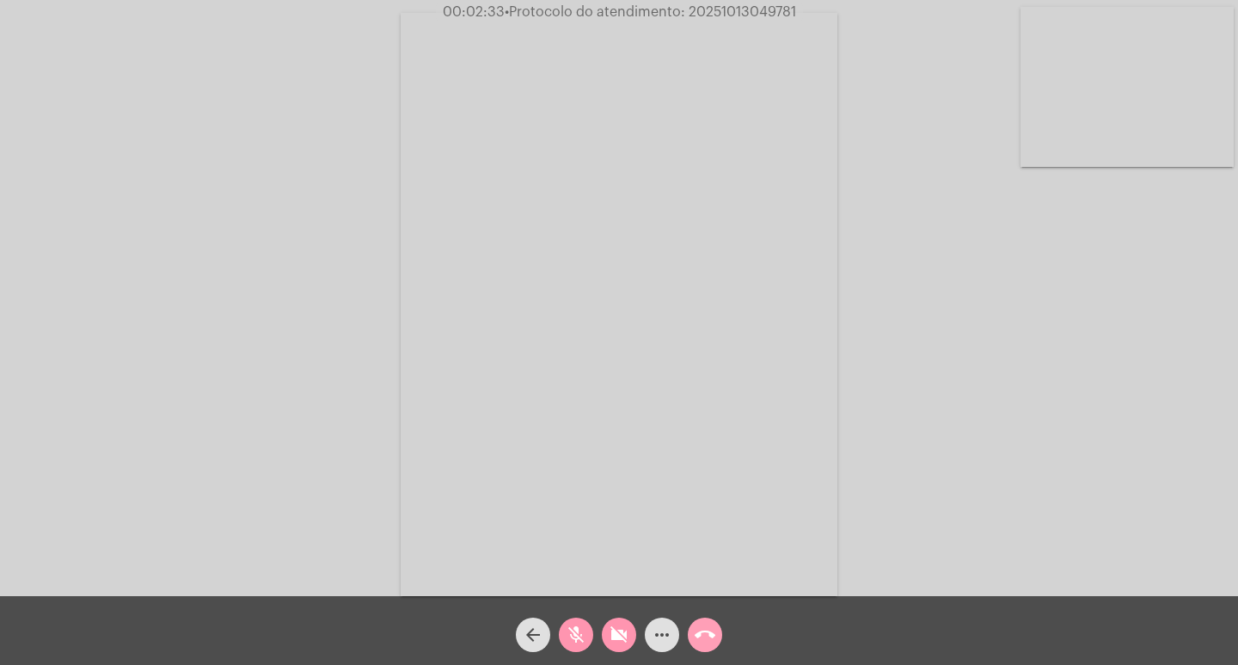
click at [704, 635] on mat-icon "call_end" at bounding box center [705, 634] width 21 height 21
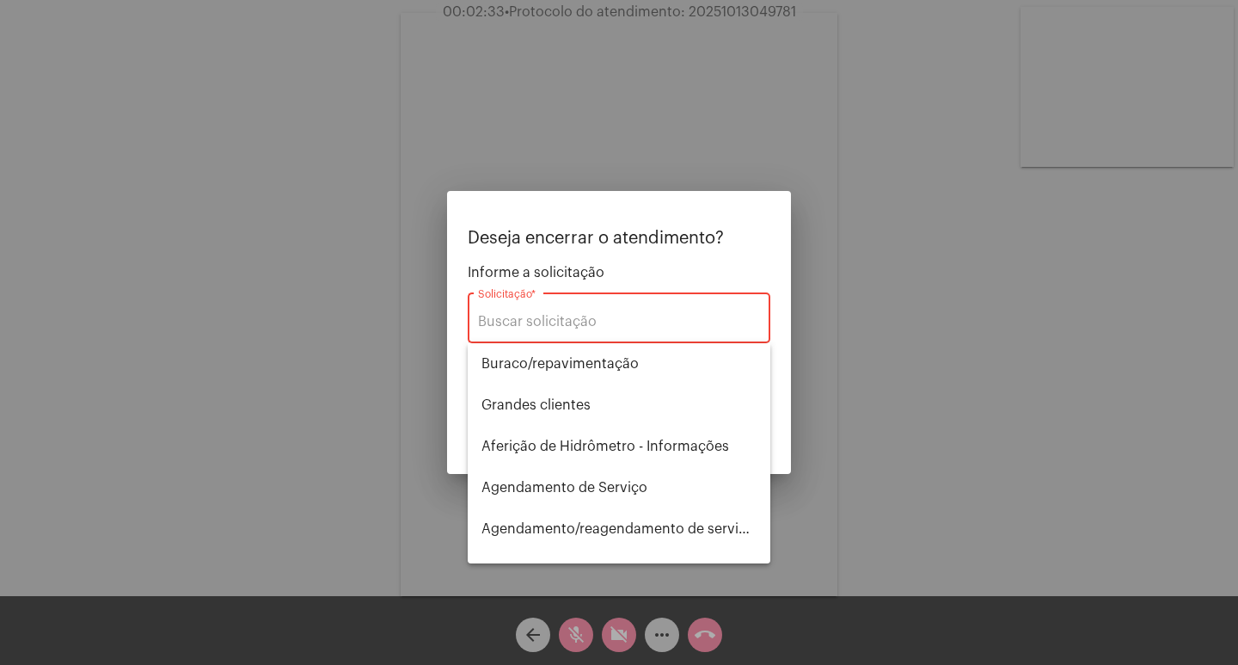
click at [521, 323] on input "Solicitação *" at bounding box center [619, 321] width 282 height 15
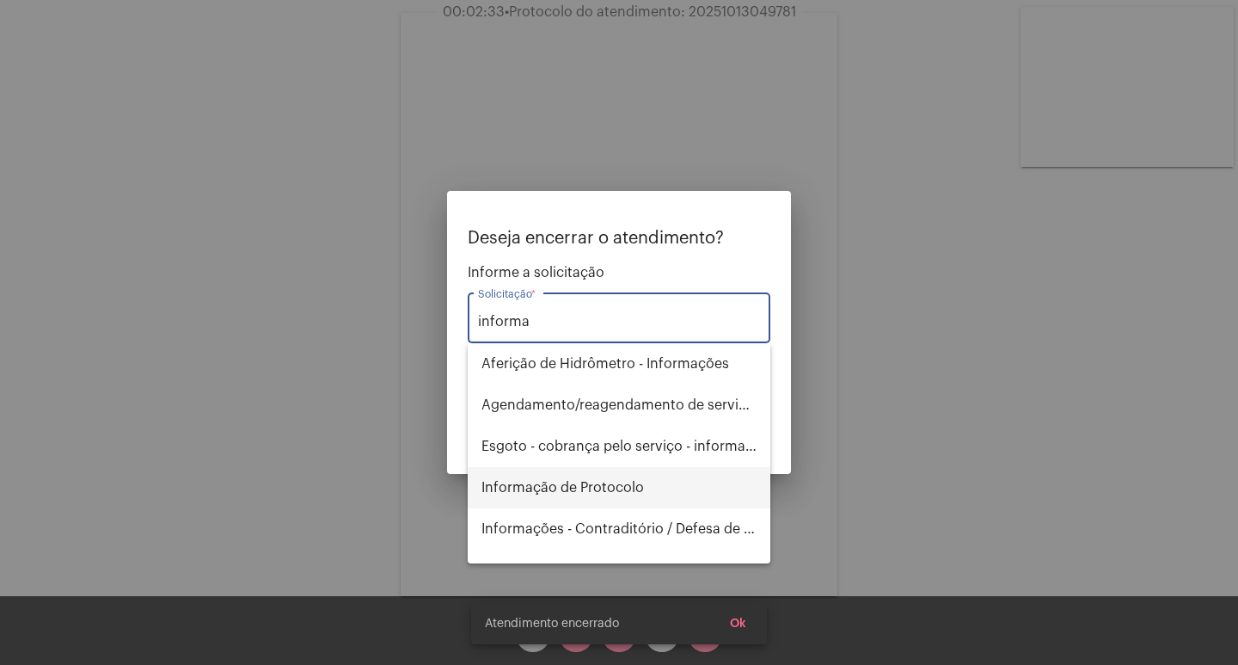
click at [563, 500] on span "Informação de Protocolo" at bounding box center [618, 487] width 275 height 41
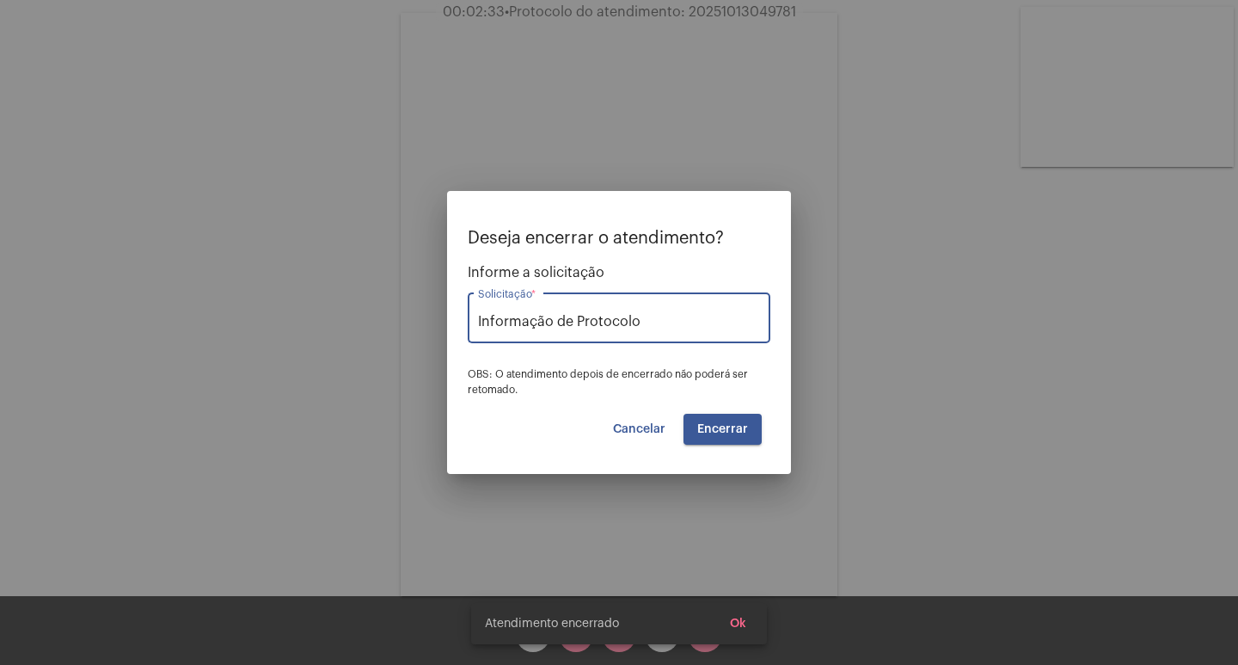
click at [733, 426] on span "Encerrar" at bounding box center [722, 429] width 51 height 12
click at [733, 618] on span "Ok" at bounding box center [738, 623] width 16 height 12
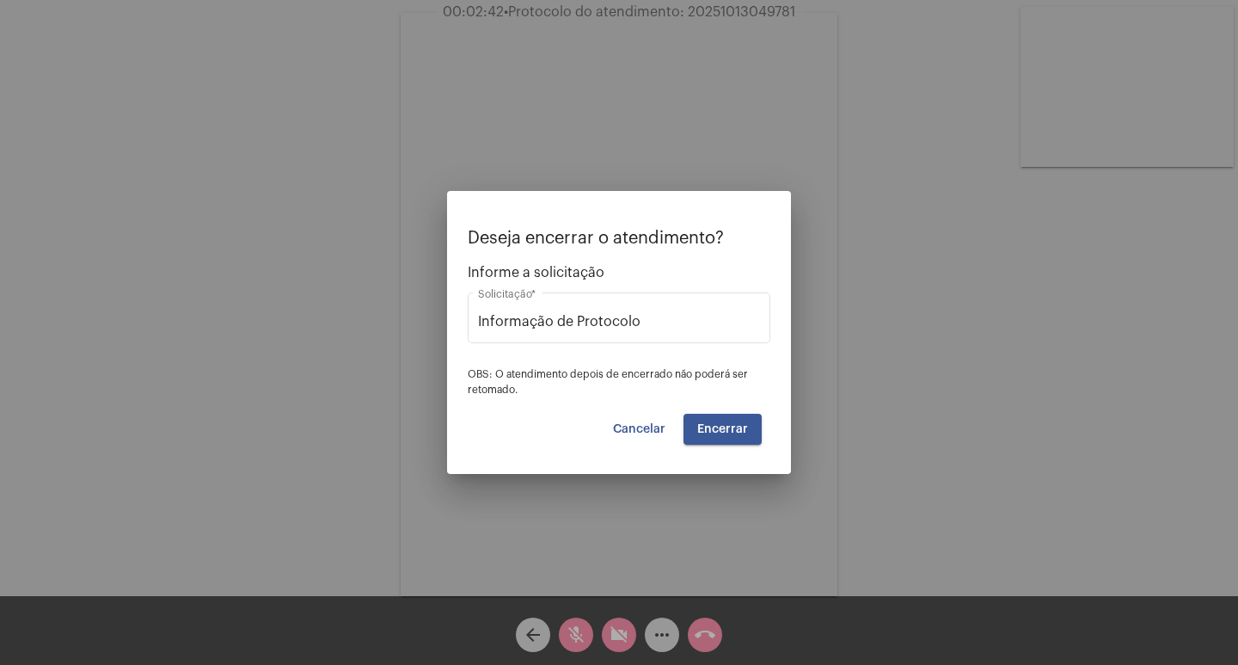
click at [705, 629] on div at bounding box center [619, 332] width 1238 height 665
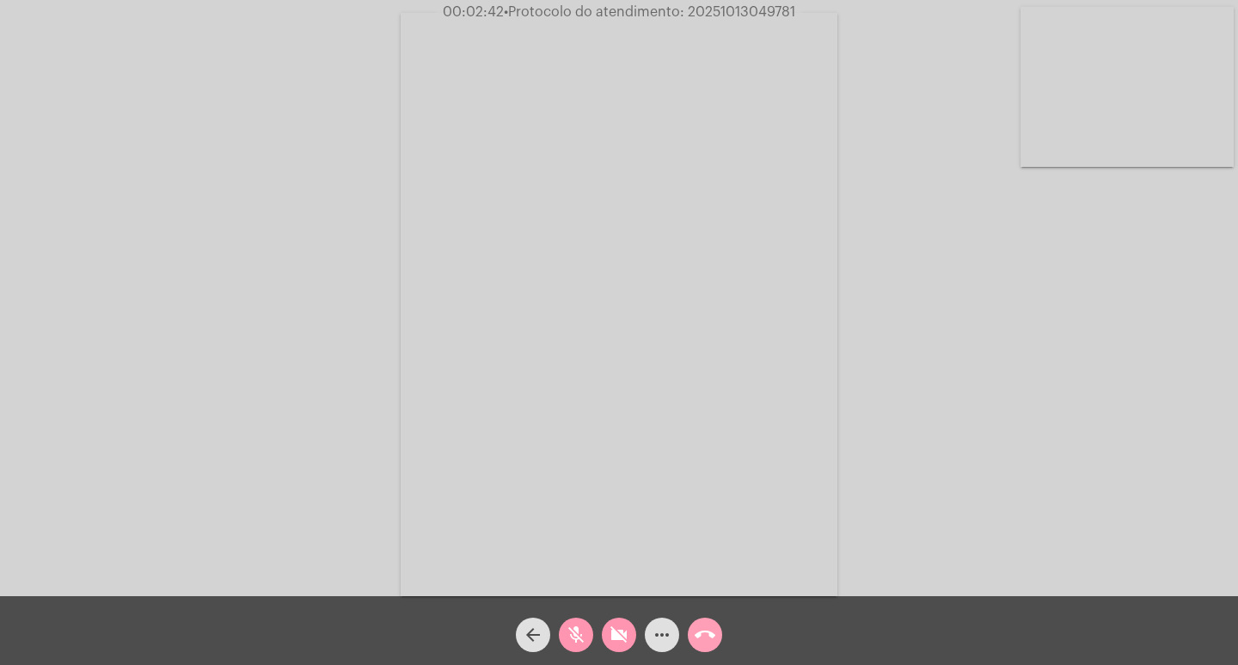
click at [705, 629] on body "00:02:42 • Protocolo do atendimento: 20251013049781 Acessando Câmera e Microfon…" at bounding box center [619, 332] width 1238 height 665
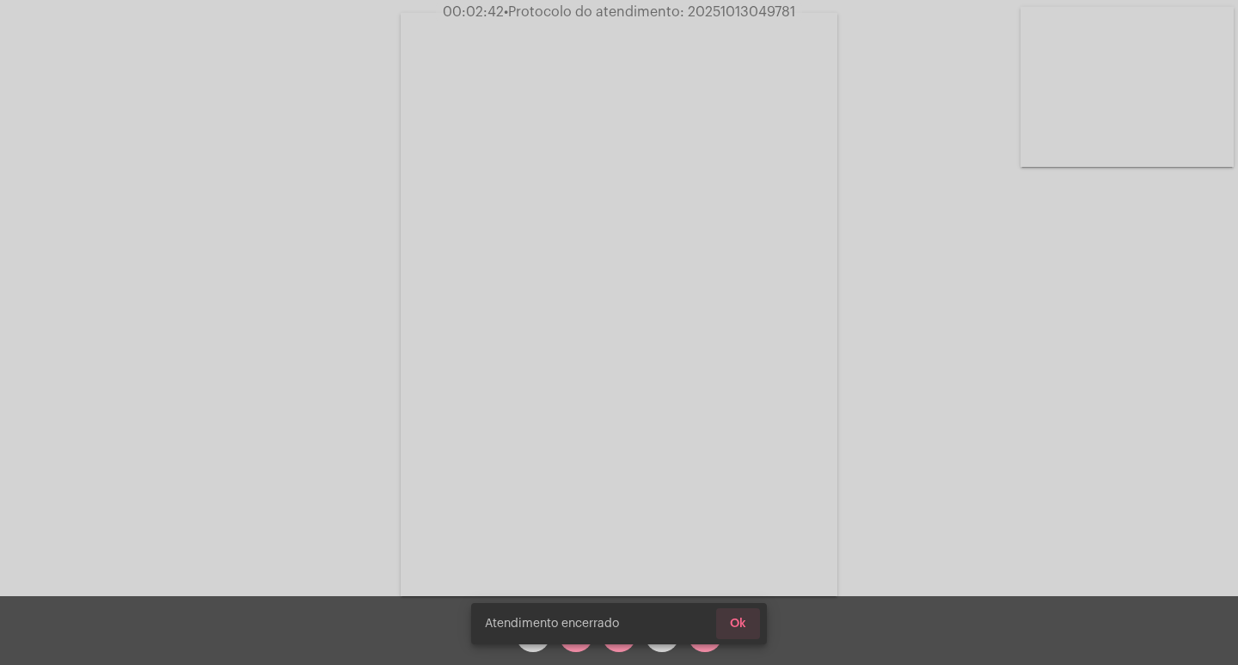
click at [742, 623] on span "Ok" at bounding box center [738, 623] width 16 height 12
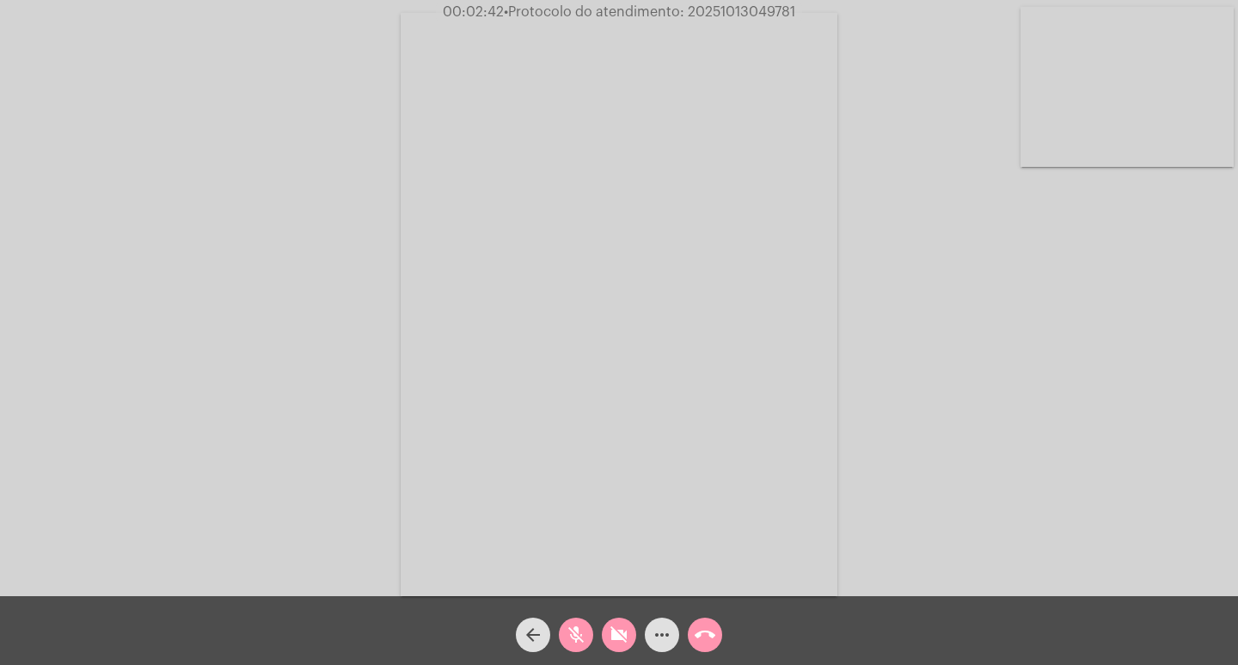
click at [702, 626] on mat-icon "call_end" at bounding box center [705, 634] width 21 height 21
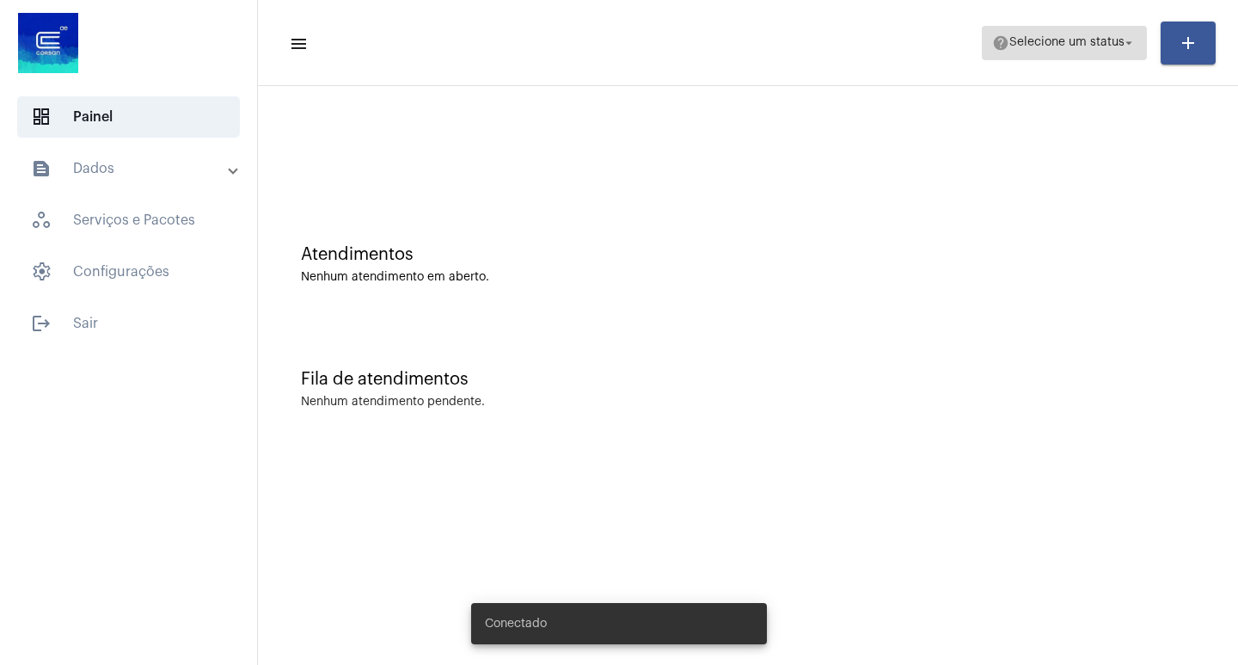
click at [1134, 42] on mat-icon "arrow_drop_down" at bounding box center [1128, 42] width 15 height 15
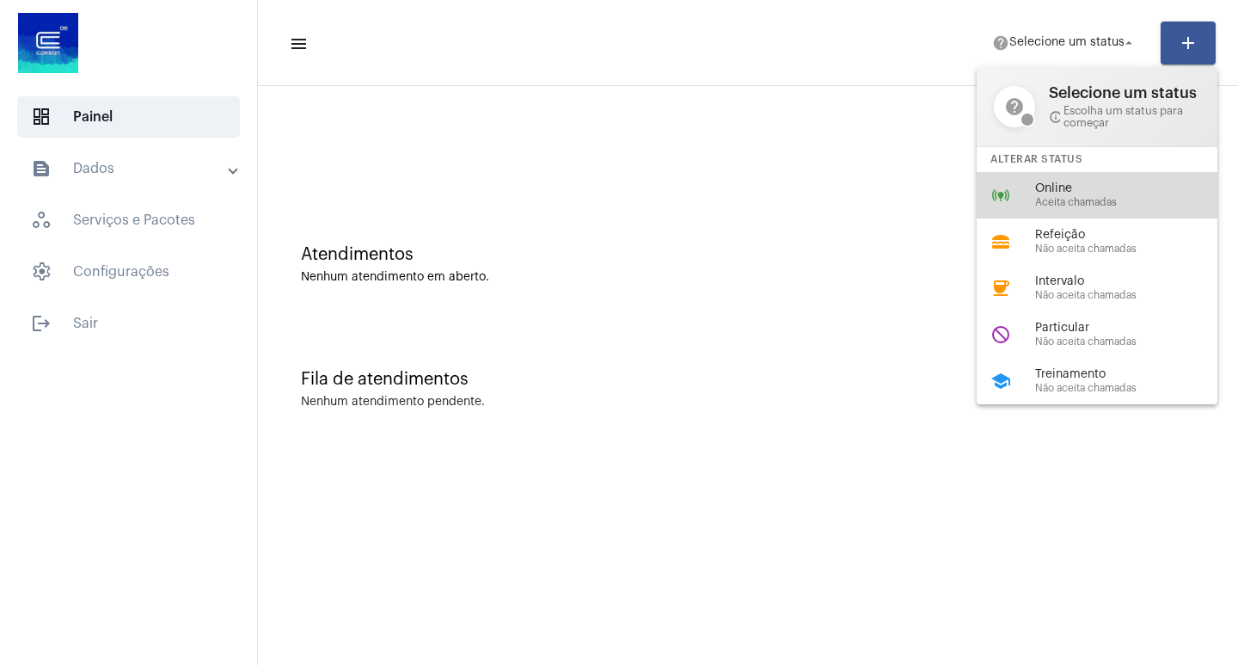
click at [1066, 199] on span "Aceita chamadas" at bounding box center [1133, 202] width 196 height 11
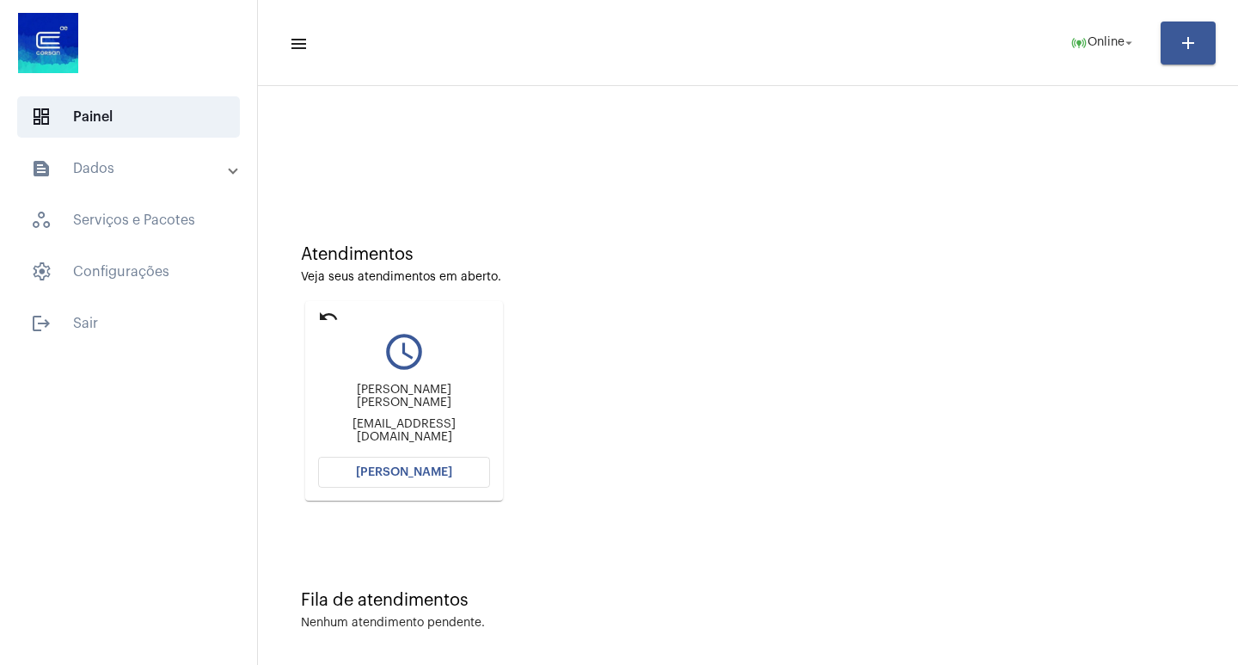
click at [388, 475] on span "[PERSON_NAME]" at bounding box center [404, 472] width 96 height 12
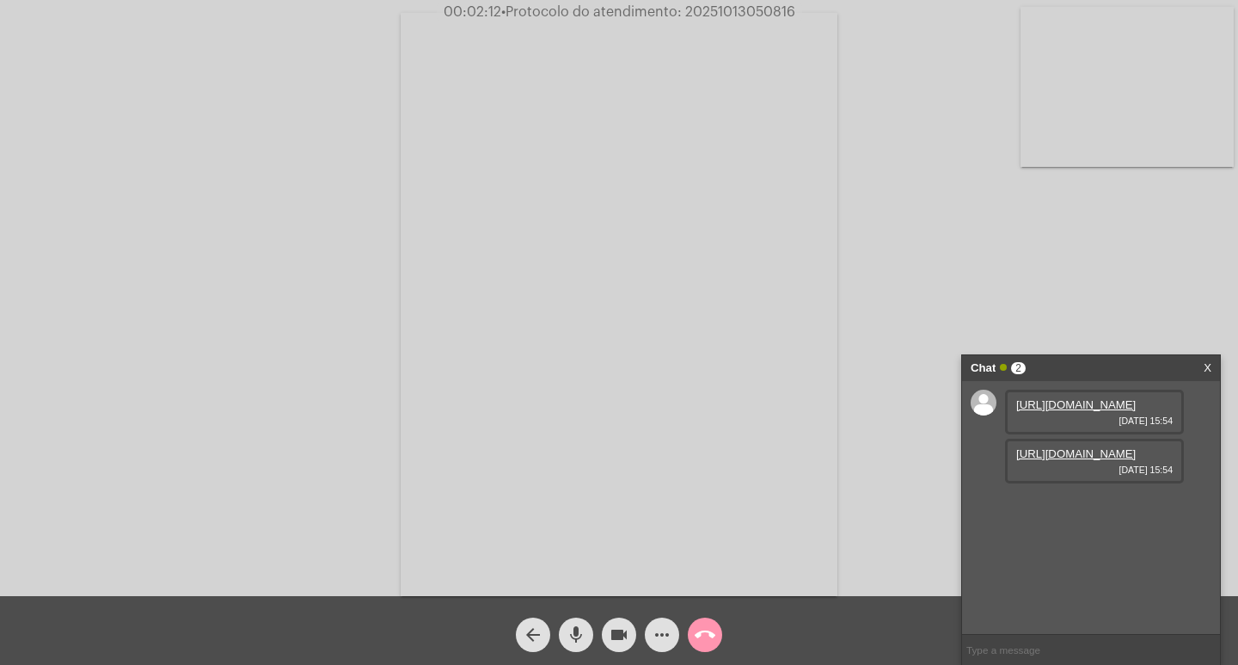
click at [1070, 411] on link "[URL][DOMAIN_NAME]" at bounding box center [1076, 404] width 120 height 13
click at [1100, 460] on link "[URL][DOMAIN_NAME]" at bounding box center [1076, 453] width 120 height 13
click at [1065, 509] on link "[URL][DOMAIN_NAME]" at bounding box center [1076, 502] width 120 height 13
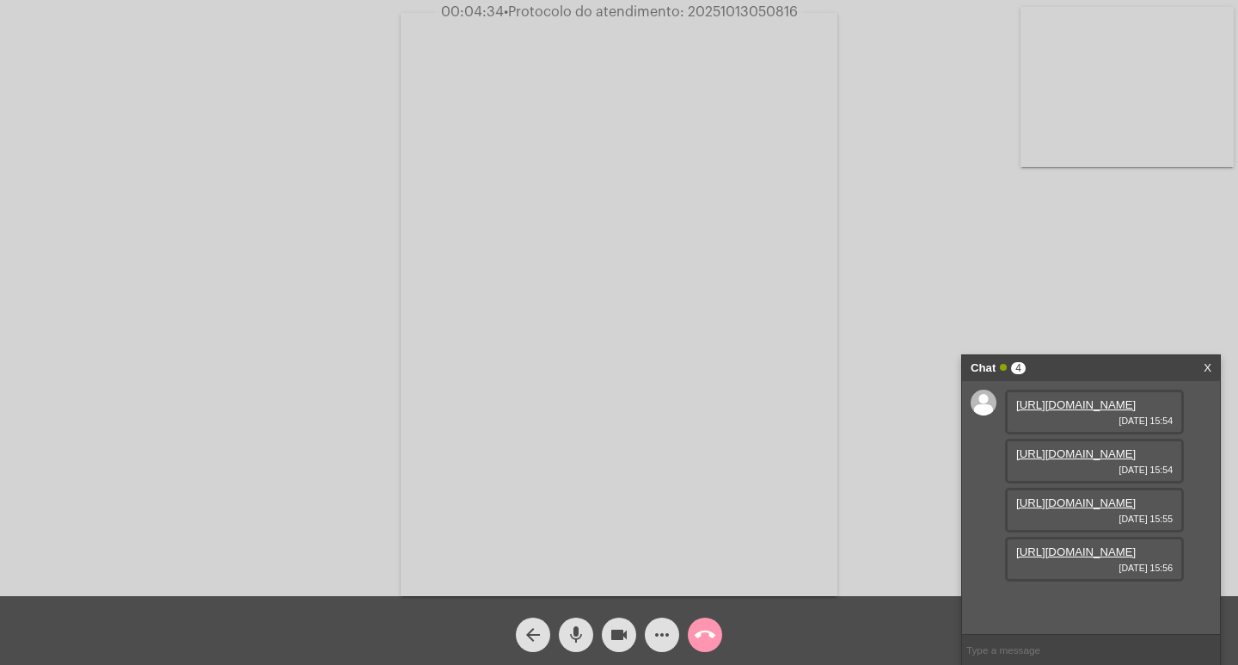
click at [1076, 558] on link "[URL][DOMAIN_NAME]" at bounding box center [1076, 551] width 120 height 13
click at [584, 635] on mat-icon "mic" at bounding box center [576, 634] width 21 height 21
click at [622, 633] on mat-icon "videocam" at bounding box center [619, 634] width 21 height 21
click at [575, 630] on mat-icon "mic_off" at bounding box center [576, 634] width 21 height 21
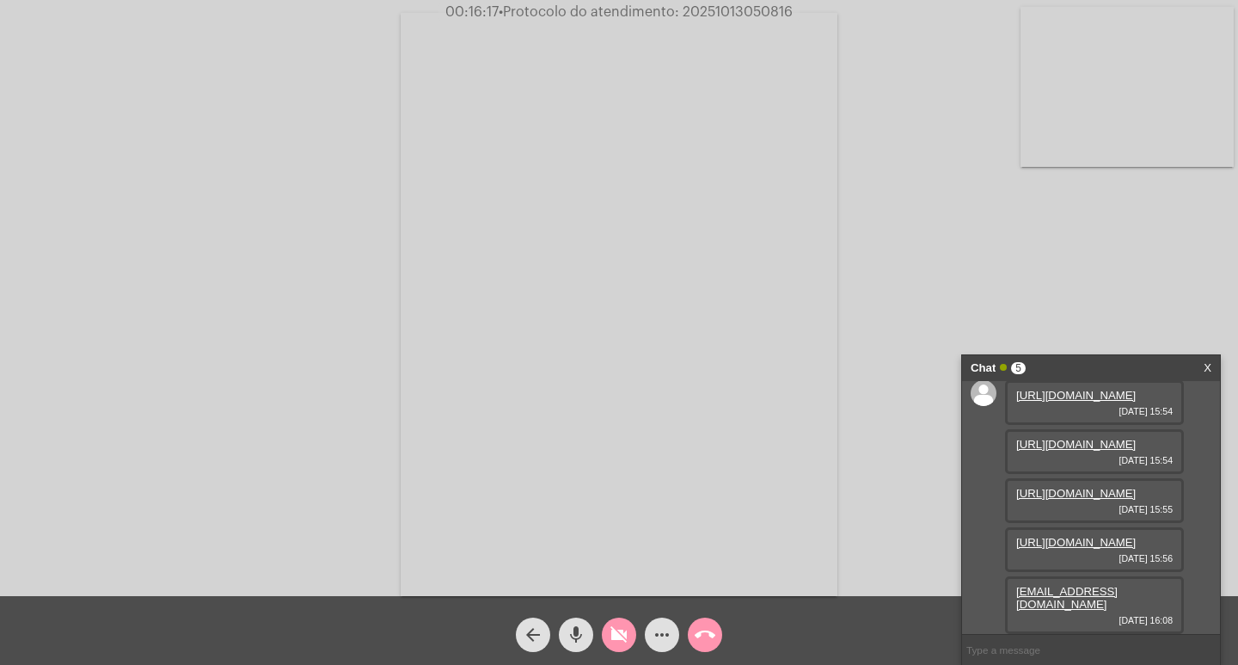
scroll to position [164, 0]
drag, startPoint x: 1015, startPoint y: 589, endPoint x: 1052, endPoint y: 616, distance: 45.4
click at [1052, 616] on div "[EMAIL_ADDRESS][DOMAIN_NAME] [DATE] 16:08" at bounding box center [1094, 605] width 179 height 58
copy link "[EMAIL_ADDRESS][DOMAIN_NAME]"
click at [625, 631] on mat-icon "videocam_off" at bounding box center [619, 634] width 21 height 21
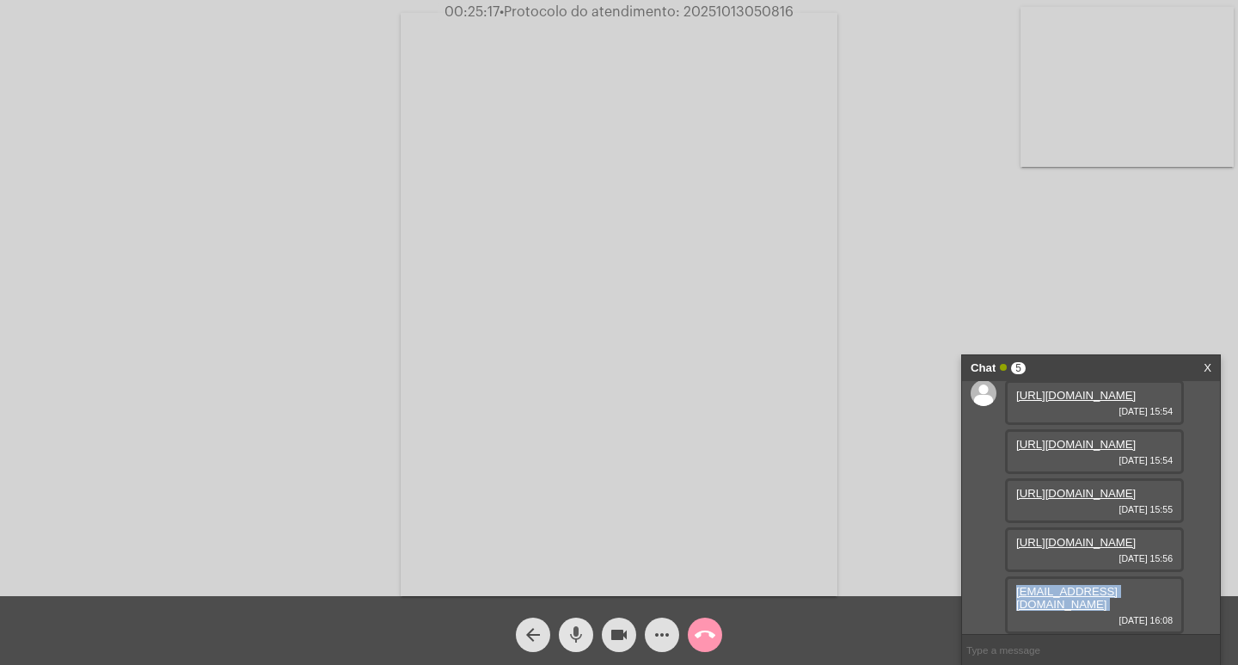
click at [572, 627] on mat-icon "mic" at bounding box center [576, 634] width 21 height 21
click at [535, 634] on mat-icon "arrow_back" at bounding box center [533, 634] width 21 height 21
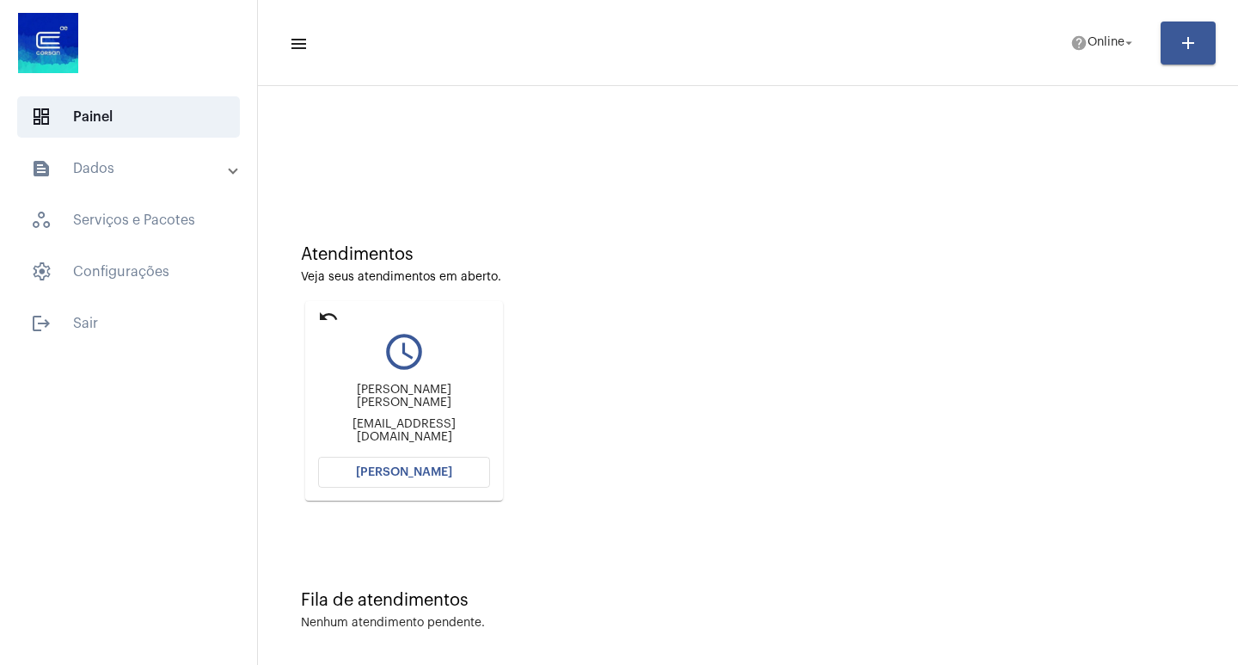
click at [434, 465] on button "[PERSON_NAME]" at bounding box center [404, 472] width 172 height 31
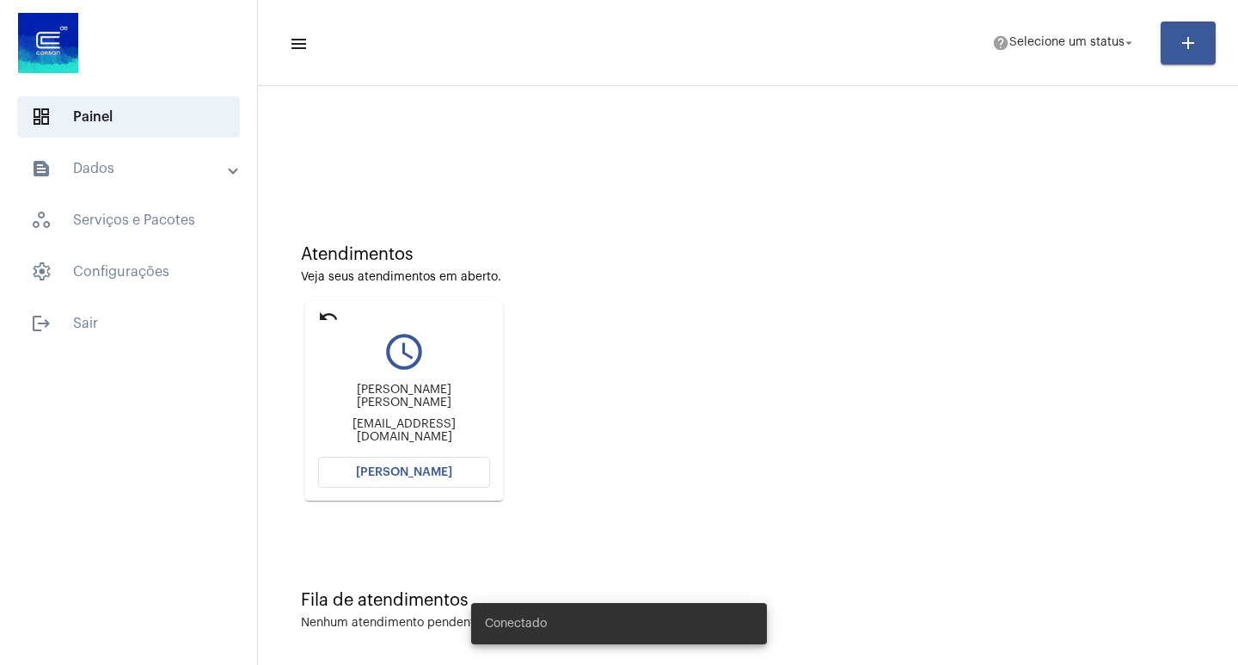
click at [389, 477] on span "[PERSON_NAME]" at bounding box center [404, 472] width 96 height 12
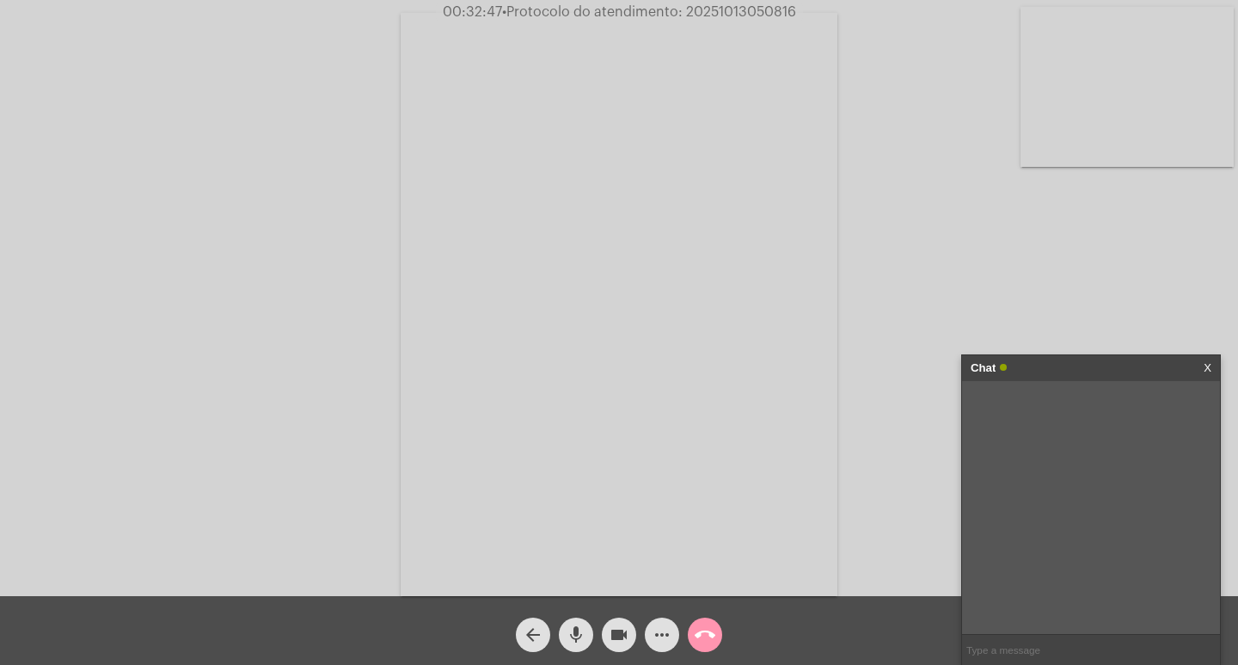
click at [566, 635] on mat-icon "mic" at bounding box center [576, 634] width 21 height 21
click at [611, 635] on mat-icon "videocam" at bounding box center [619, 634] width 21 height 21
click at [573, 627] on mat-icon "mic_off" at bounding box center [576, 634] width 21 height 21
click at [583, 635] on mat-icon "mic_off" at bounding box center [576, 634] width 21 height 21
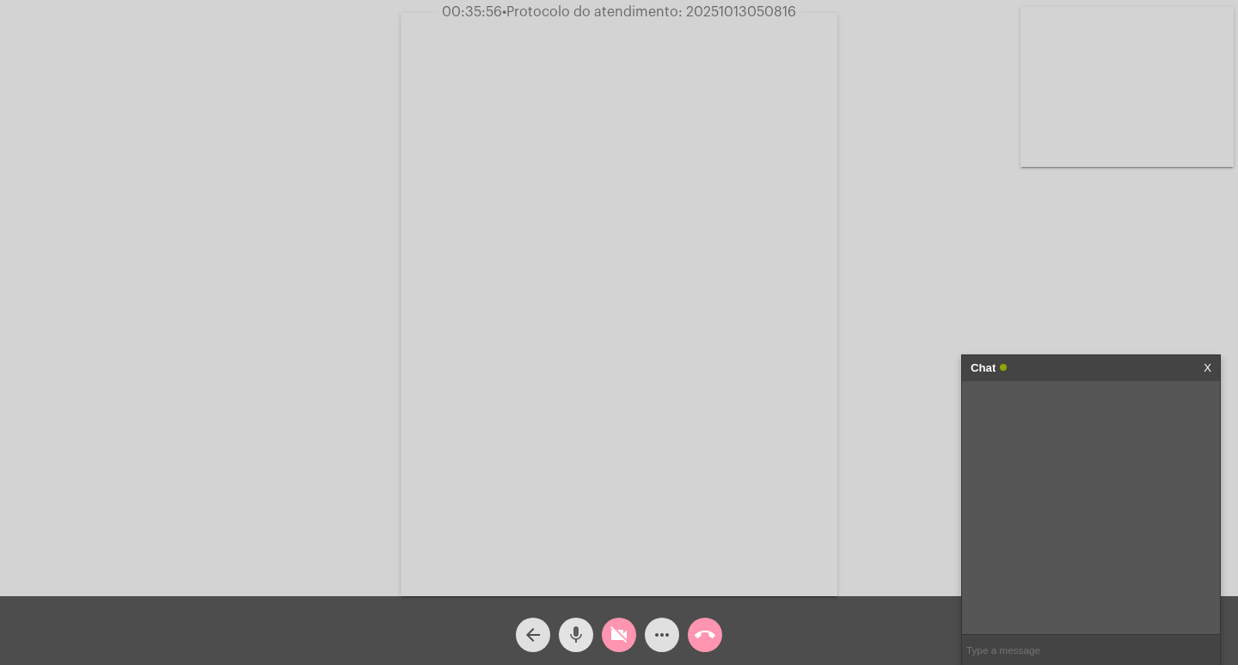
click at [572, 633] on mat-icon "mic" at bounding box center [576, 634] width 21 height 21
click at [696, 627] on mat-icon "call_end" at bounding box center [705, 634] width 21 height 21
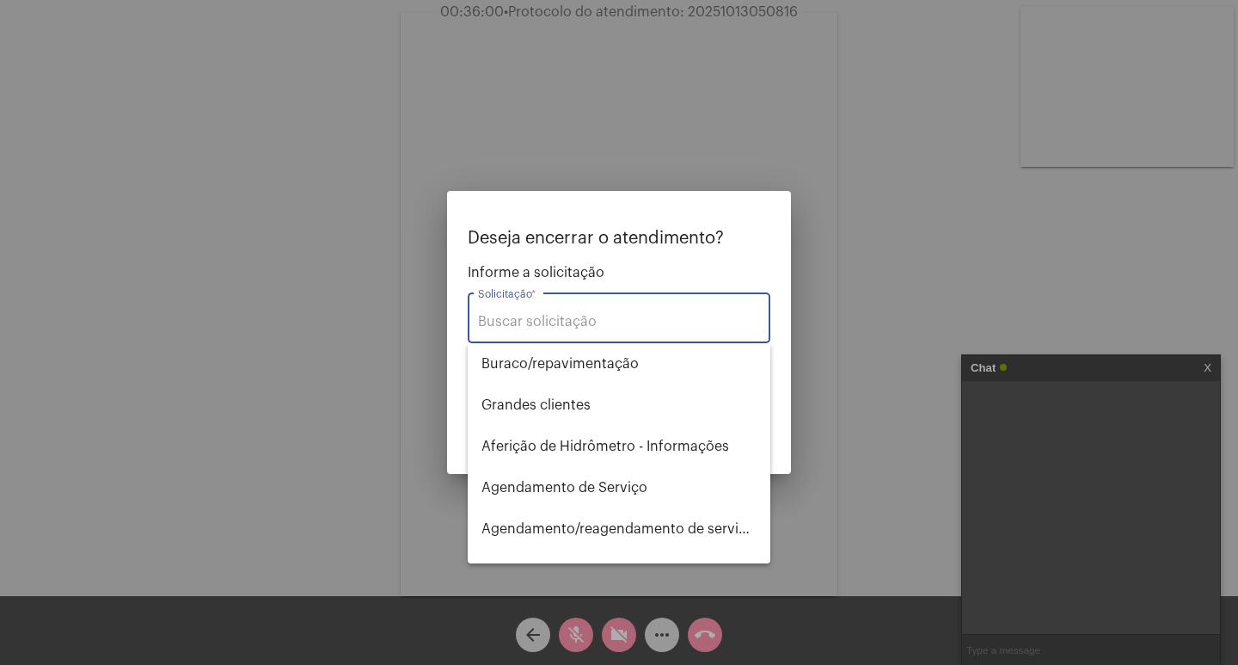
click at [550, 309] on div "Solicitação *" at bounding box center [619, 316] width 282 height 54
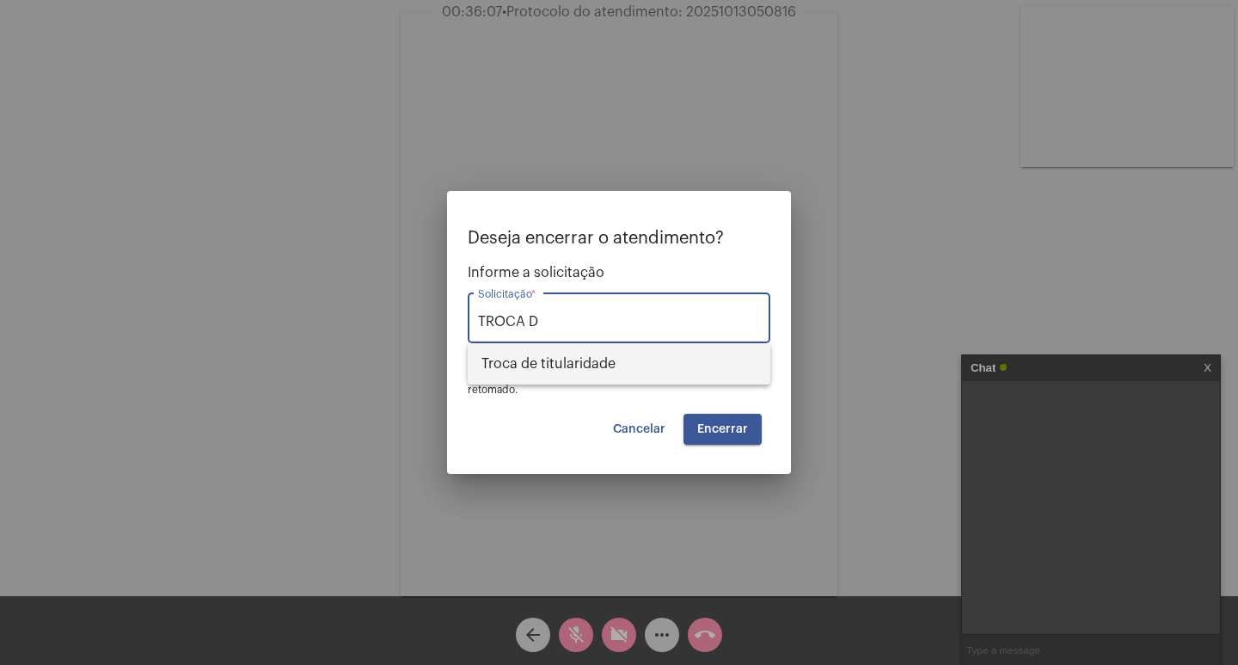
click at [543, 348] on span "Troca de titularidade" at bounding box center [618, 363] width 275 height 41
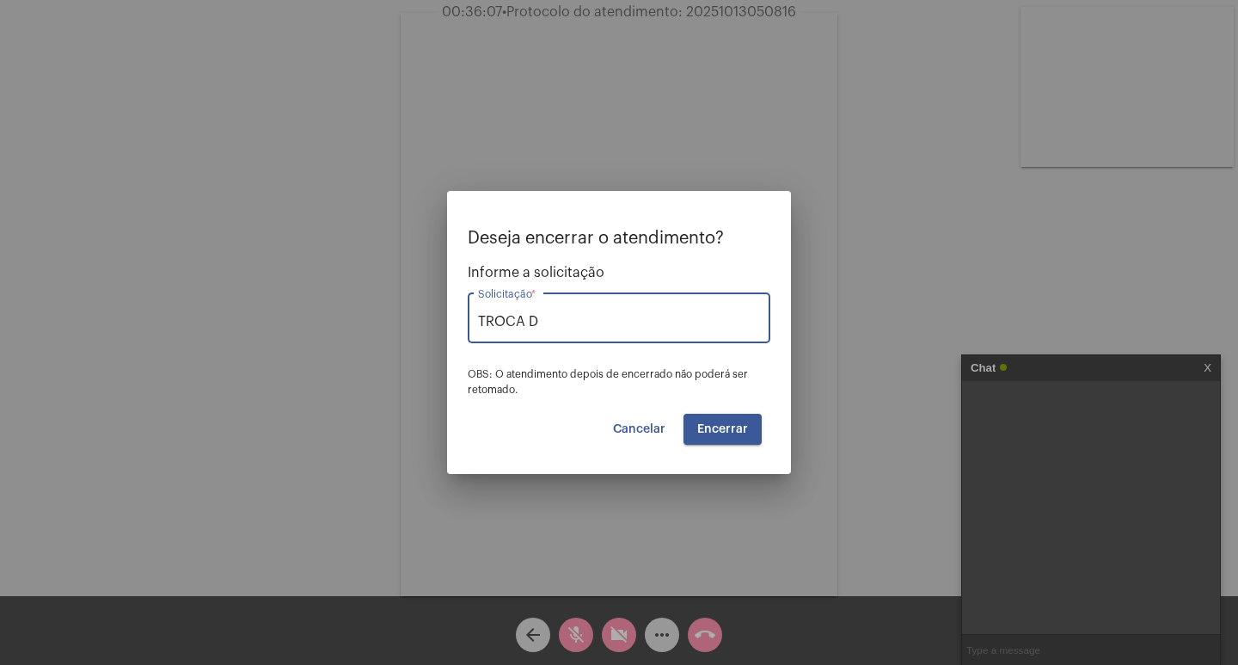
type input "Troca de titularidade"
click at [721, 430] on span "Encerrar" at bounding box center [722, 429] width 51 height 12
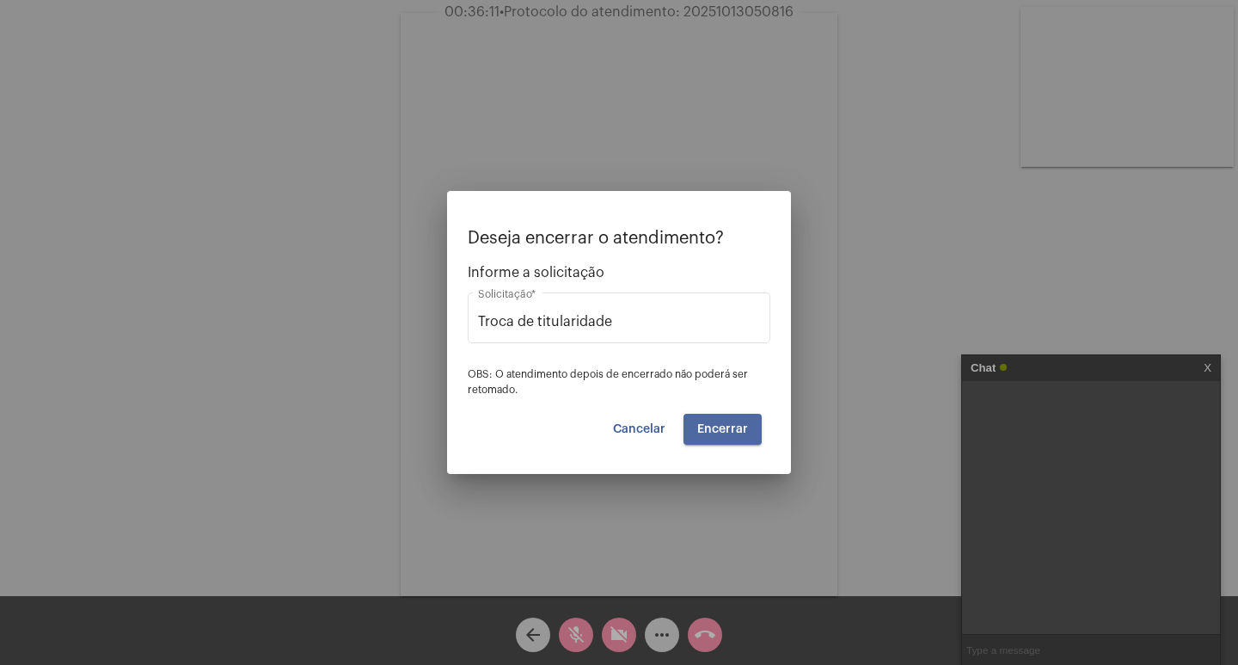
click at [721, 426] on span "Encerrar" at bounding box center [722, 429] width 51 height 12
click at [695, 635] on div at bounding box center [619, 332] width 1238 height 665
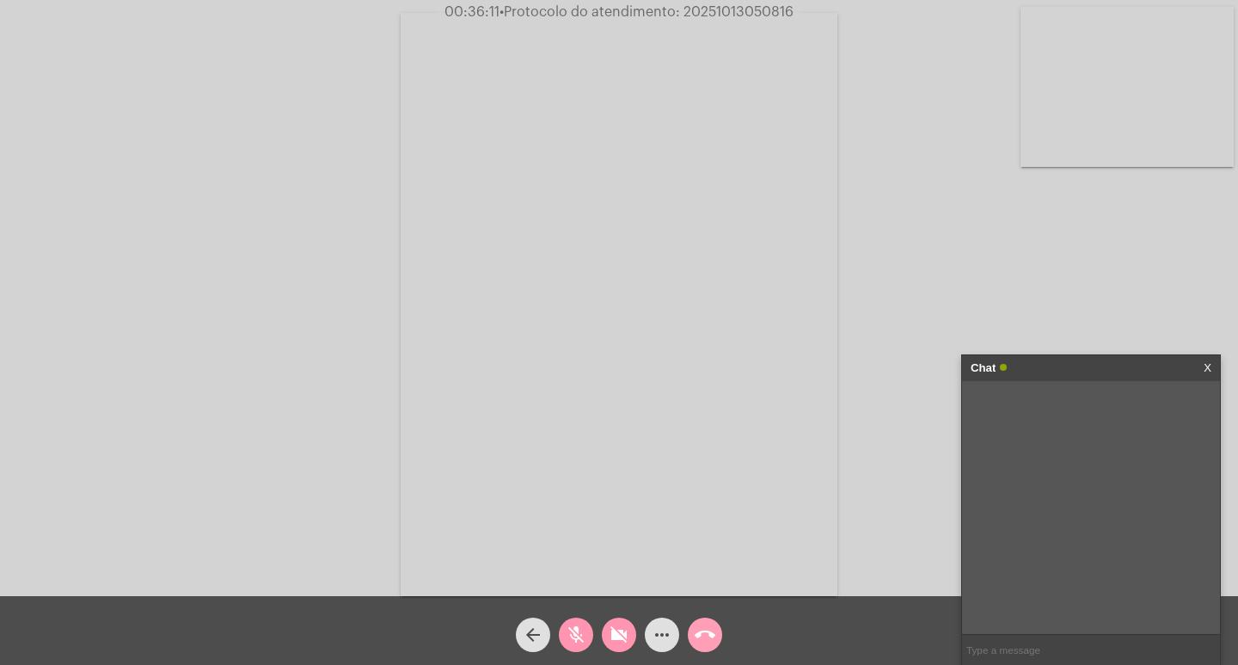
click at [701, 633] on mat-icon "call_end" at bounding box center [705, 634] width 21 height 21
click at [701, 632] on mat-icon "call_end" at bounding box center [705, 634] width 21 height 21
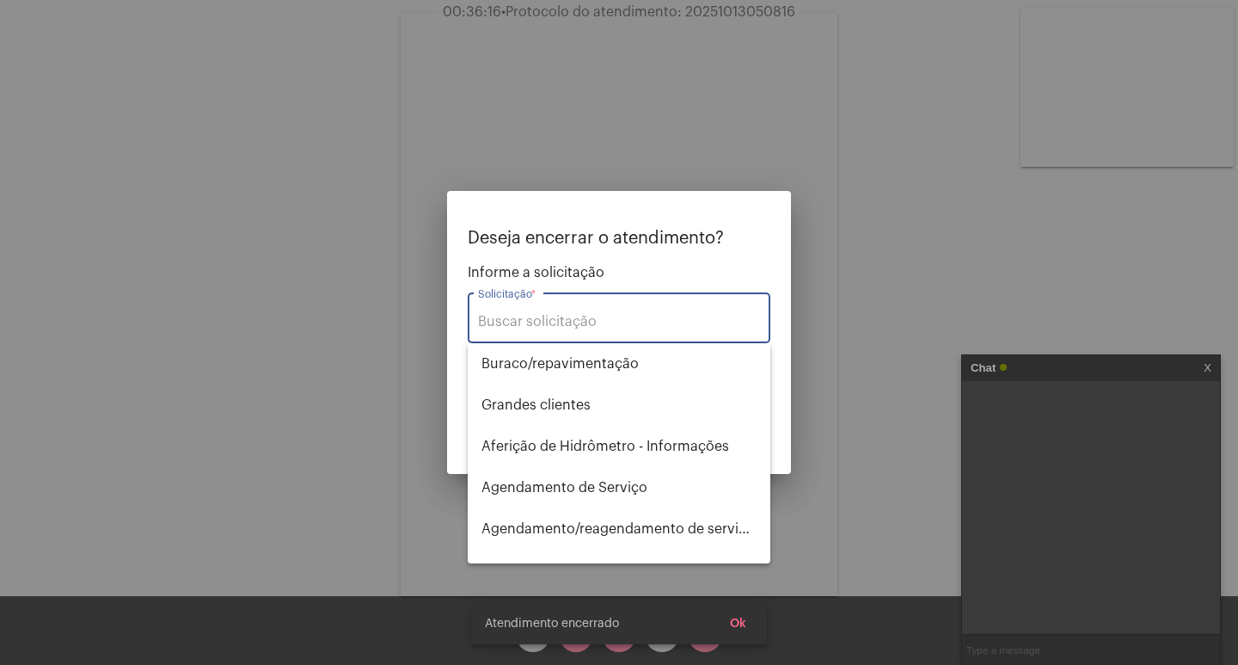
click at [541, 327] on input "Solicitação *" at bounding box center [619, 321] width 282 height 15
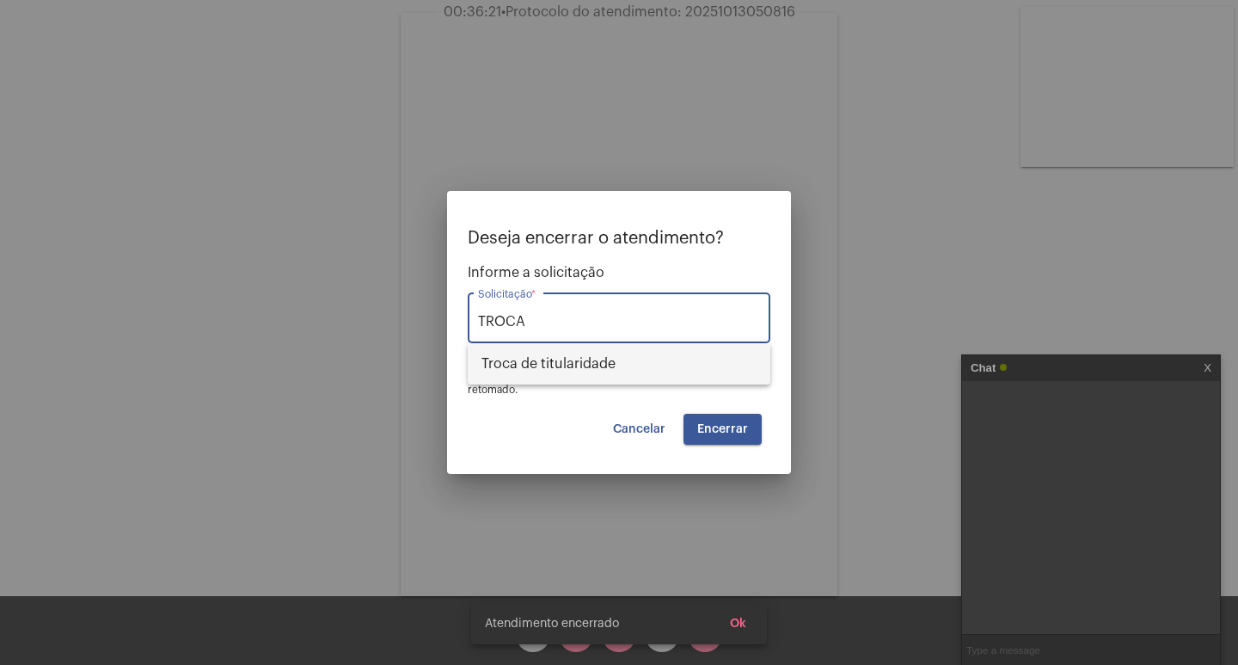
click at [568, 362] on span "Troca de titularidade" at bounding box center [618, 363] width 275 height 41
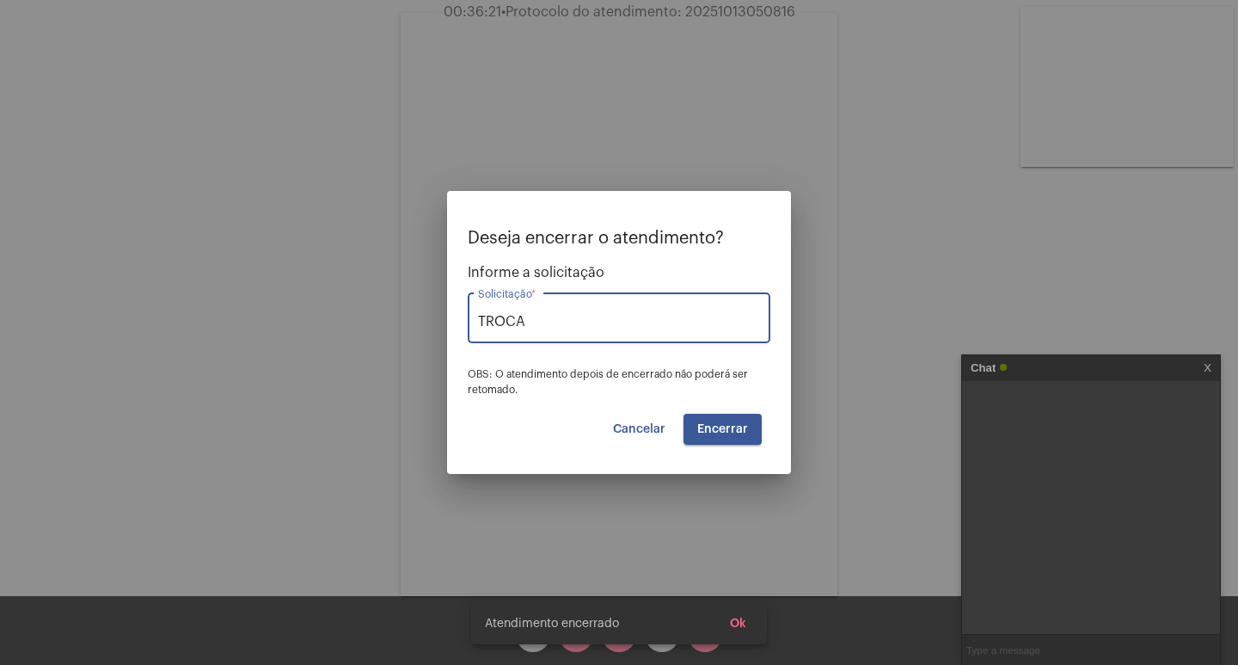
type input "Troca de titularidade"
click at [702, 423] on span "Encerrar" at bounding box center [722, 429] width 51 height 12
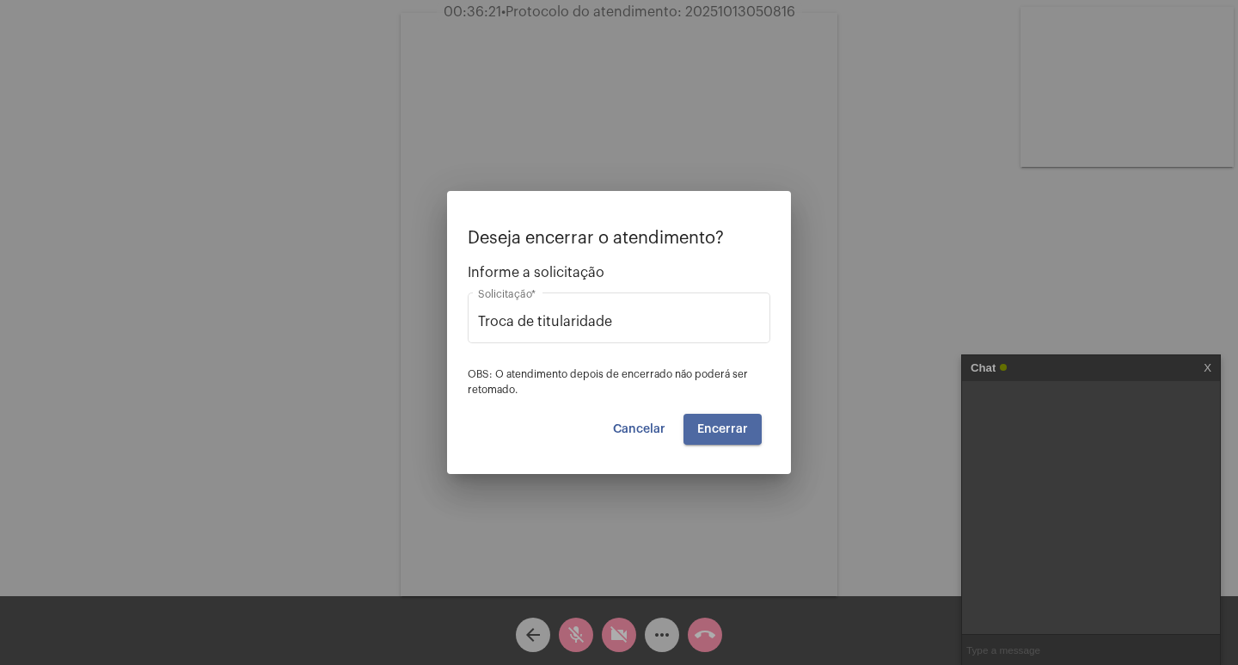
click at [702, 423] on span "Encerrar" at bounding box center [722, 429] width 51 height 12
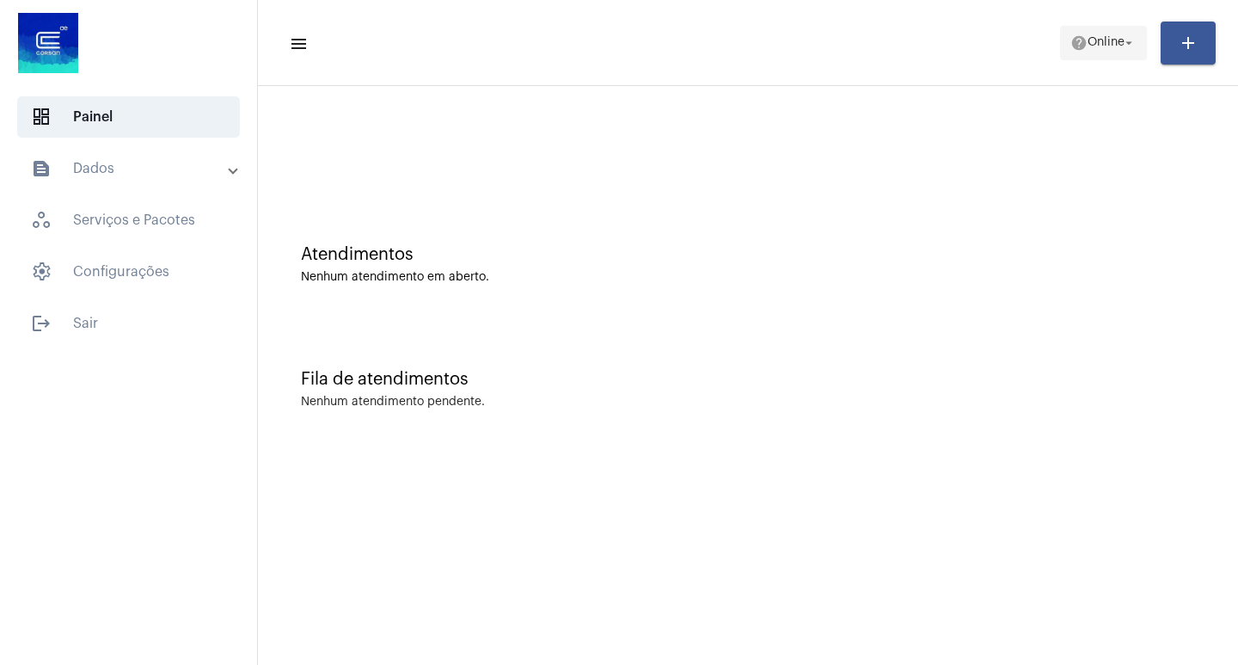
click at [1125, 37] on mat-icon "arrow_drop_down" at bounding box center [1128, 42] width 15 height 15
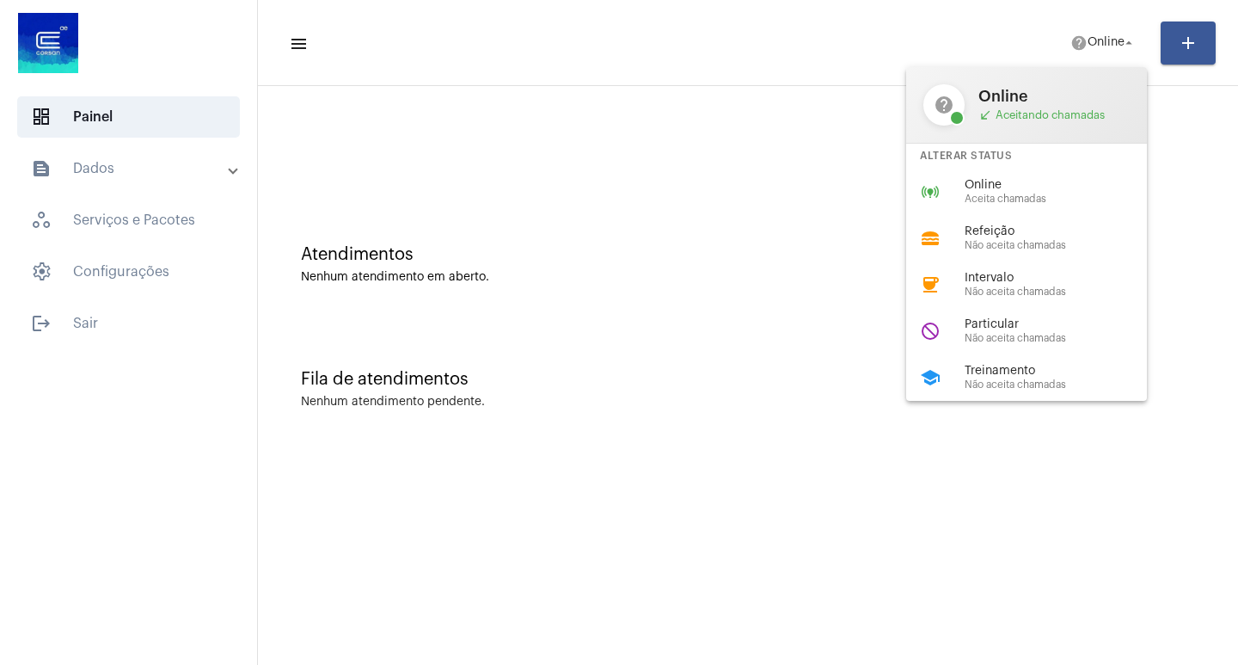
click at [134, 166] on div at bounding box center [619, 332] width 1238 height 665
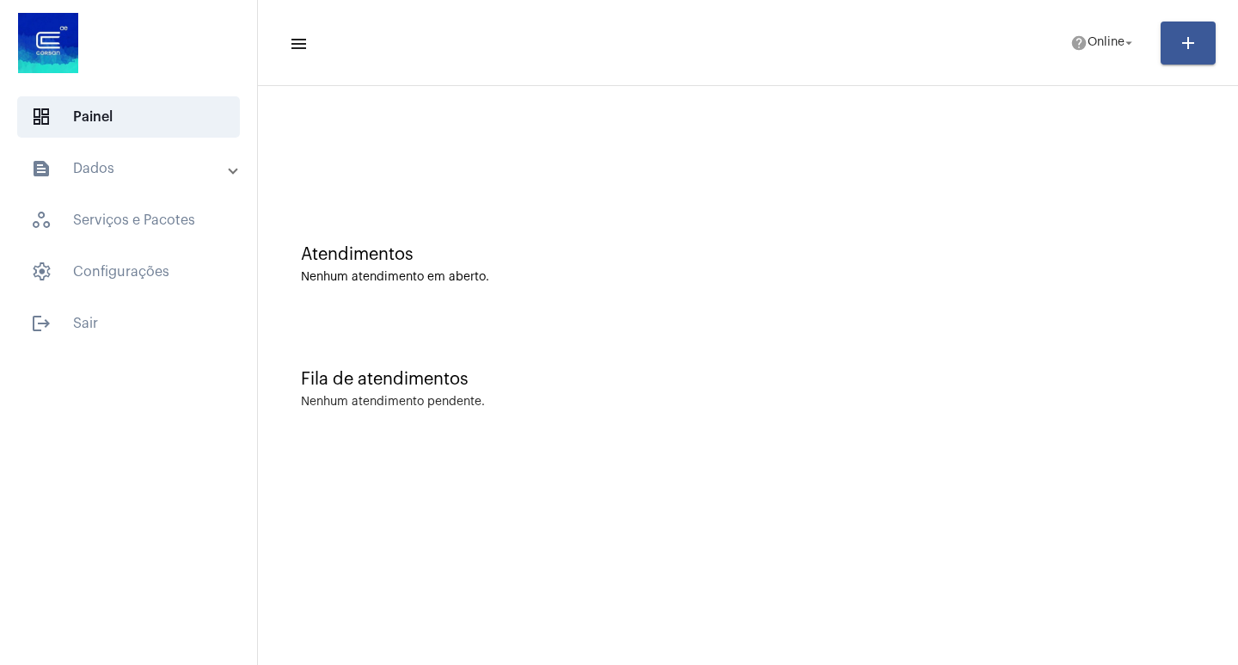
click at [128, 152] on mat-expansion-panel-header "text_snippet_outlined Dados" at bounding box center [133, 168] width 247 height 41
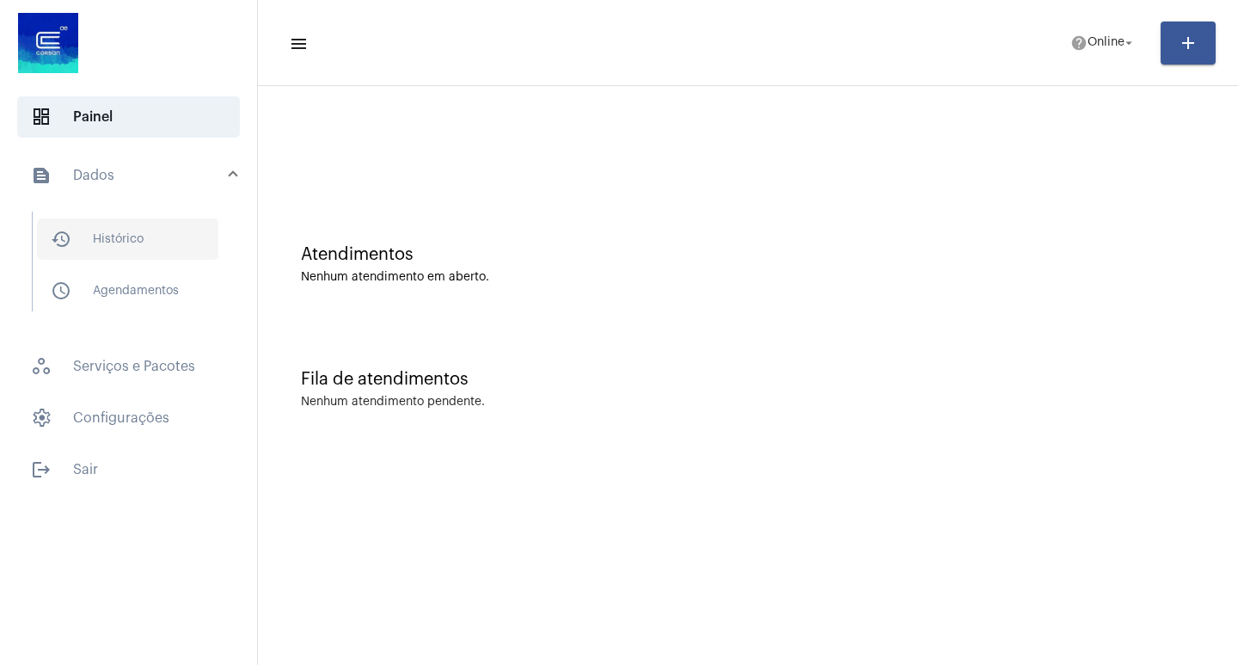
click at [133, 242] on span "history_outlined Histórico" at bounding box center [127, 238] width 181 height 41
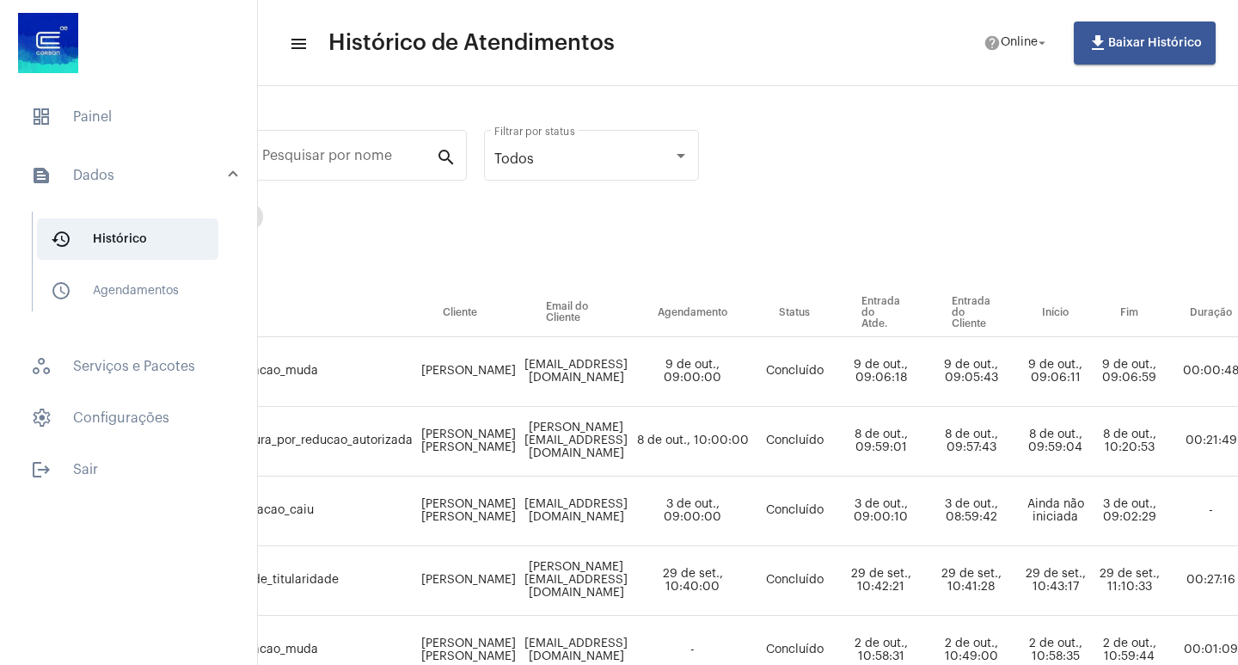
scroll to position [0, 281]
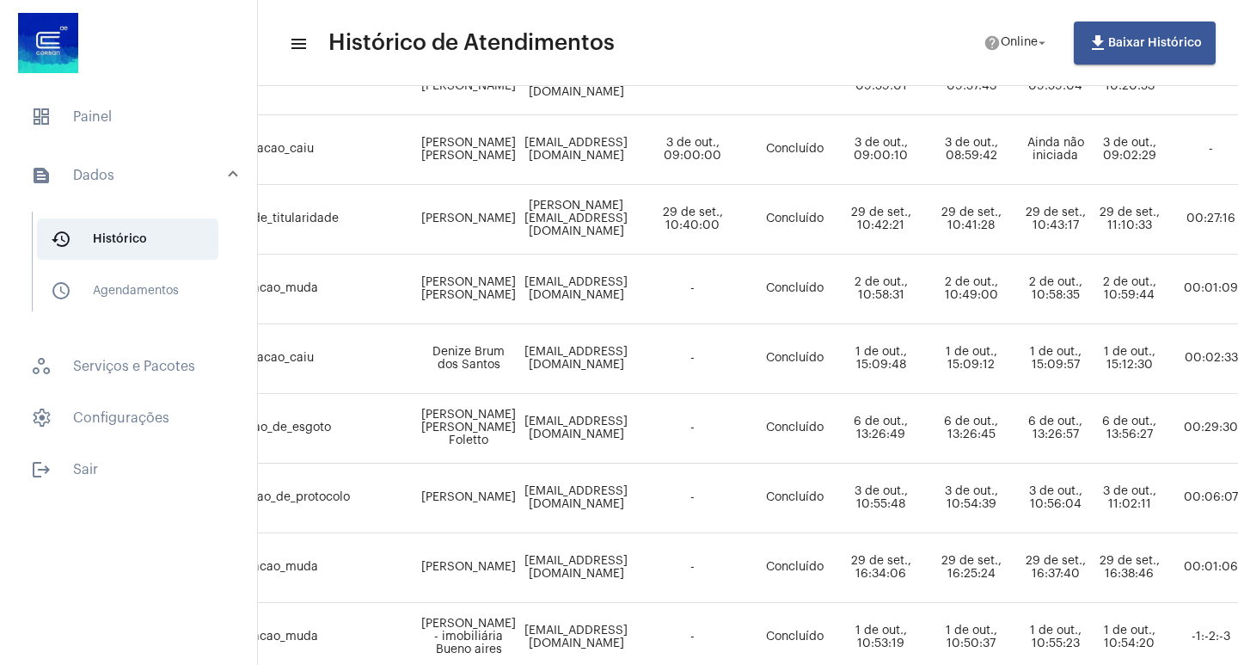
drag, startPoint x: 648, startPoint y: 653, endPoint x: 602, endPoint y: 641, distance: 48.0
click at [580, 647] on tbody "[PERSON_NAME] ligacao_muda [PERSON_NAME] [PERSON_NAME][EMAIL_ADDRESS][DOMAIN_NA…" at bounding box center [956, 672] width 1873 height 1393
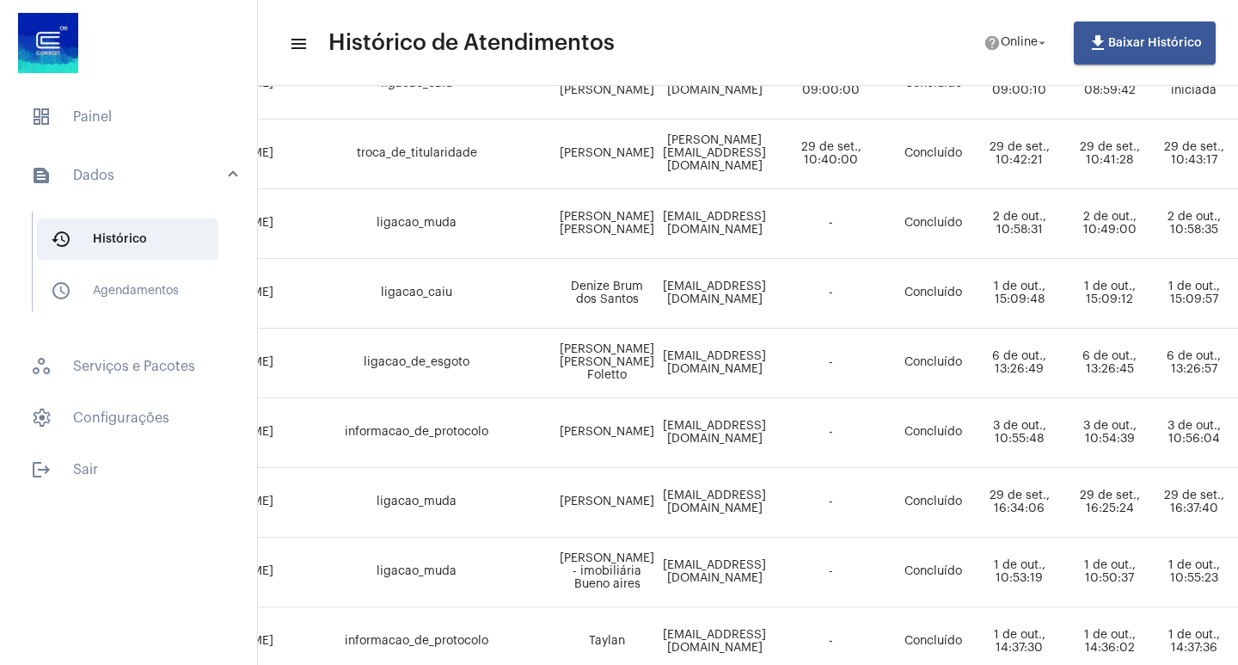
scroll to position [438, 0]
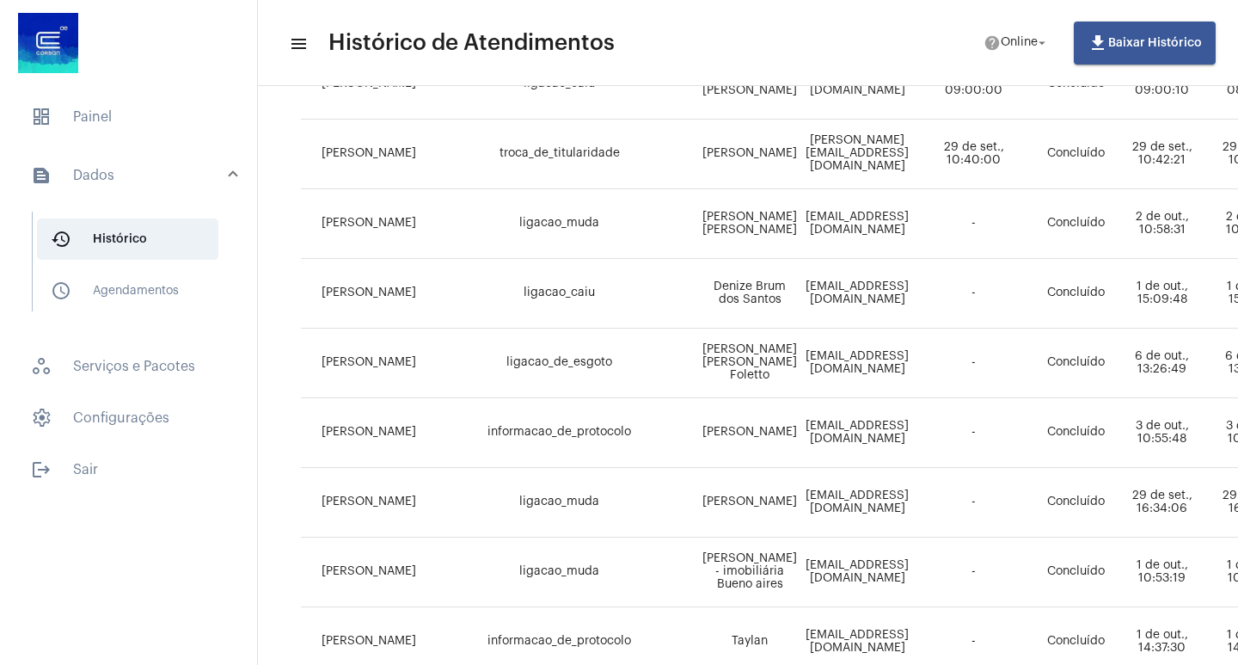
drag, startPoint x: 421, startPoint y: 244, endPoint x: 413, endPoint y: 236, distance: 11.6
click at [422, 244] on td "ligacao_muda" at bounding box center [559, 224] width 278 height 70
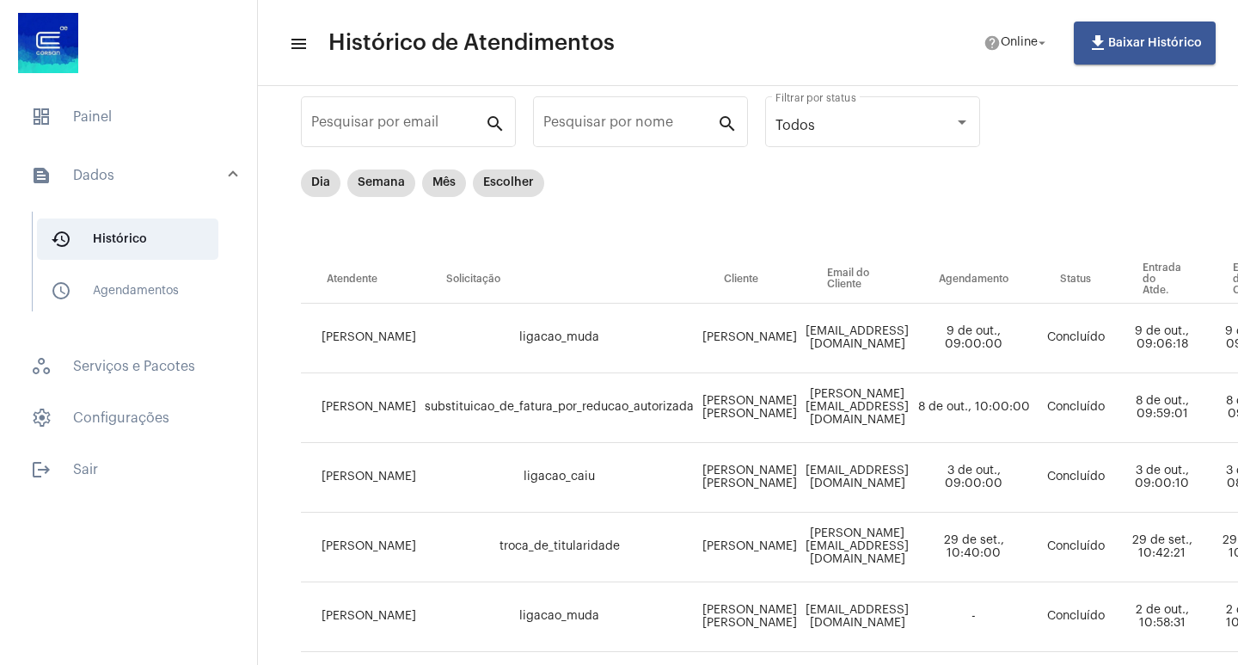
scroll to position [0, 0]
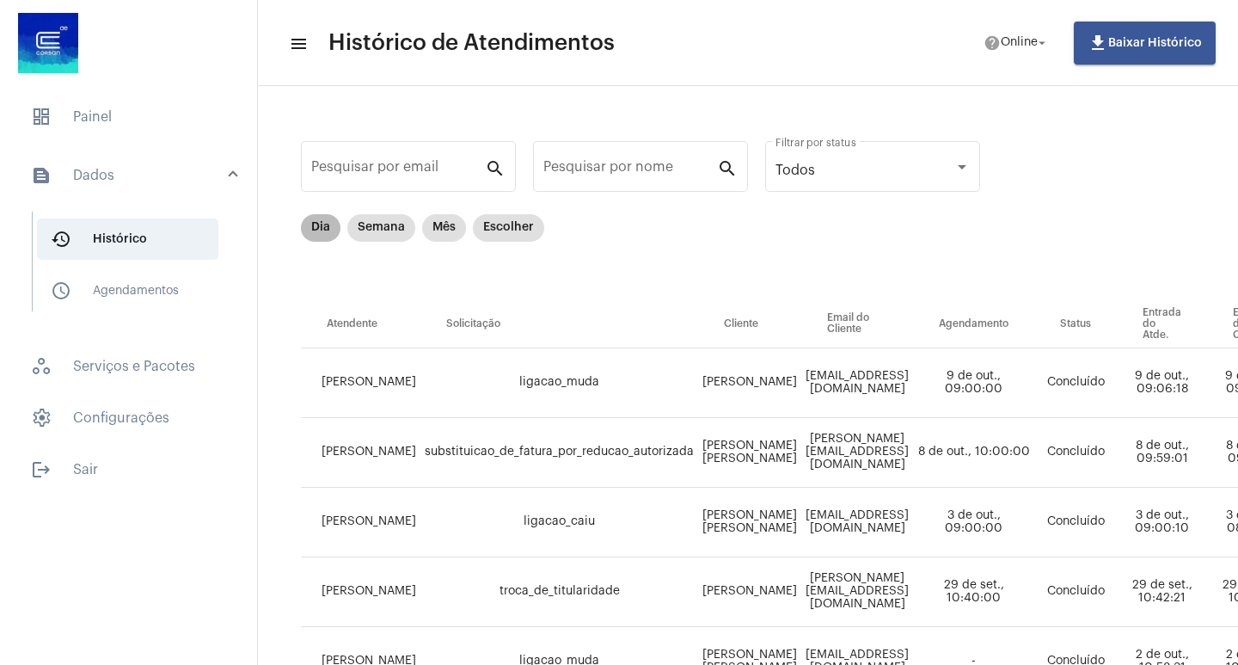
click at [318, 229] on mat-chip "Dia" at bounding box center [321, 228] width 40 height 28
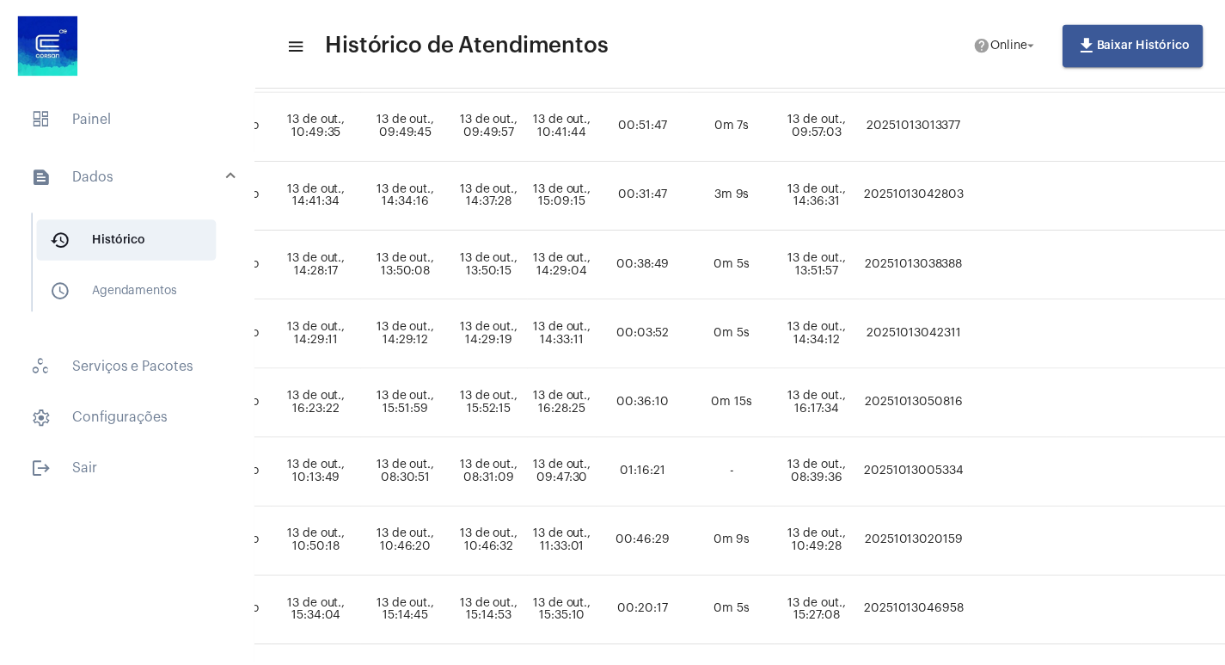
scroll to position [258, 800]
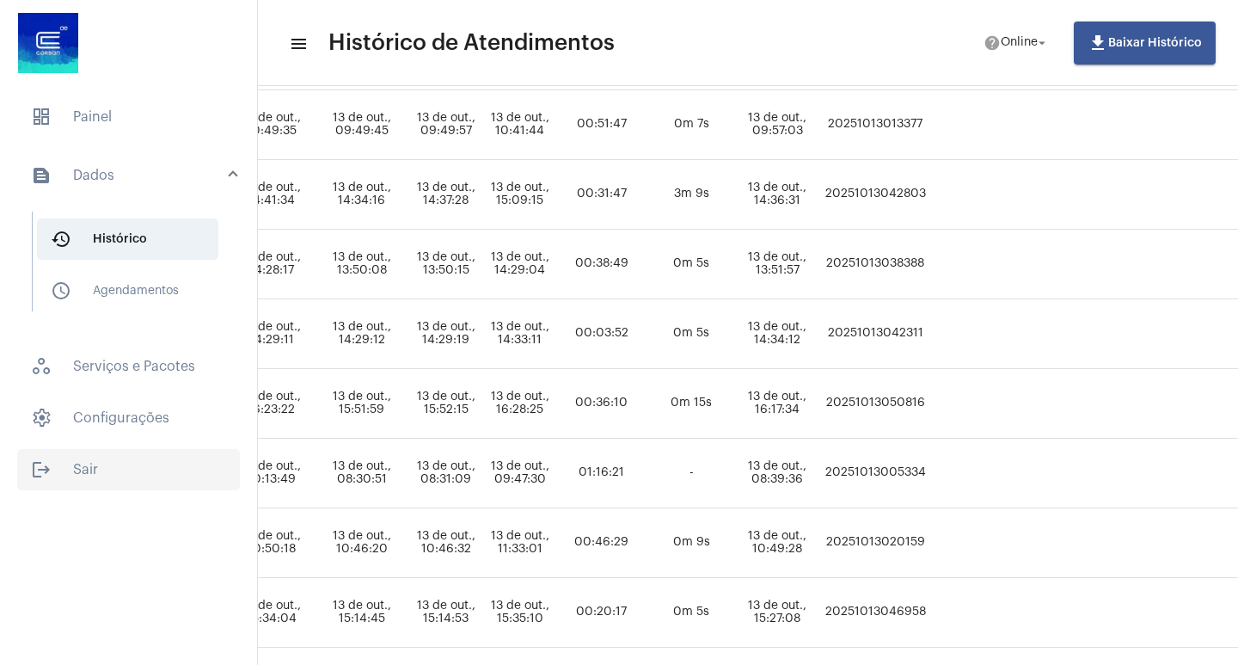
click at [62, 466] on span "logout Sair" at bounding box center [128, 469] width 223 height 41
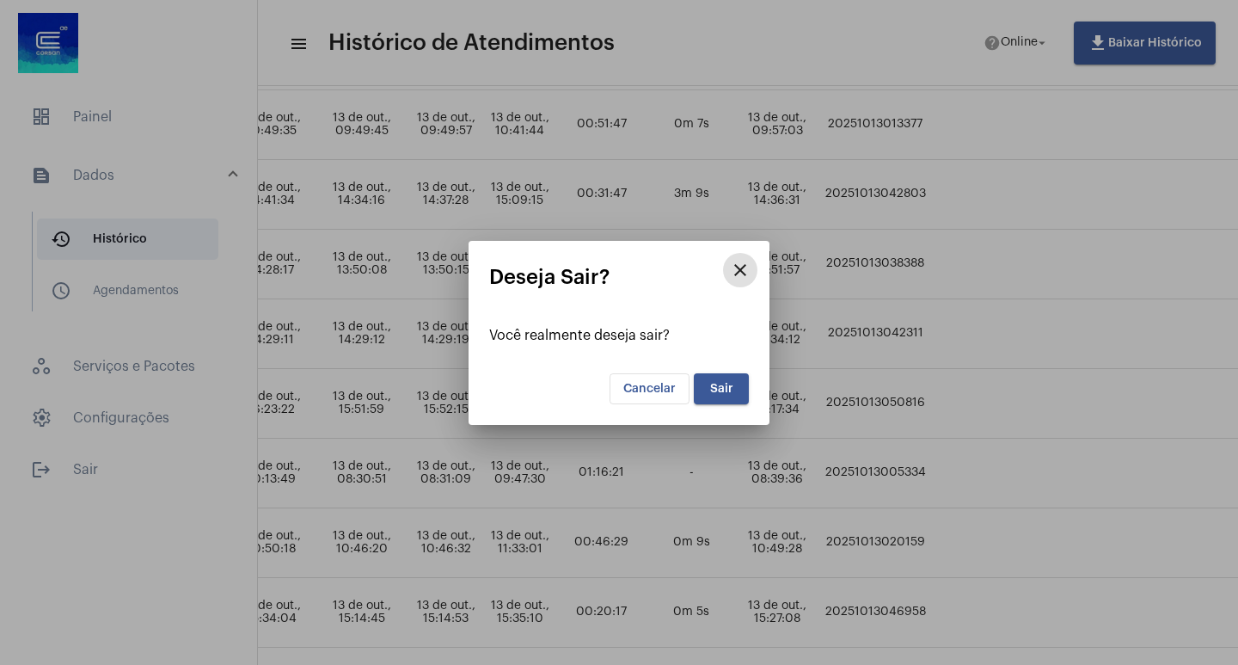
click at [729, 381] on button "Sair" at bounding box center [721, 388] width 55 height 31
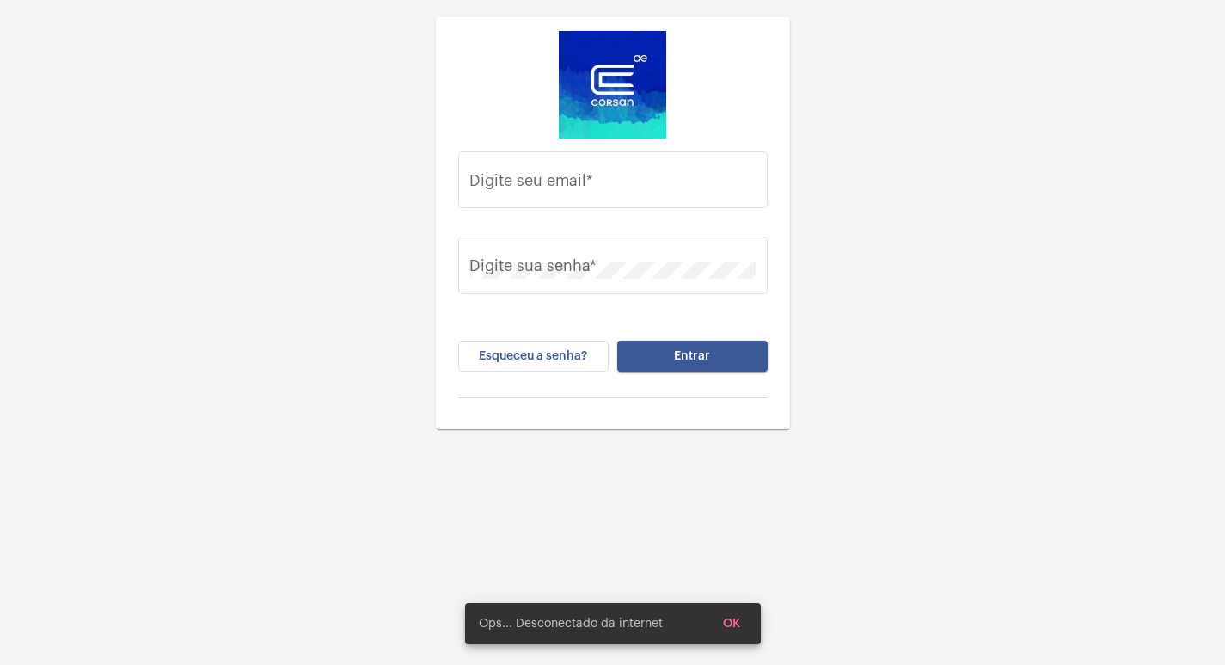
type input "[EMAIL_ADDRESS][PERSON_NAME][DOMAIN_NAME]"
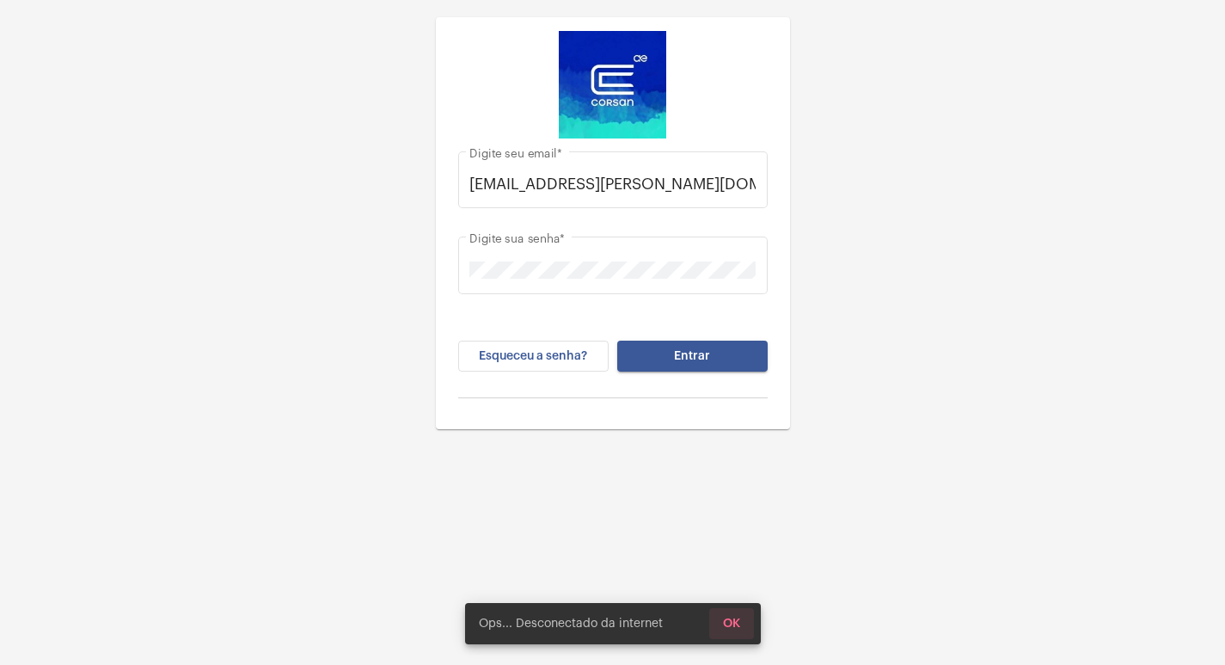
click at [733, 618] on span "OK" at bounding box center [731, 623] width 17 height 12
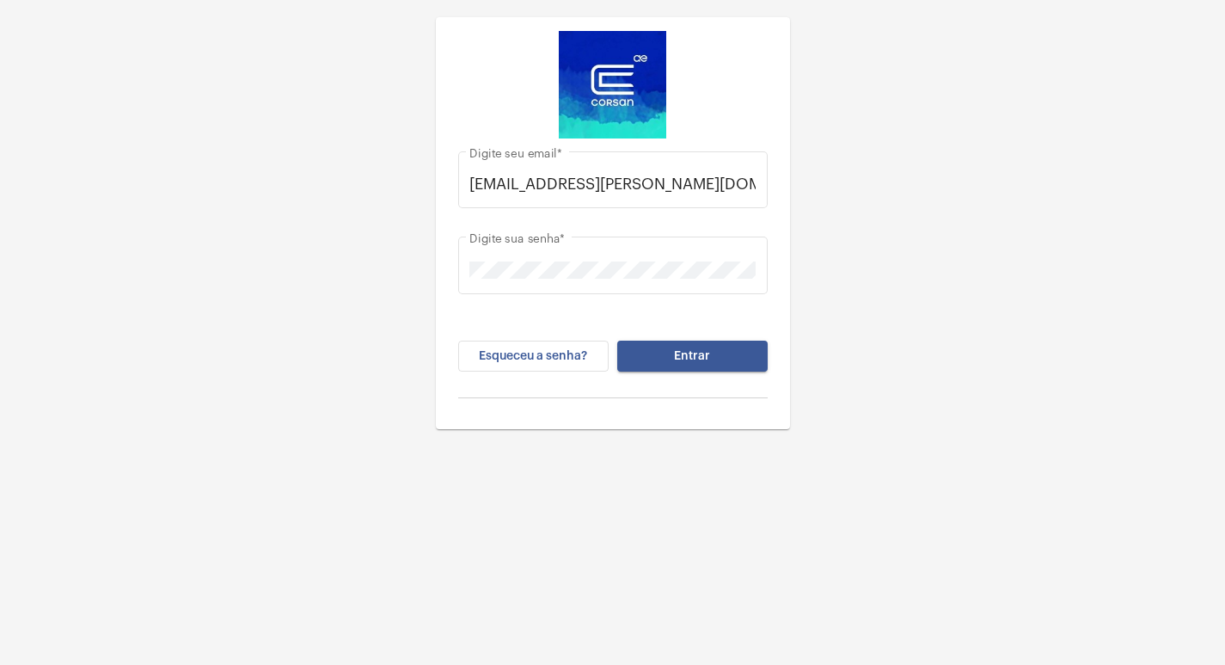
click at [705, 357] on span "Entrar" at bounding box center [692, 356] width 36 height 12
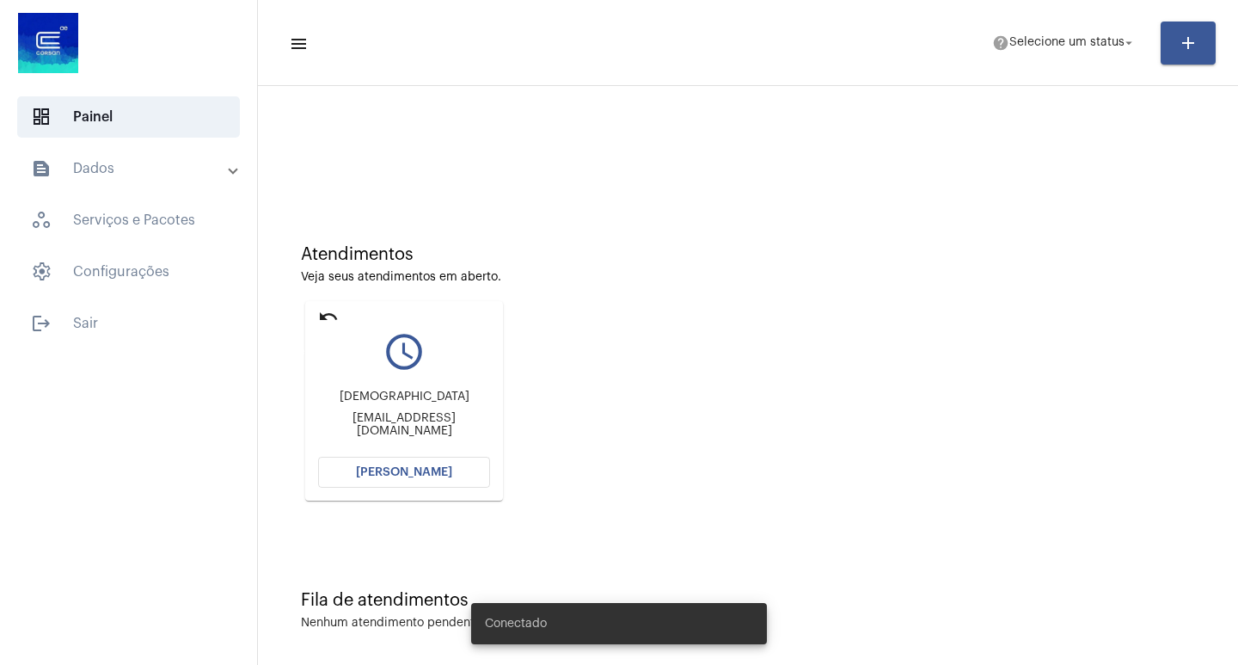
click at [326, 316] on mat-icon "undo" at bounding box center [328, 316] width 21 height 21
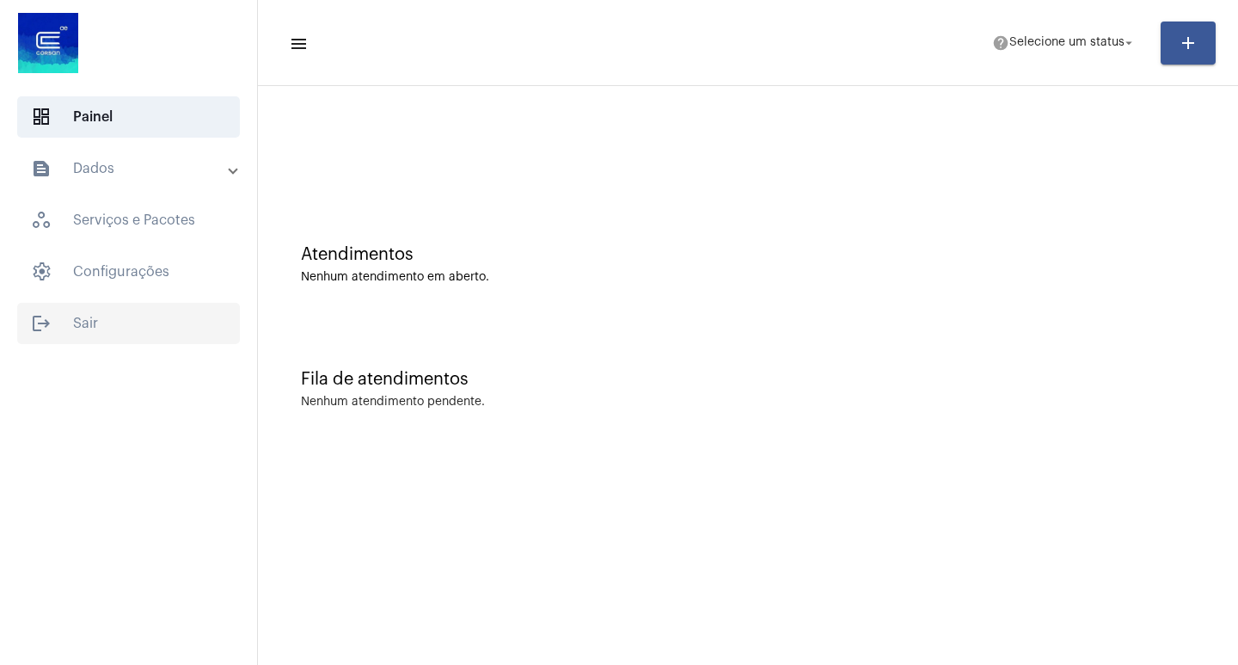
click at [107, 327] on span "logout Sair" at bounding box center [128, 323] width 223 height 41
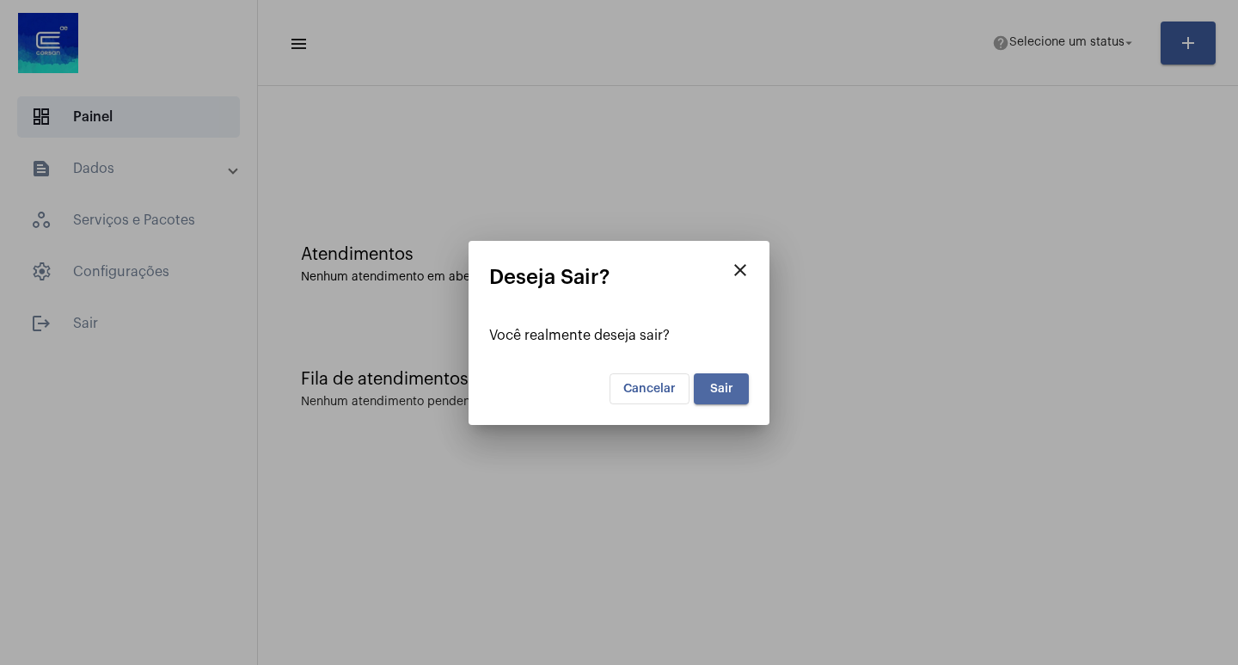
click at [722, 384] on span "Sair" at bounding box center [721, 389] width 23 height 12
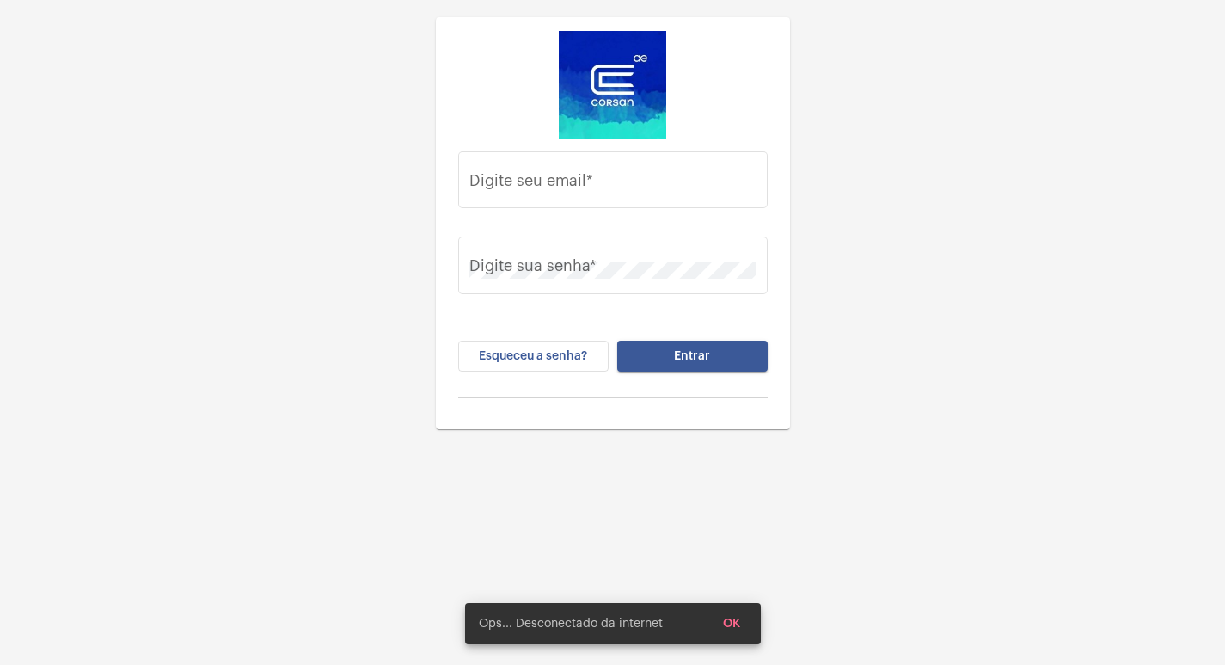
type input "[EMAIL_ADDRESS][PERSON_NAME][DOMAIN_NAME]"
